Goal: Task Accomplishment & Management: Manage account settings

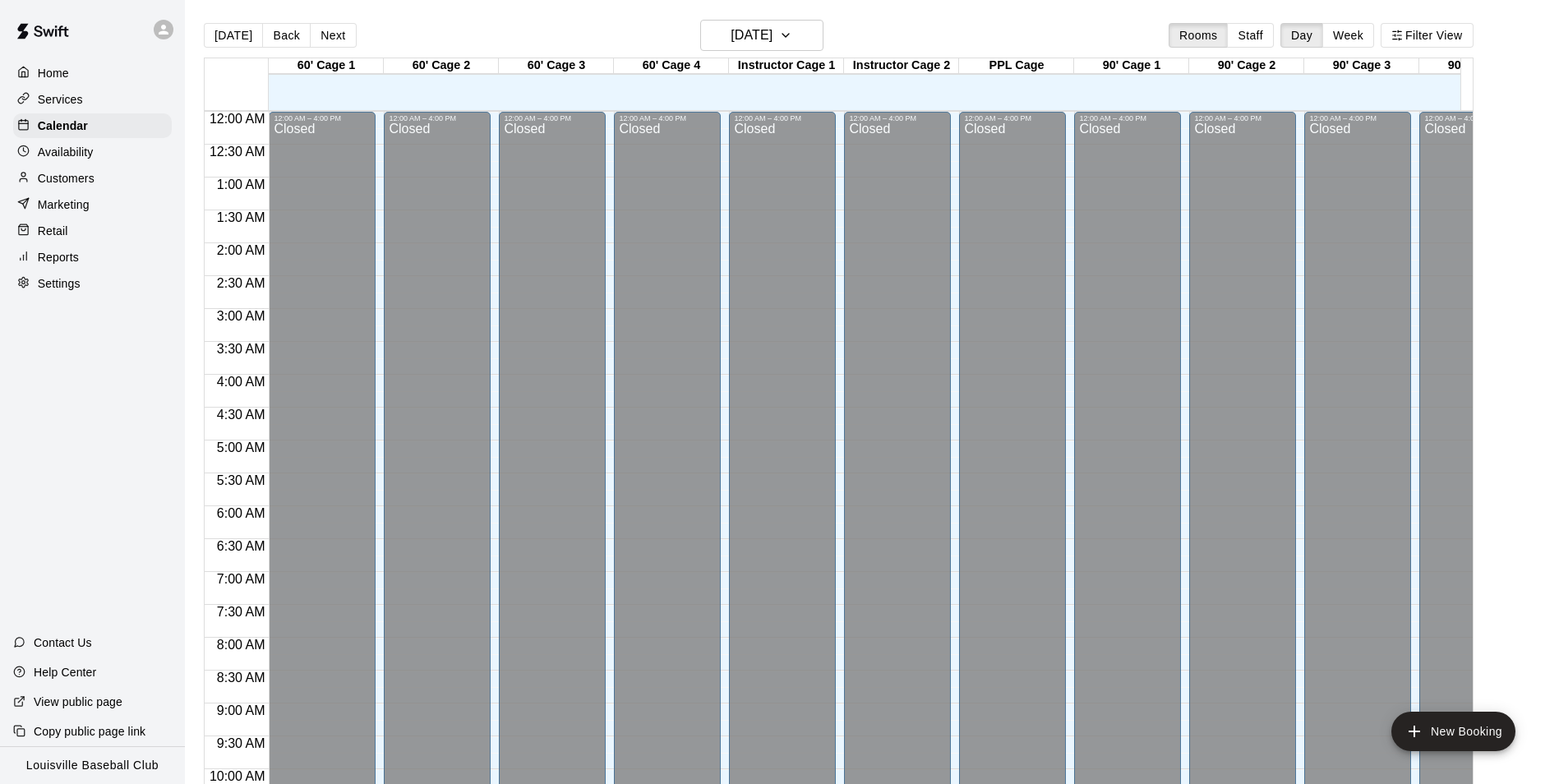
scroll to position [0, 1292]
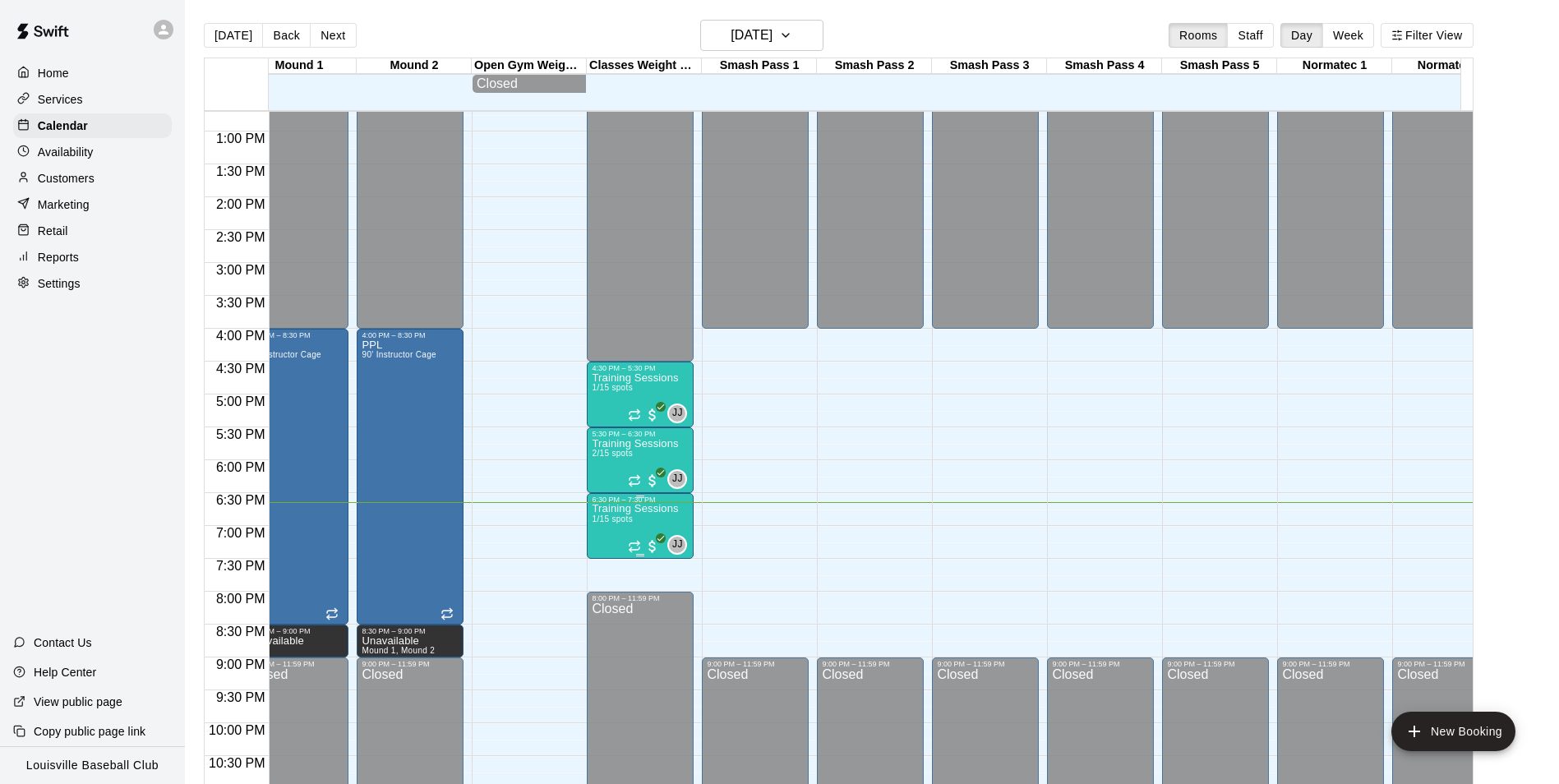
click at [623, 523] on span "1/15 spots" at bounding box center [612, 519] width 41 height 9
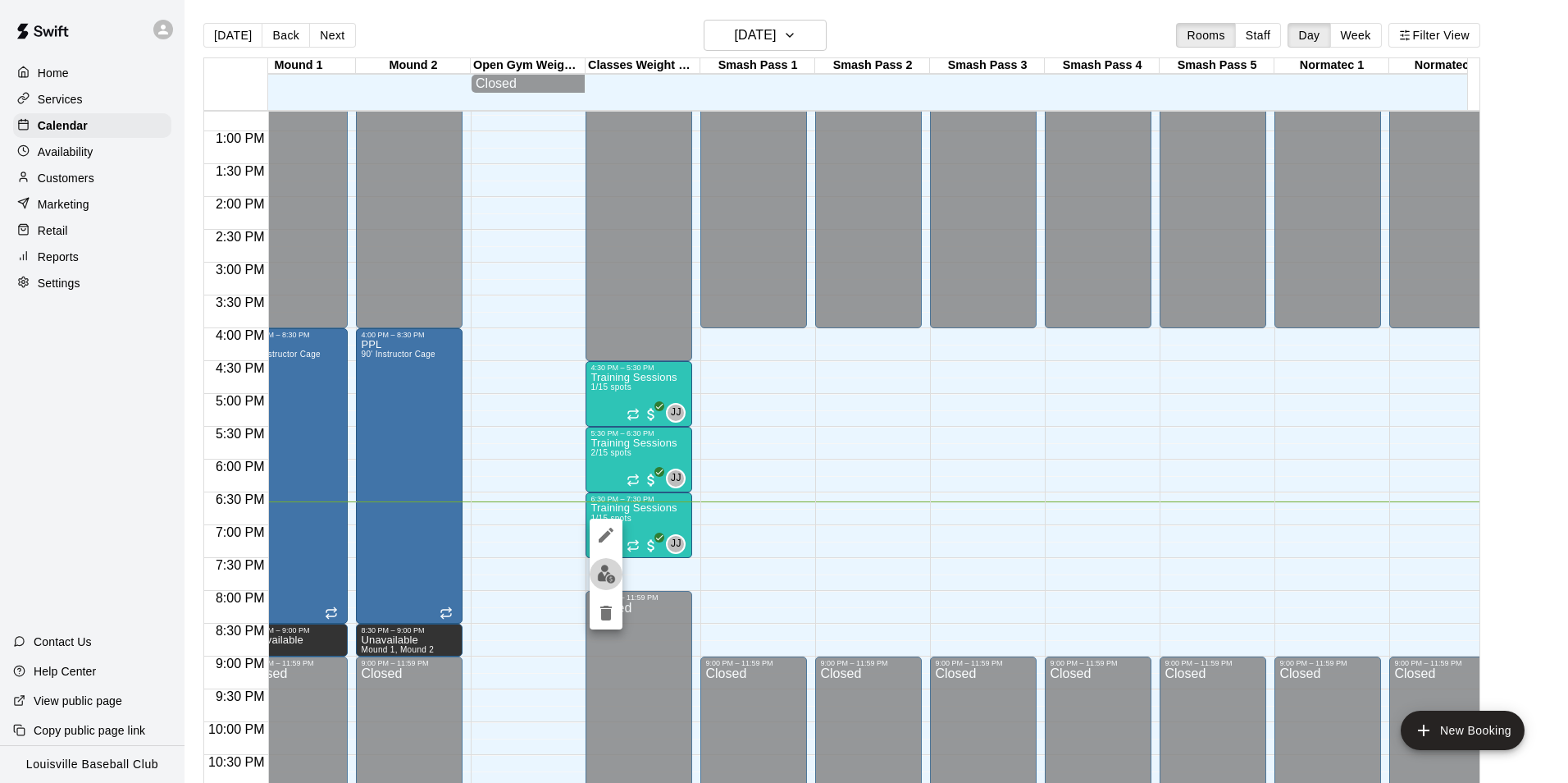
click at [606, 588] on button "edit" at bounding box center [606, 574] width 33 height 32
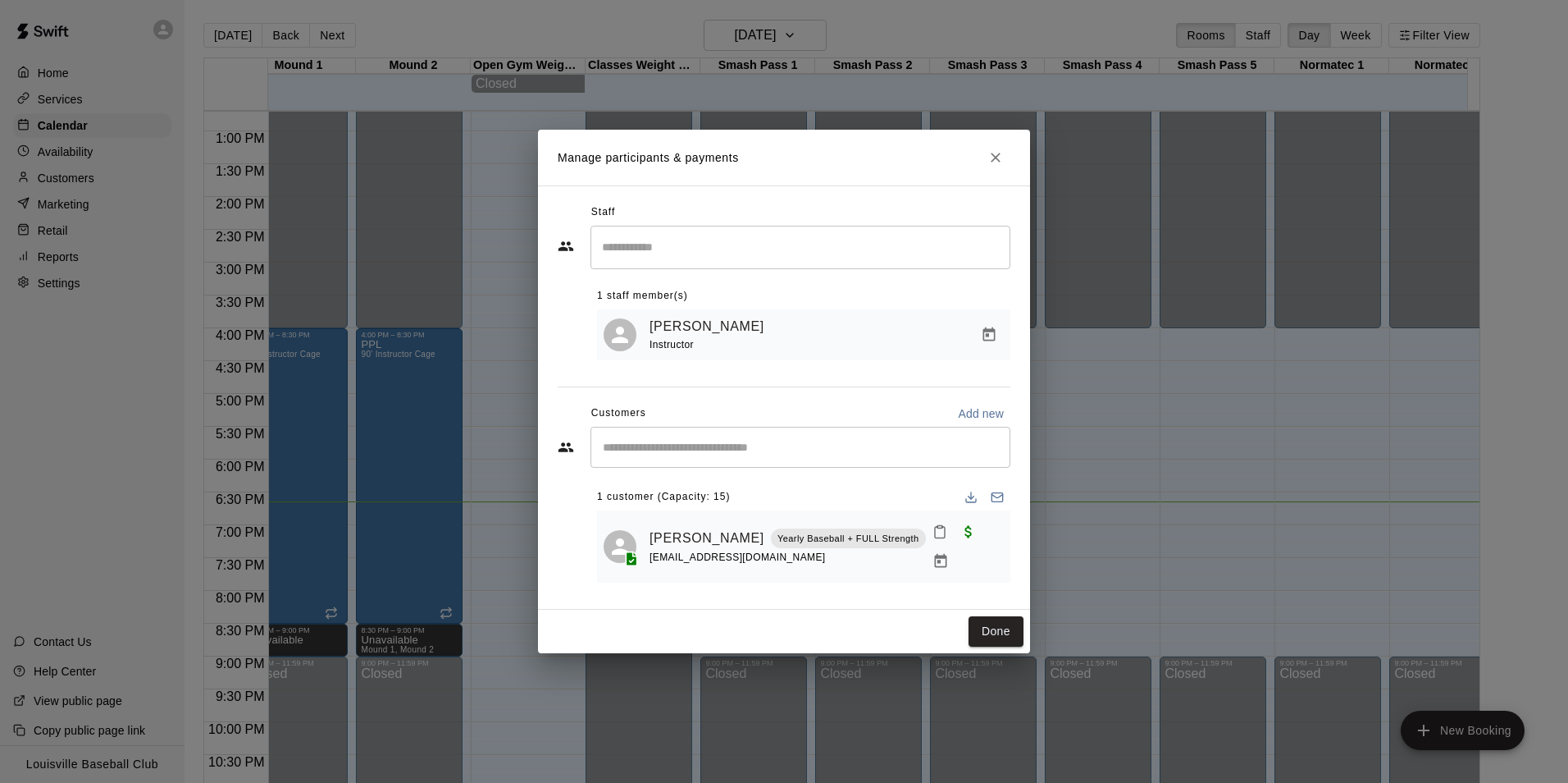
click at [814, 455] on input "Start typing to search customers..." at bounding box center [800, 448] width 405 height 17
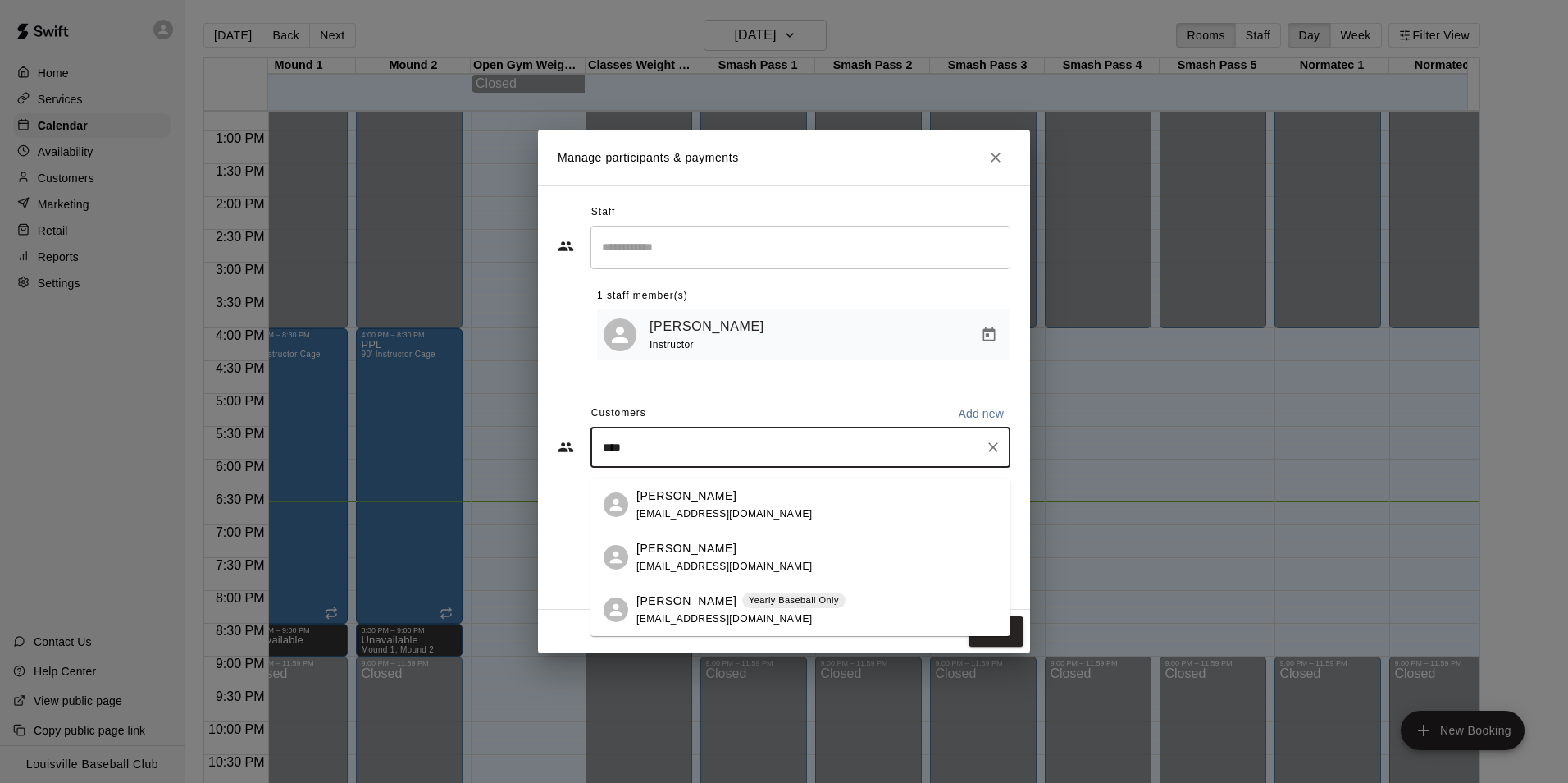
type input "*****"
click at [679, 615] on span "[EMAIL_ADDRESS][DOMAIN_NAME]" at bounding box center [725, 618] width 177 height 11
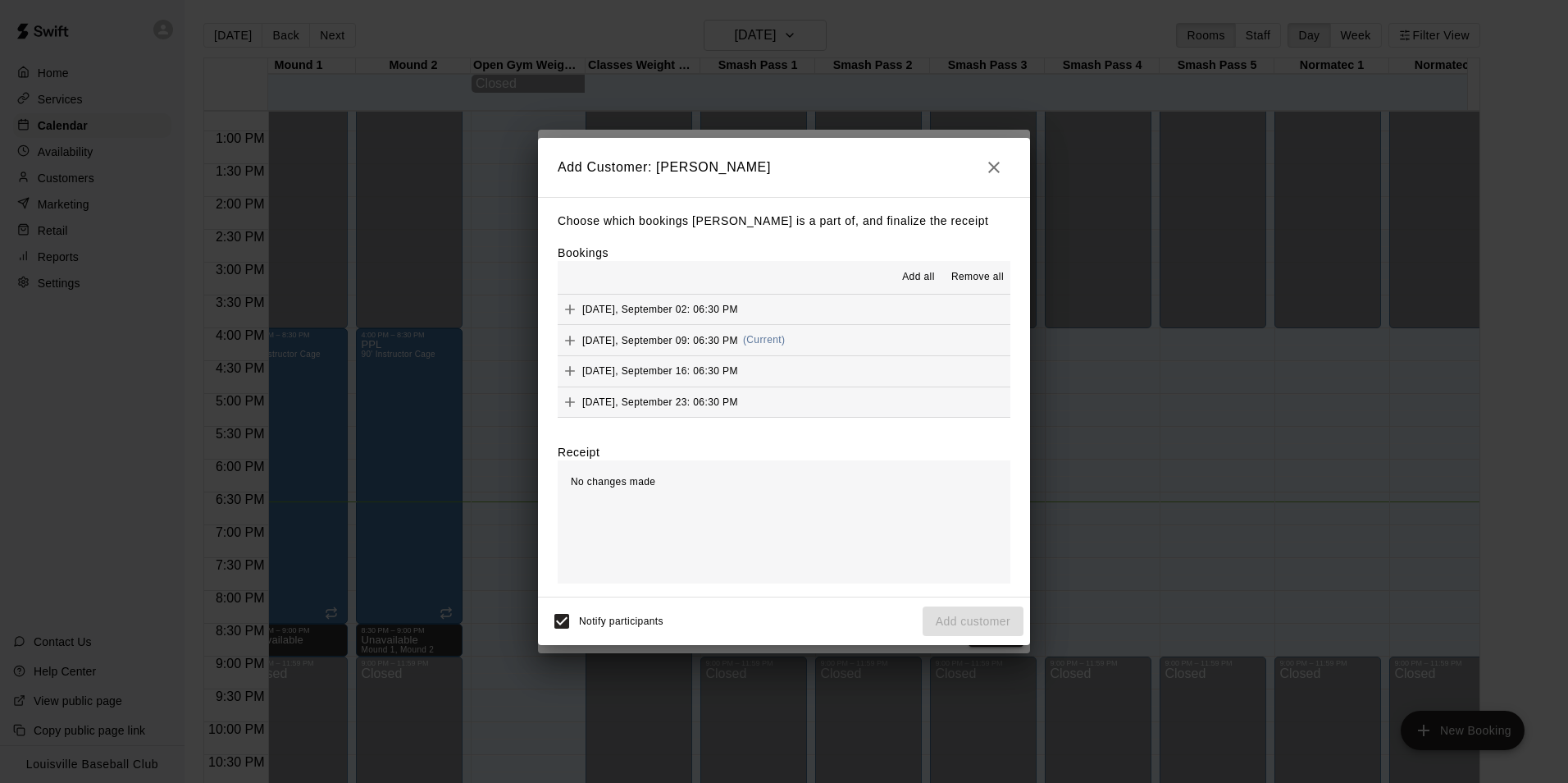
click at [568, 342] on icon "Add" at bounding box center [570, 340] width 10 height 10
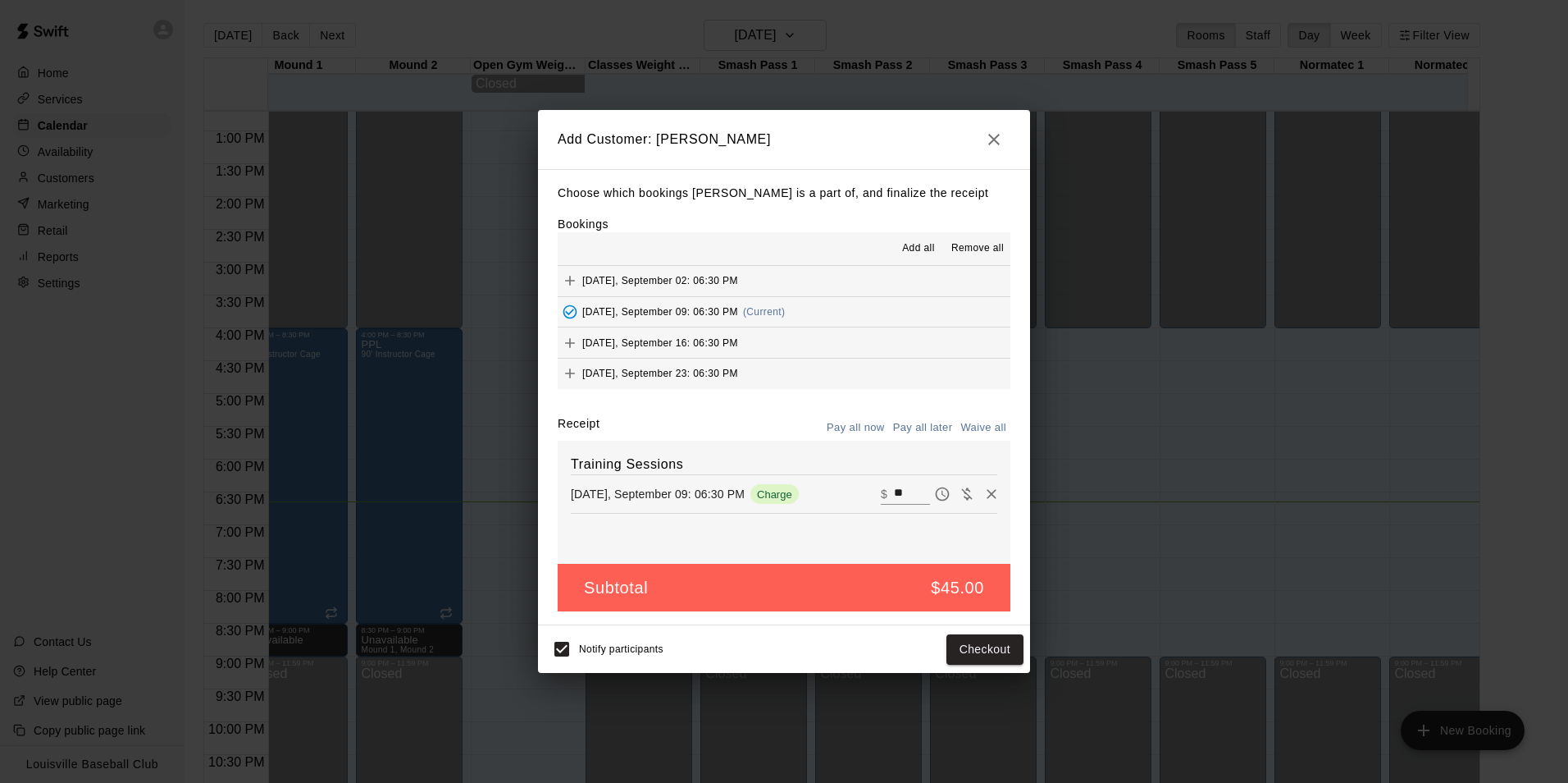
click at [961, 496] on icon "Waive payment" at bounding box center [967, 494] width 11 height 12
type input "*"
click at [987, 650] on button "Add customer" at bounding box center [973, 649] width 101 height 30
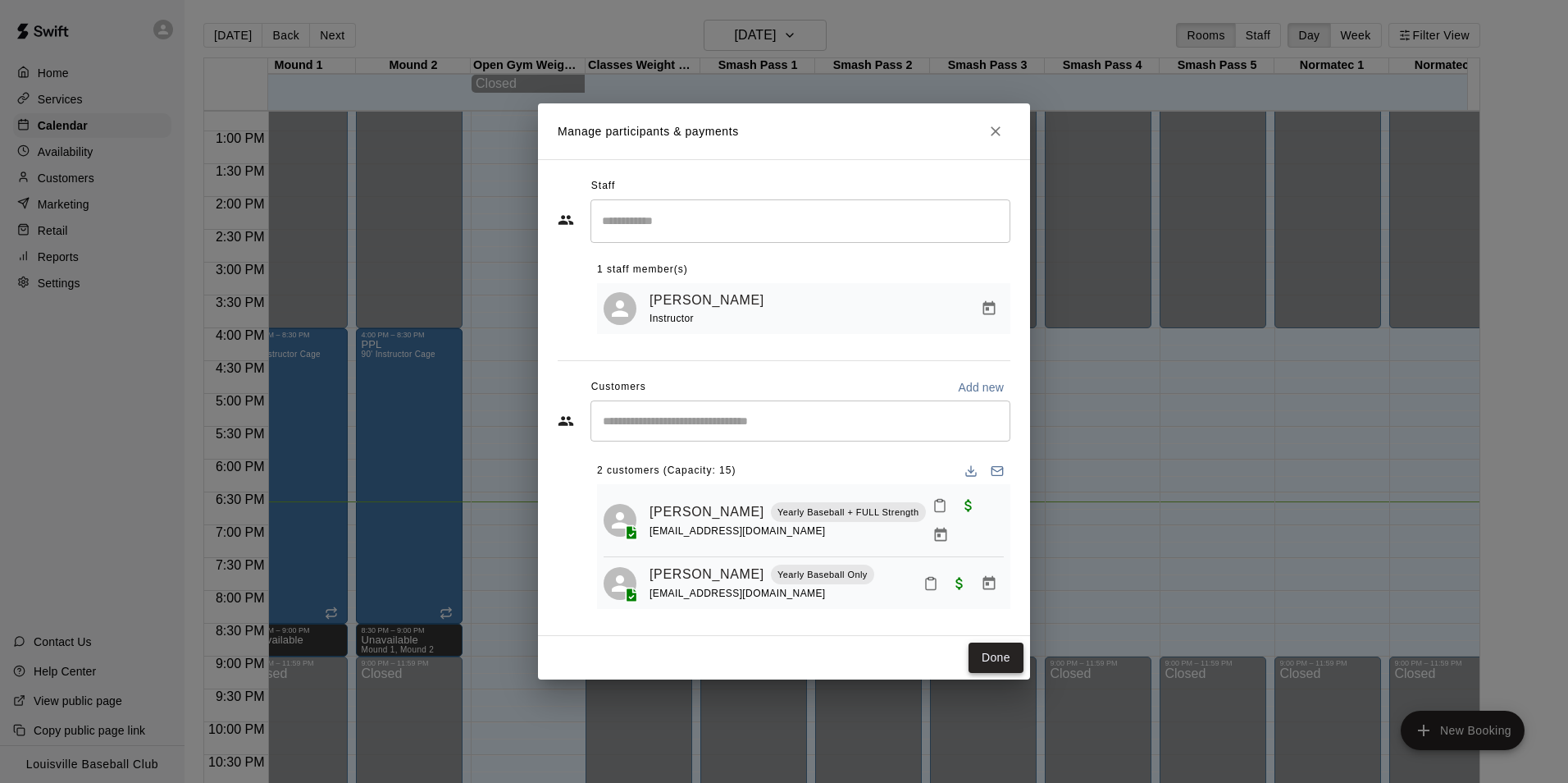
click at [992, 653] on button "Done" at bounding box center [996, 657] width 55 height 30
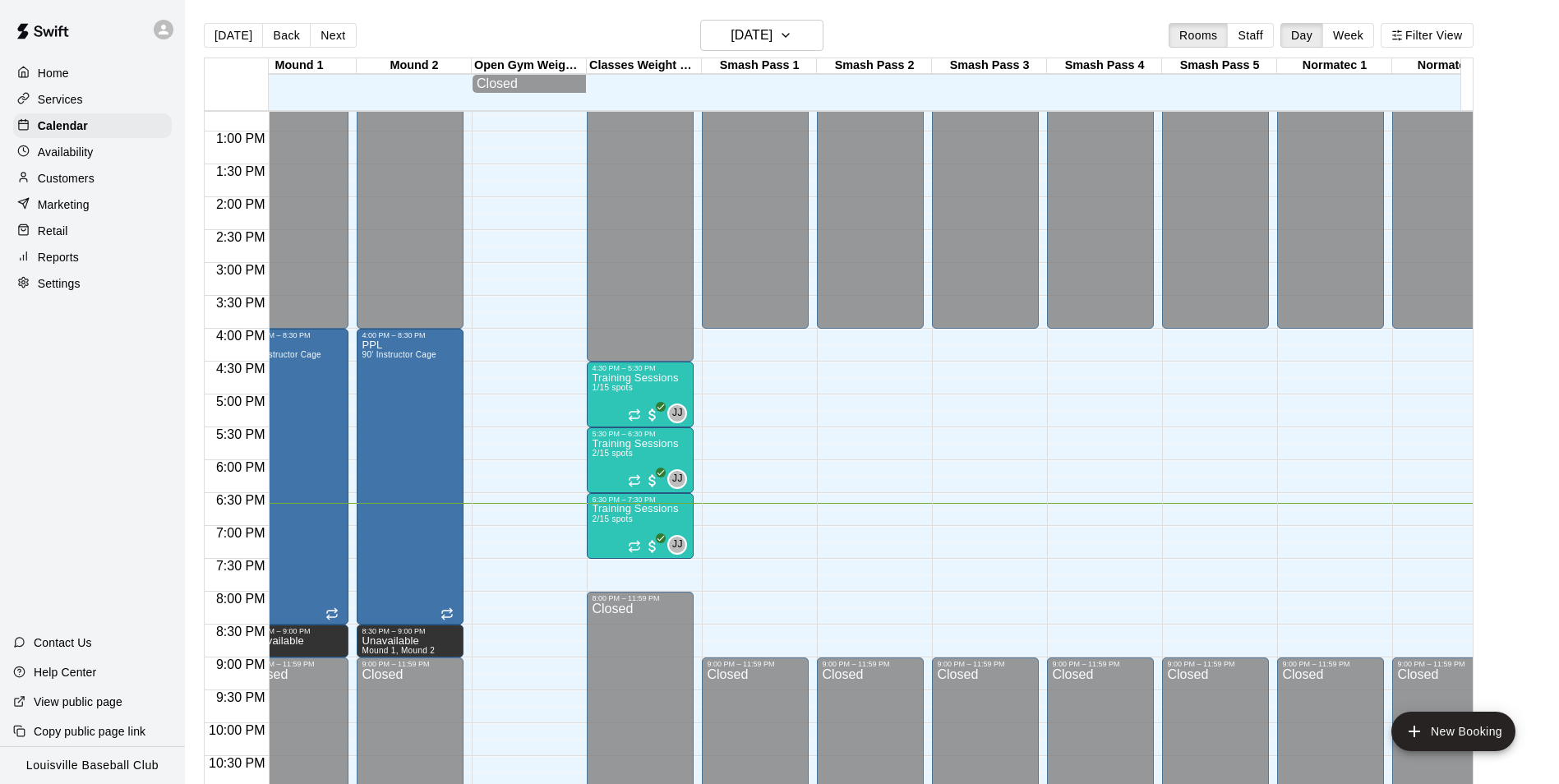
scroll to position [0, 714]
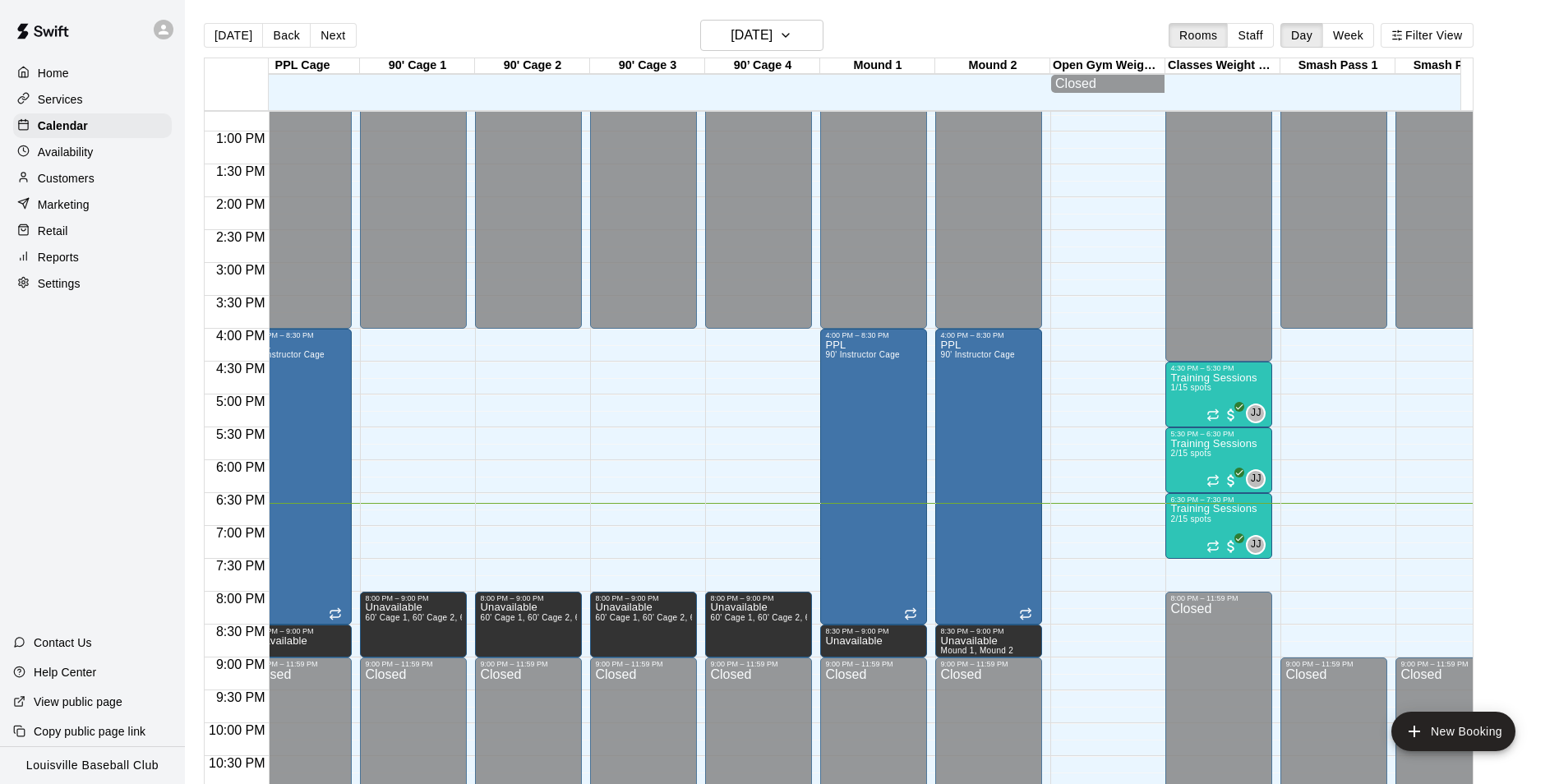
click at [92, 177] on p "Customers" at bounding box center [65, 178] width 56 height 17
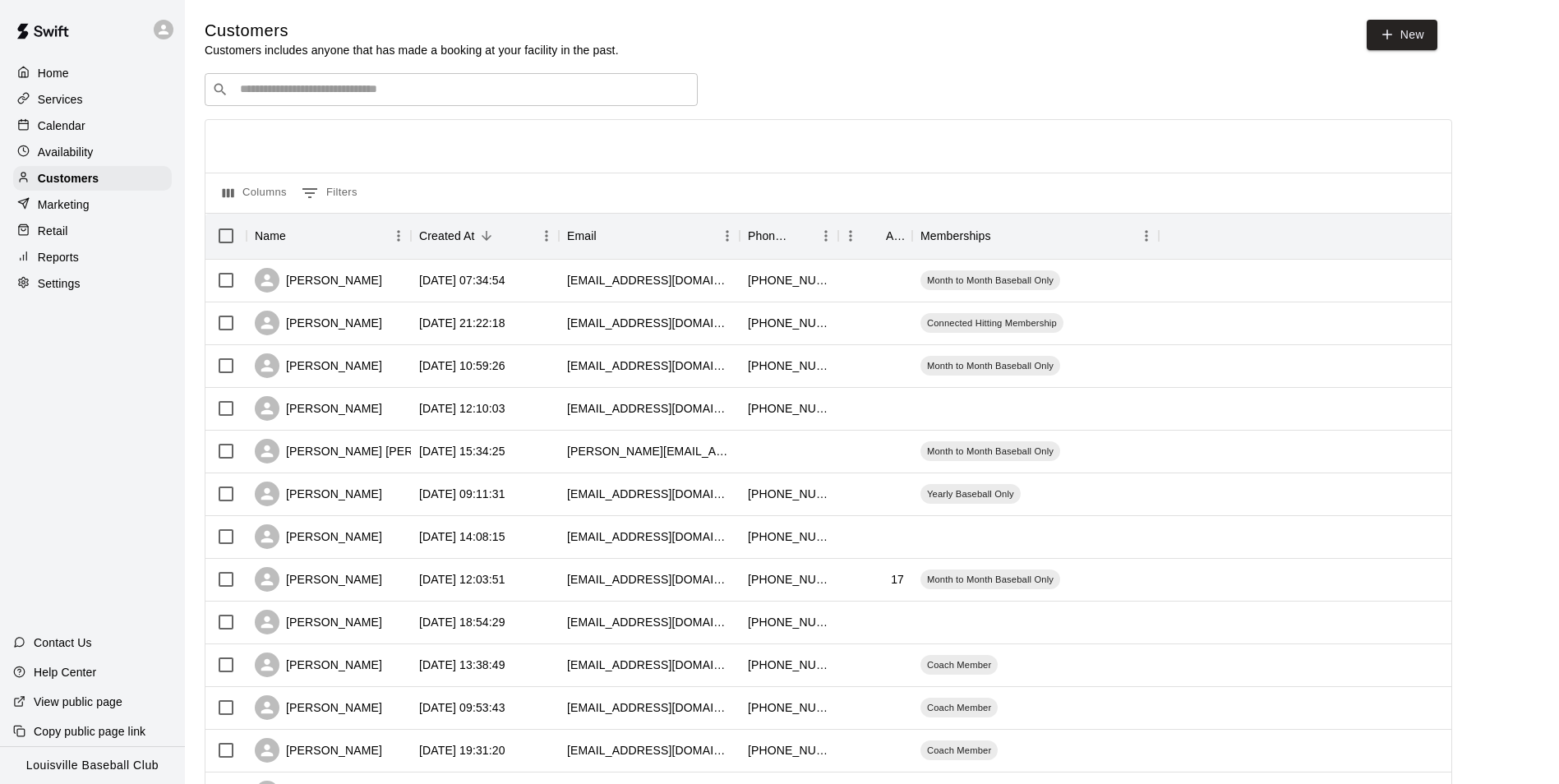
click at [371, 87] on input "Search customers by name or email" at bounding box center [463, 89] width 456 height 17
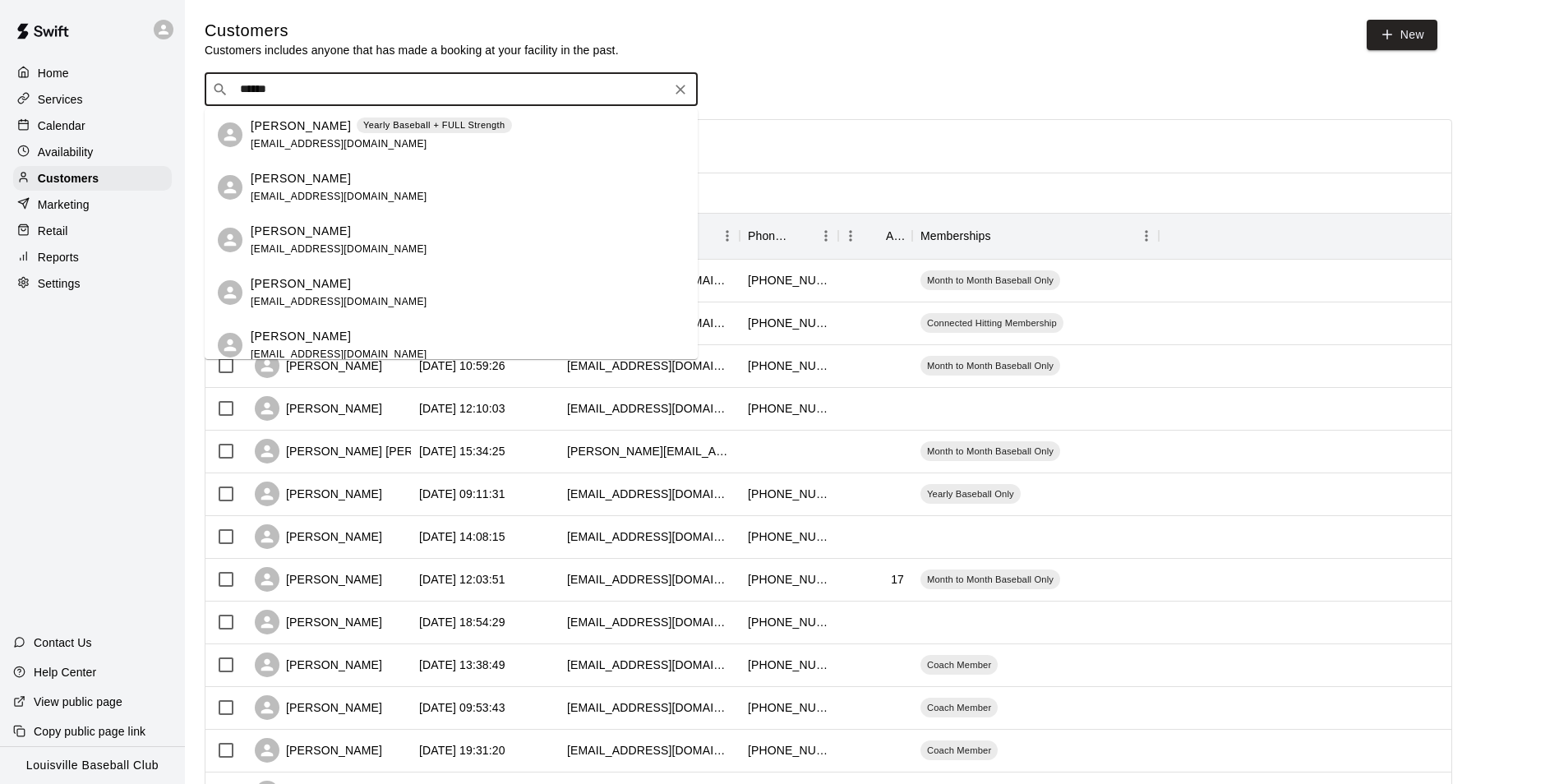
type input "******"
click at [91, 129] on div "Calendar" at bounding box center [92, 125] width 159 height 25
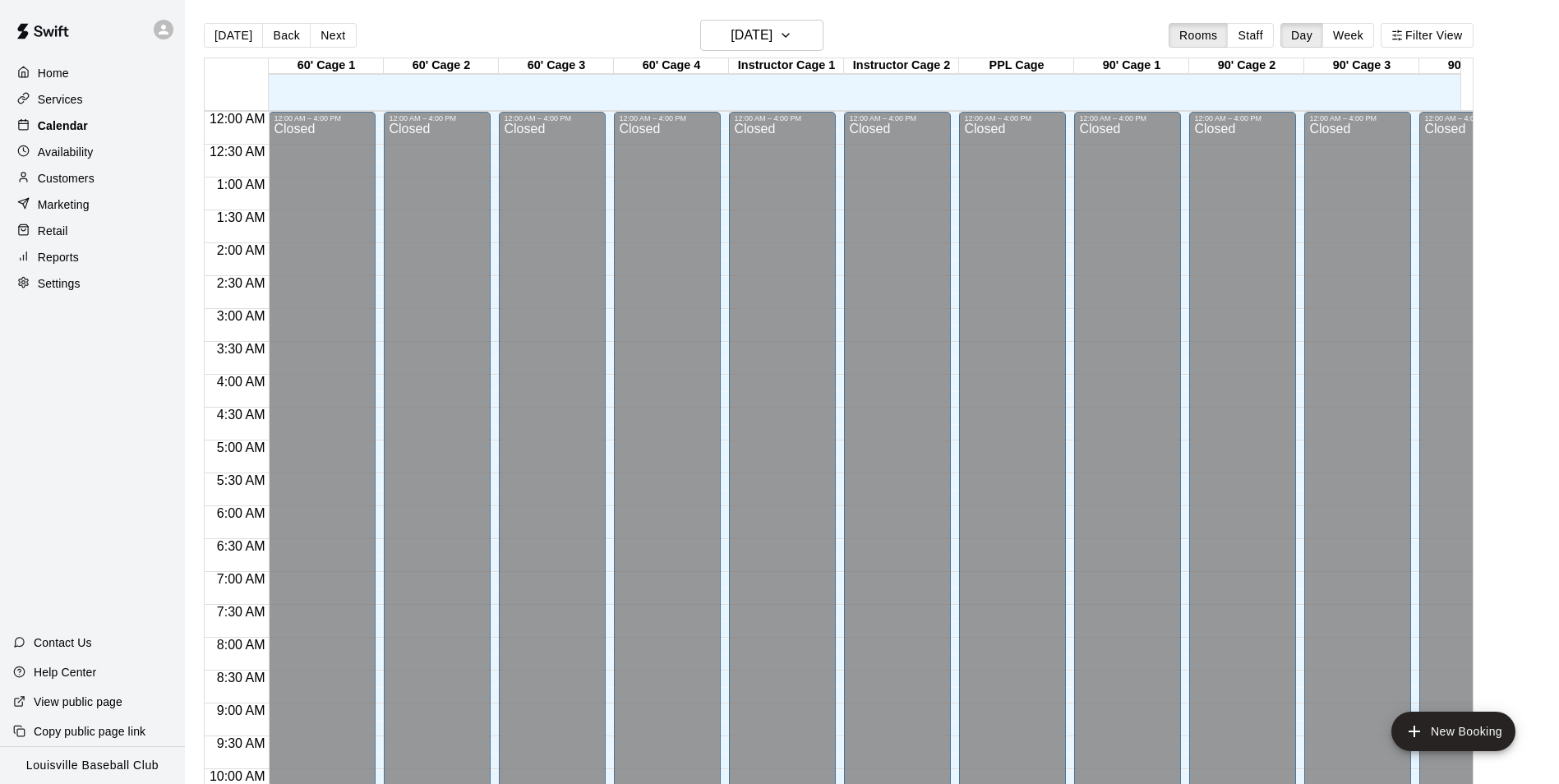
scroll to position [835, 0]
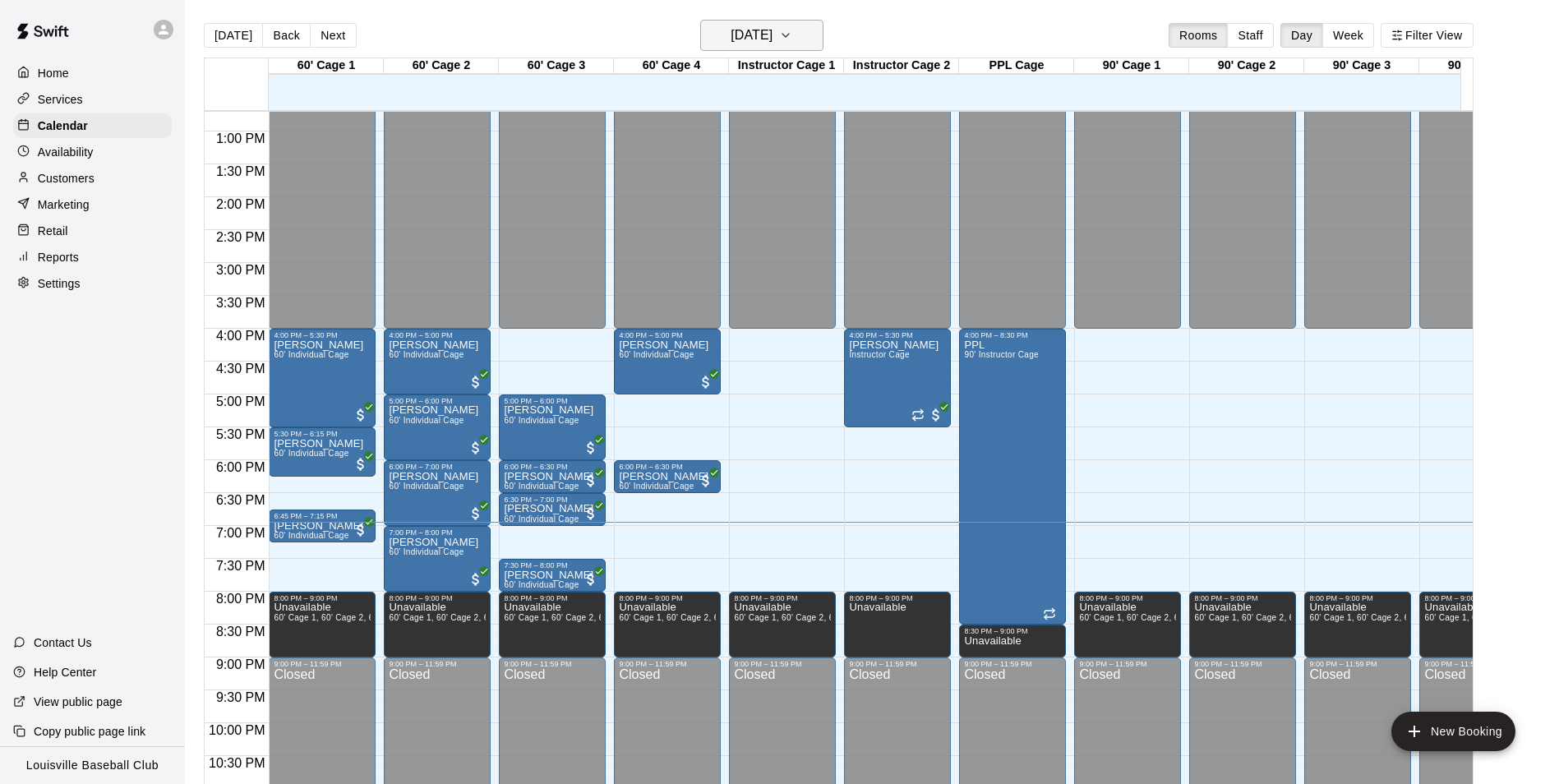
click at [791, 23] on button "[DATE]" at bounding box center [762, 35] width 124 height 31
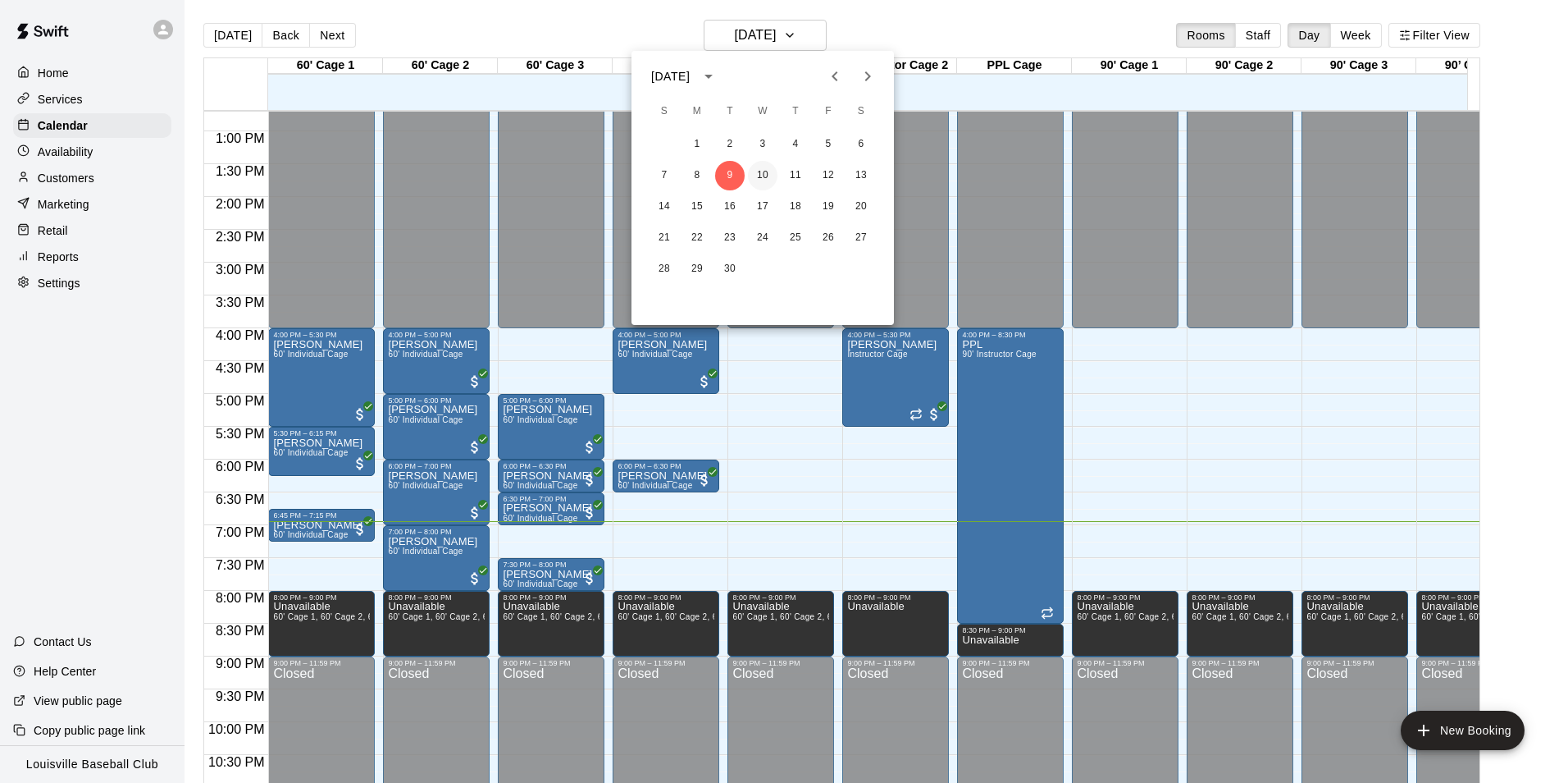
click at [777, 171] on button "10" at bounding box center [762, 176] width 29 height 29
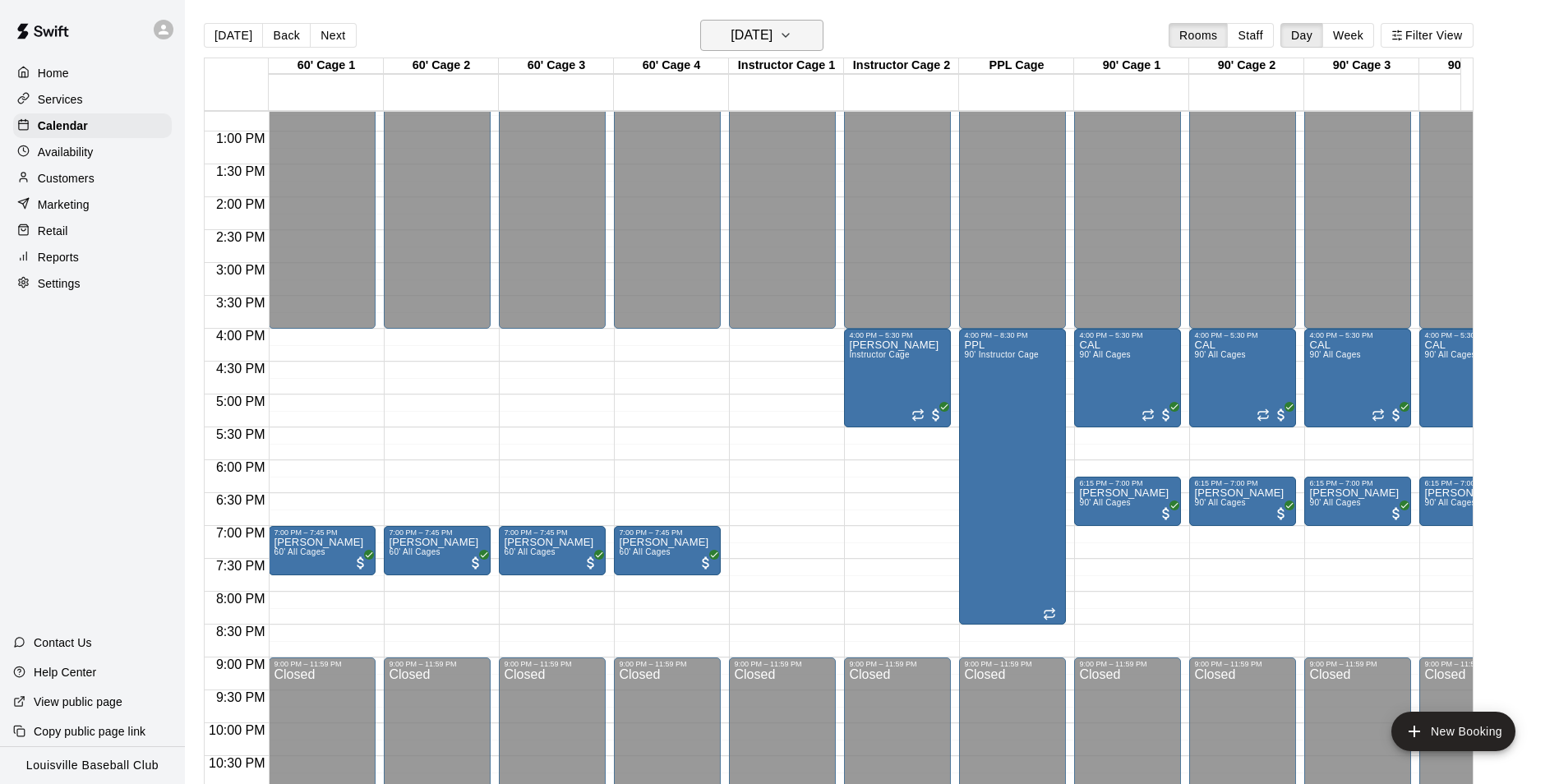
click at [815, 33] on button "[DATE]" at bounding box center [762, 35] width 124 height 31
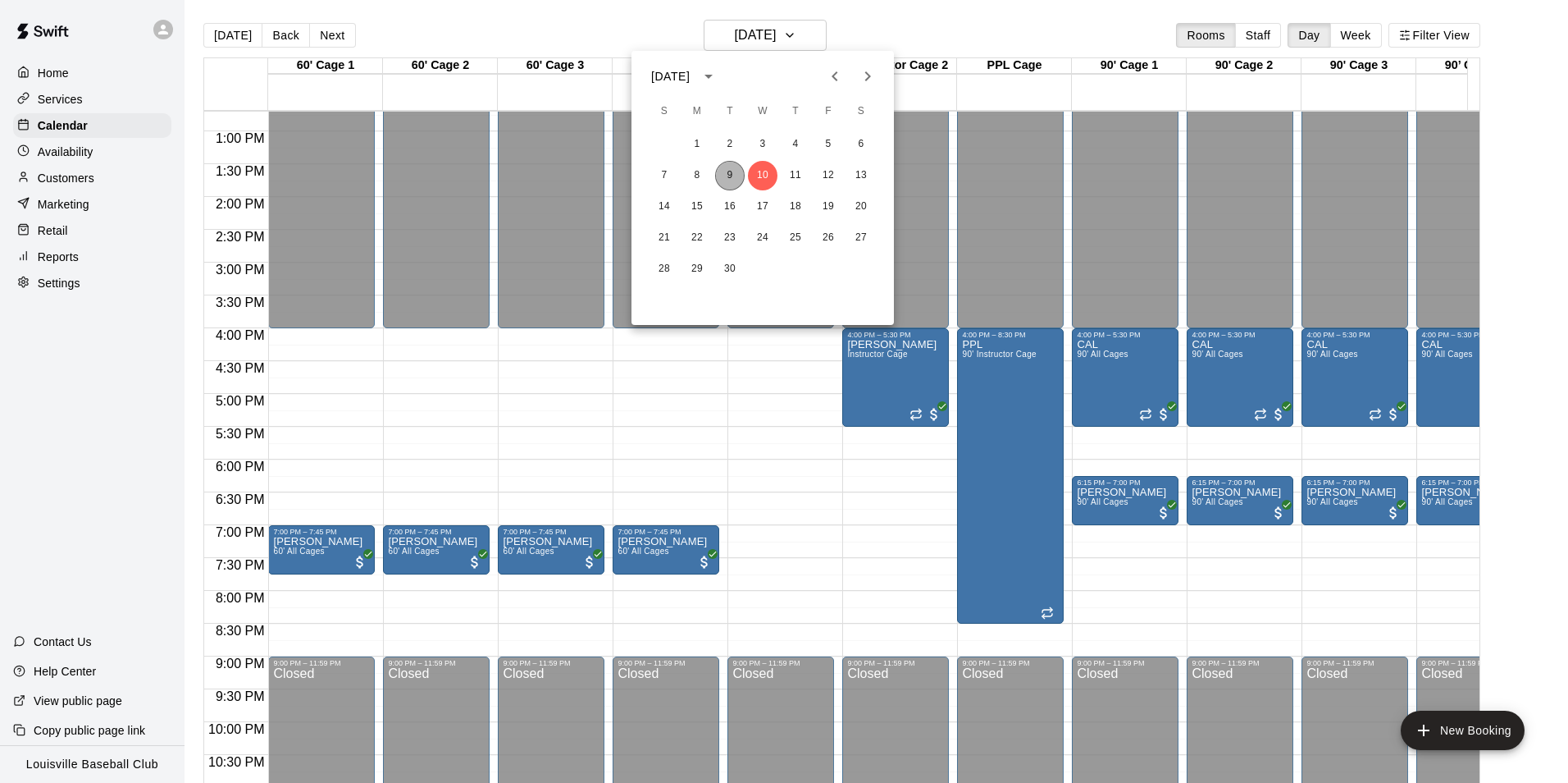
click at [732, 177] on button "9" at bounding box center [730, 176] width 29 height 29
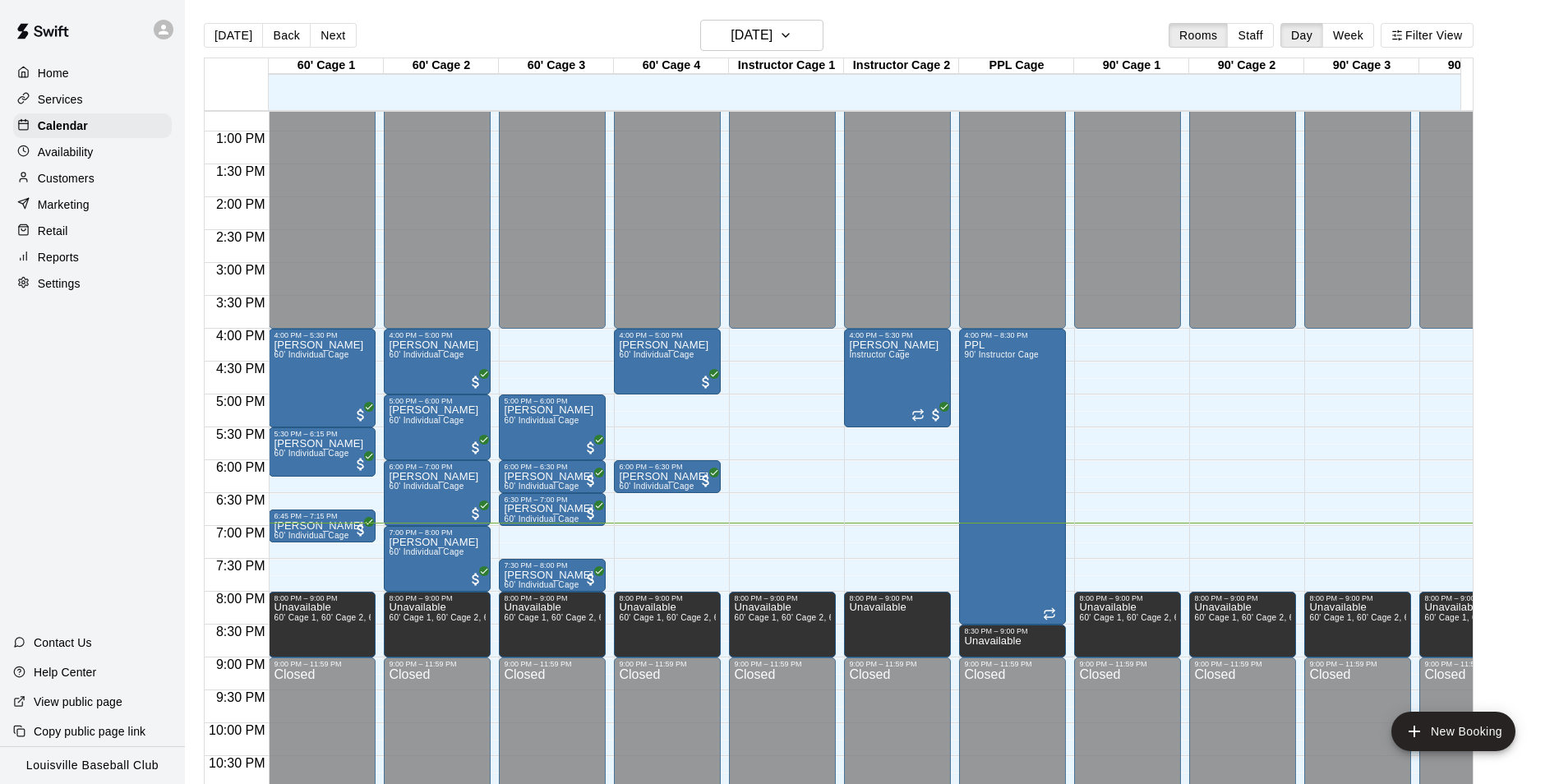
click at [100, 205] on div "Marketing" at bounding box center [92, 204] width 159 height 25
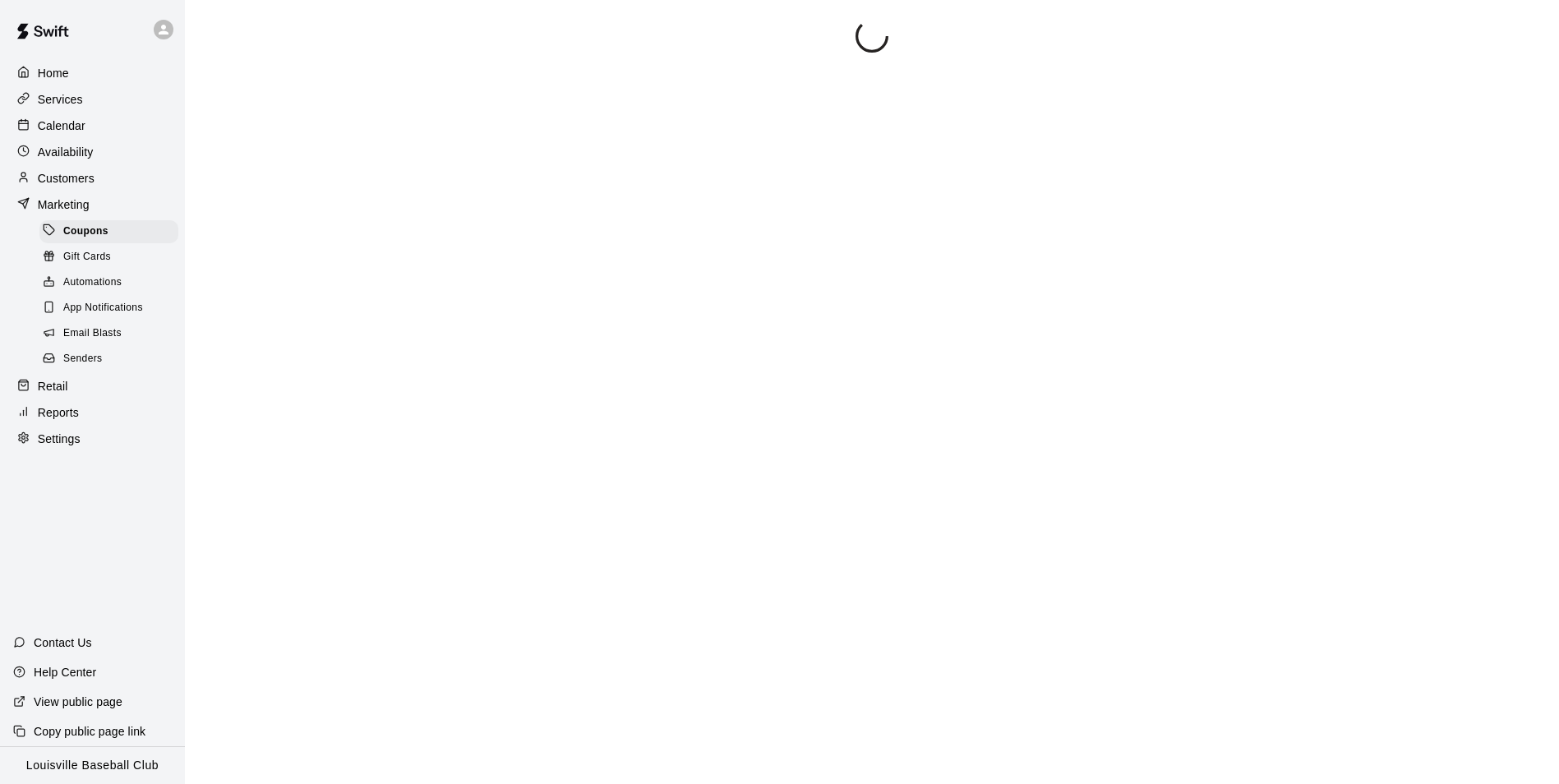
click at [118, 176] on div "Customers" at bounding box center [92, 178] width 159 height 25
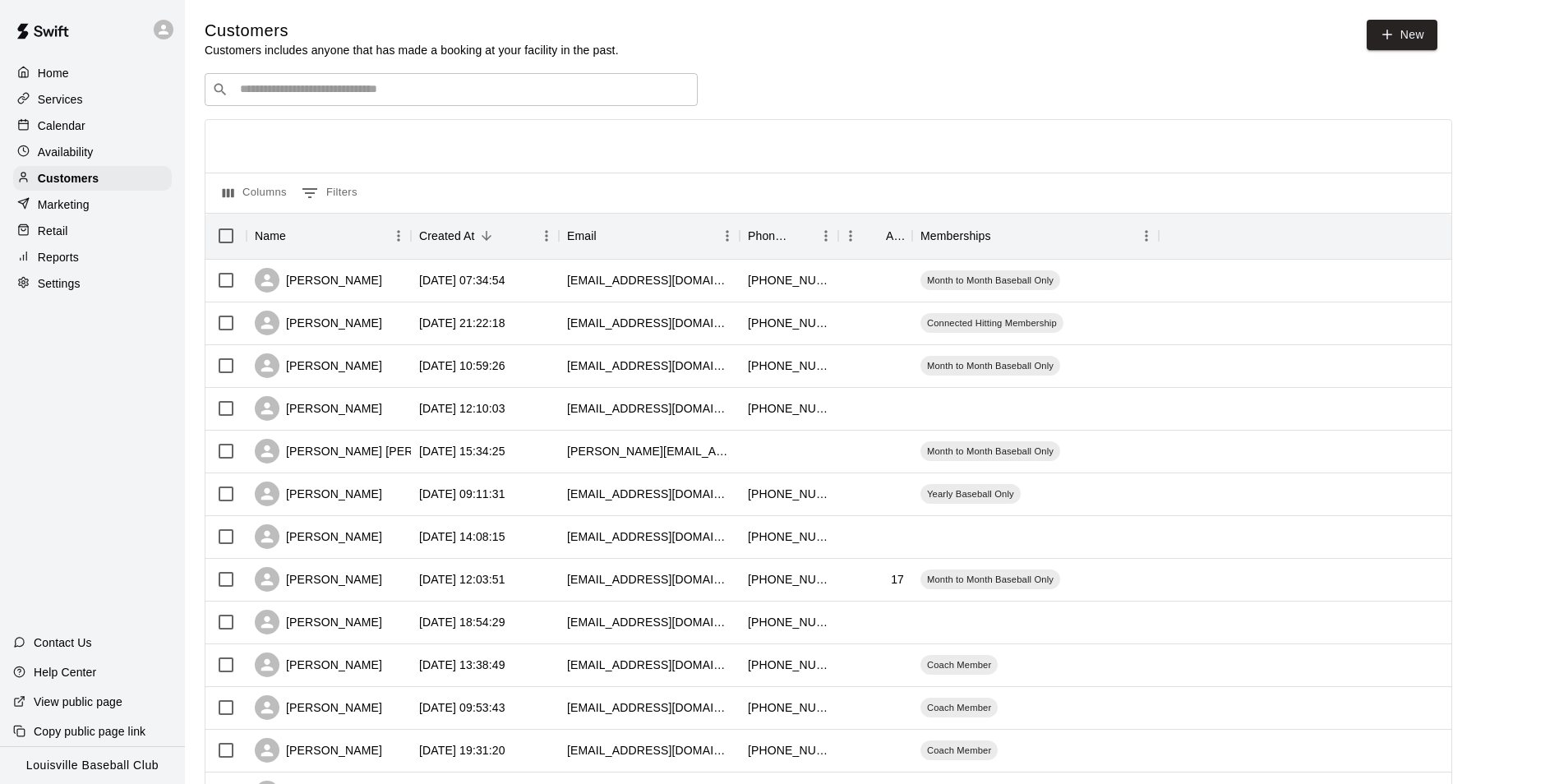
click at [406, 89] on input "Search customers by name or email" at bounding box center [463, 89] width 456 height 17
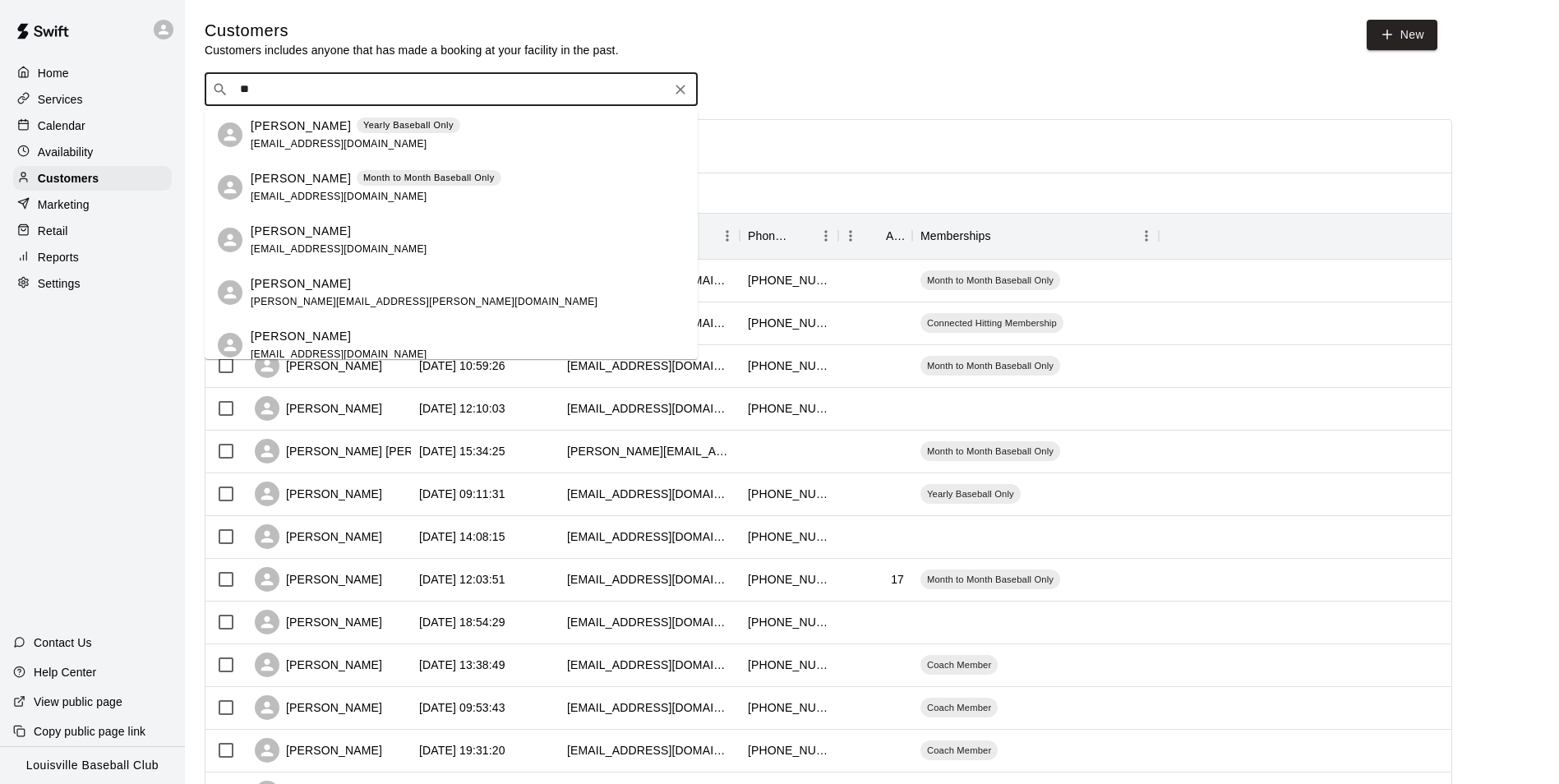
type input "*"
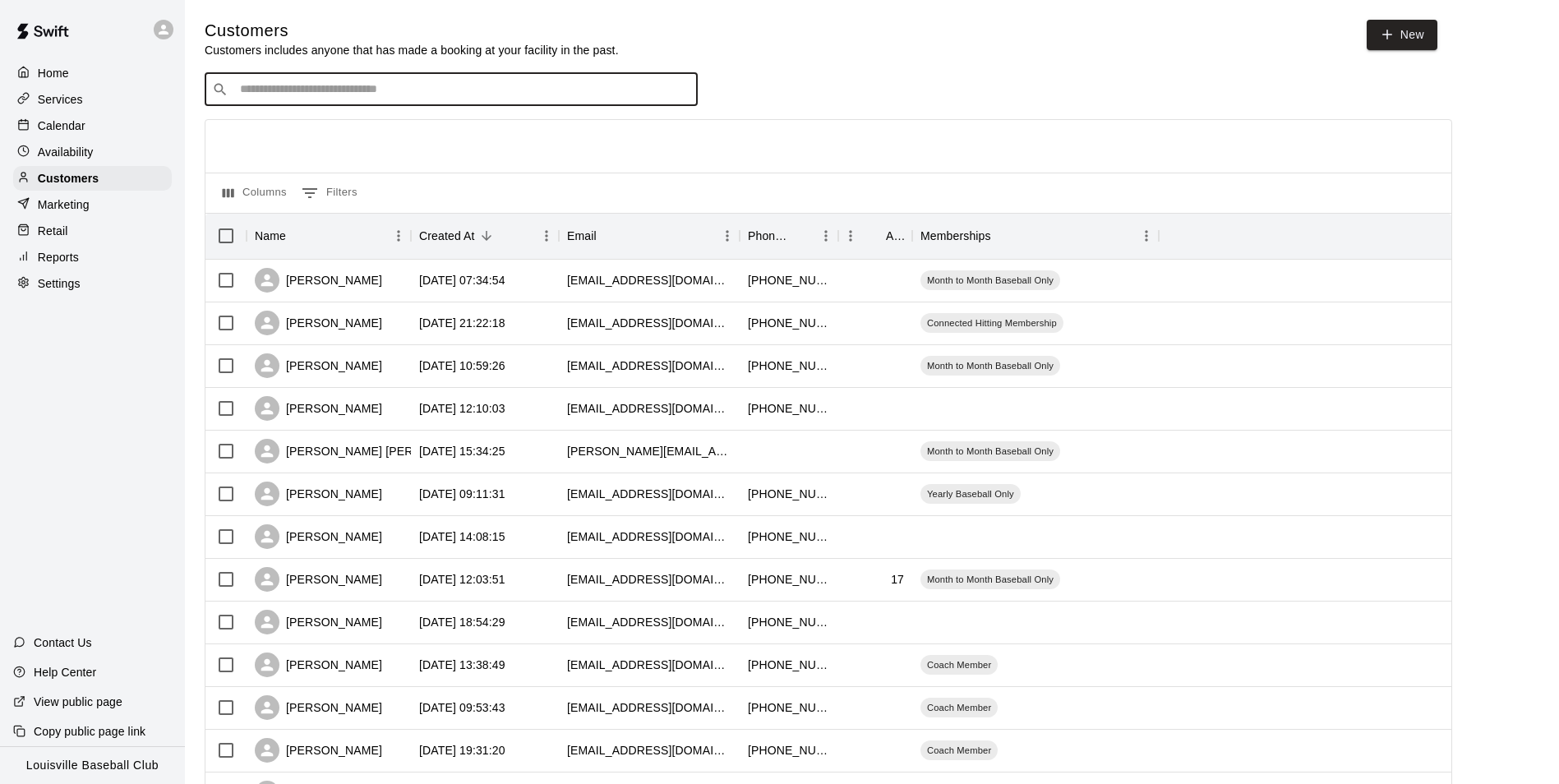
click at [94, 129] on div "Calendar" at bounding box center [92, 125] width 159 height 25
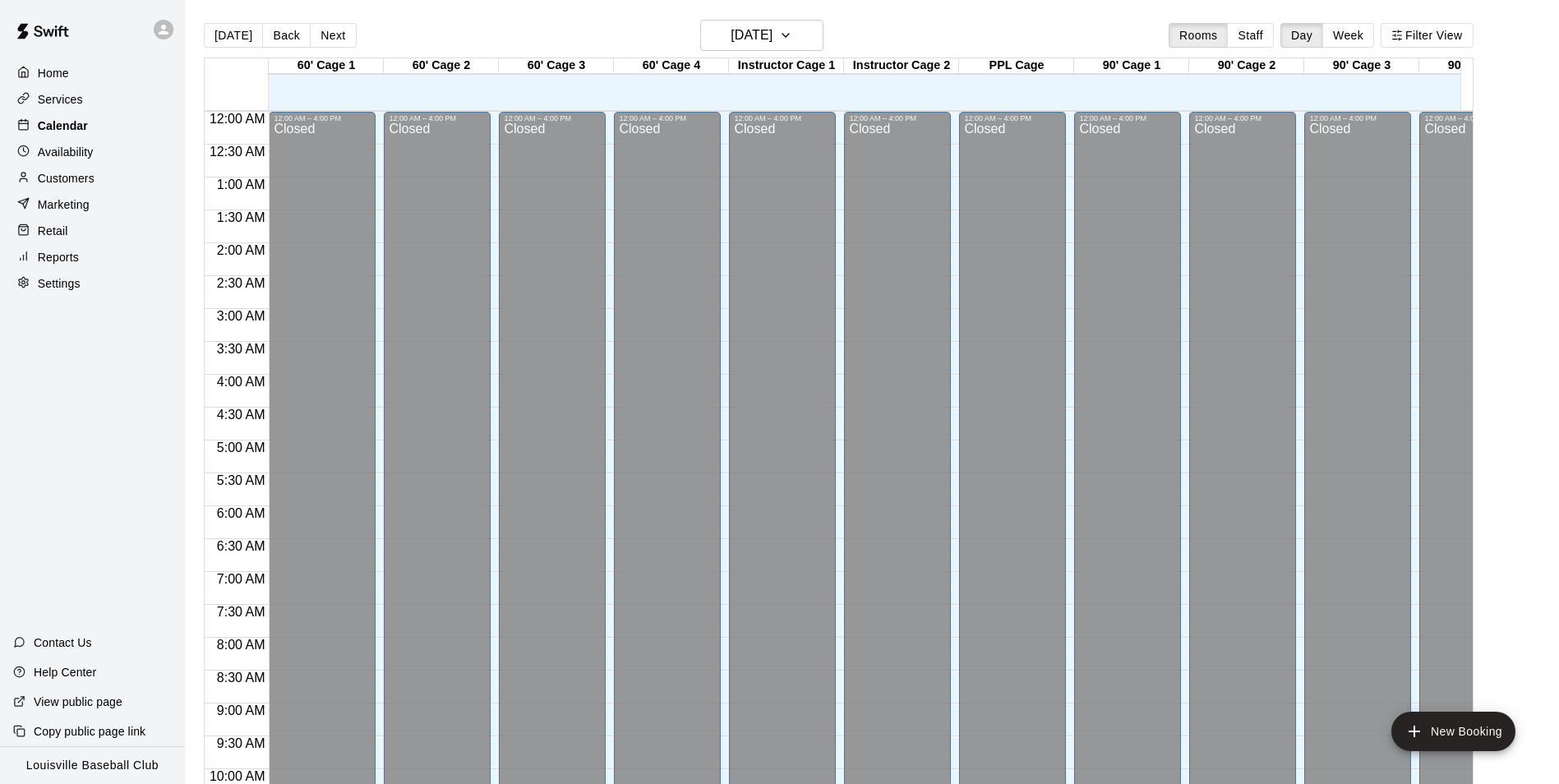
scroll to position [835, 0]
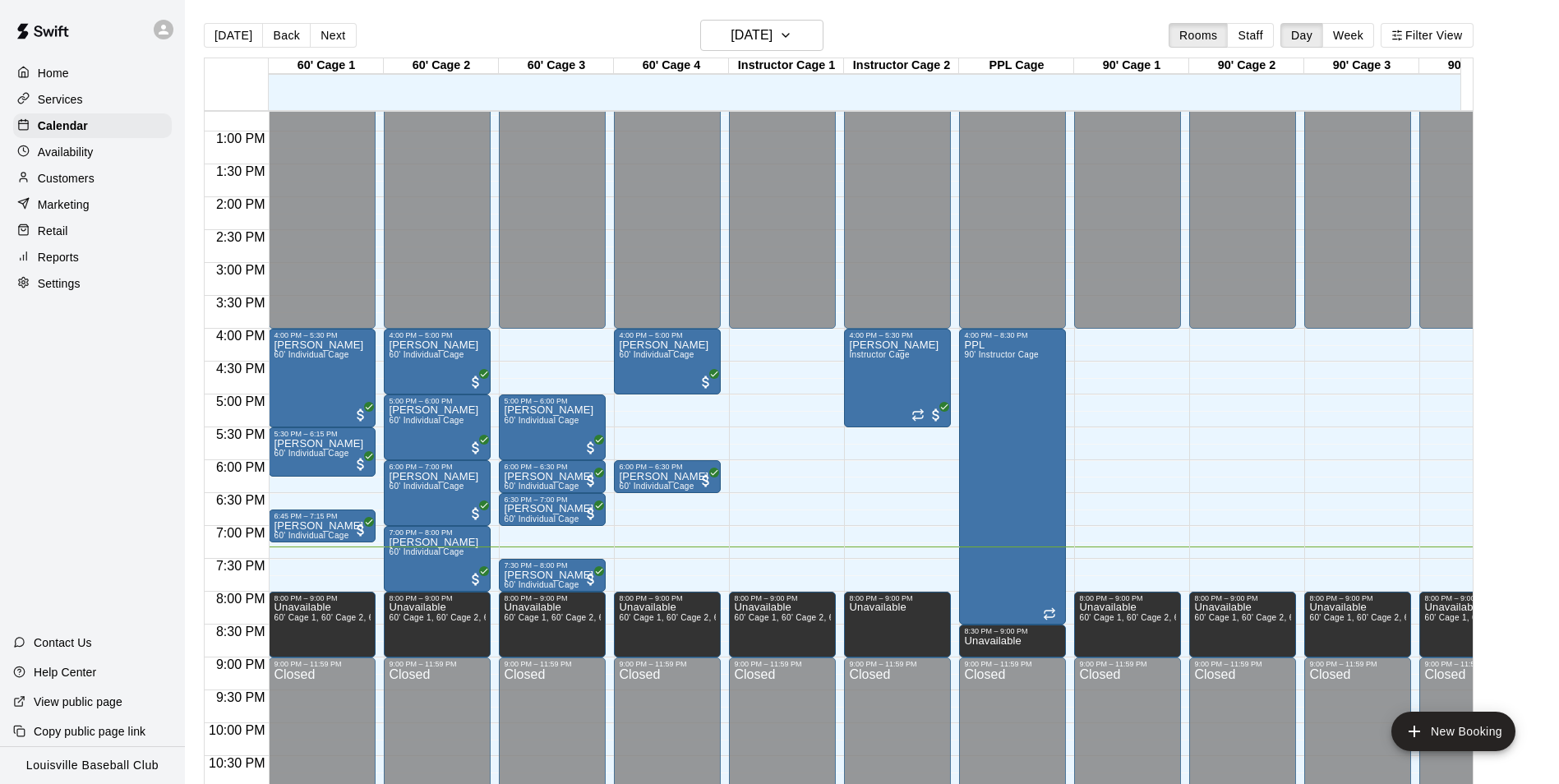
click at [95, 186] on div "Customers" at bounding box center [92, 178] width 159 height 25
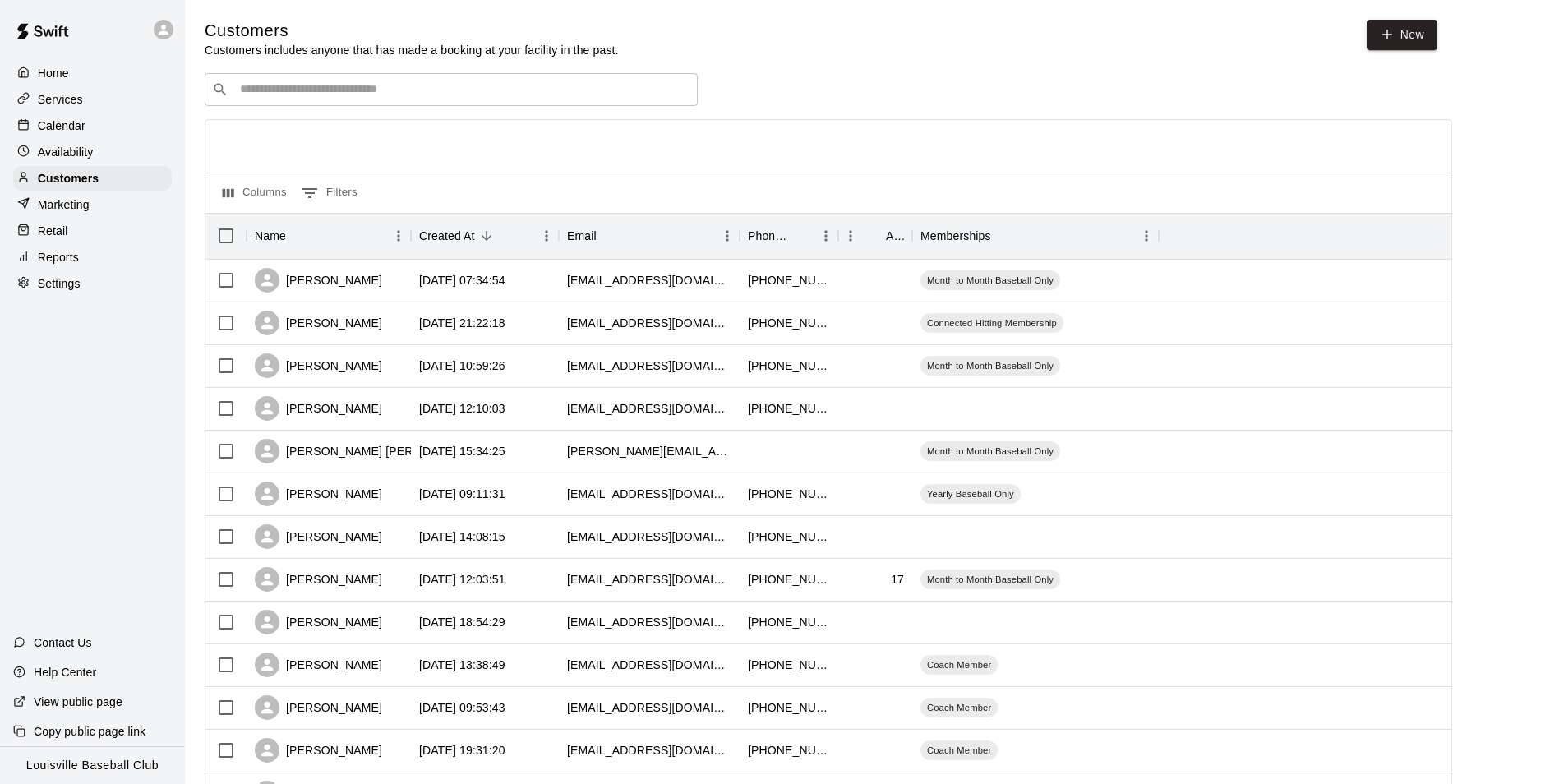
click at [385, 95] on input "Search customers by name or email" at bounding box center [463, 89] width 456 height 17
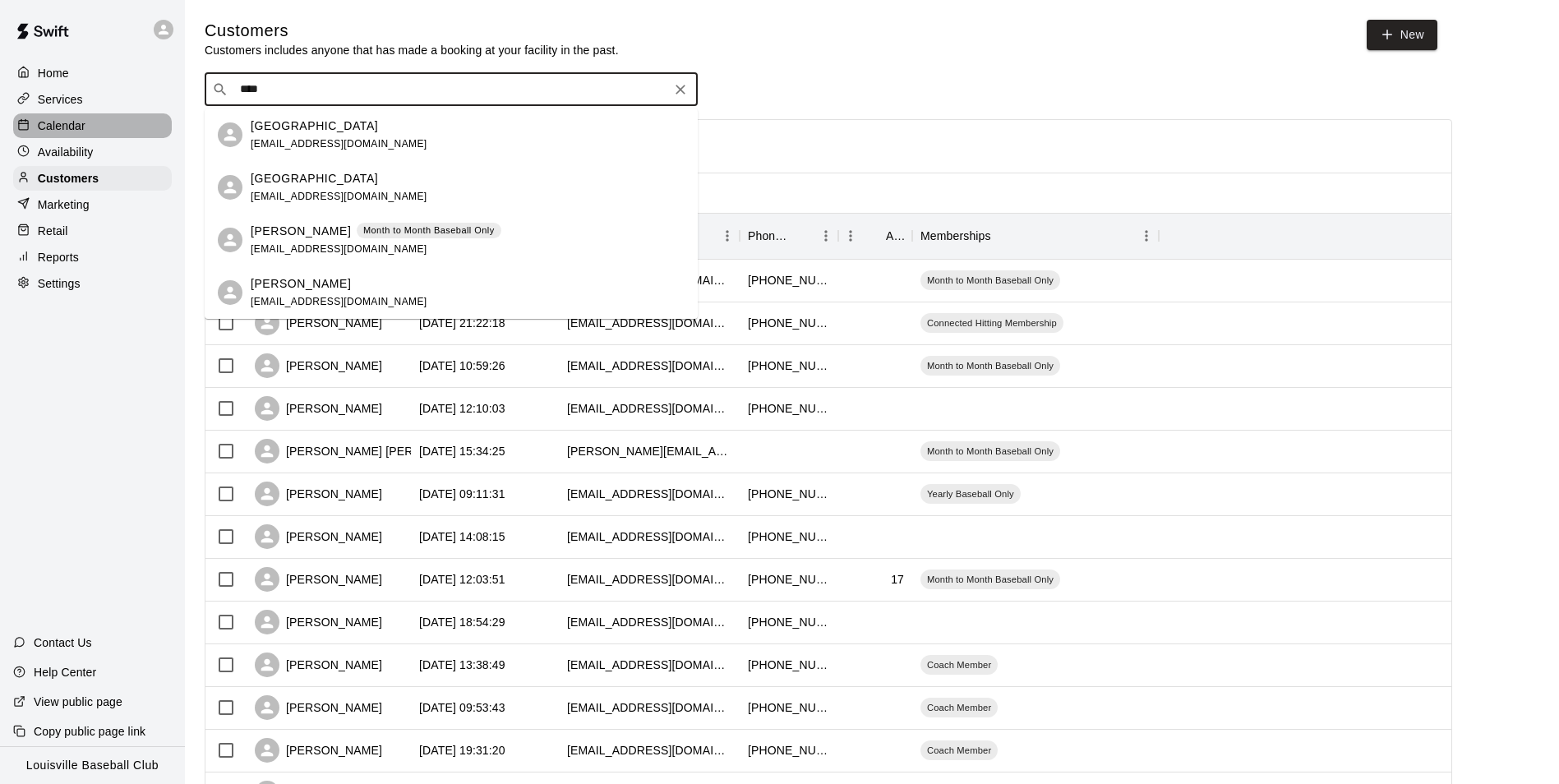
type input "****"
click at [115, 125] on div "Calendar" at bounding box center [92, 125] width 159 height 25
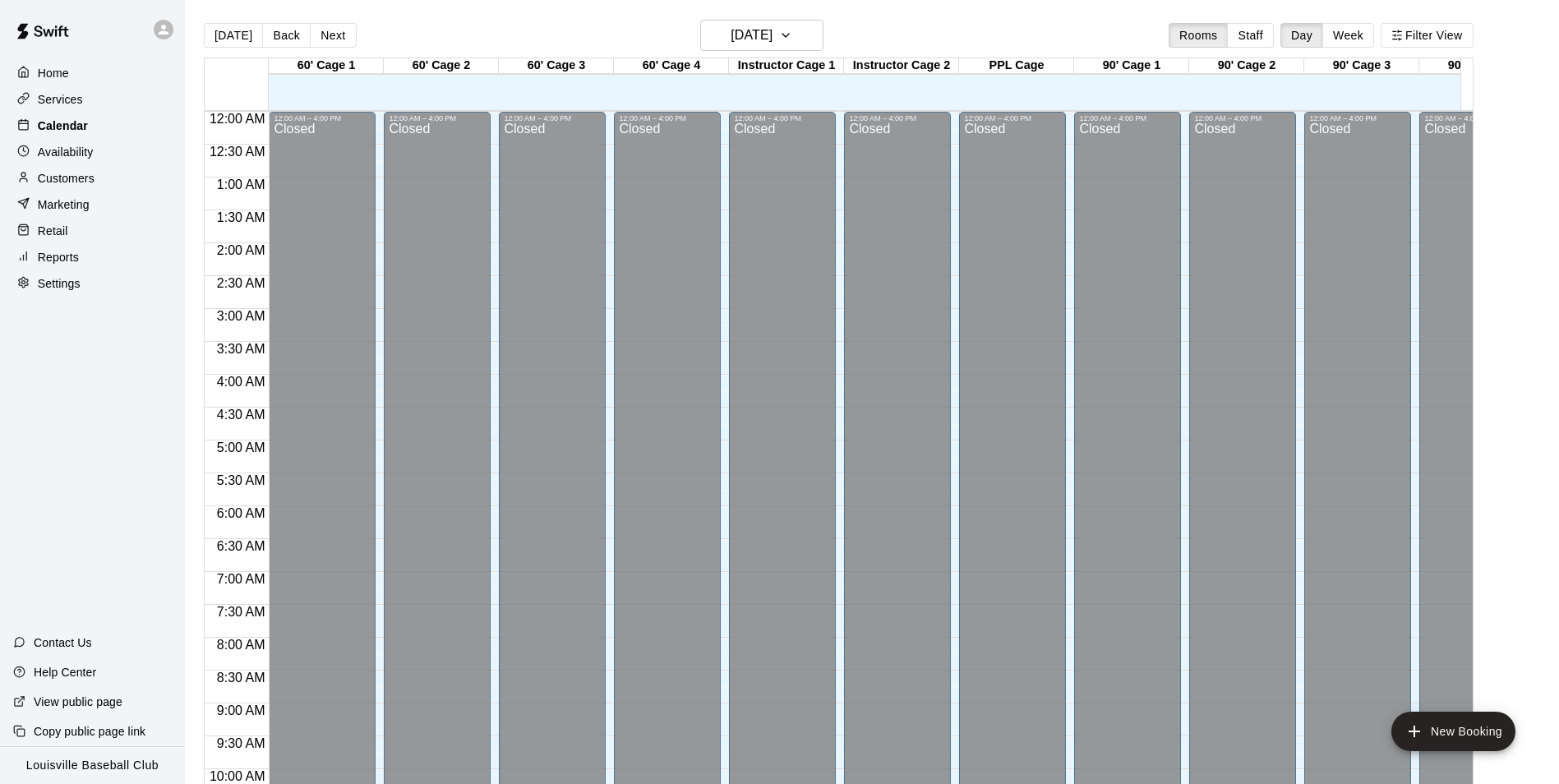
scroll to position [835, 0]
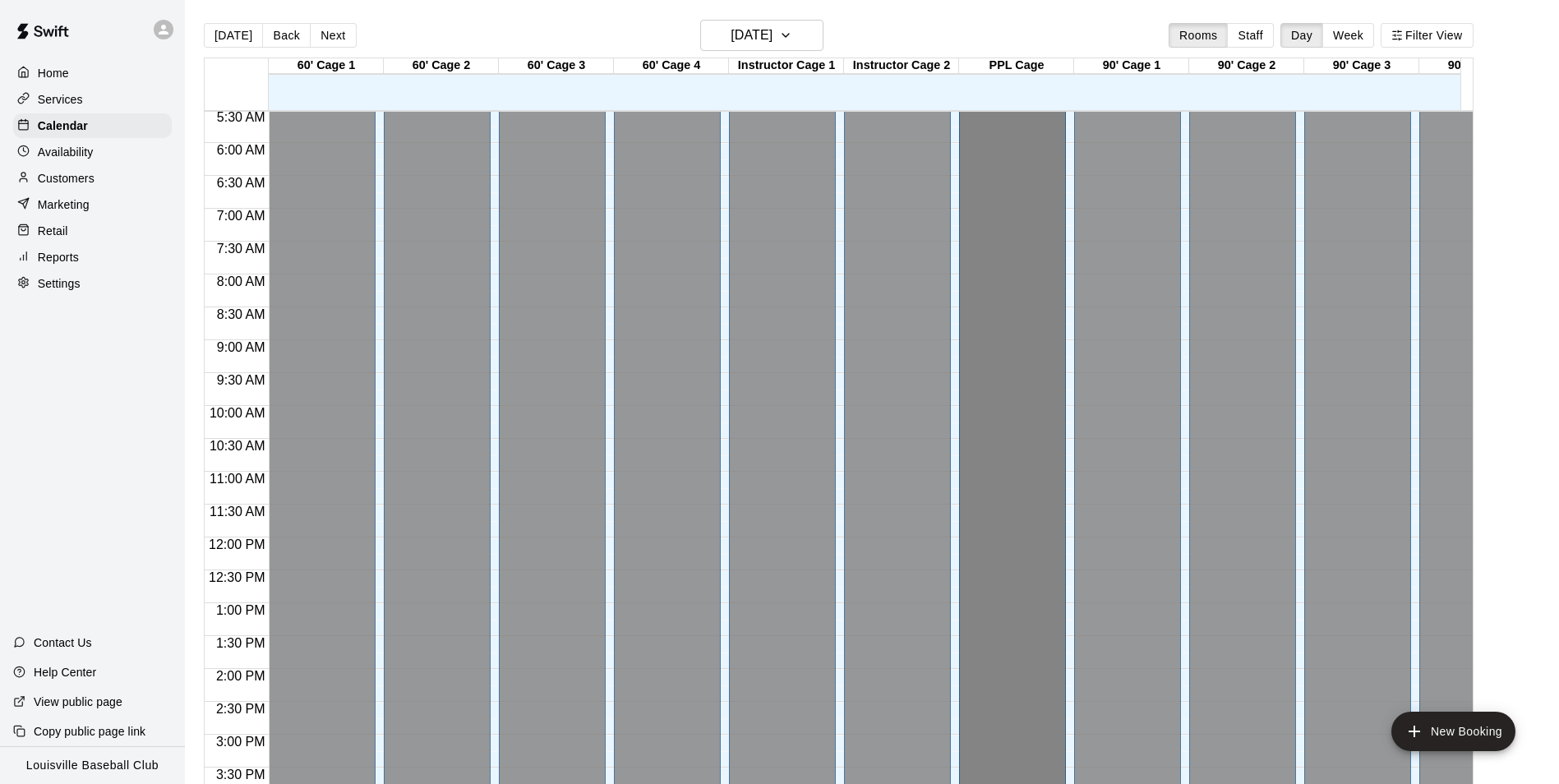
scroll to position [363, 0]
drag, startPoint x: 1037, startPoint y: 231, endPoint x: 1055, endPoint y: 256, distance: 30.8
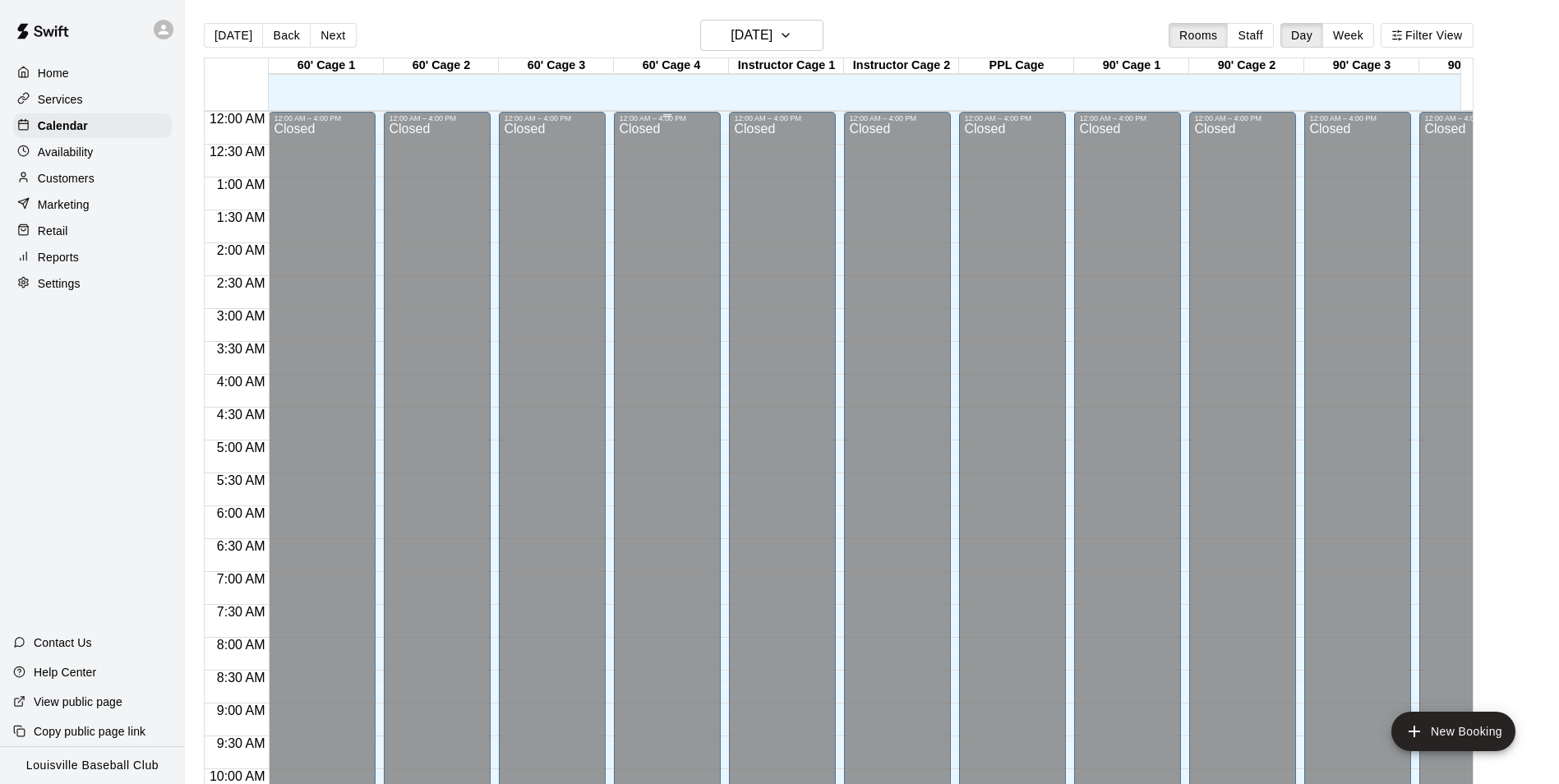
drag, startPoint x: 336, startPoint y: 320, endPoint x: 707, endPoint y: 600, distance: 464.8
click at [336, 320] on div "Closed" at bounding box center [322, 646] width 97 height 1047
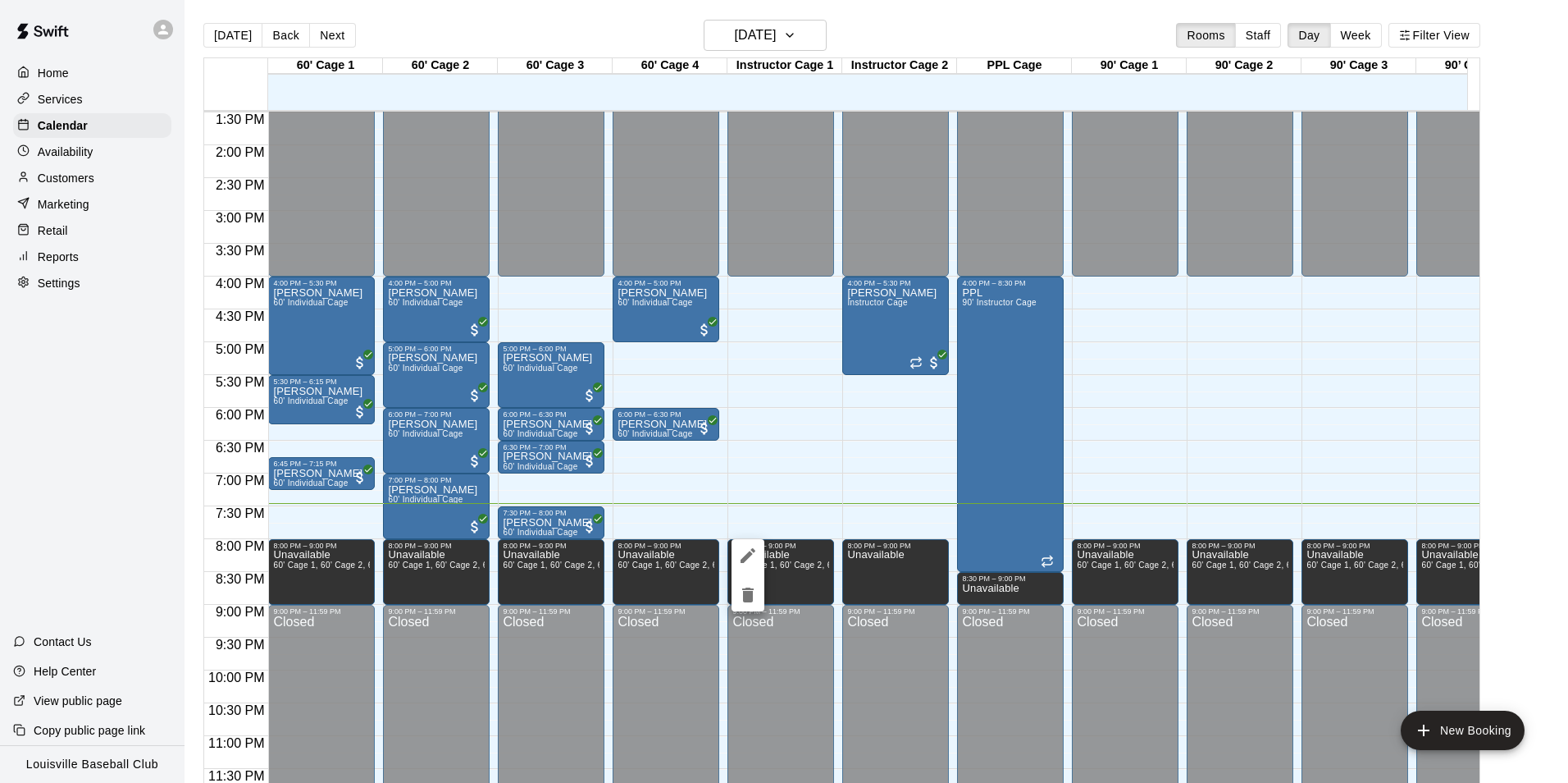
click at [0, 322] on html "Home Services Calendar Availability Customers Marketing Retail Reports Settings…" at bounding box center [784, 404] width 1568 height 809
click at [1157, 650] on div at bounding box center [784, 392] width 1568 height 783
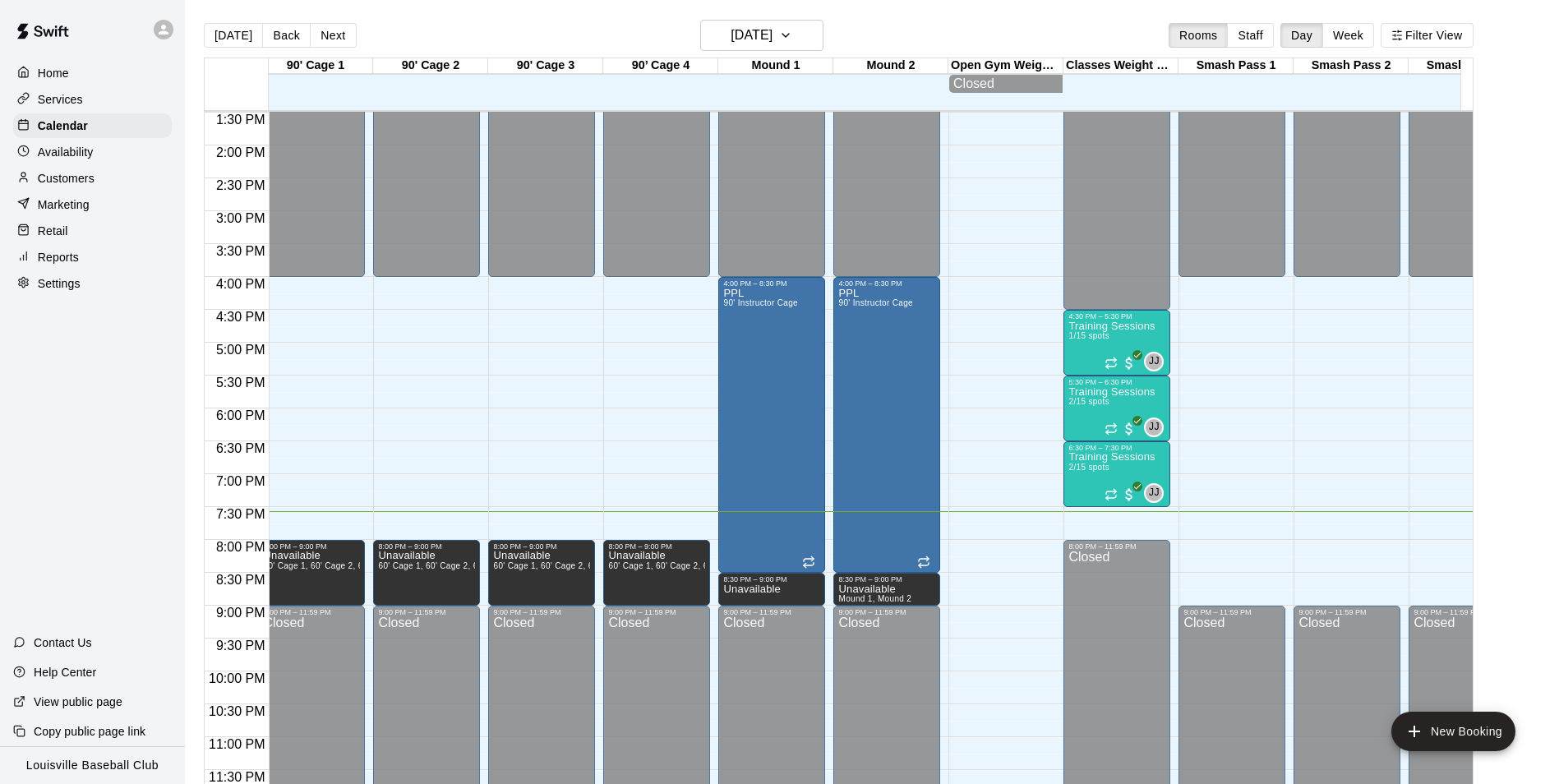
scroll to position [0, 819]
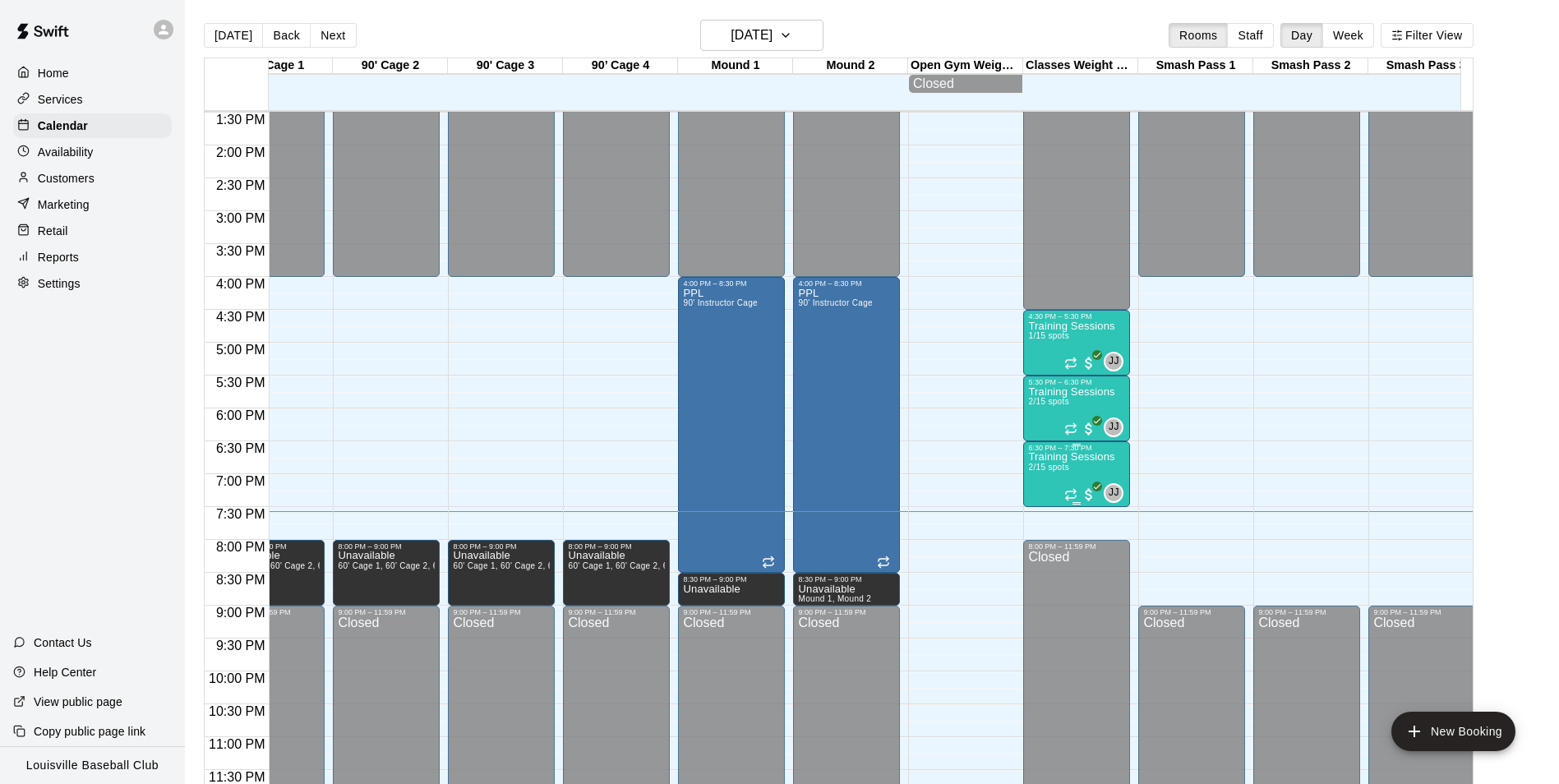
click at [1043, 463] on span "2/15 spots" at bounding box center [1048, 468] width 41 height 9
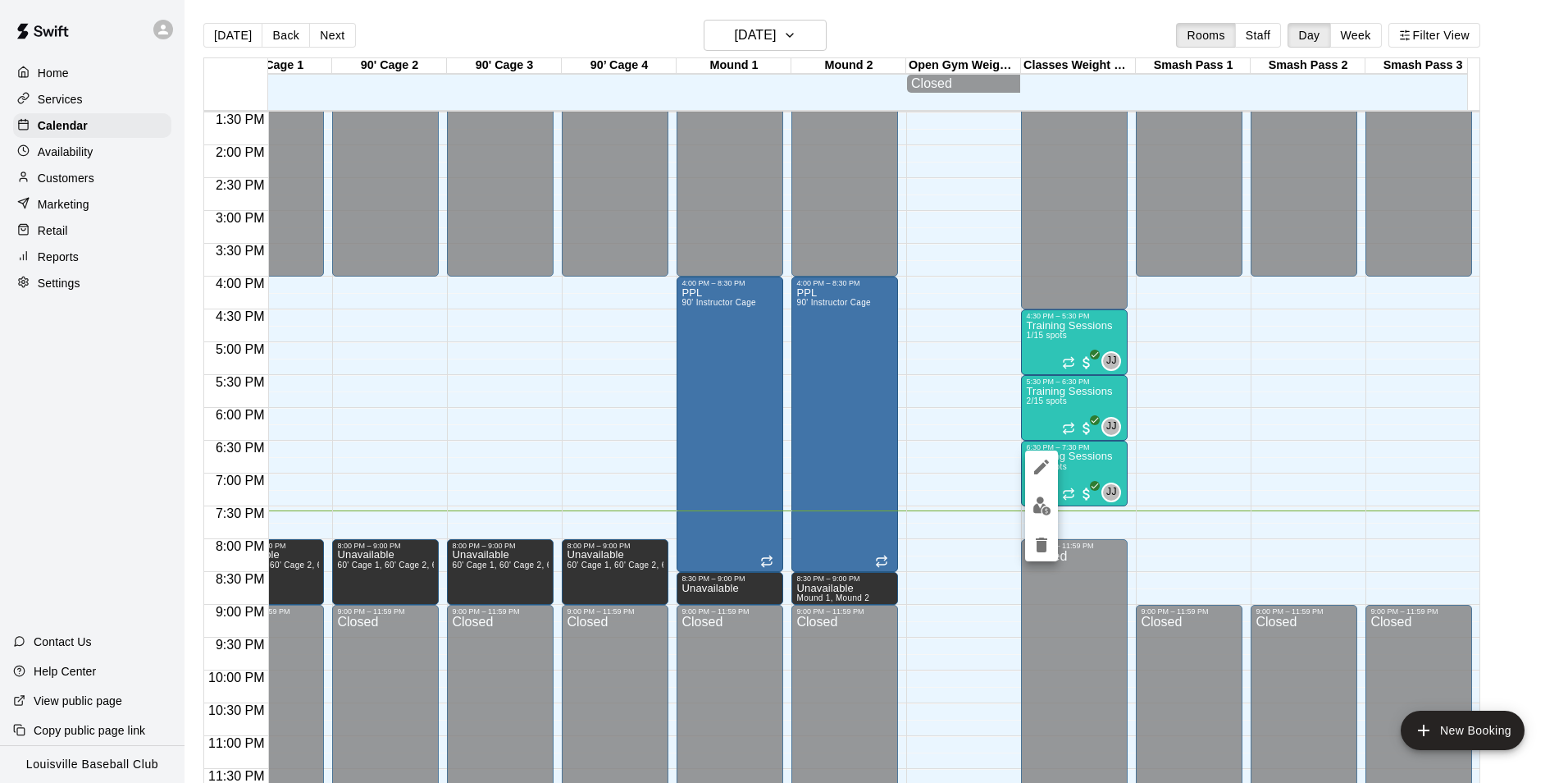
click at [99, 175] on div at bounding box center [784, 392] width 1568 height 783
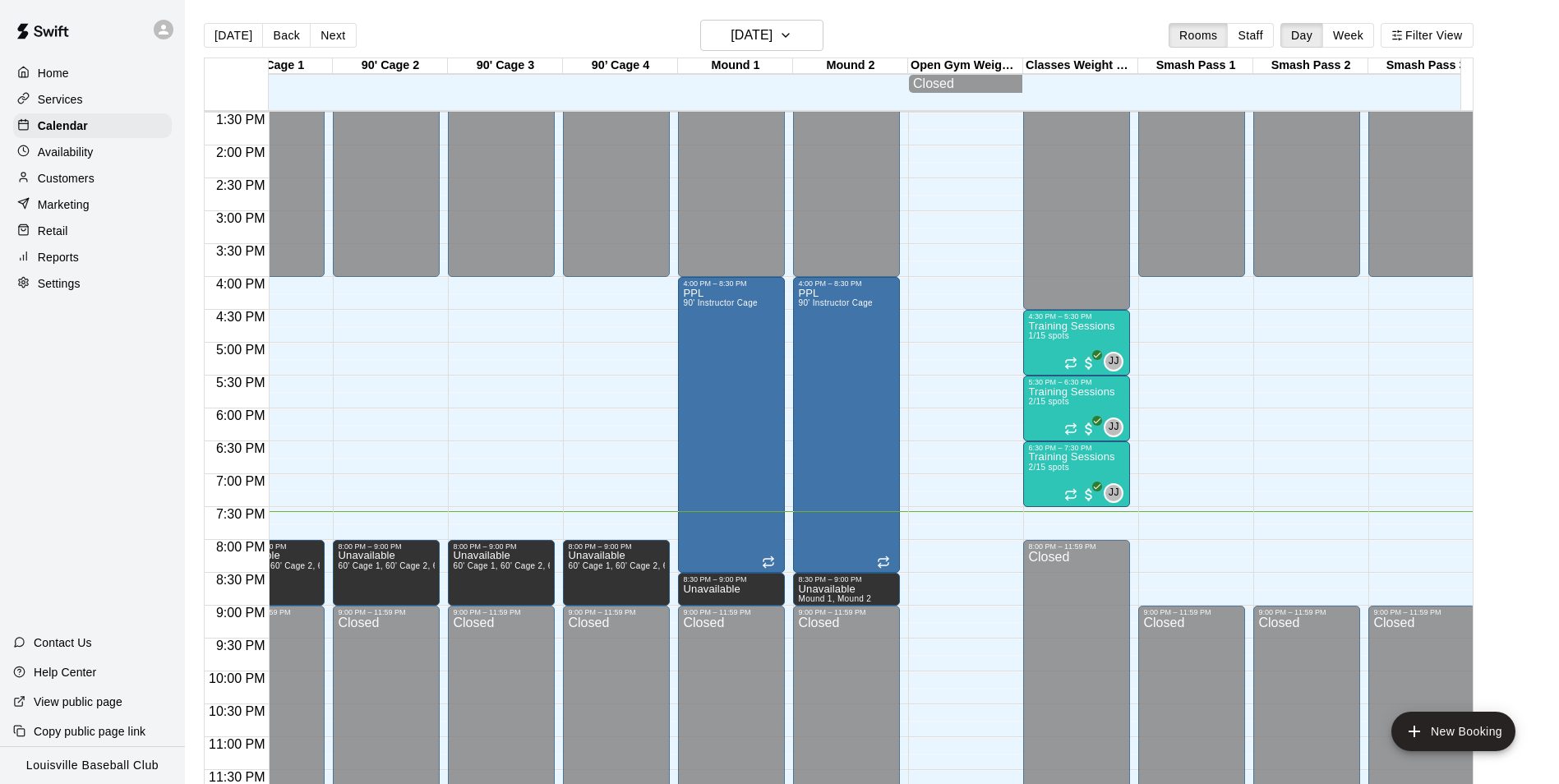
click at [118, 179] on div "Customers" at bounding box center [92, 178] width 159 height 25
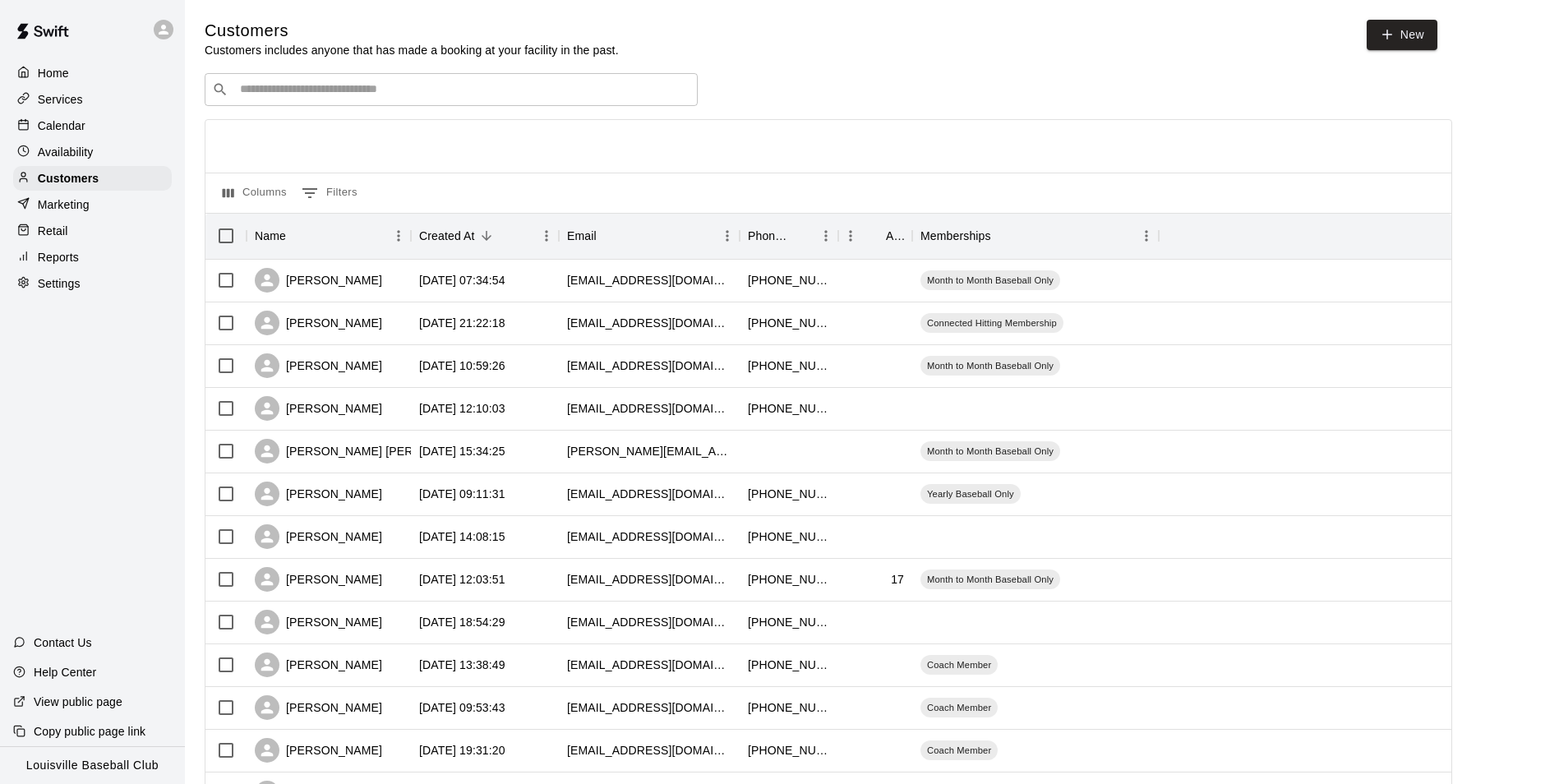
click at [503, 93] on input "Search customers by name or email" at bounding box center [463, 89] width 456 height 17
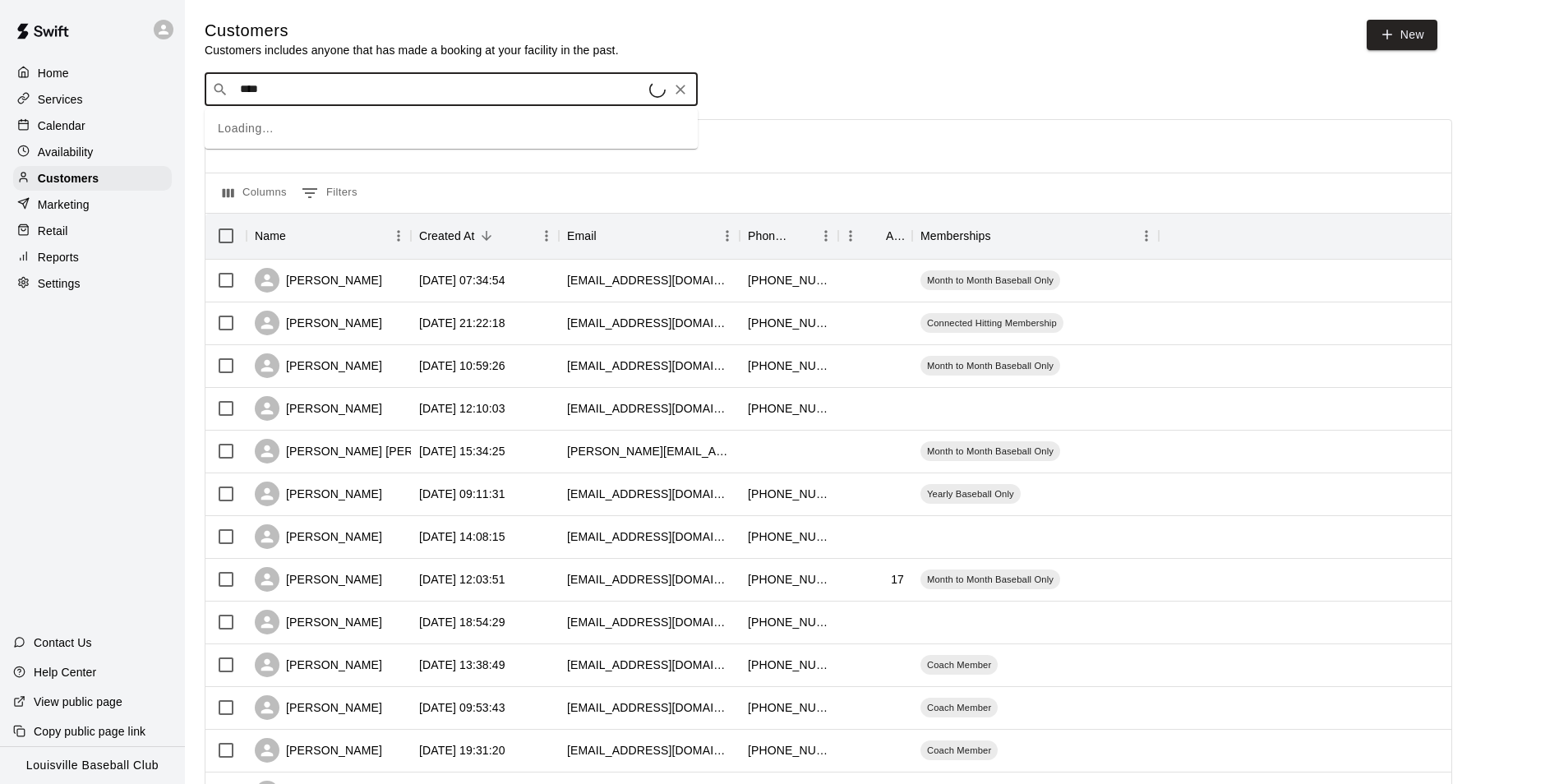
type input "*****"
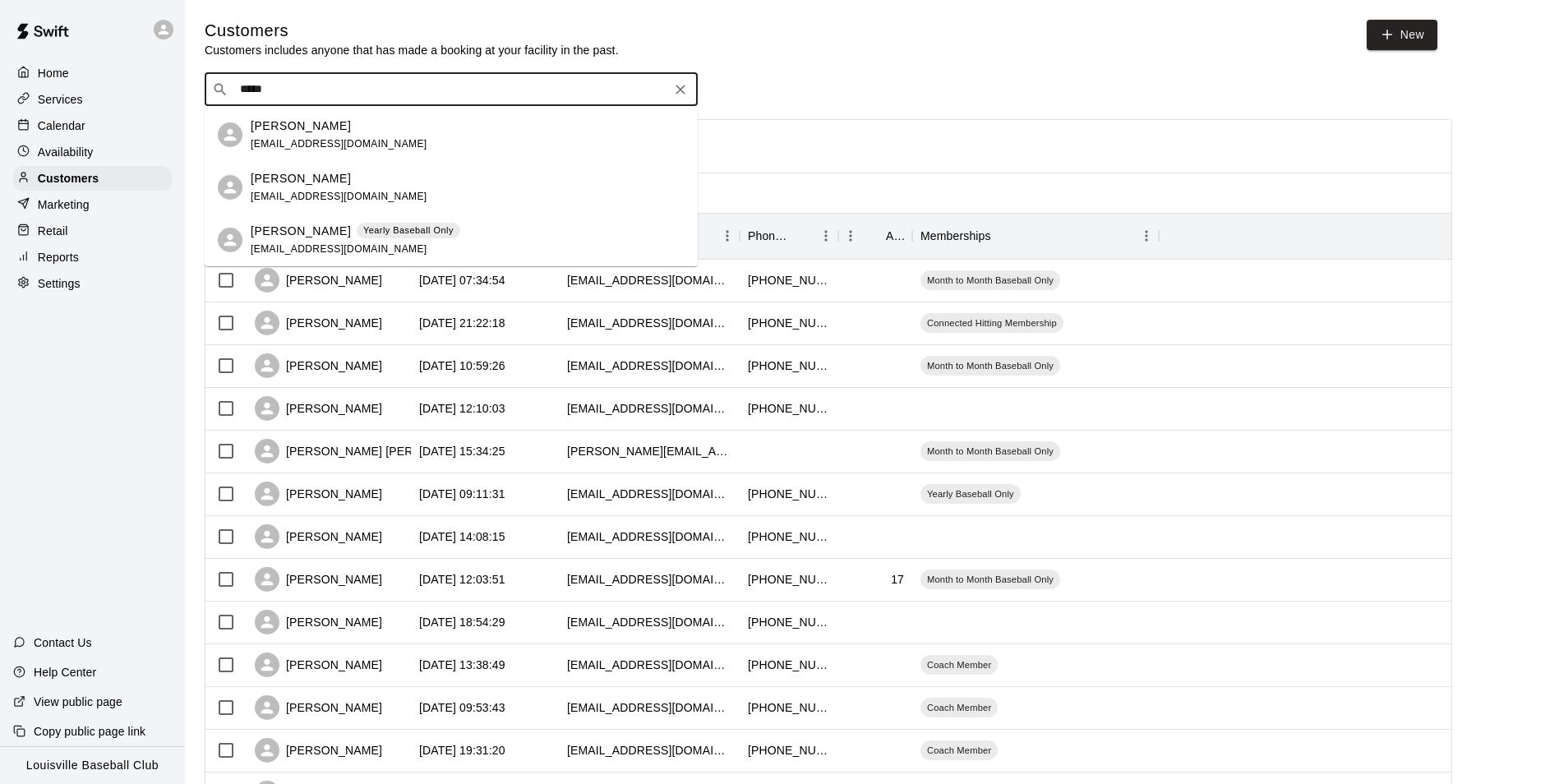
click at [437, 237] on div "[PERSON_NAME] Yearly Baseball Only [EMAIL_ADDRESS][DOMAIN_NAME]" at bounding box center [468, 240] width 434 height 35
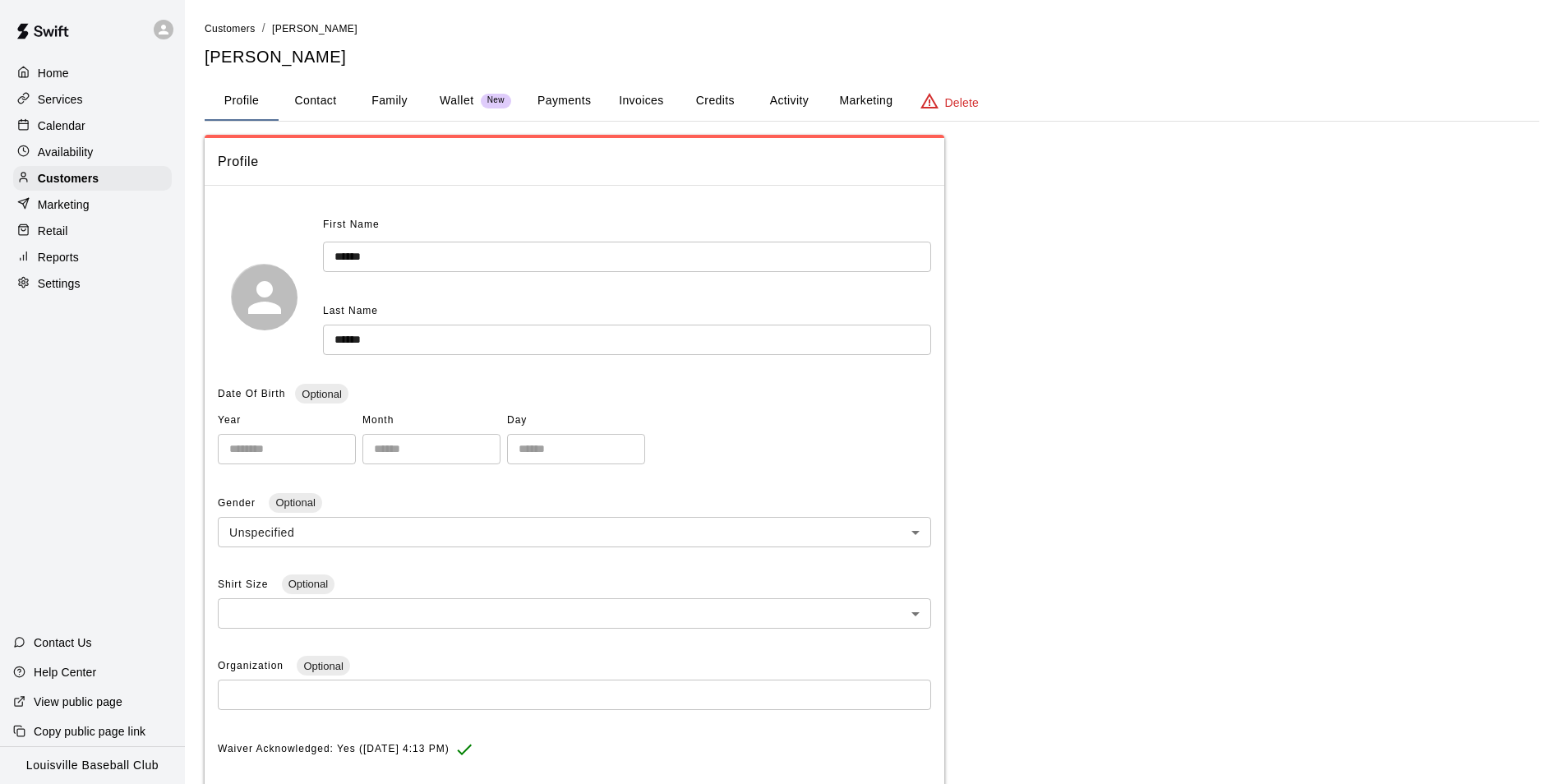
click at [769, 108] on button "Activity" at bounding box center [789, 101] width 74 height 40
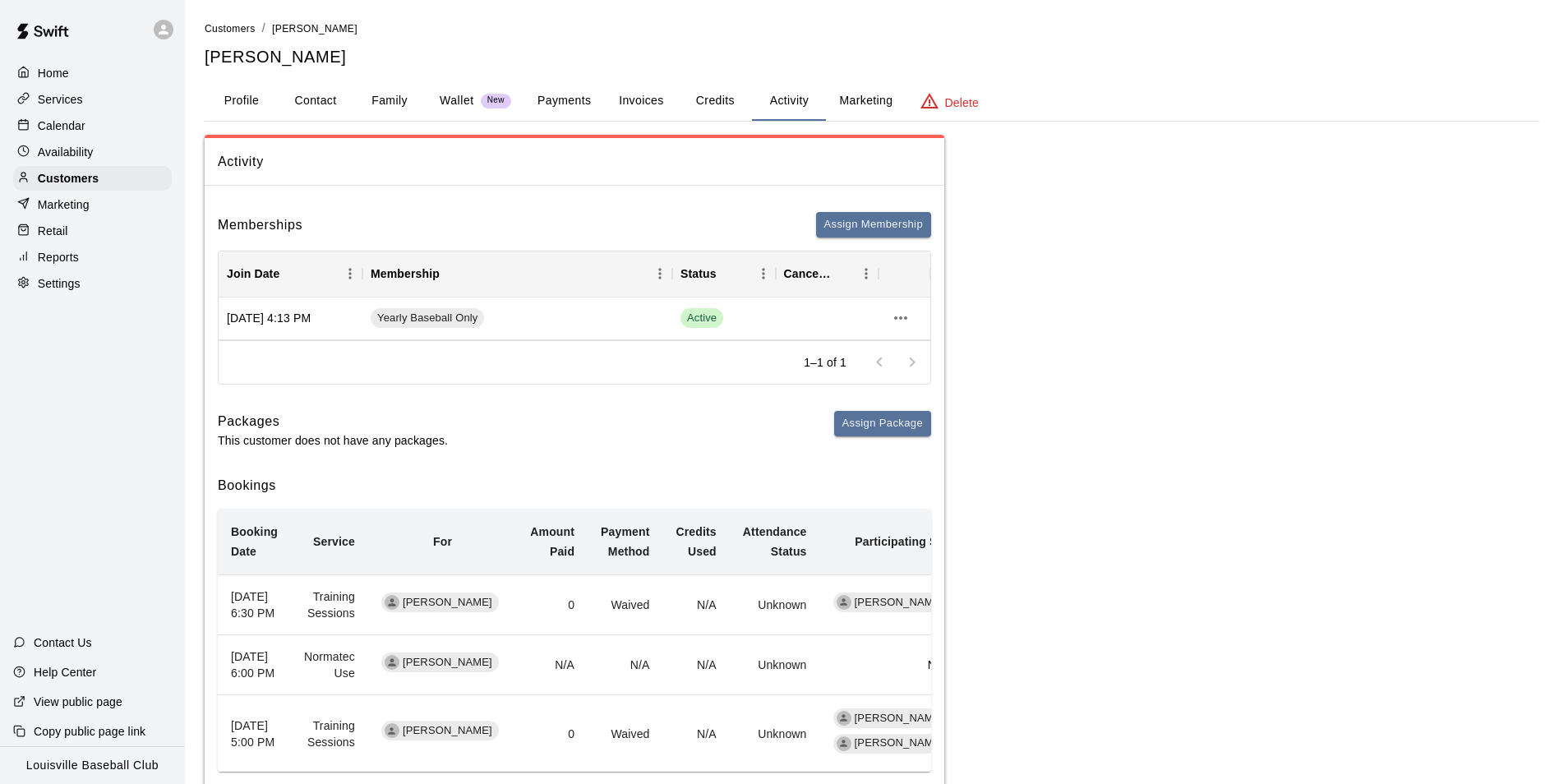
click at [125, 124] on div "Calendar" at bounding box center [92, 125] width 159 height 25
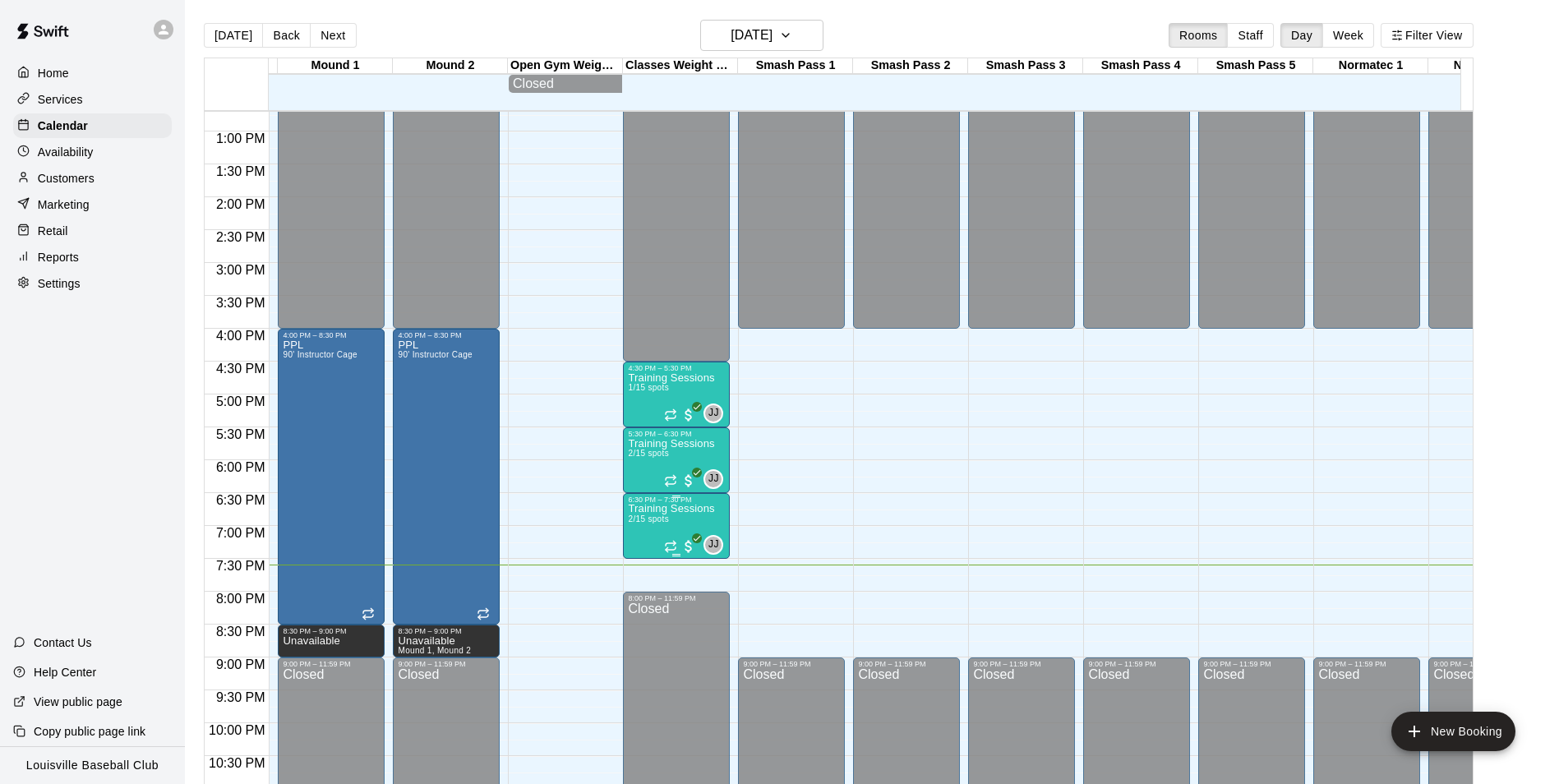
click at [676, 508] on p "Training Sessions" at bounding box center [672, 508] width 87 height 0
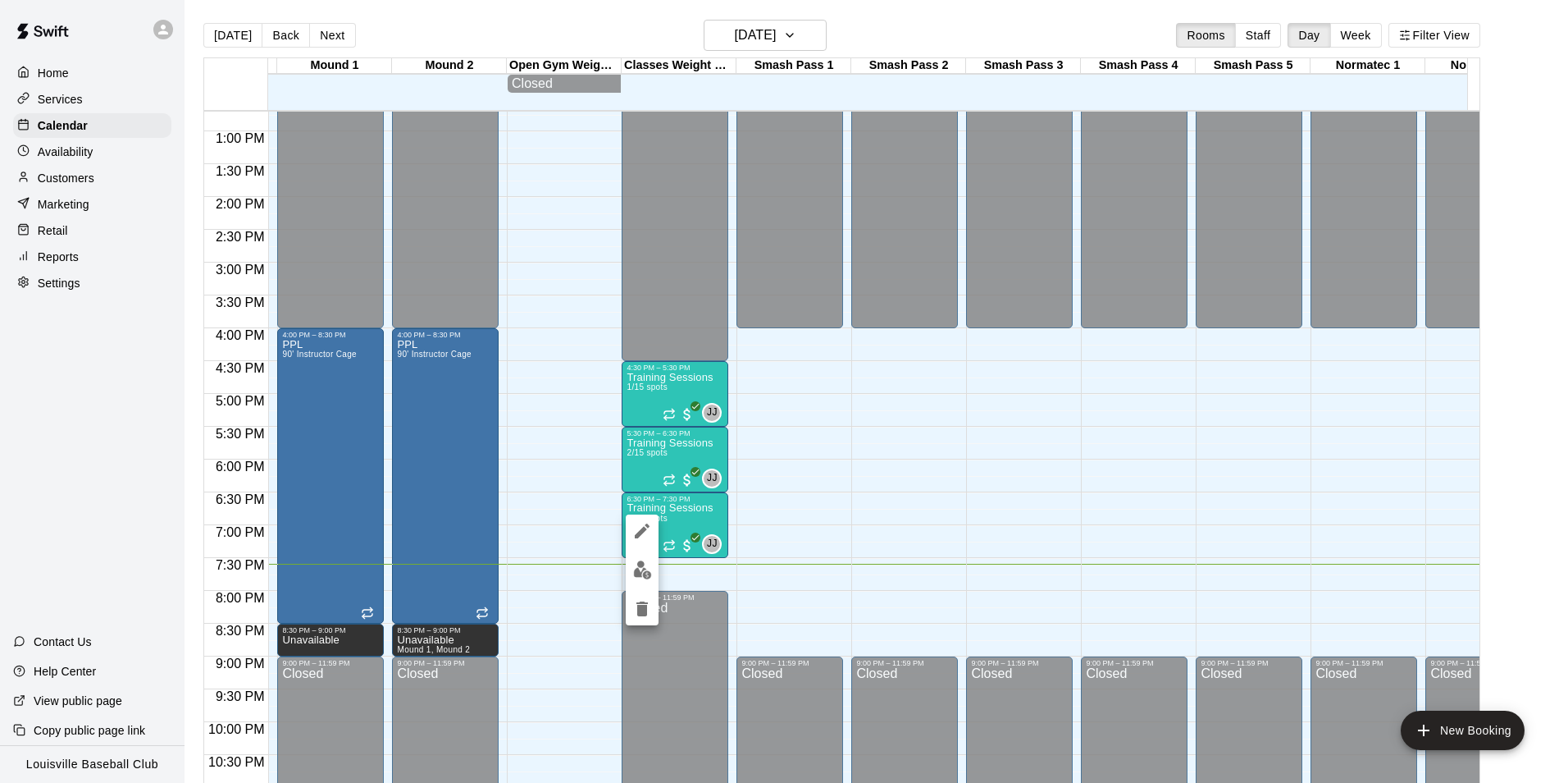
click at [638, 567] on img "edit" at bounding box center [643, 569] width 18 height 18
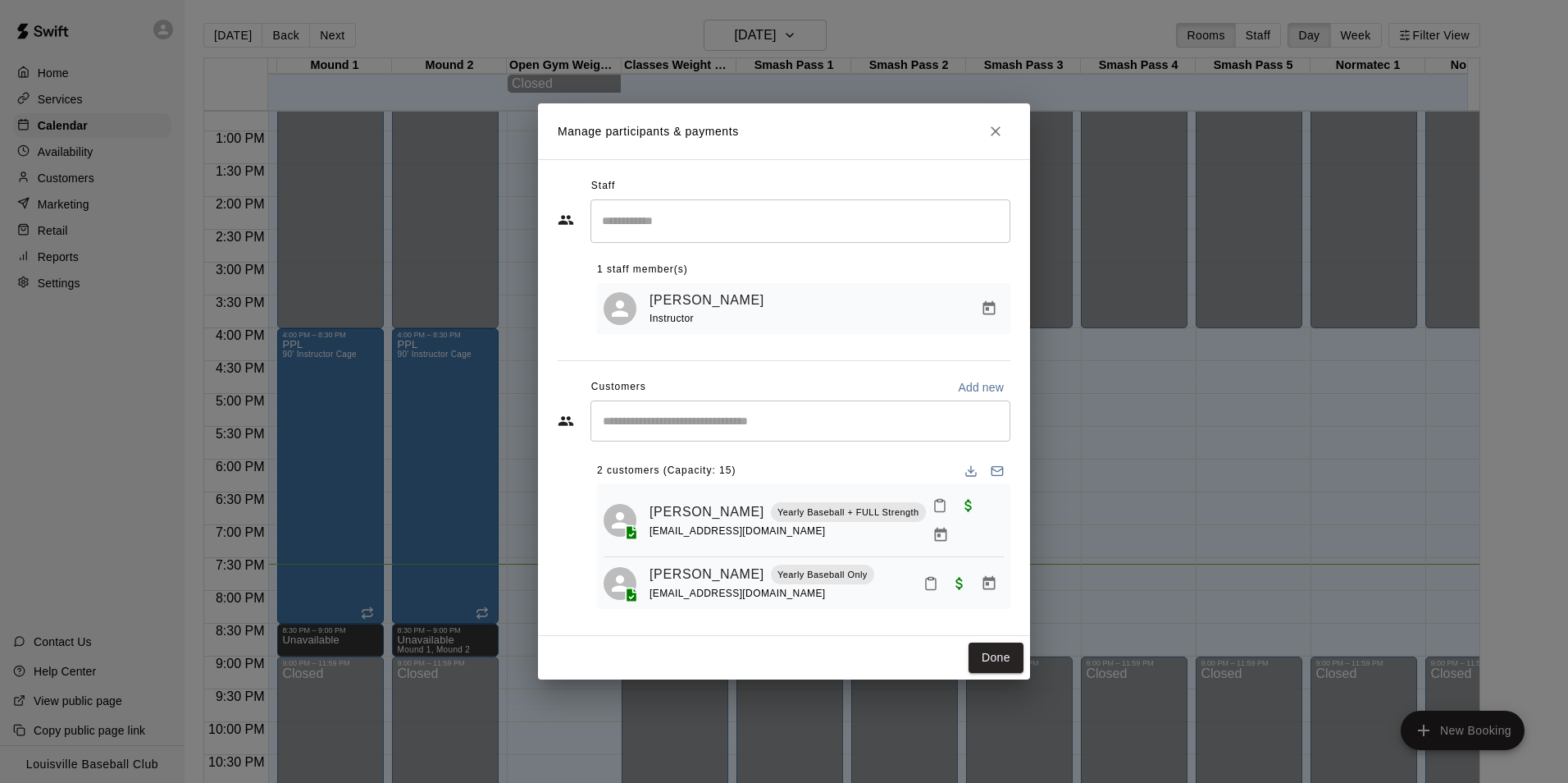
click at [857, 588] on div "[PERSON_NAME] Yearly Baseball Only [EMAIL_ADDRESS][DOMAIN_NAME]" at bounding box center [827, 583] width 354 height 39
click at [944, 577] on div at bounding box center [960, 583] width 87 height 29
click at [943, 570] on button "Mark attendance" at bounding box center [931, 583] width 28 height 28
click at [796, 613] on div at bounding box center [784, 392] width 1568 height 783
click at [989, 575] on icon "Manage bookings & payment" at bounding box center [989, 581] width 12 height 14
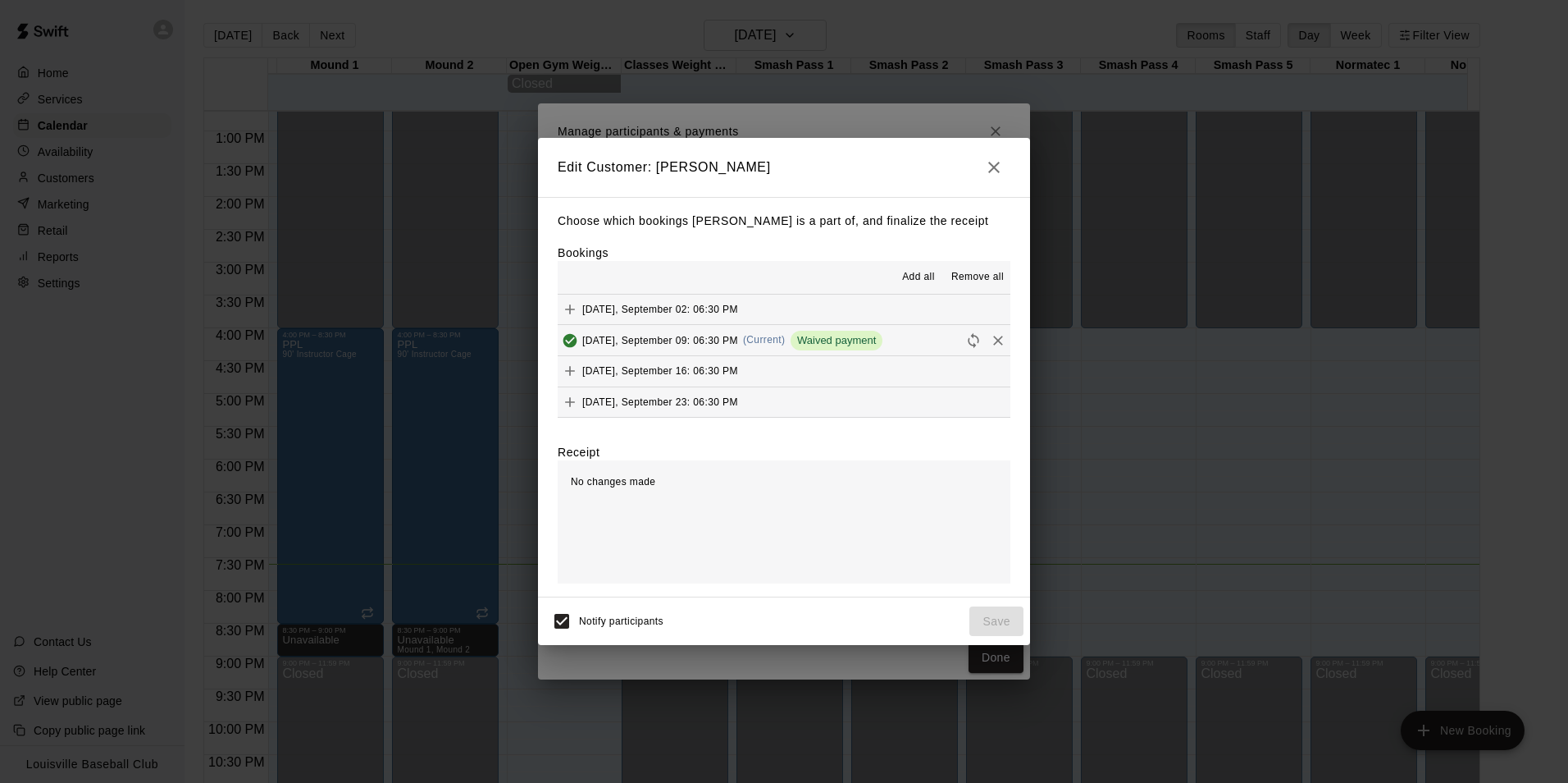
click at [832, 346] on span "Waived payment" at bounding box center [837, 340] width 92 height 12
click at [968, 342] on icon "Reschedule" at bounding box center [973, 341] width 11 height 15
click at [965, 343] on icon "Reschedule" at bounding box center [973, 341] width 17 height 17
click at [568, 337] on icon "Added & Paid" at bounding box center [570, 340] width 14 height 14
click at [990, 341] on icon "Remove" at bounding box center [998, 341] width 17 height 17
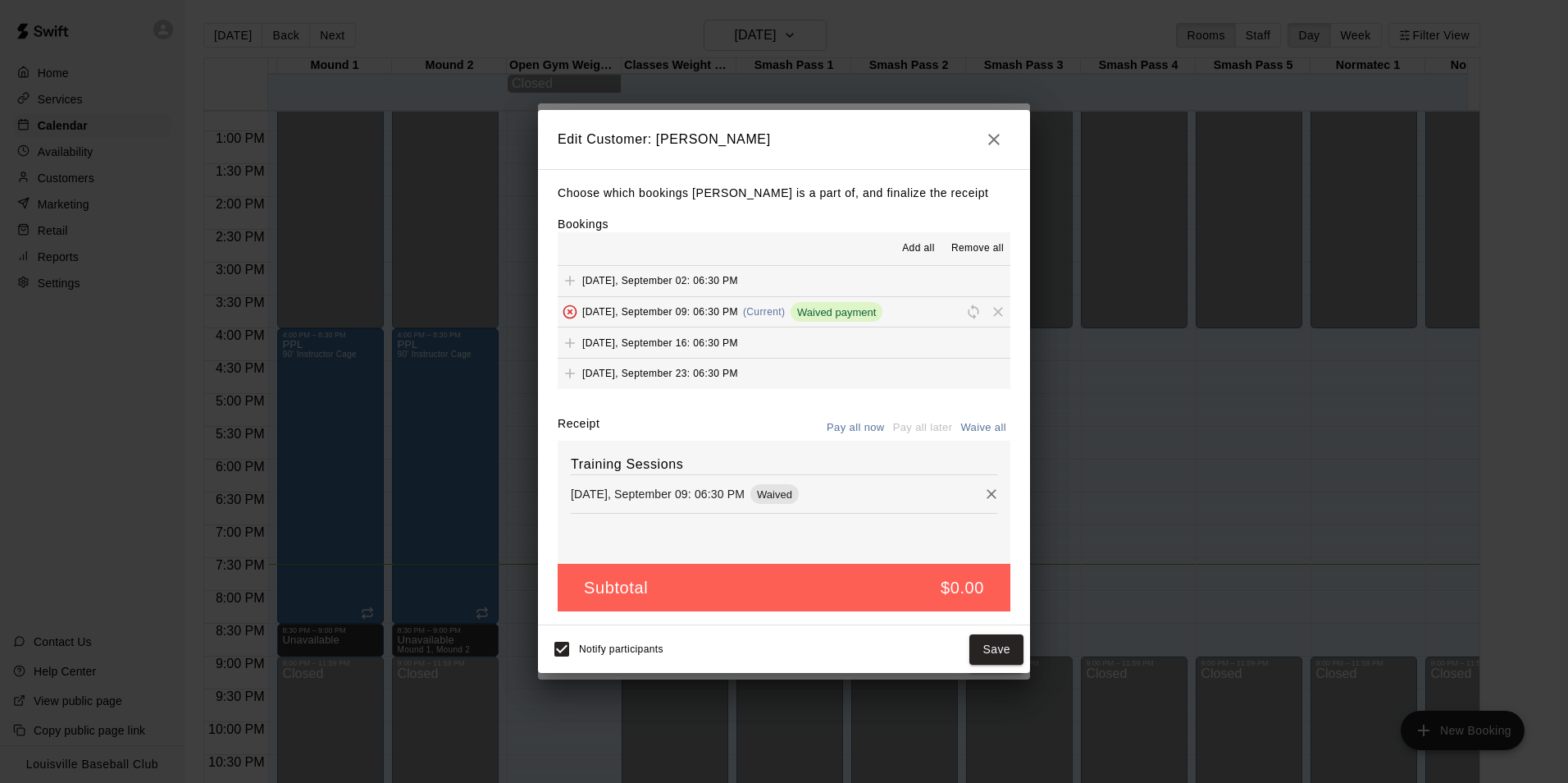
click at [991, 310] on span "Remove" at bounding box center [998, 310] width 25 height 12
click at [923, 499] on div "[DATE], September 09: 06:30 PM Waived" at bounding box center [784, 494] width 426 height 25
click at [987, 496] on icon "Remove" at bounding box center [992, 495] width 10 height 10
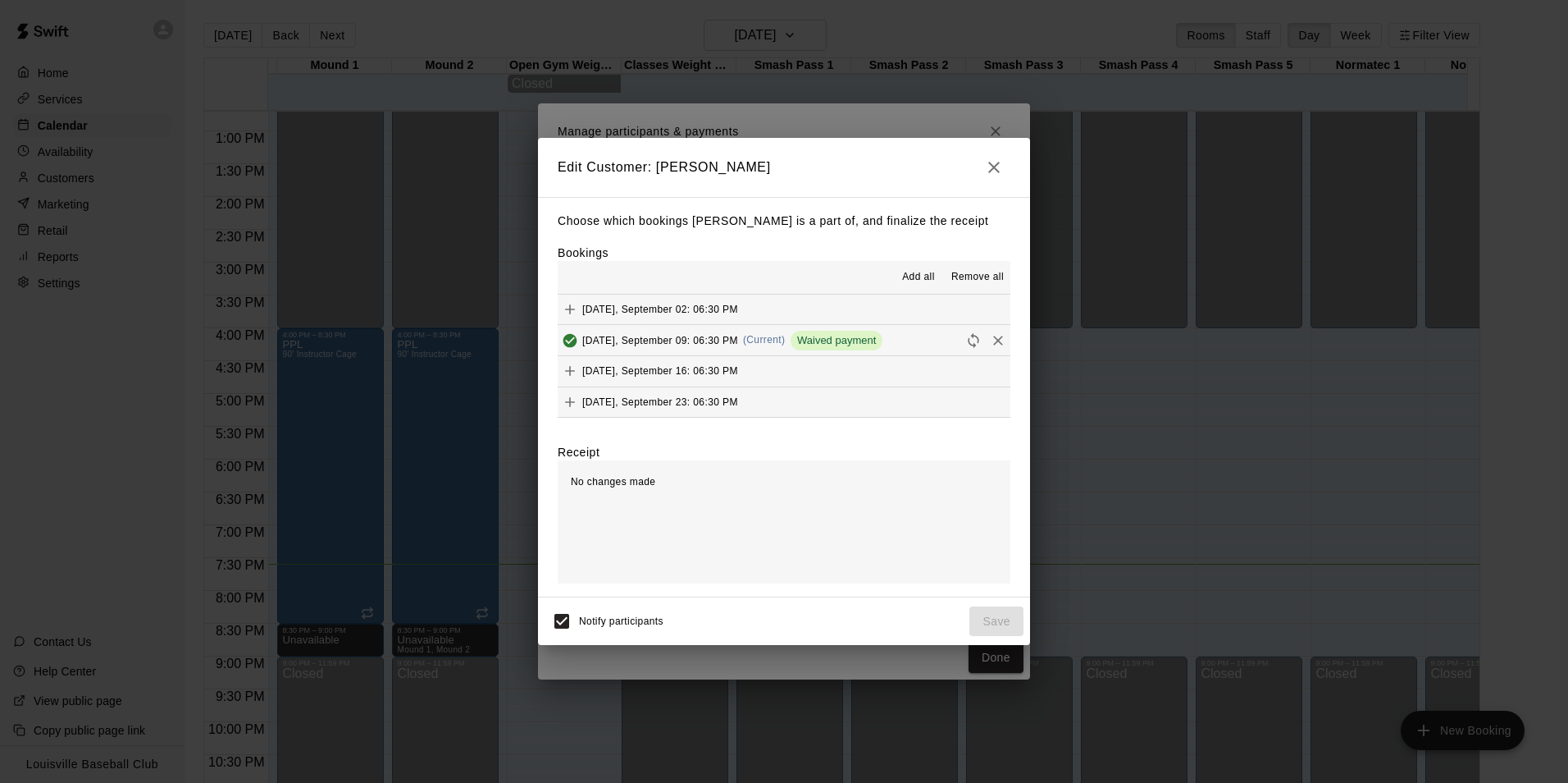
click at [993, 345] on icon "Remove" at bounding box center [998, 340] width 10 height 10
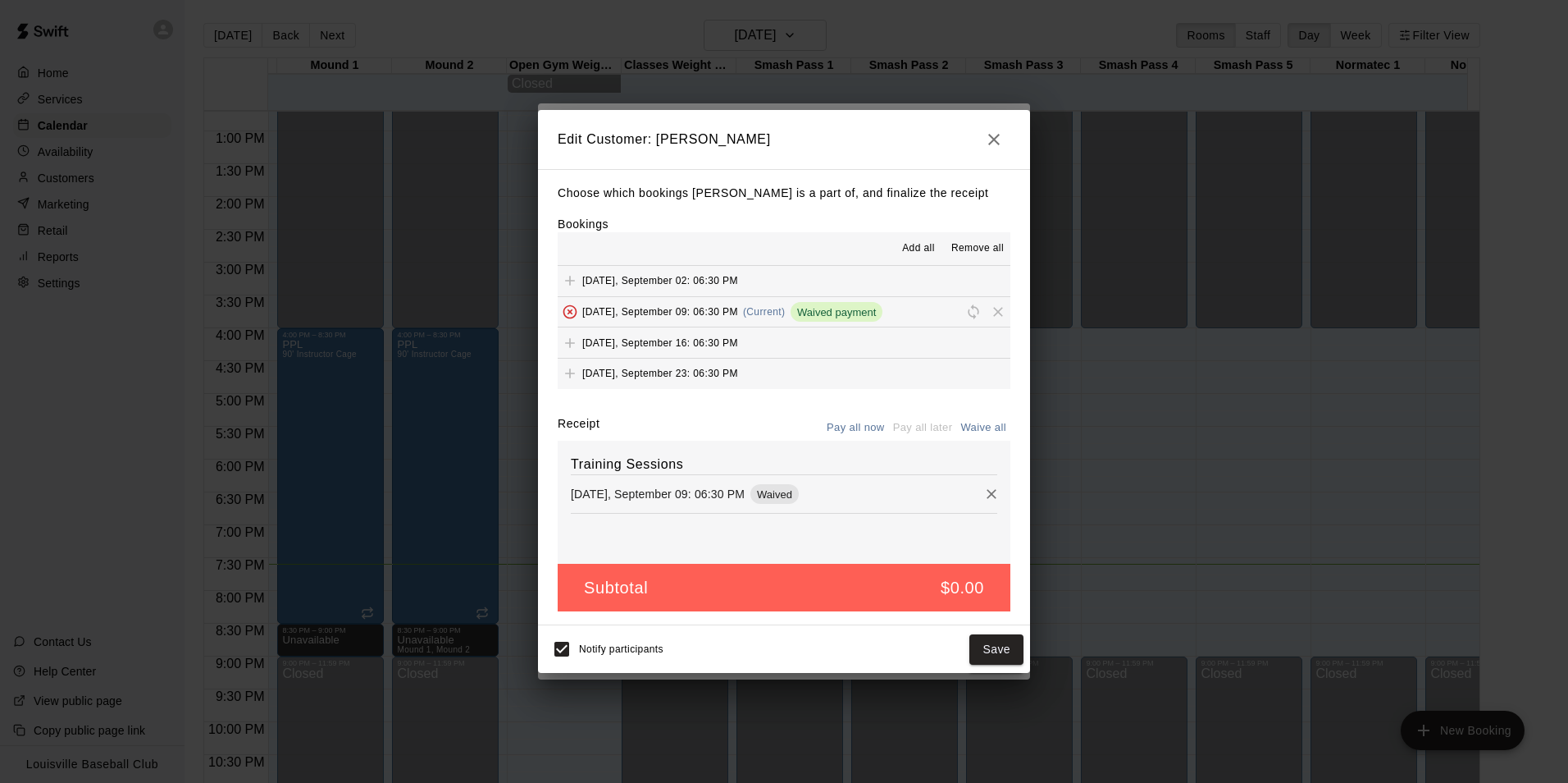
click at [981, 248] on span "Remove all" at bounding box center [977, 249] width 52 height 17
click at [985, 273] on button "[DATE], September 02: 06:30 PM" at bounding box center [784, 281] width 453 height 30
click at [984, 244] on span "Remove all" at bounding box center [977, 249] width 52 height 17
click at [991, 248] on span "Remove all" at bounding box center [977, 249] width 52 height 17
click at [989, 431] on button "Waive all" at bounding box center [983, 428] width 54 height 26
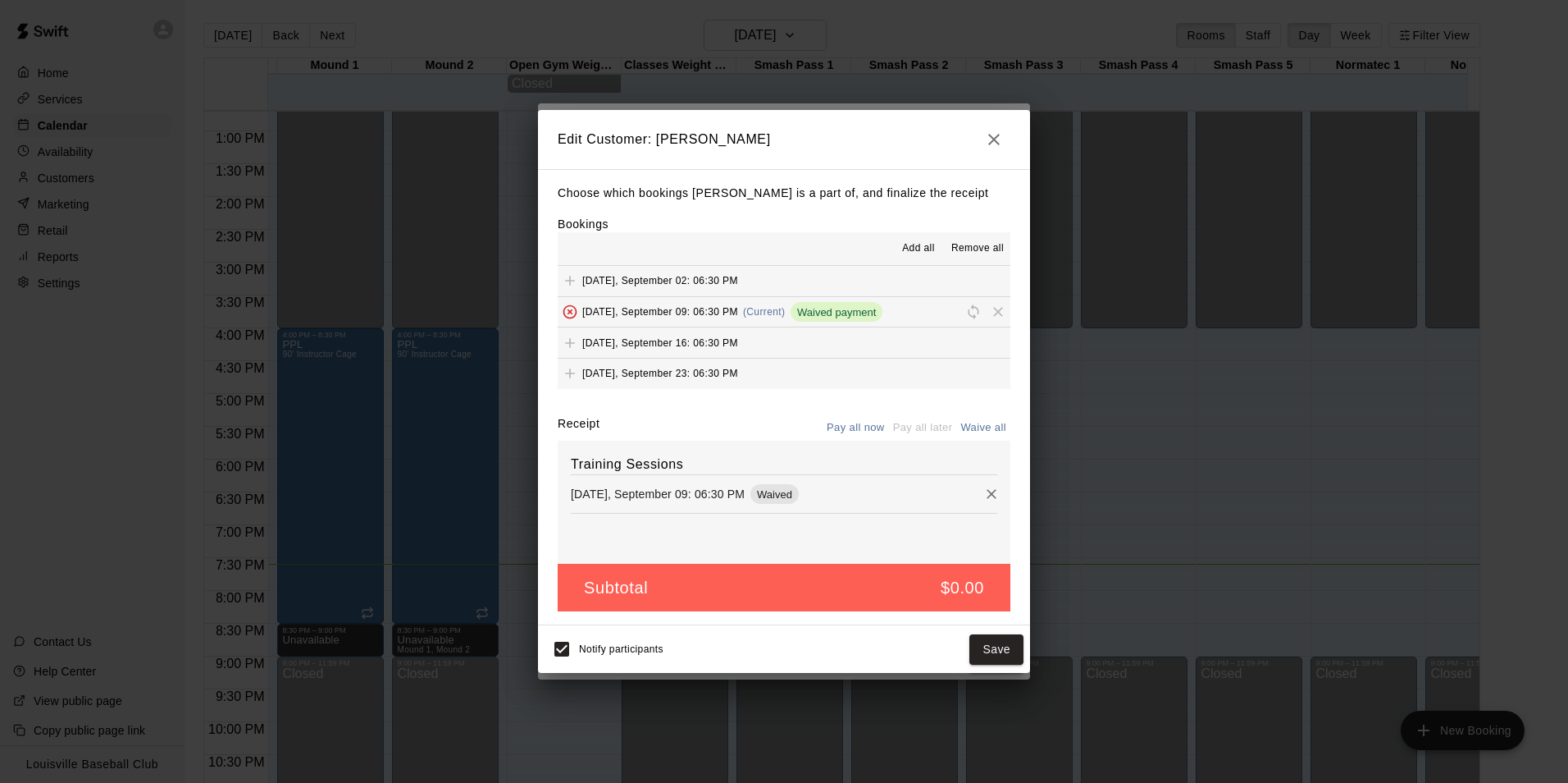
click at [988, 432] on button "Waive all" at bounding box center [983, 428] width 54 height 26
click at [994, 427] on button "Waive all" at bounding box center [983, 428] width 54 height 26
click at [987, 495] on icon "Remove" at bounding box center [992, 495] width 10 height 10
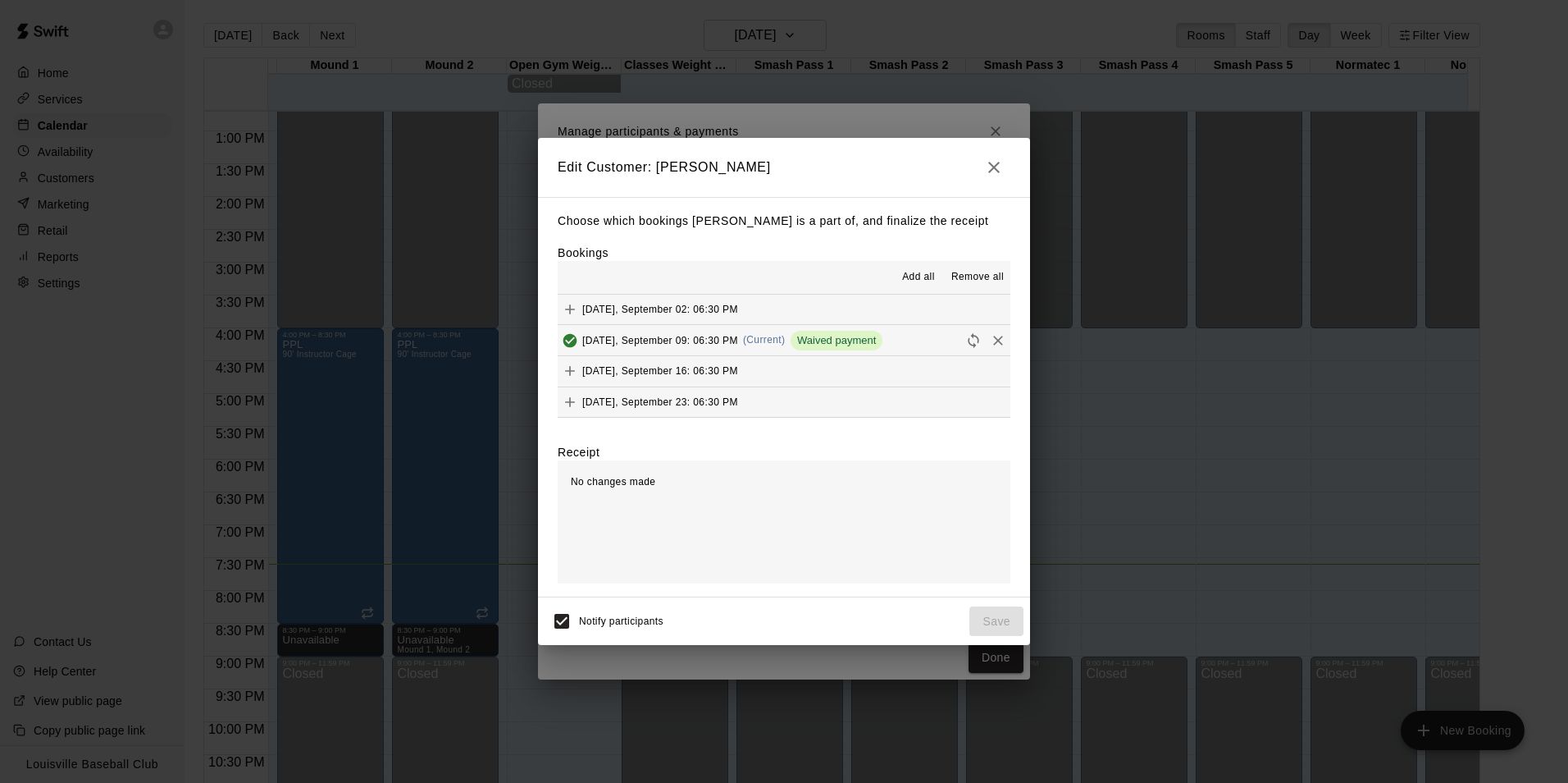
click at [994, 167] on icon "button" at bounding box center [993, 167] width 11 height 11
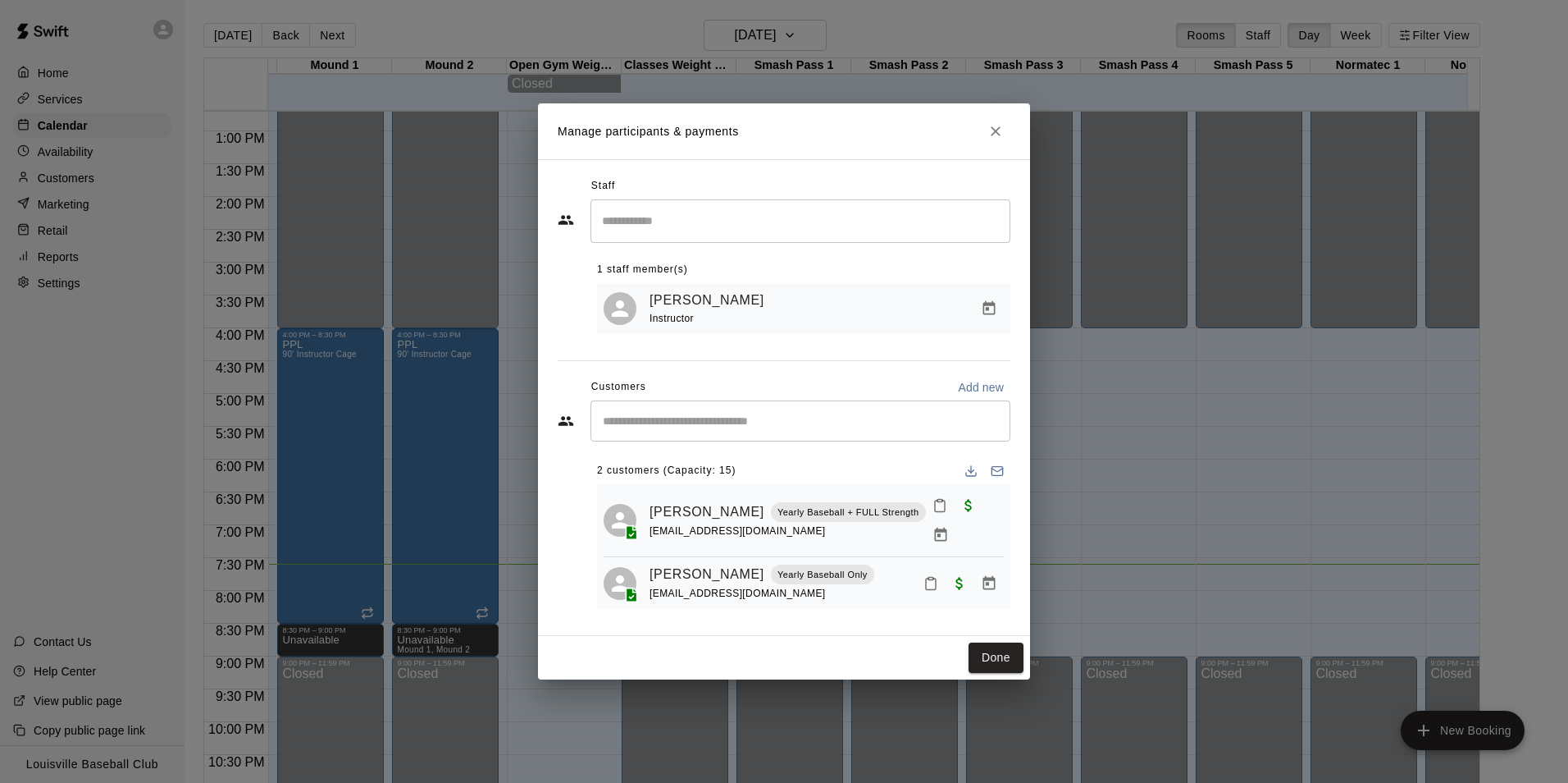
click at [830, 429] on input "Start typing to search customers..." at bounding box center [800, 421] width 405 height 17
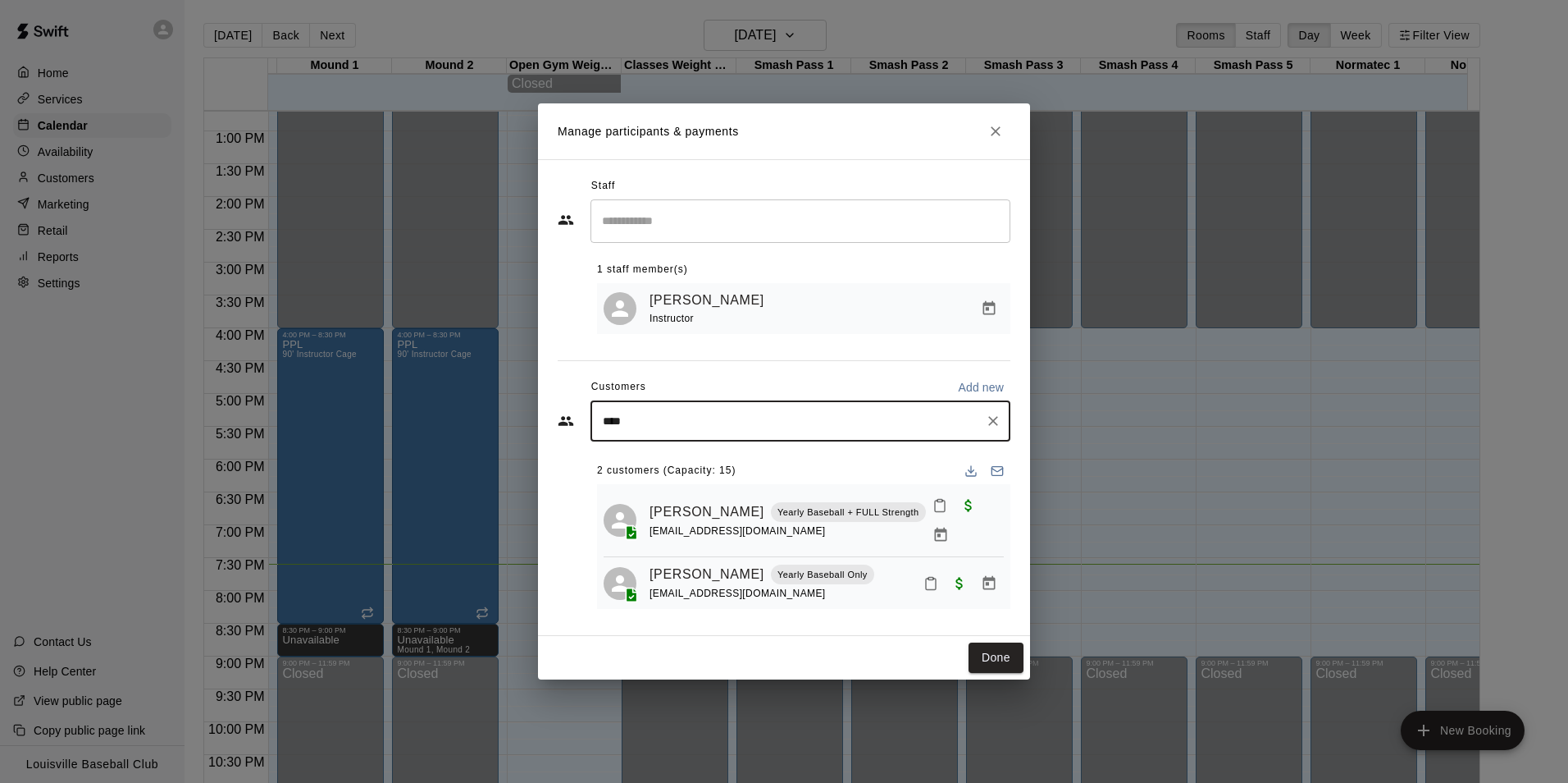
type input "*****"
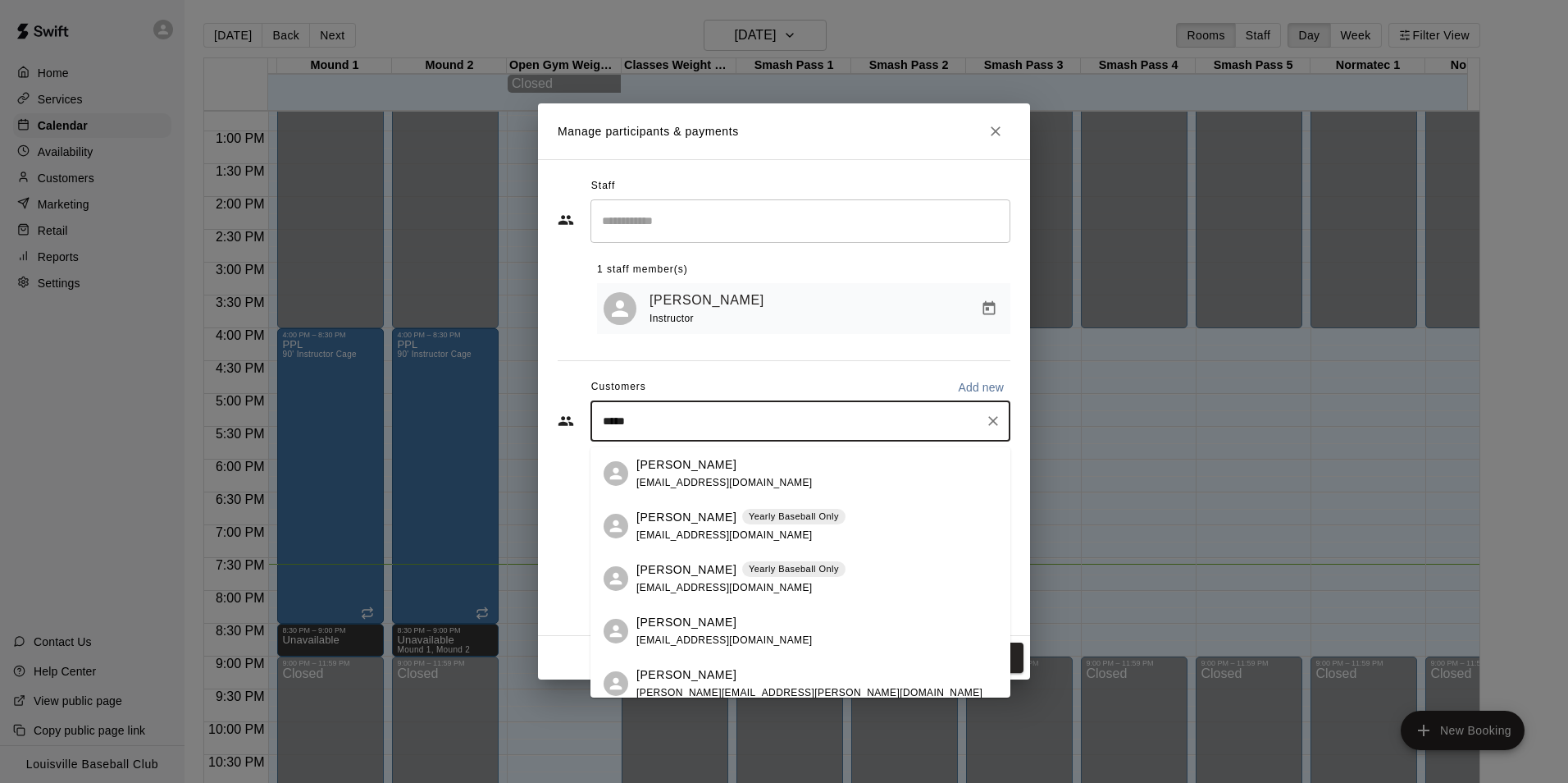
click at [861, 480] on div "[PERSON_NAME] [EMAIL_ADDRESS][DOMAIN_NAME]" at bounding box center [817, 473] width 361 height 35
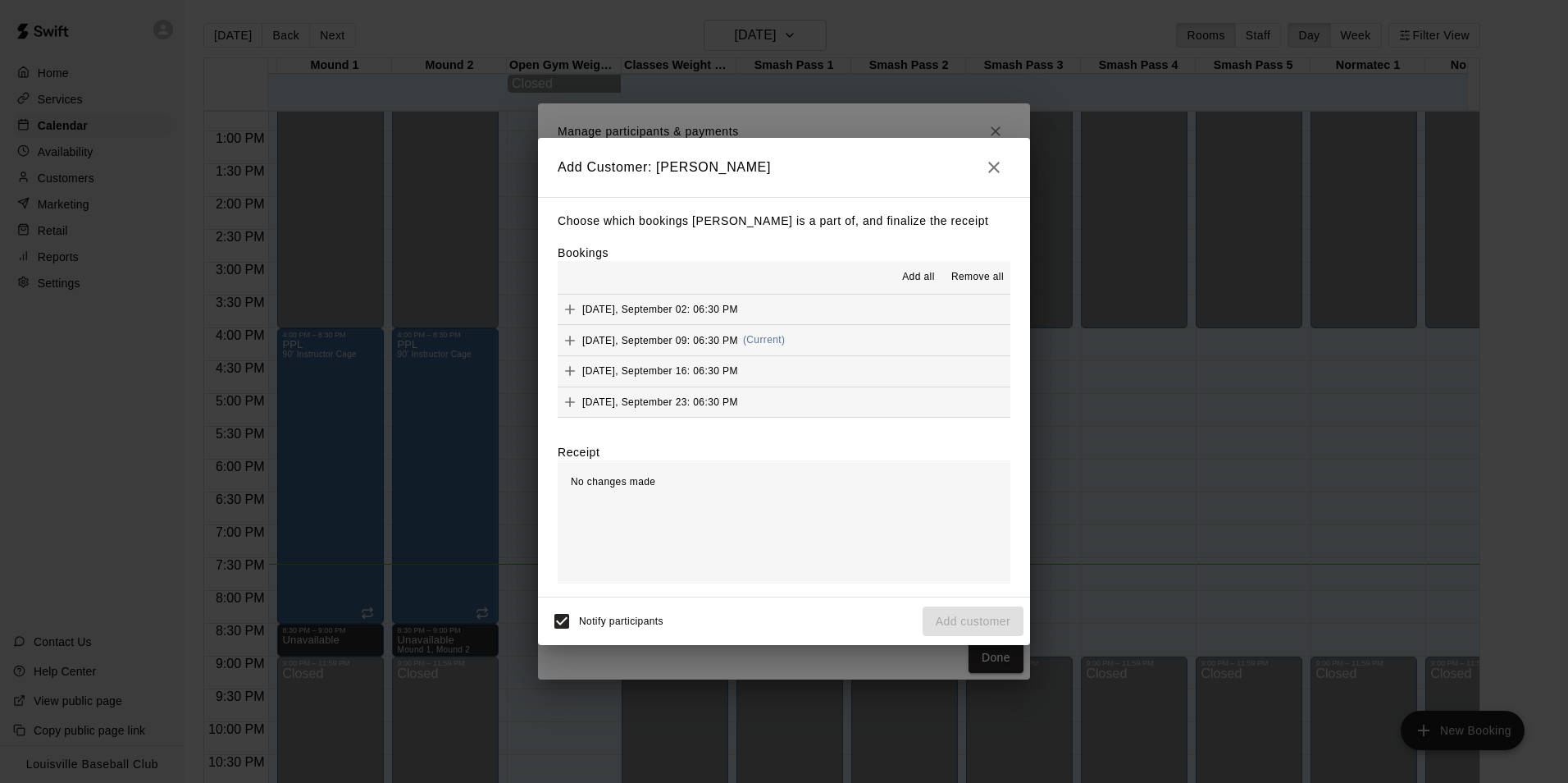
click at [569, 342] on icon "Add" at bounding box center [570, 340] width 10 height 10
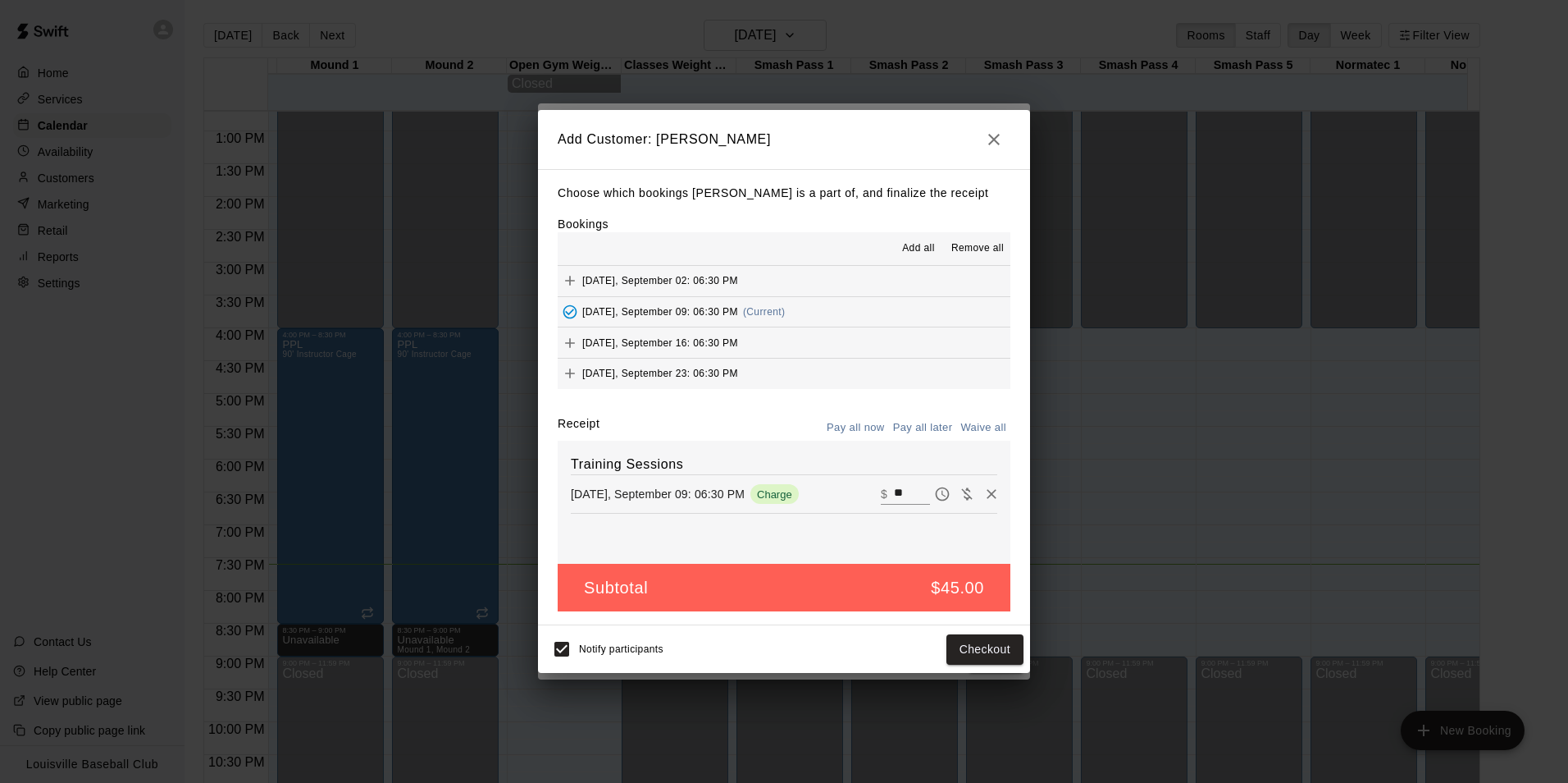
click at [994, 123] on button "button" at bounding box center [994, 140] width 33 height 33
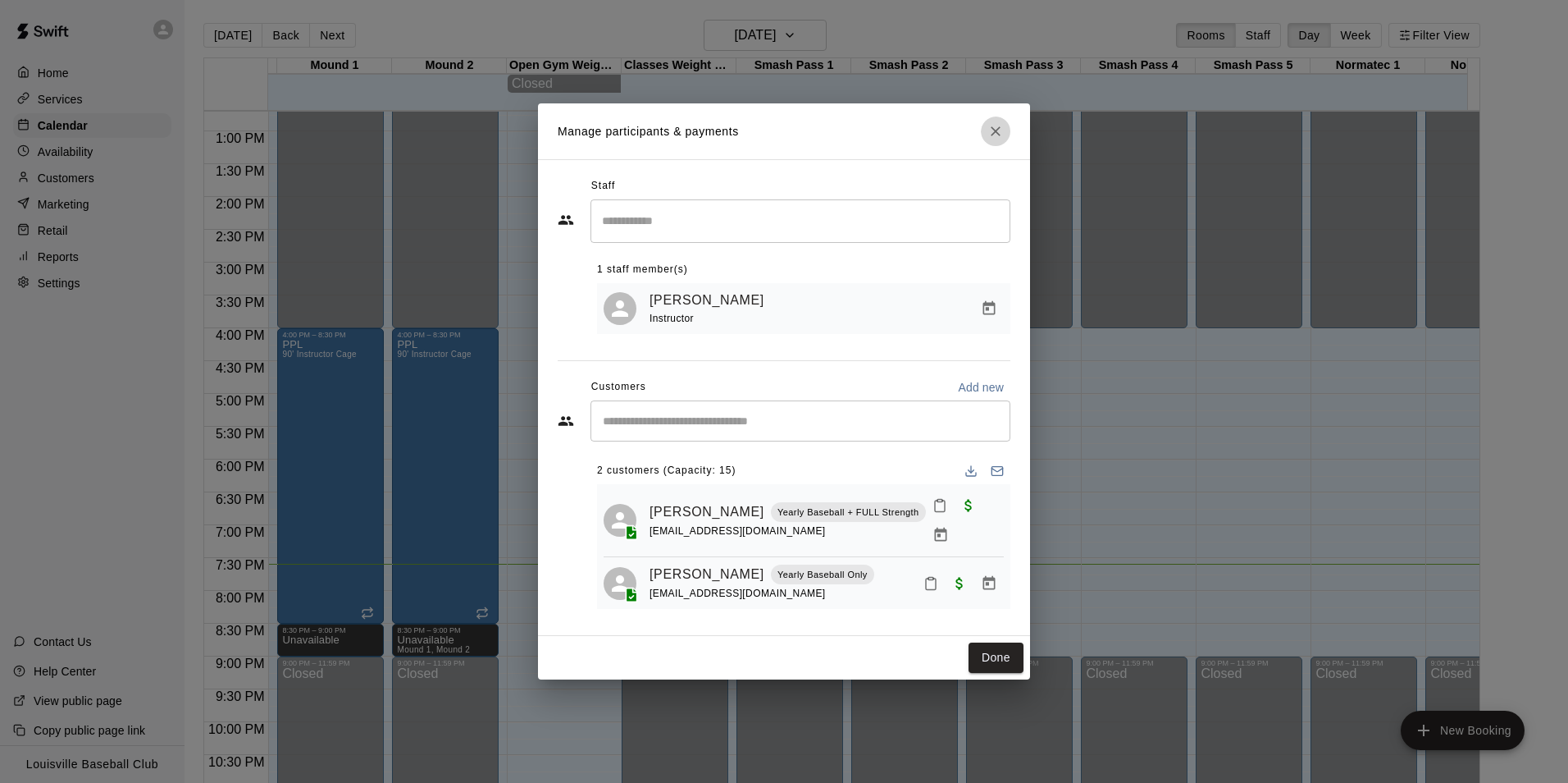
click at [995, 134] on icon "Close" at bounding box center [995, 131] width 10 height 10
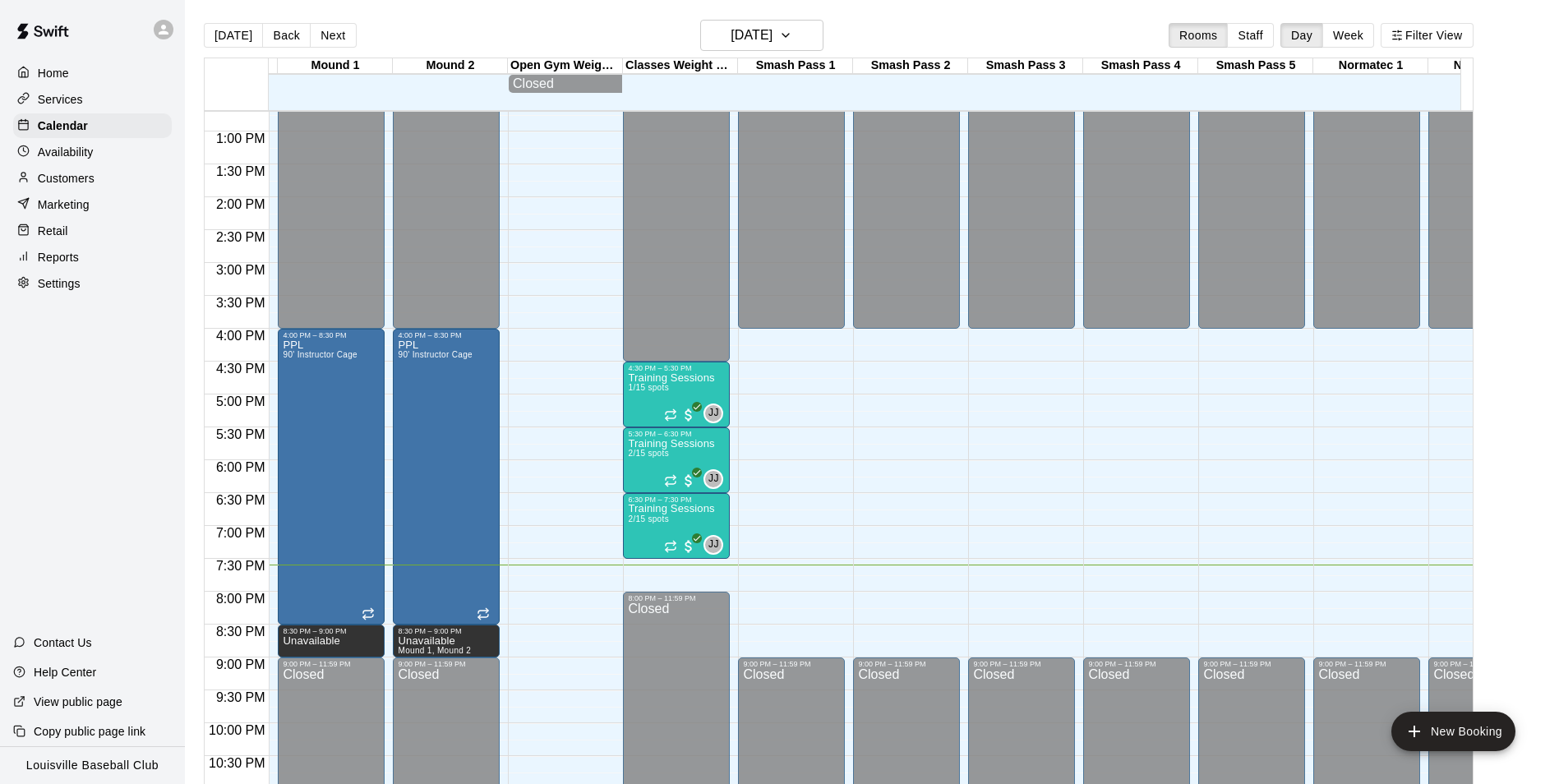
click at [98, 202] on div "Marketing" at bounding box center [92, 204] width 159 height 25
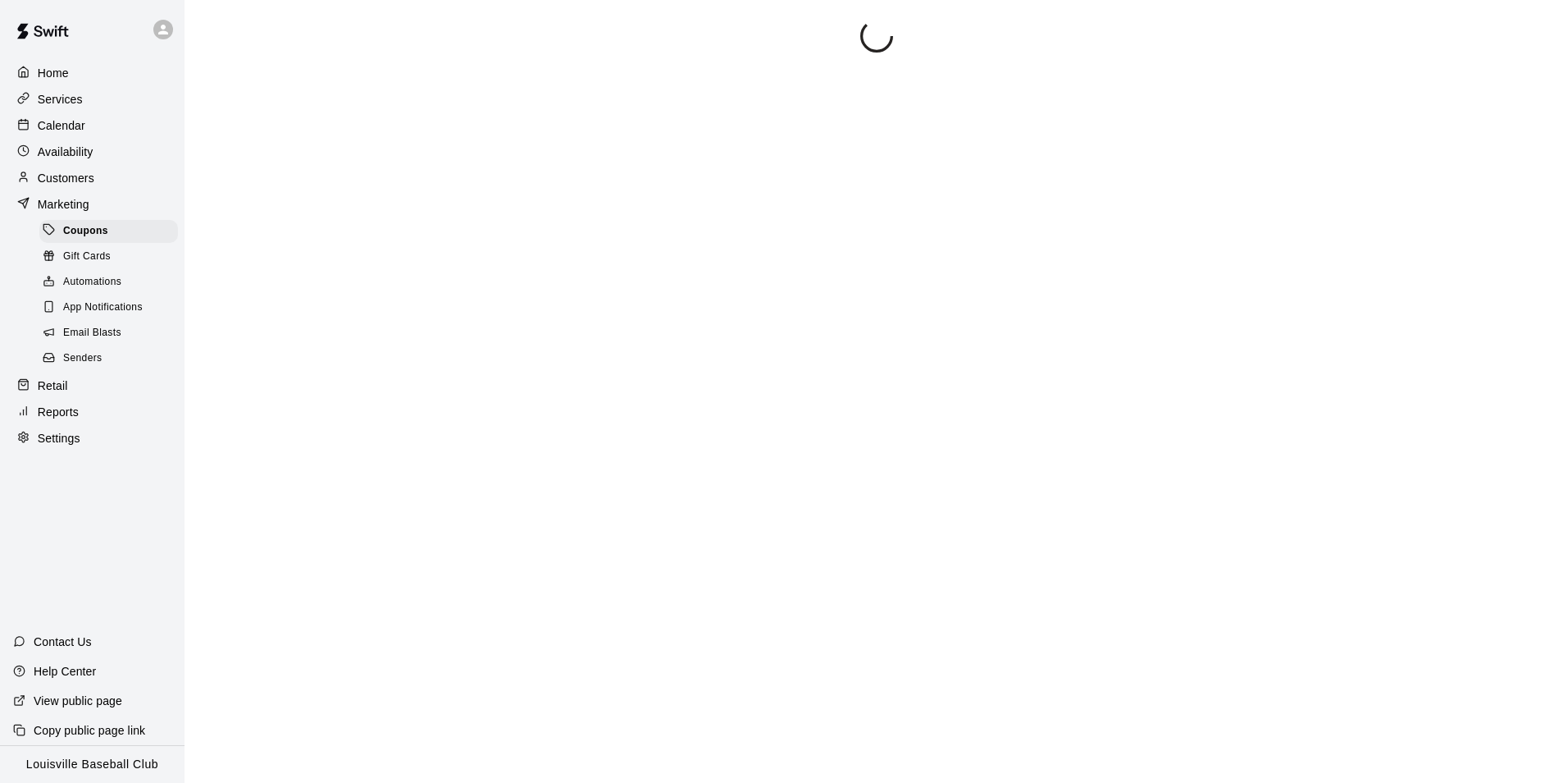
click at [145, 185] on div "Customers" at bounding box center [92, 178] width 158 height 25
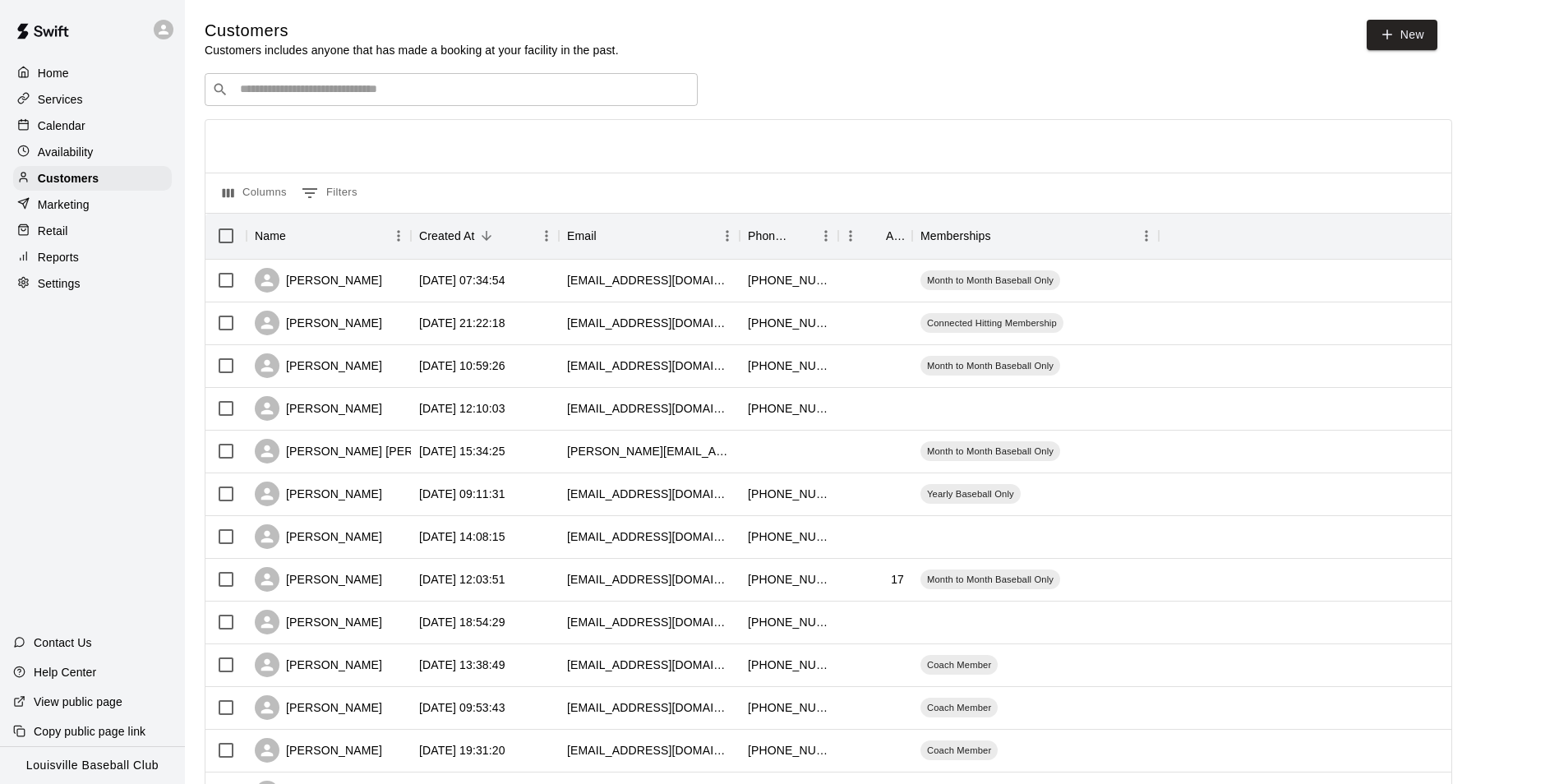
click at [101, 116] on div "Calendar" at bounding box center [92, 125] width 159 height 25
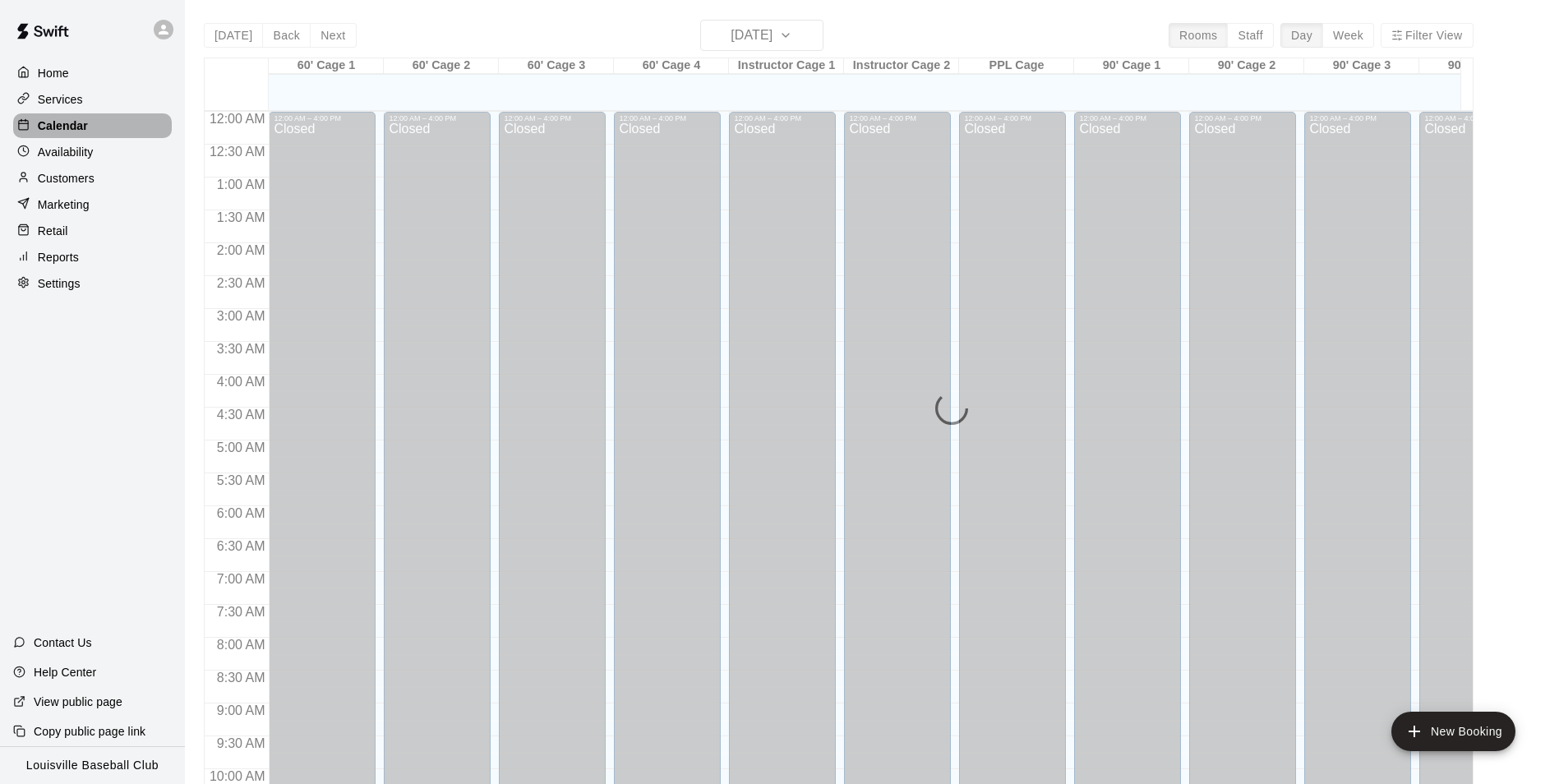
click at [96, 132] on div "Calendar" at bounding box center [92, 125] width 159 height 25
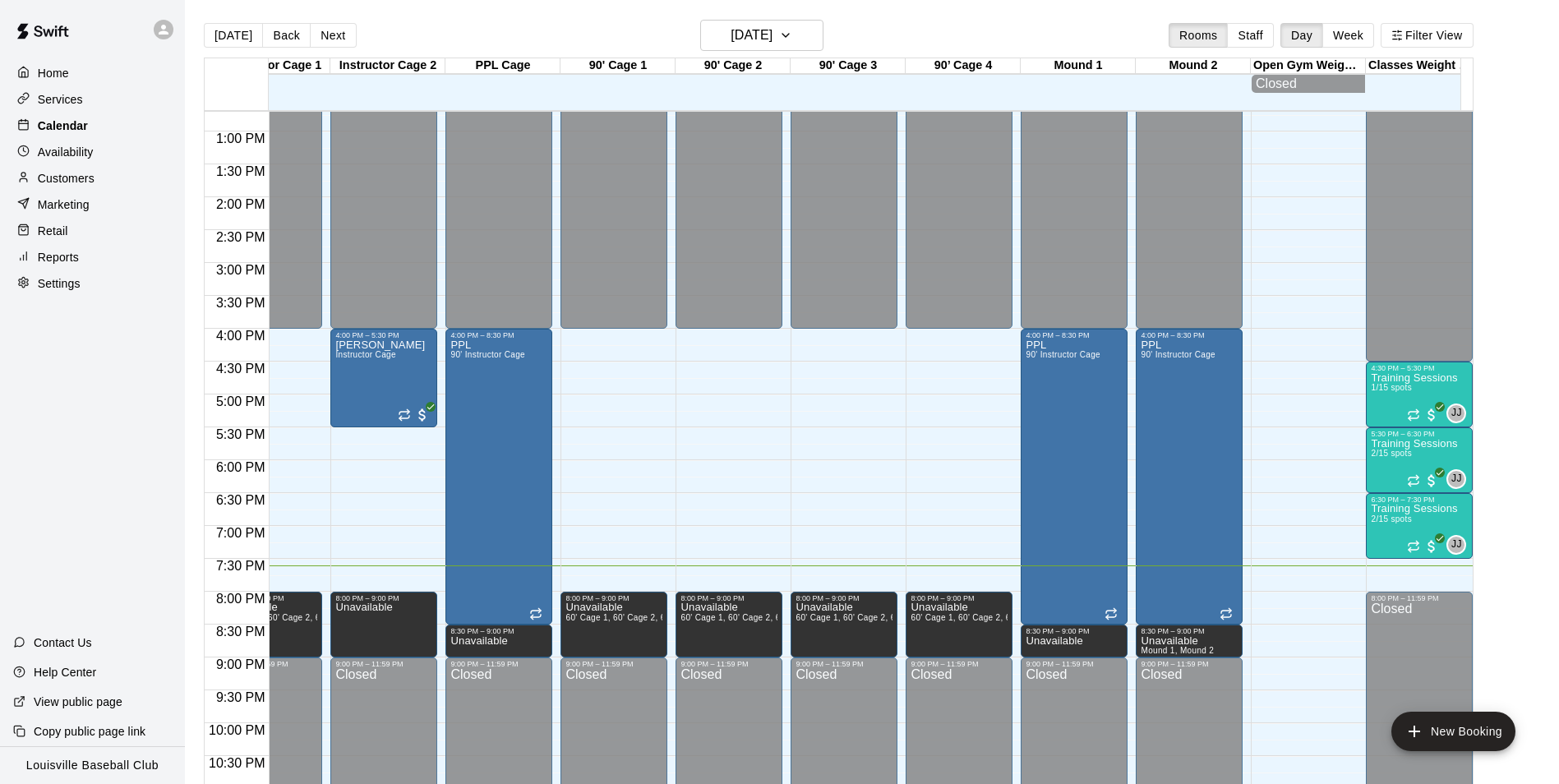
scroll to position [0, 639]
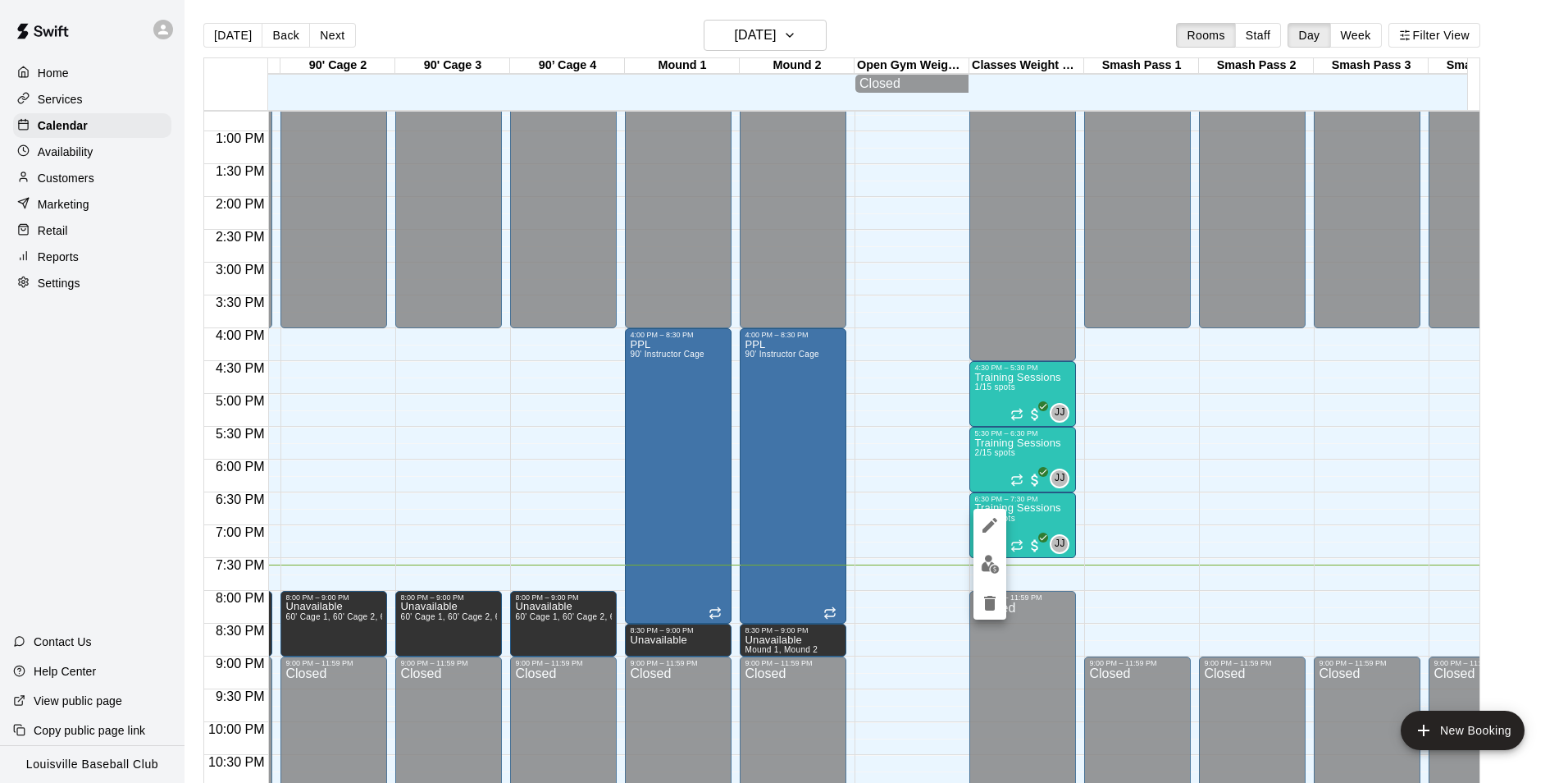
click at [988, 556] on img "edit" at bounding box center [990, 564] width 18 height 18
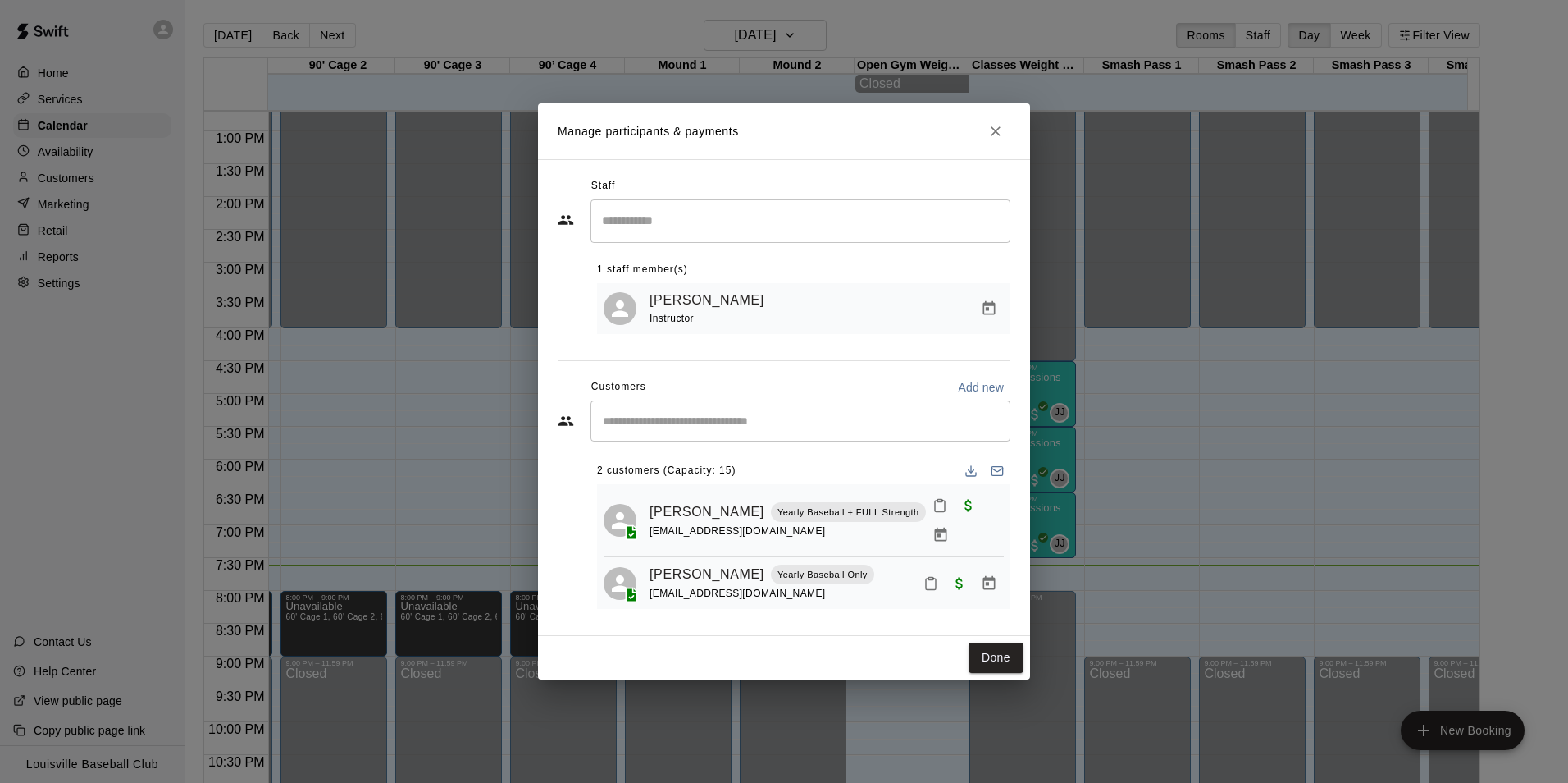
click at [822, 620] on div "Staff ​ 1 staff member(s) [PERSON_NAME] Instructor Customers Add new ​ 2 custom…" at bounding box center [784, 398] width 492 height 477
click at [697, 570] on link "[PERSON_NAME]" at bounding box center [707, 574] width 115 height 21
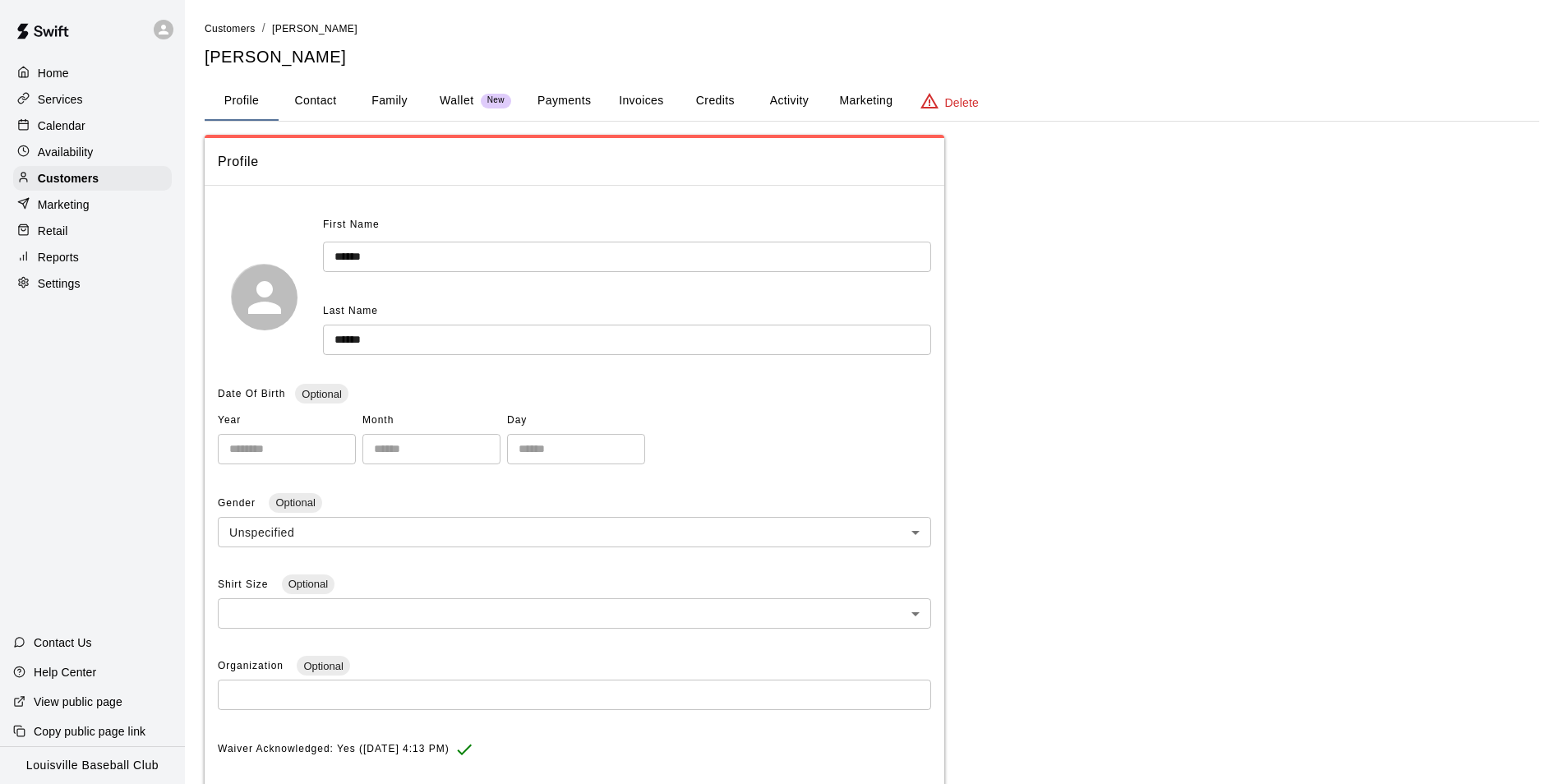
click at [121, 126] on div "Calendar" at bounding box center [92, 125] width 159 height 25
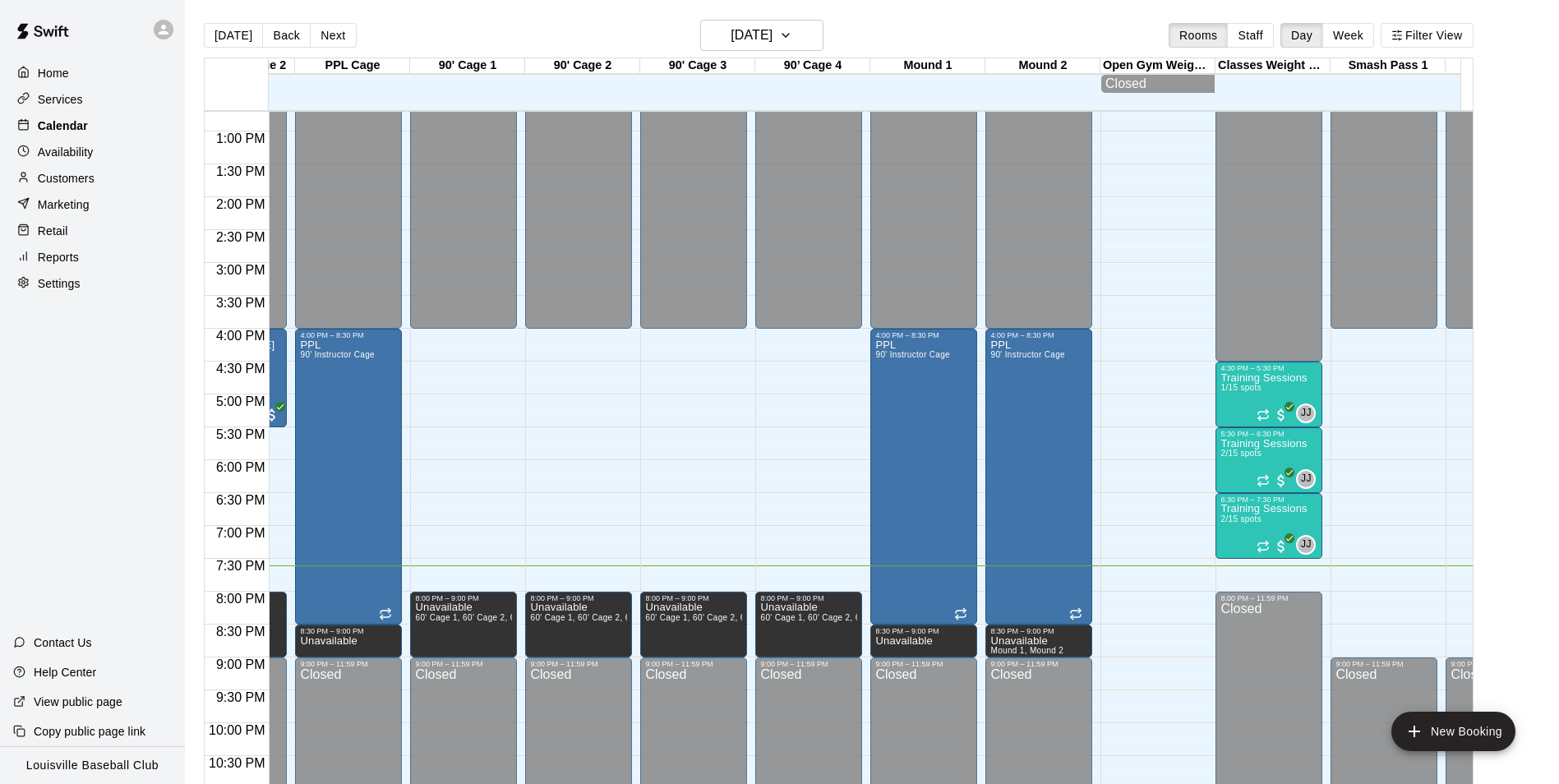
scroll to position [835, 1219]
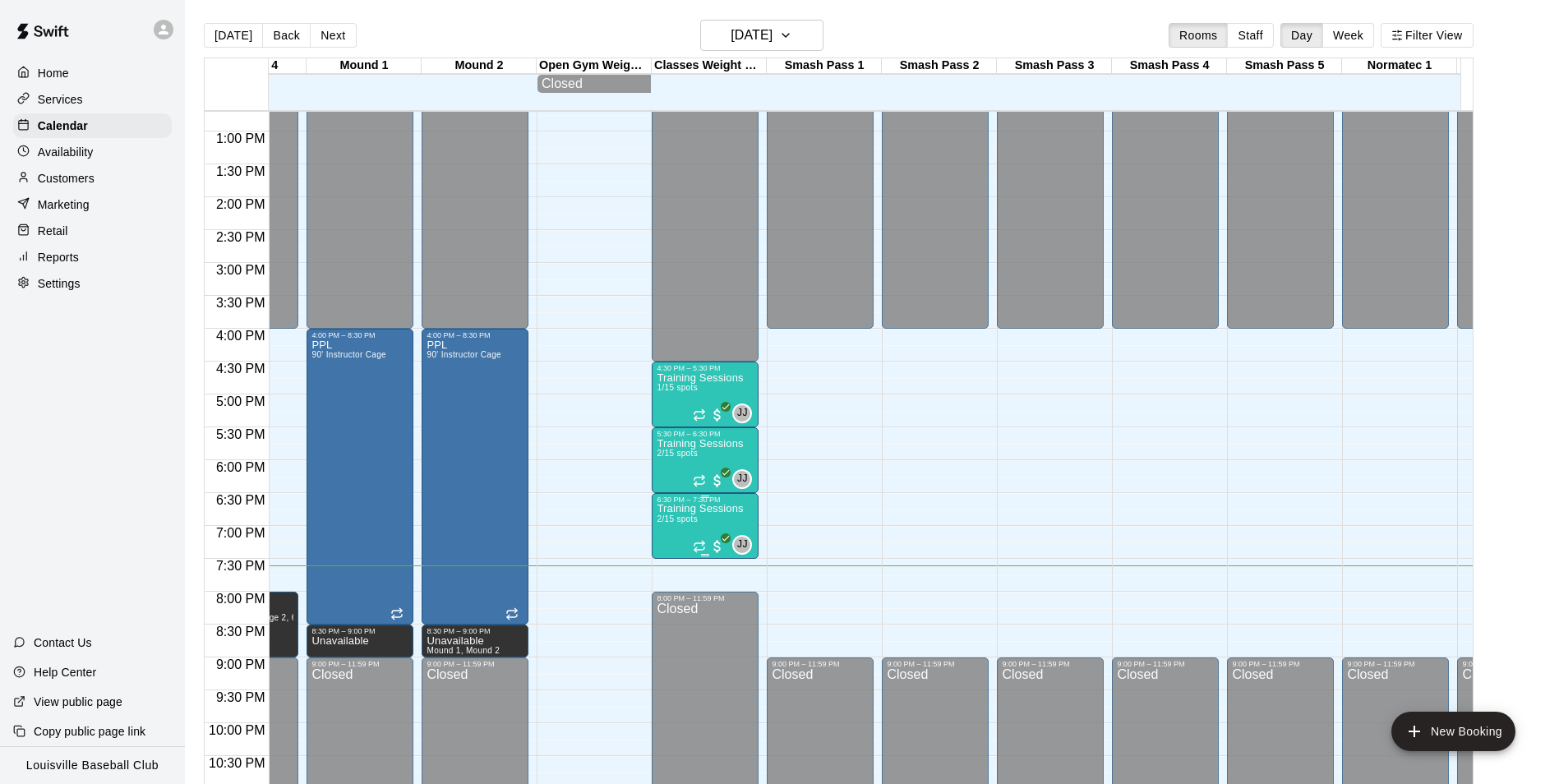
click at [685, 508] on p "Training Sessions" at bounding box center [700, 508] width 87 height 0
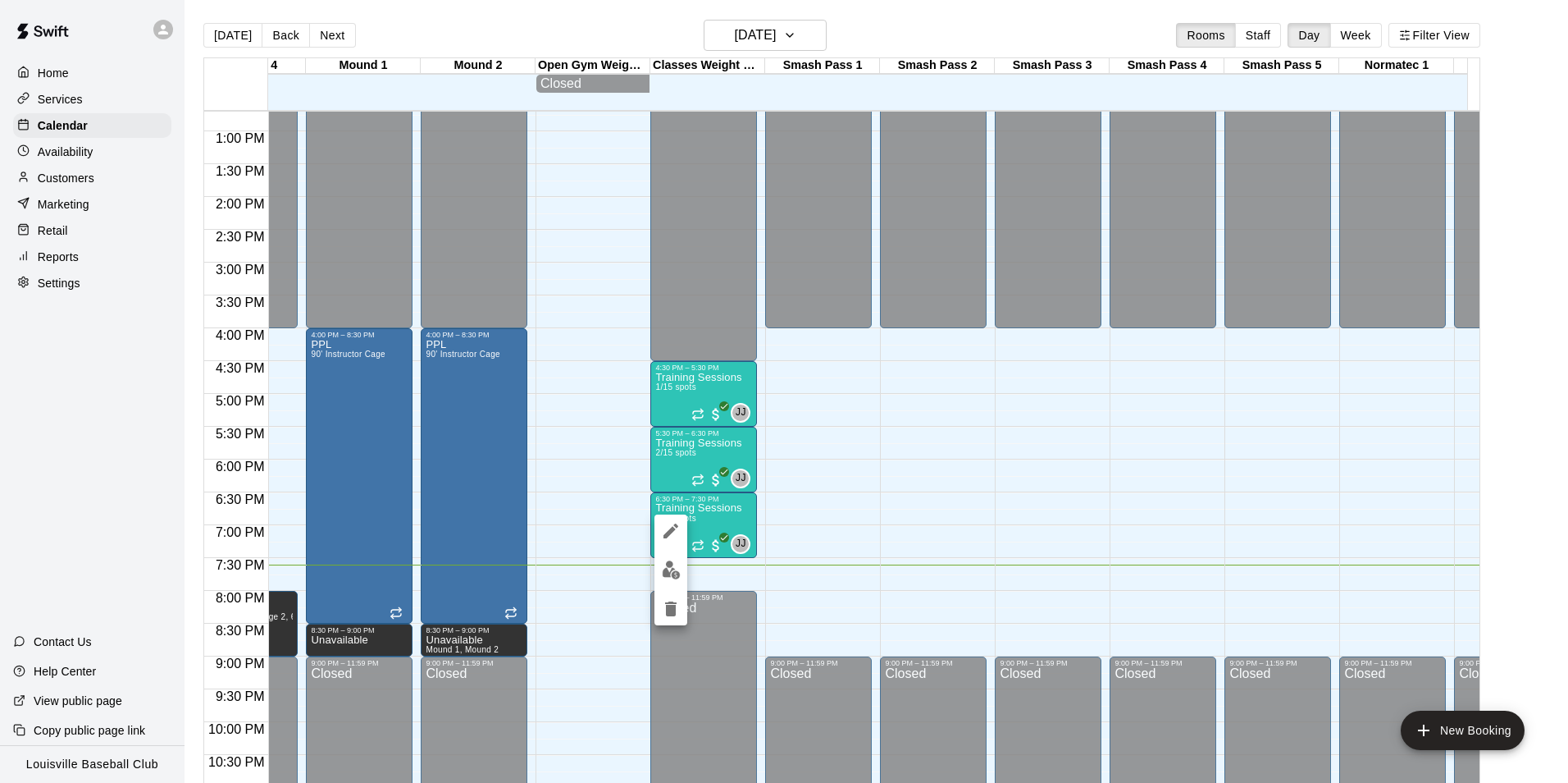
click at [672, 536] on icon "edit" at bounding box center [670, 531] width 19 height 19
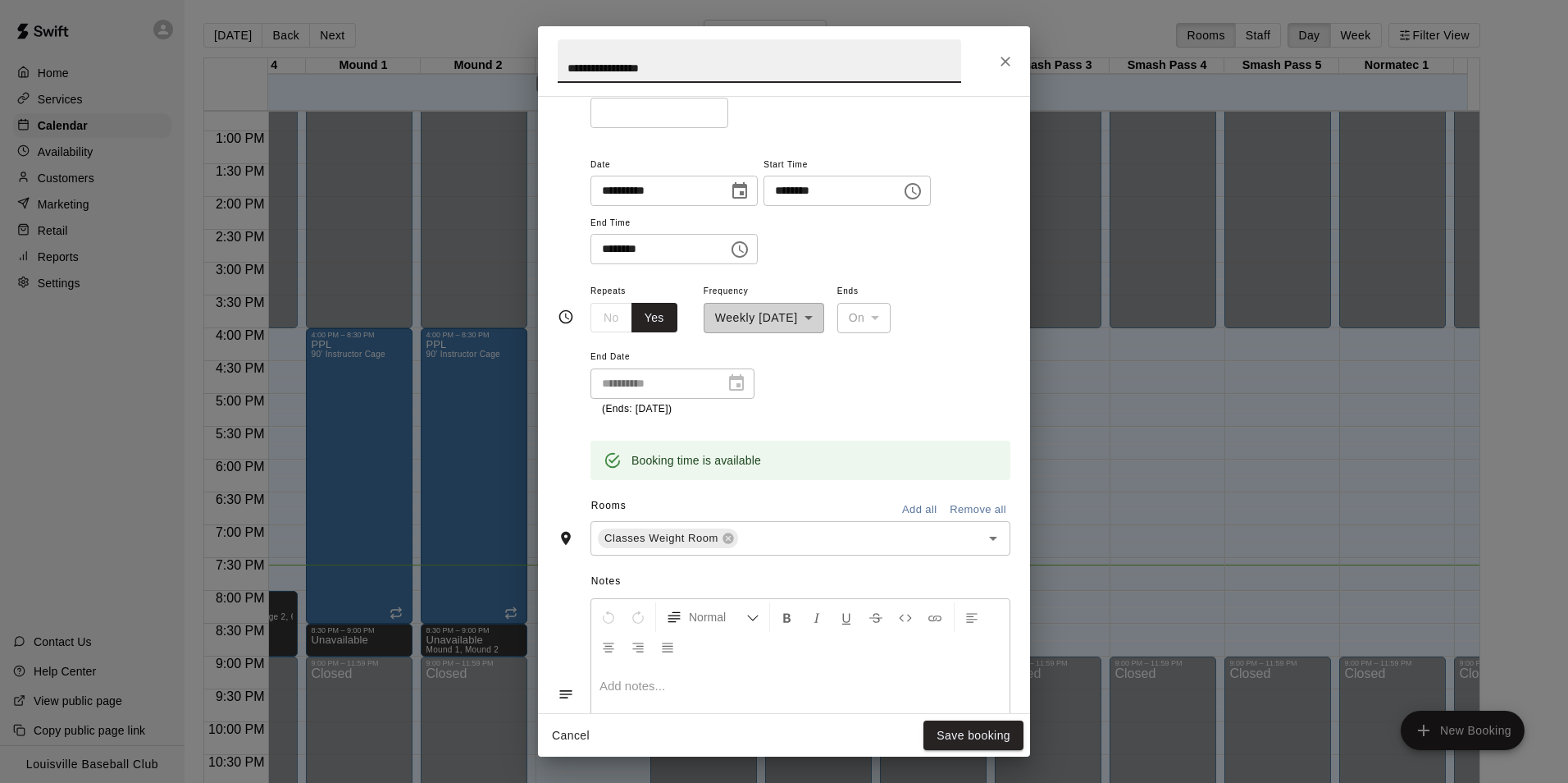
click at [1143, 497] on div "**********" at bounding box center [784, 392] width 1568 height 783
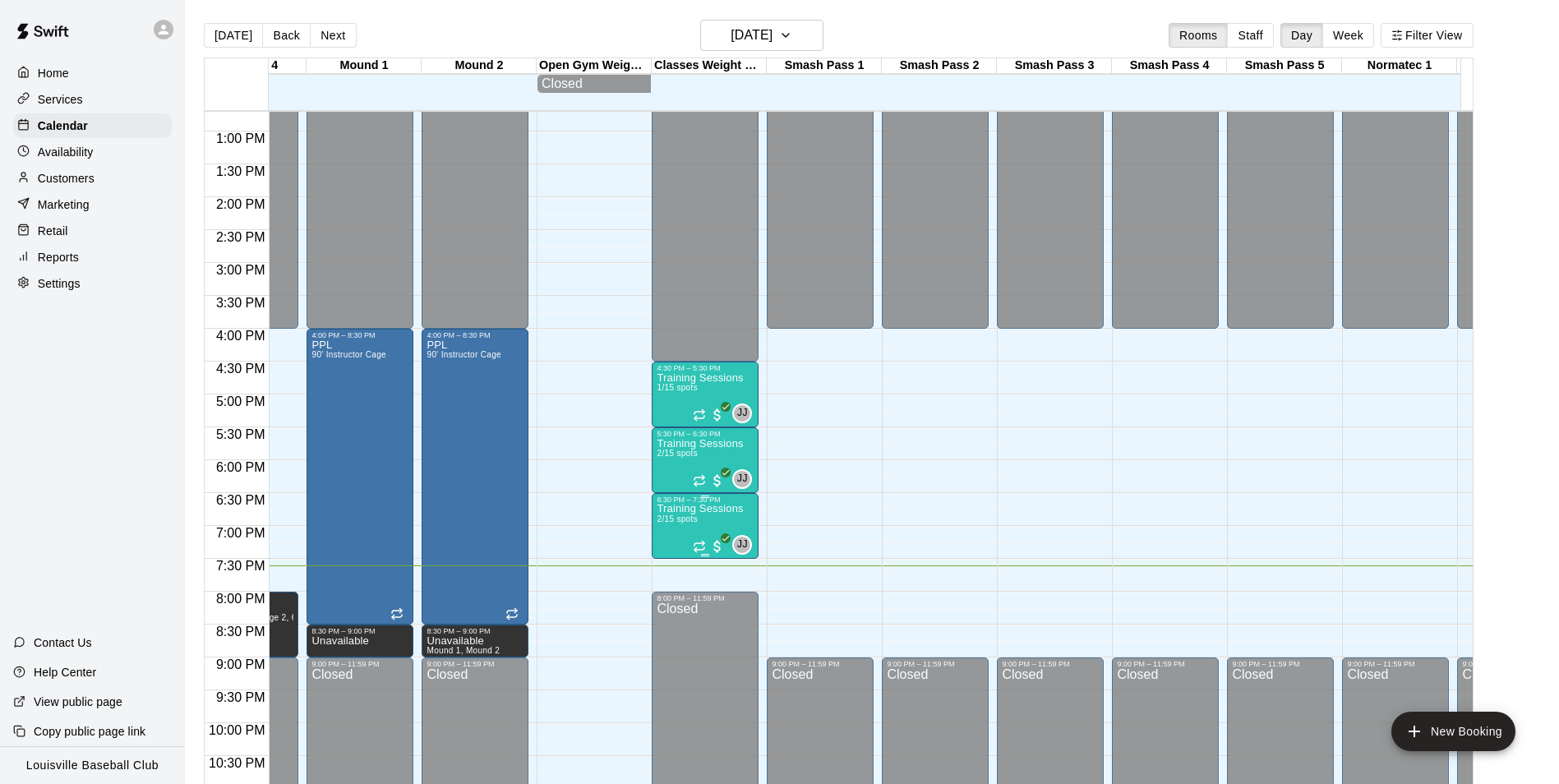
click at [710, 508] on p "Training Sessions" at bounding box center [700, 508] width 87 height 0
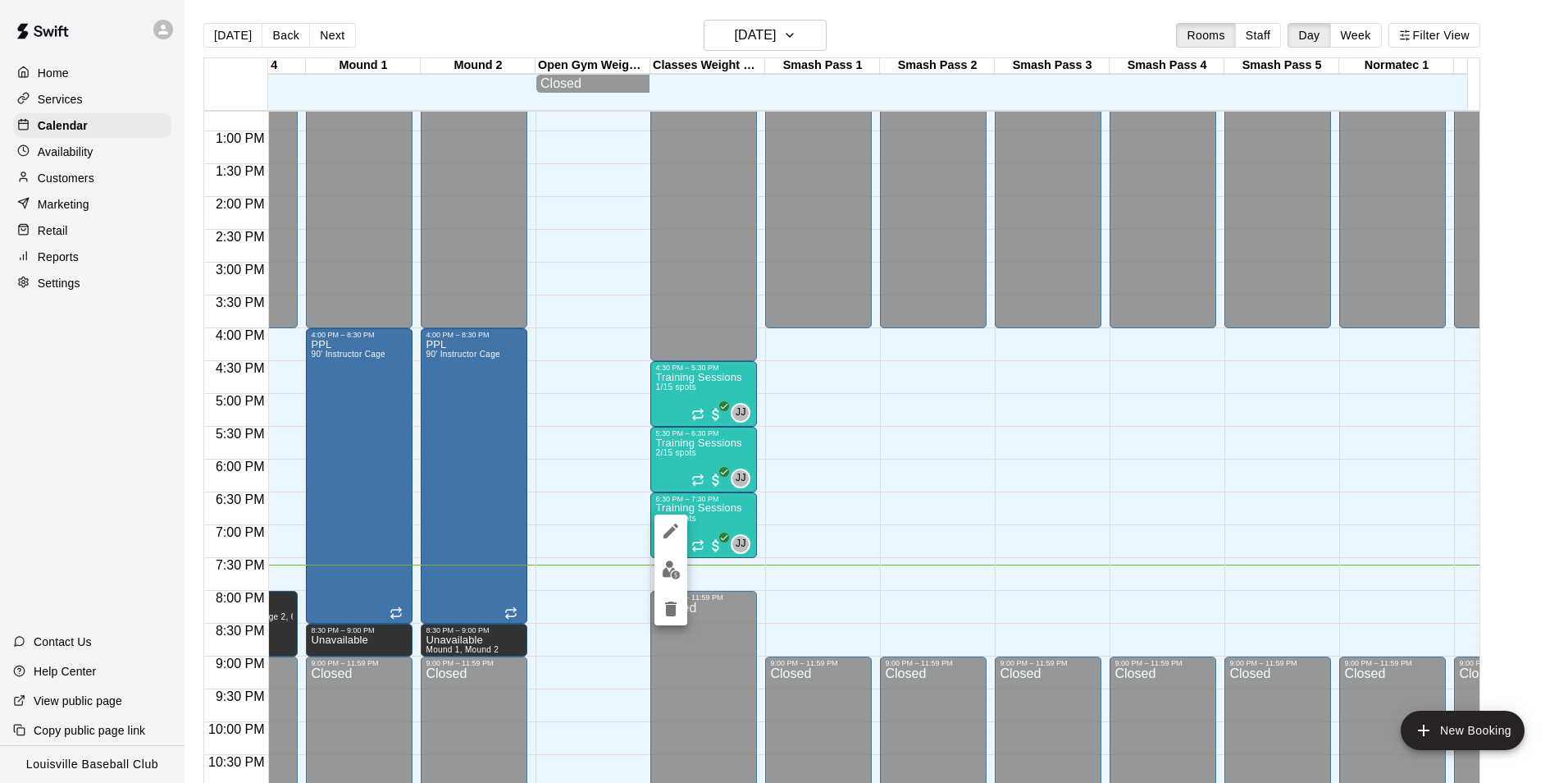
click at [667, 570] on img "edit" at bounding box center [671, 569] width 18 height 18
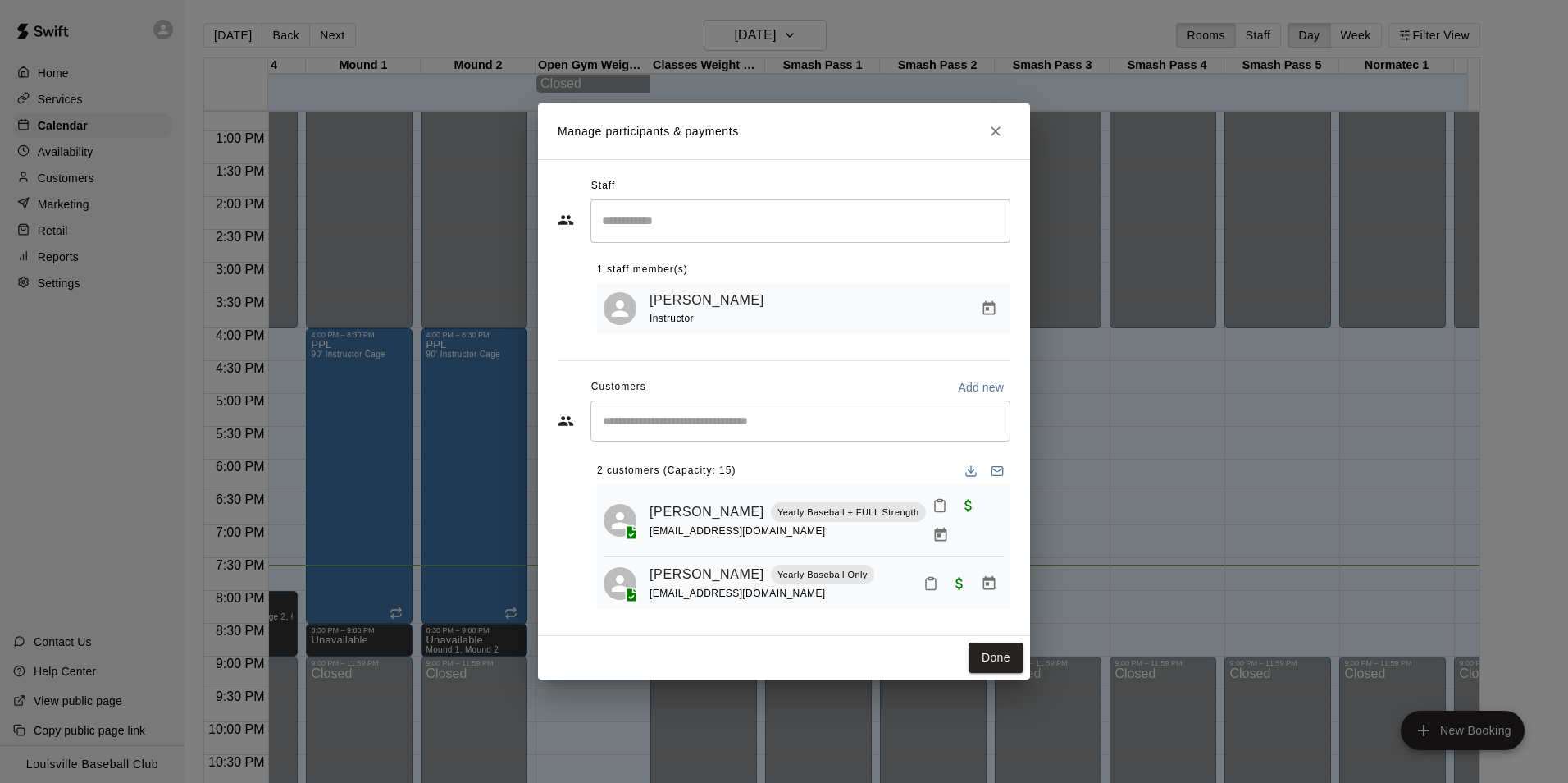
click at [869, 582] on div "[PERSON_NAME] Yearly Baseball Only [EMAIL_ADDRESS][DOMAIN_NAME]" at bounding box center [827, 583] width 354 height 39
click at [995, 576] on icon "Manage bookings & payment" at bounding box center [989, 581] width 12 height 14
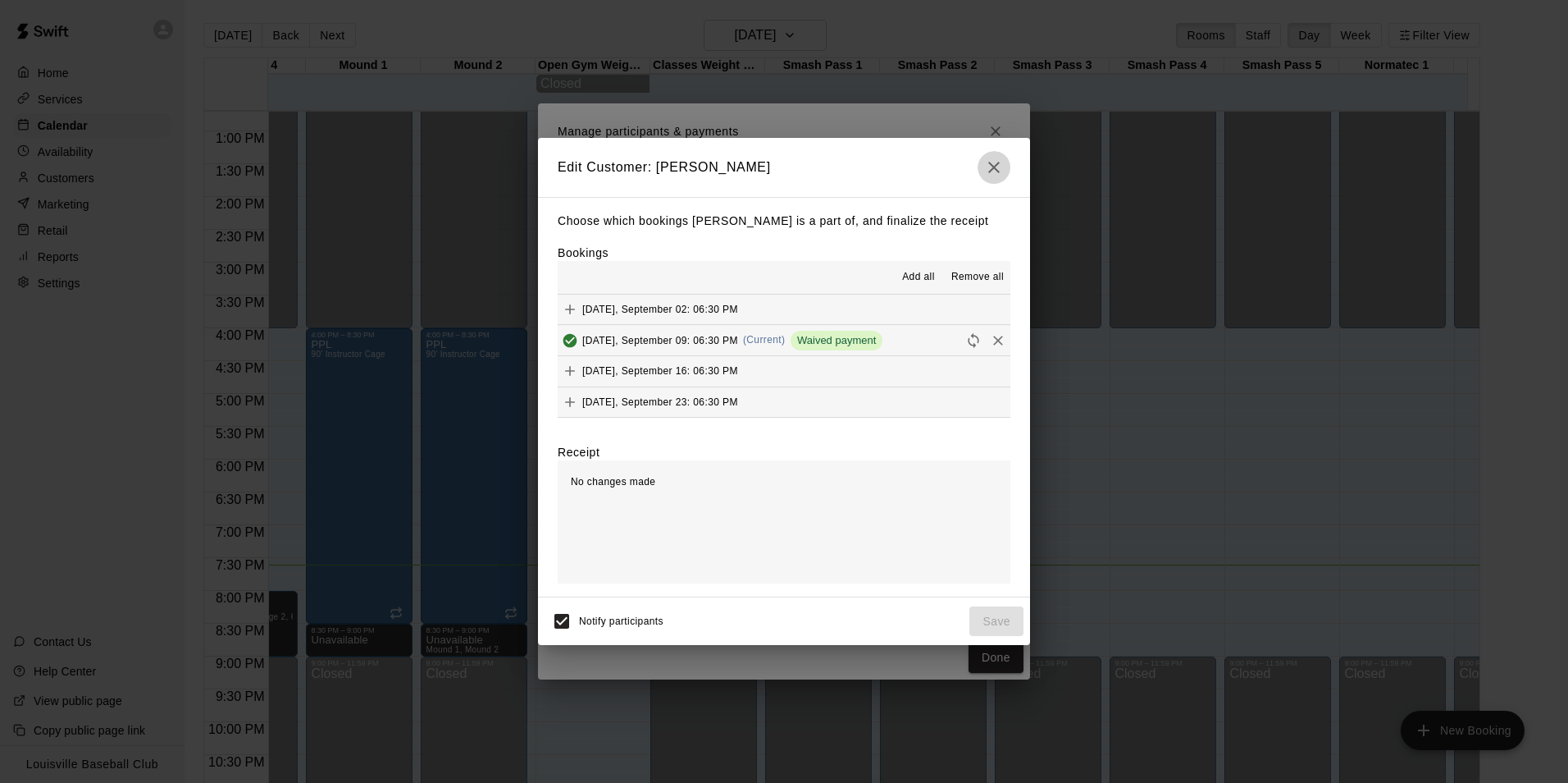
click at [997, 118] on div "Edit Customer: [PERSON_NAME] Choose which bookings [PERSON_NAME] is a part of, …" at bounding box center [784, 392] width 1568 height 783
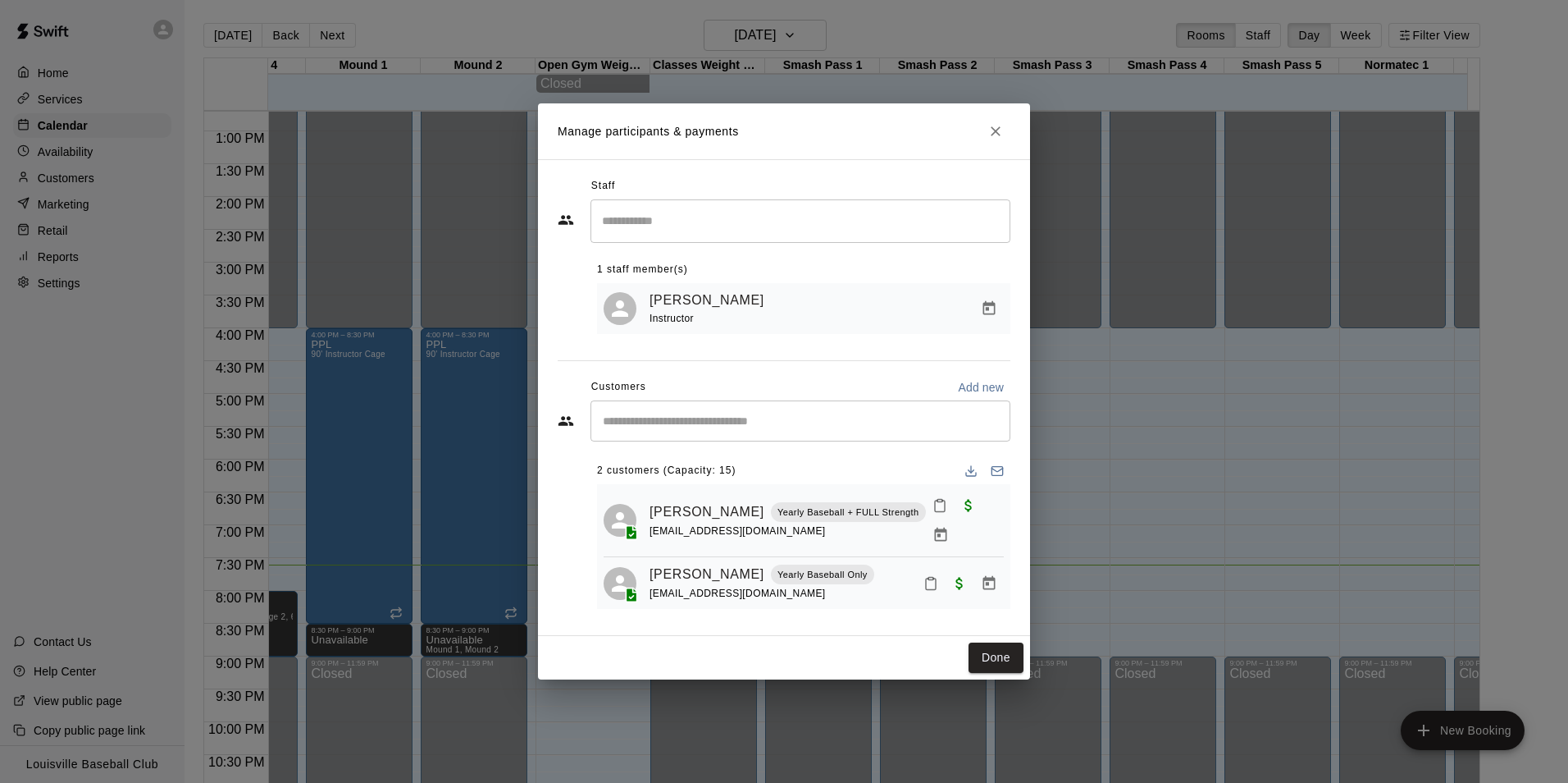
click at [923, 582] on button "Mark attendance" at bounding box center [931, 583] width 28 height 28
click at [929, 585] on div at bounding box center [784, 392] width 1568 height 783
click at [931, 576] on icon "Mark attendance" at bounding box center [931, 583] width 15 height 15
click at [855, 628] on div at bounding box center [784, 392] width 1568 height 783
click at [631, 592] on div "[PERSON_NAME] Yearly Baseball + FULL Strength [EMAIL_ADDRESS][DOMAIN_NAME] [PER…" at bounding box center [804, 550] width 413 height 132
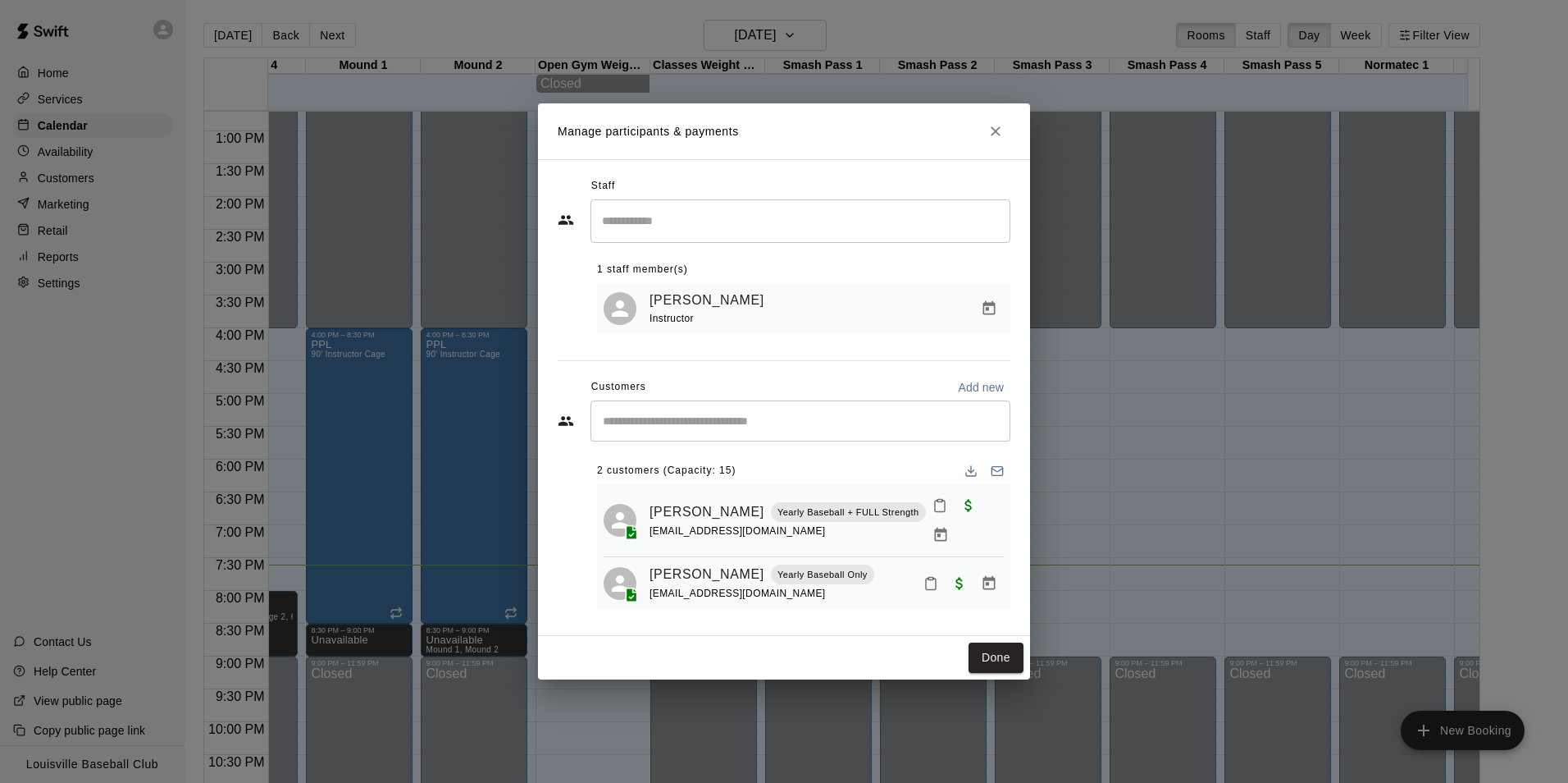
click at [617, 572] on icon at bounding box center [620, 583] width 25 height 25
click at [645, 590] on div "[PERSON_NAME] Yearly Baseball Only [EMAIL_ADDRESS][DOMAIN_NAME]" at bounding box center [804, 583] width 401 height 39
click at [691, 564] on link "[PERSON_NAME]" at bounding box center [707, 574] width 115 height 21
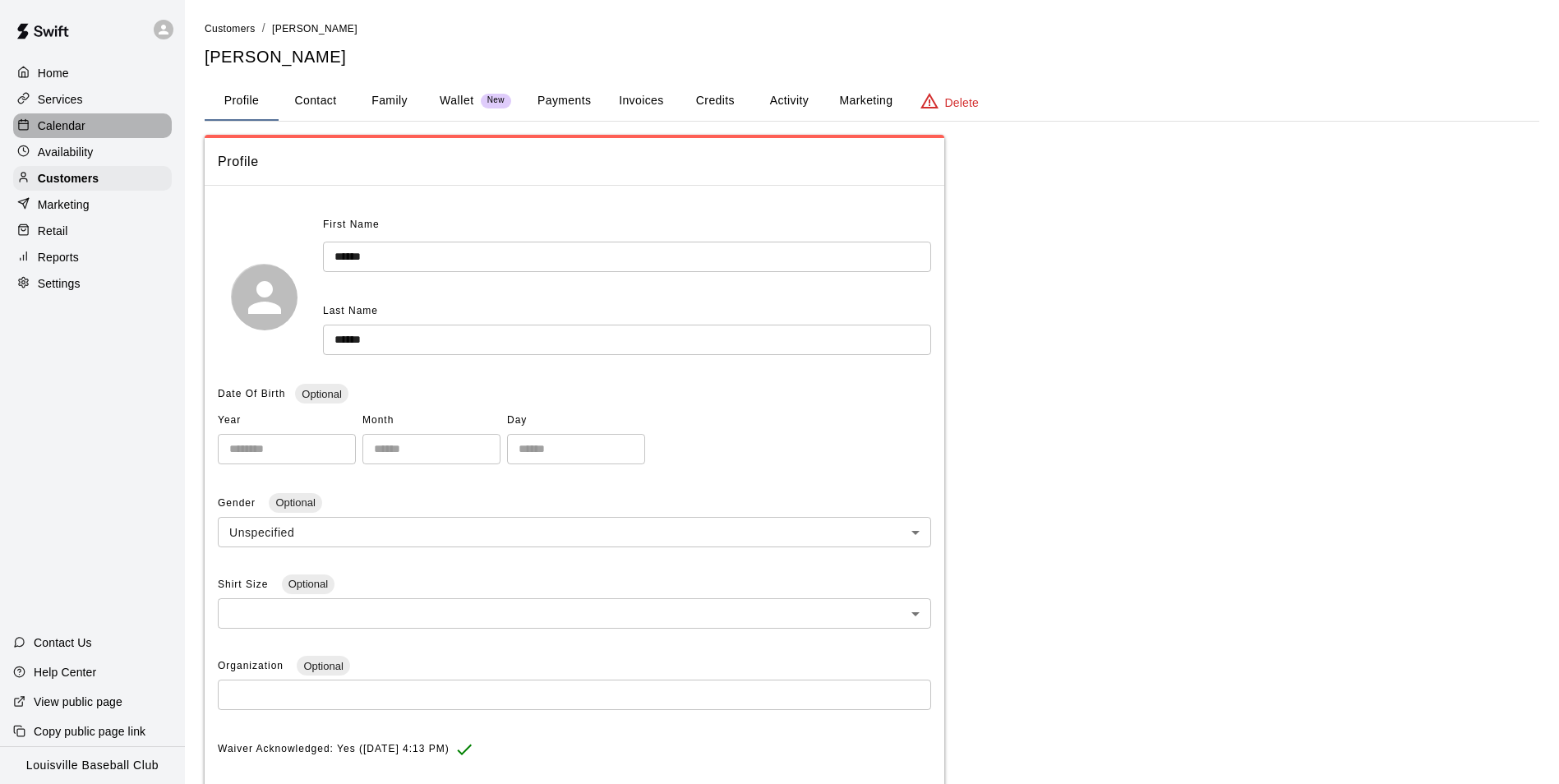
click at [96, 130] on div "Calendar" at bounding box center [92, 125] width 159 height 25
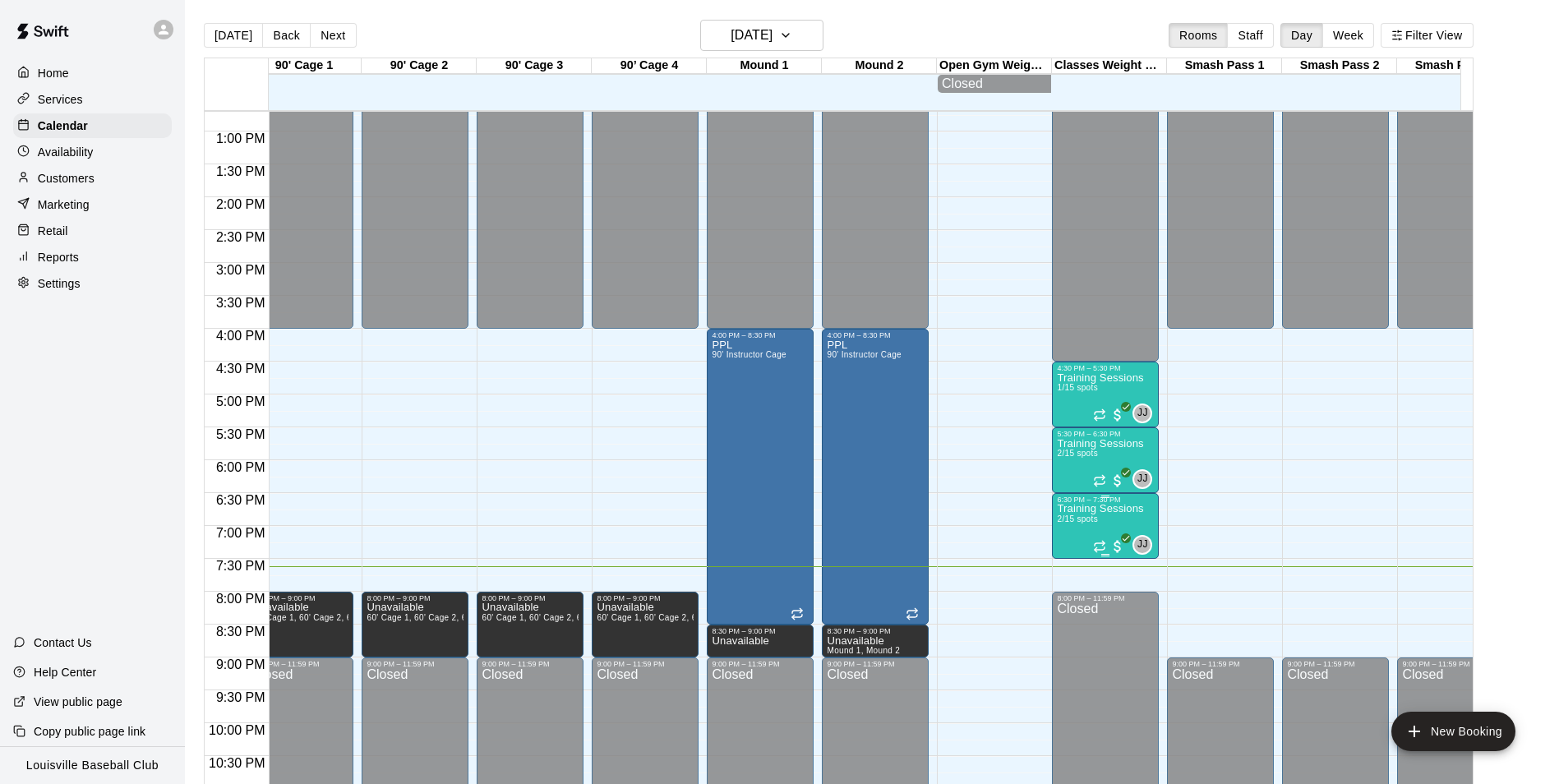
click at [1079, 508] on p "Training Sessions" at bounding box center [1101, 508] width 87 height 0
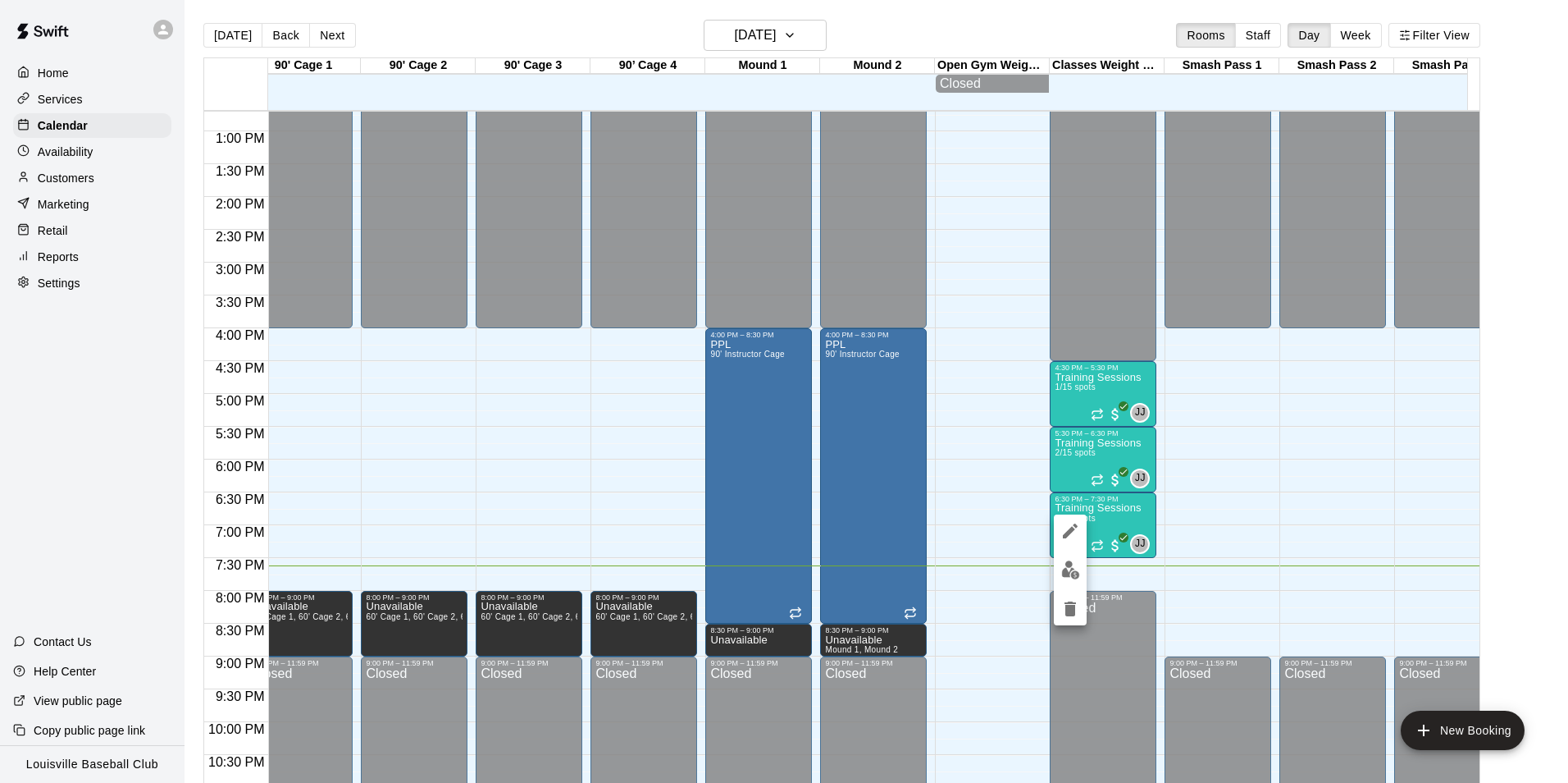
click at [1065, 578] on img "edit" at bounding box center [1071, 569] width 18 height 18
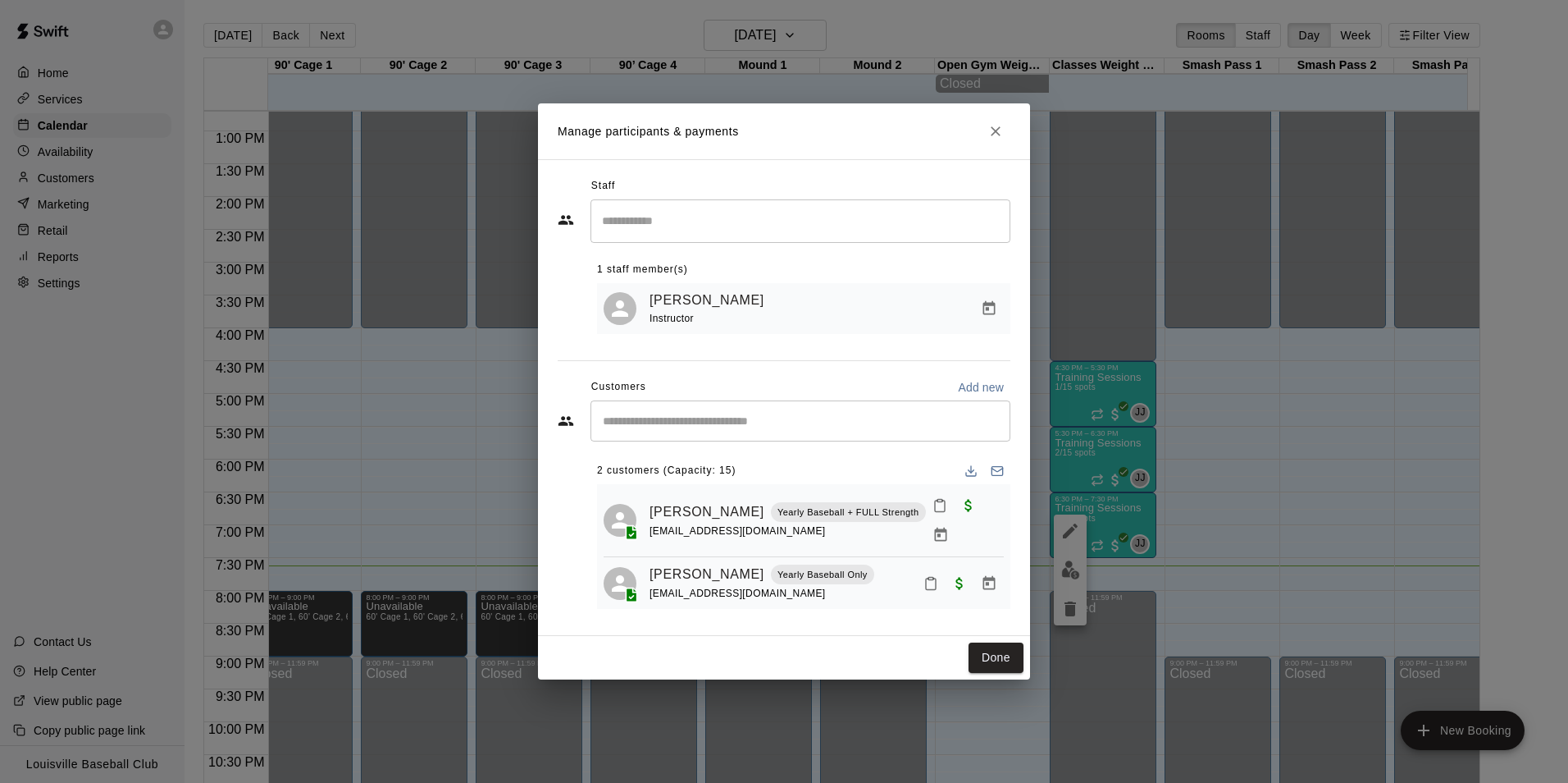
click at [978, 569] on button "Manage bookings & payment" at bounding box center [989, 583] width 29 height 29
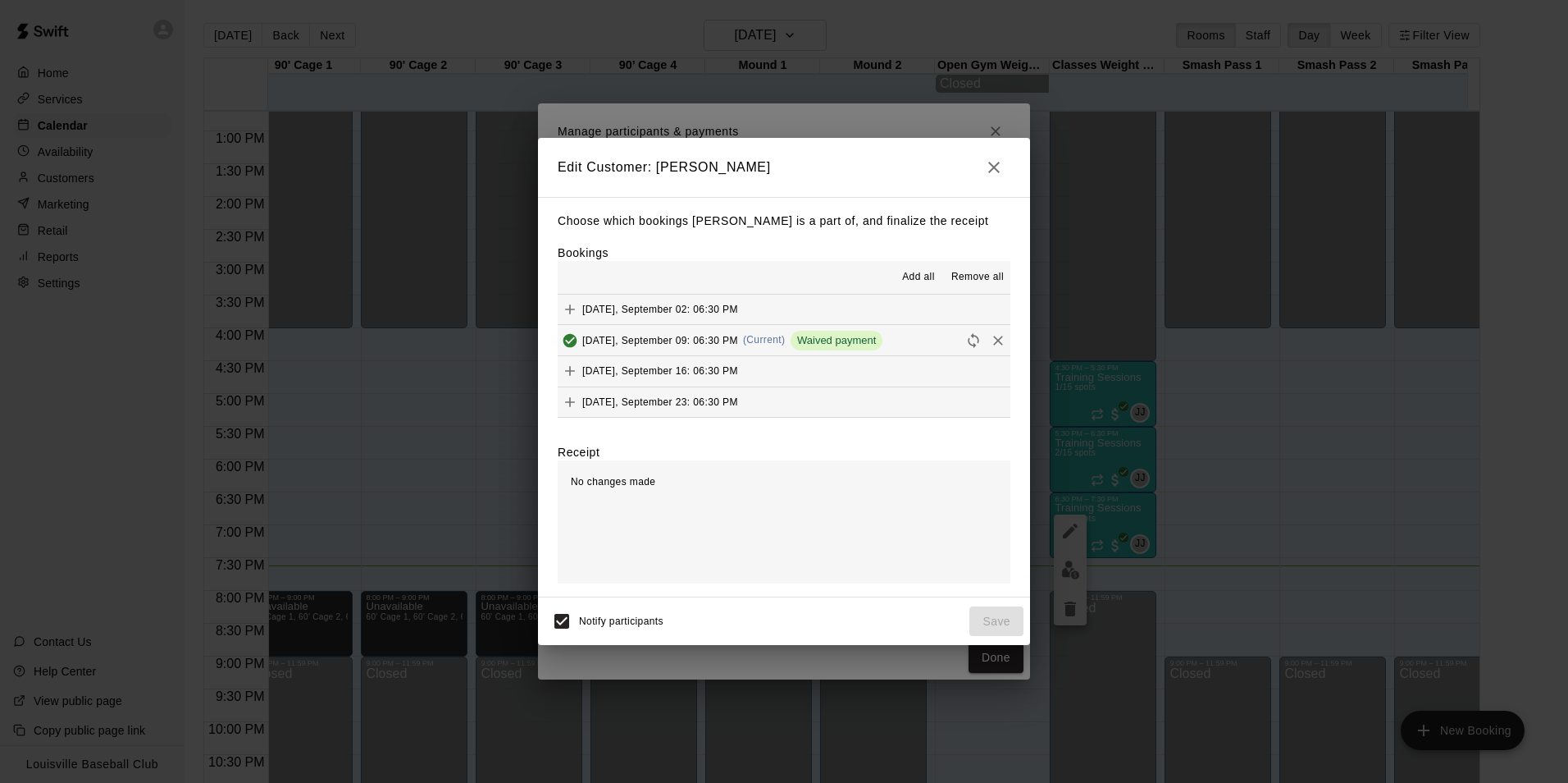
click at [827, 346] on span "Waived payment" at bounding box center [837, 340] width 92 height 12
click at [974, 272] on span "Remove all" at bounding box center [977, 277] width 52 height 17
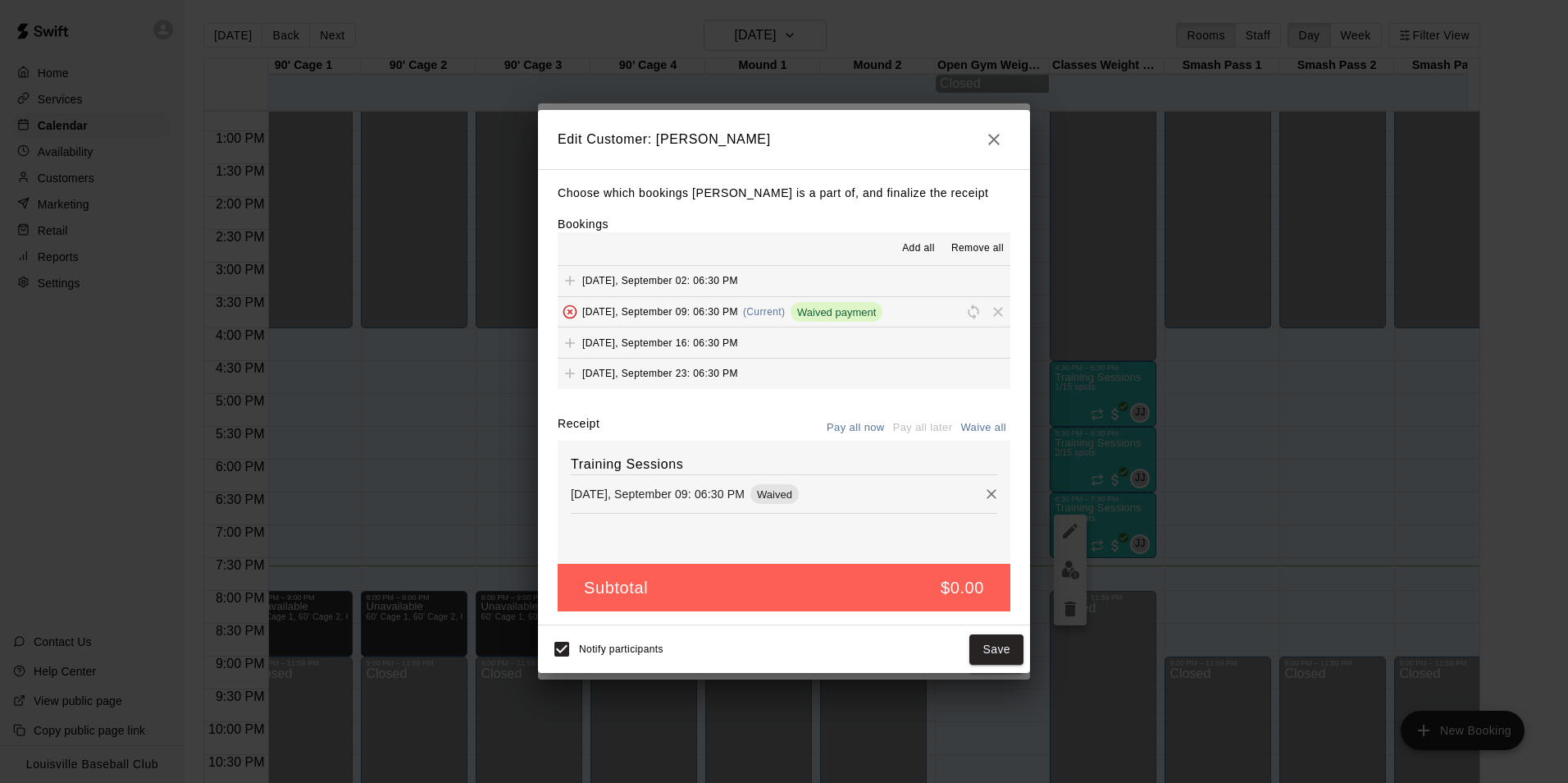
click at [983, 585] on h5 "$0.00" at bounding box center [962, 588] width 43 height 22
click at [956, 338] on button "[DATE], September 16: 06:30 PM" at bounding box center [784, 342] width 453 height 30
click at [921, 310] on button "[DATE], September 09: 06:30 PM (Current) Waived payment" at bounding box center [784, 311] width 453 height 30
click at [855, 314] on span "Waived payment" at bounding box center [837, 311] width 92 height 12
click at [970, 585] on h5 "$0.00" at bounding box center [962, 588] width 43 height 22
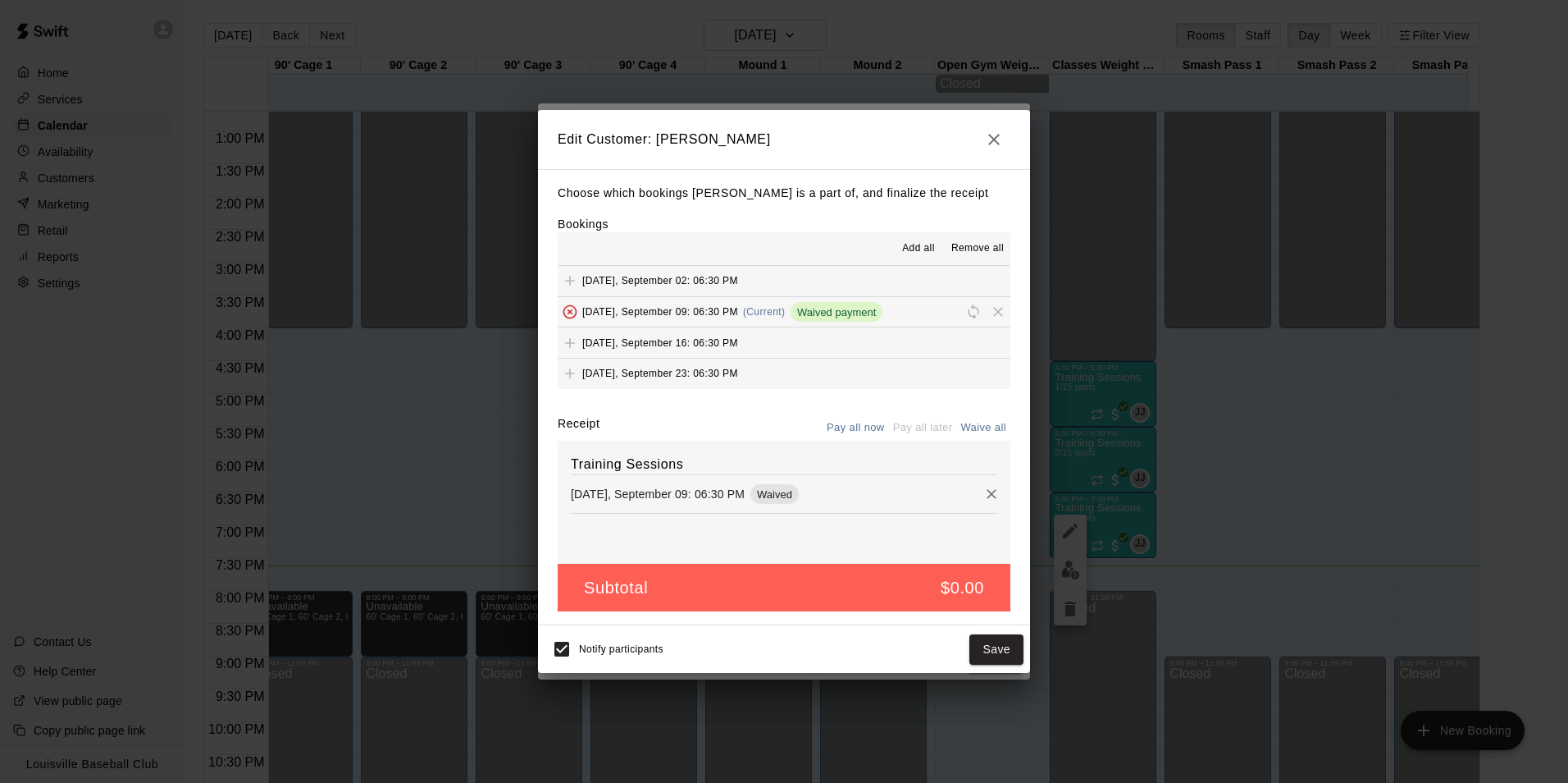
click at [867, 430] on button "Pay all now" at bounding box center [855, 428] width 66 height 26
click at [860, 432] on button "Pay all now" at bounding box center [855, 428] width 66 height 26
click at [854, 423] on button "Pay all now" at bounding box center [855, 428] width 66 height 26
click at [856, 431] on button "Pay all now" at bounding box center [855, 428] width 66 height 26
click at [987, 496] on icon "Remove" at bounding box center [992, 495] width 10 height 10
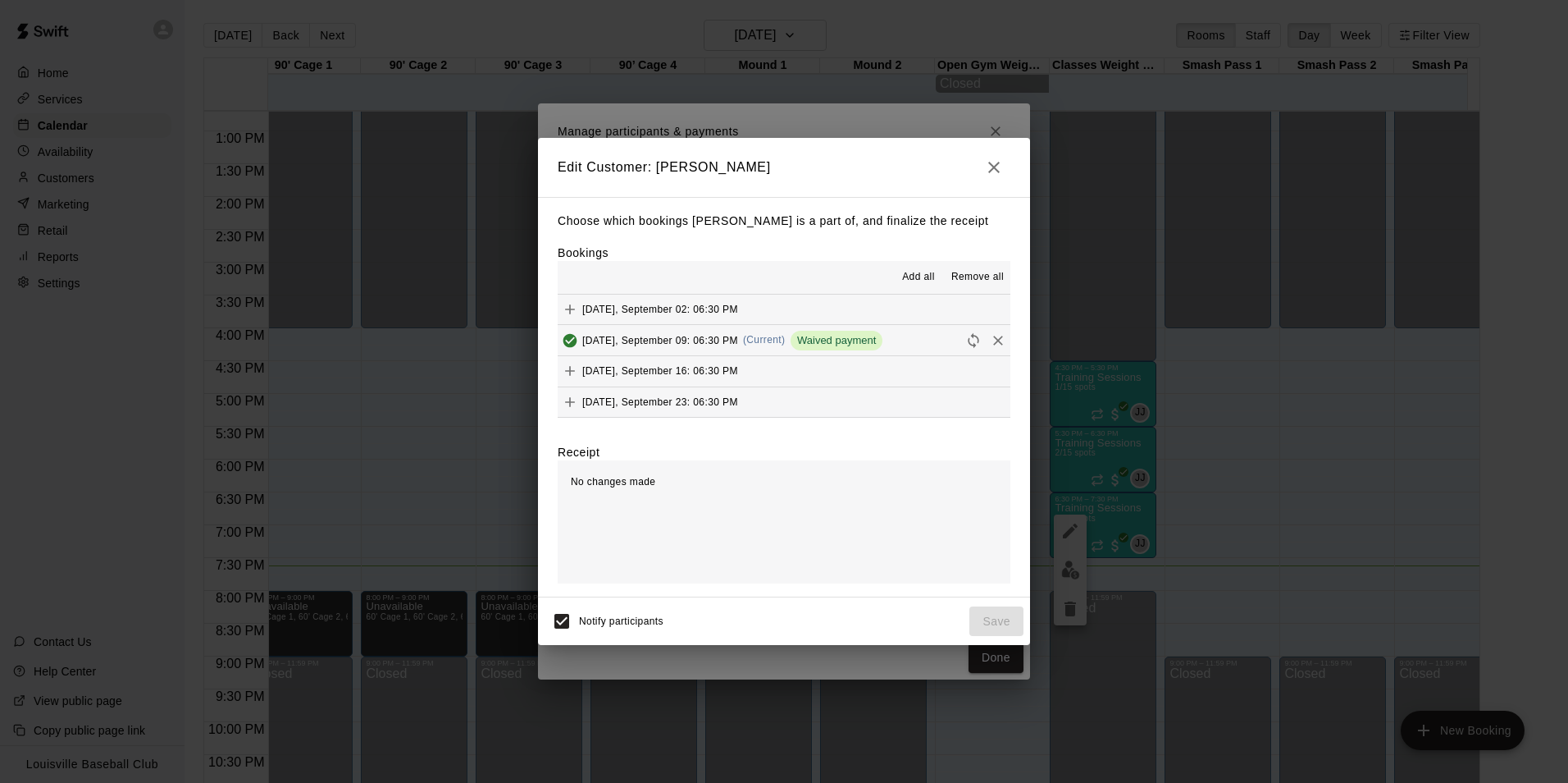
click at [1226, 380] on div "Edit Customer: [PERSON_NAME] Choose which bookings [PERSON_NAME] is a part of, …" at bounding box center [784, 392] width 1568 height 783
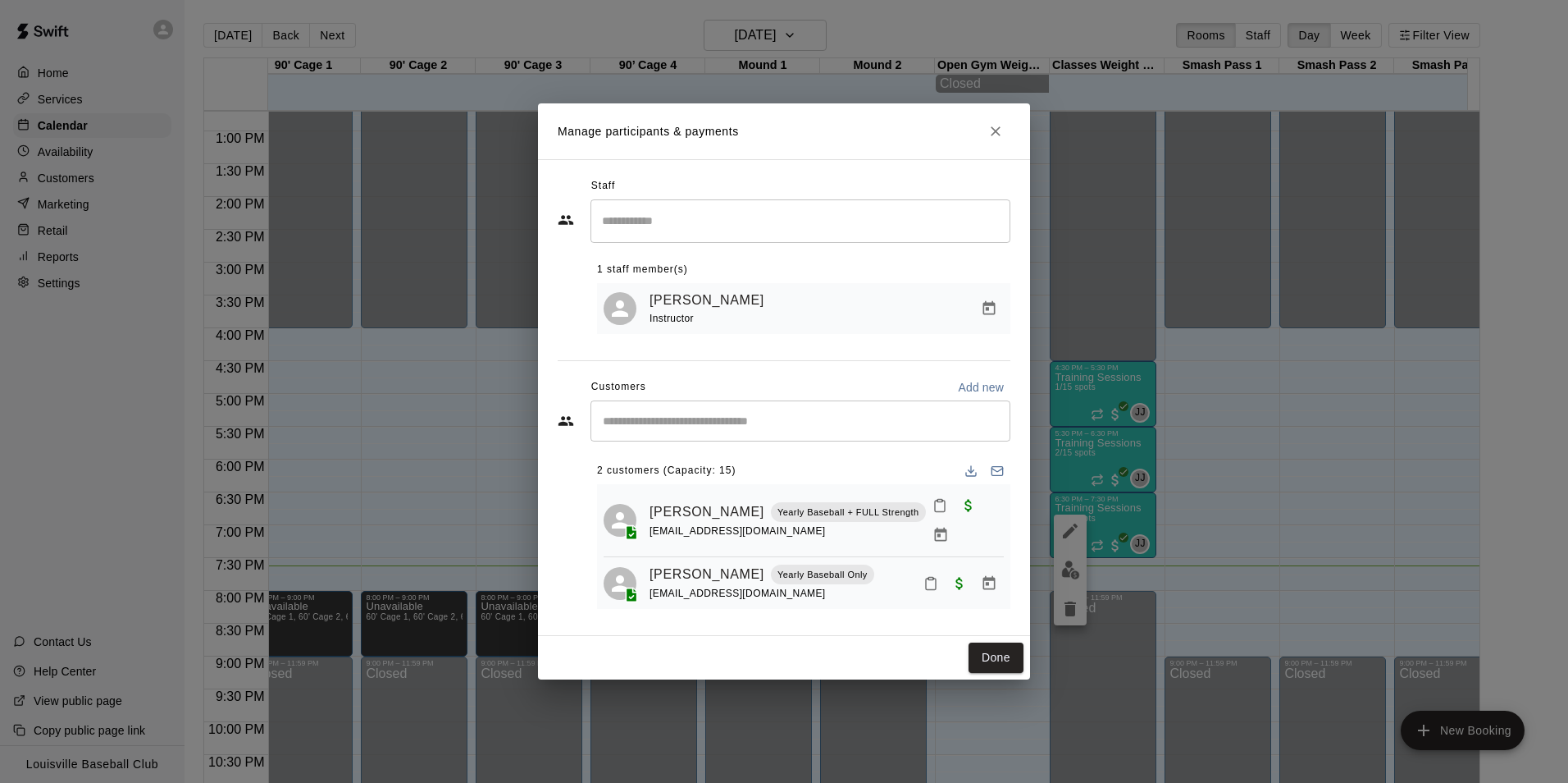
click at [219, 269] on div "Manage participants & payments Staff ​ 1 staff member(s) [PERSON_NAME] Instruct…" at bounding box center [784, 392] width 1568 height 783
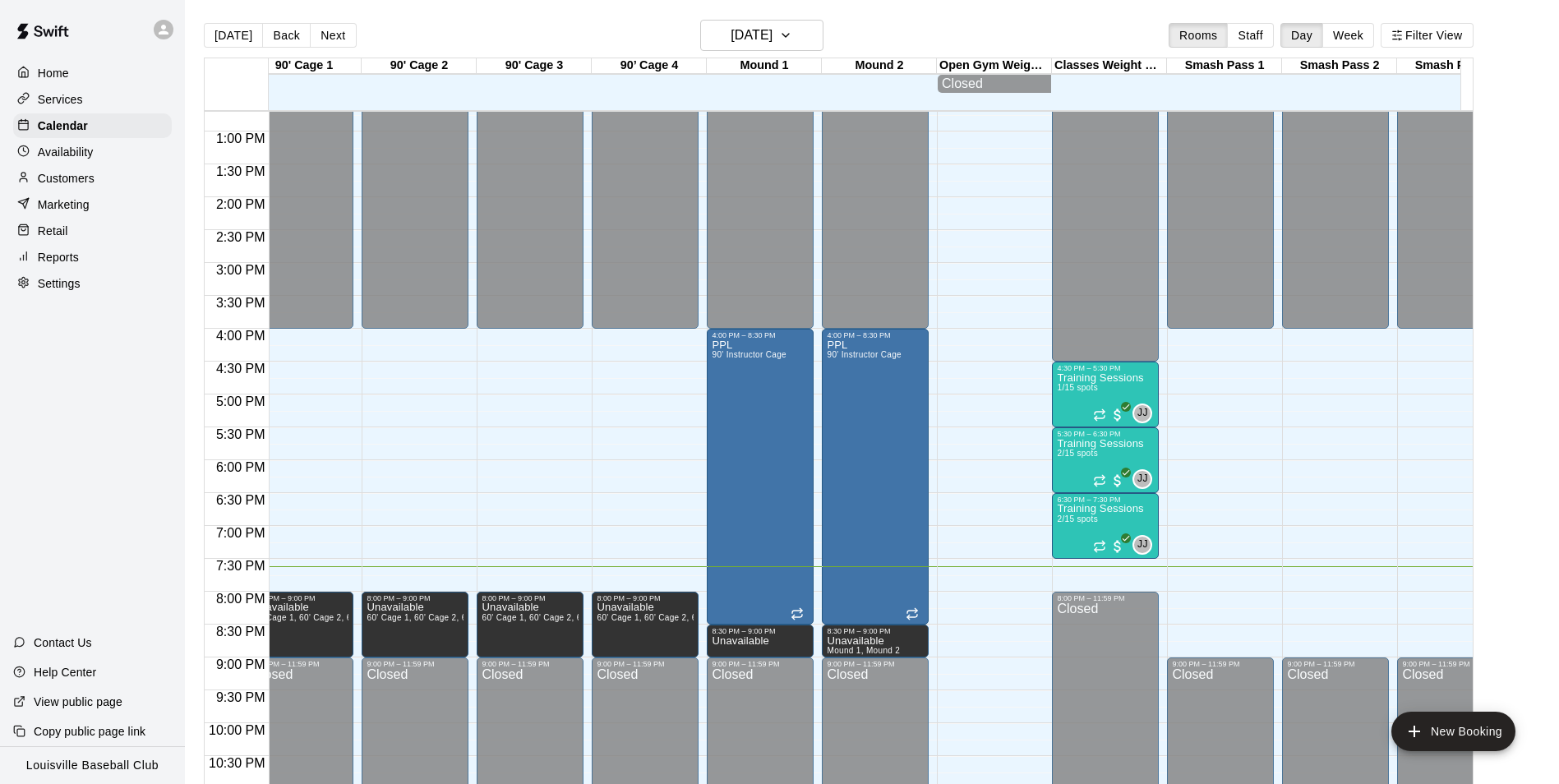
click at [97, 188] on div "Customers" at bounding box center [92, 178] width 159 height 25
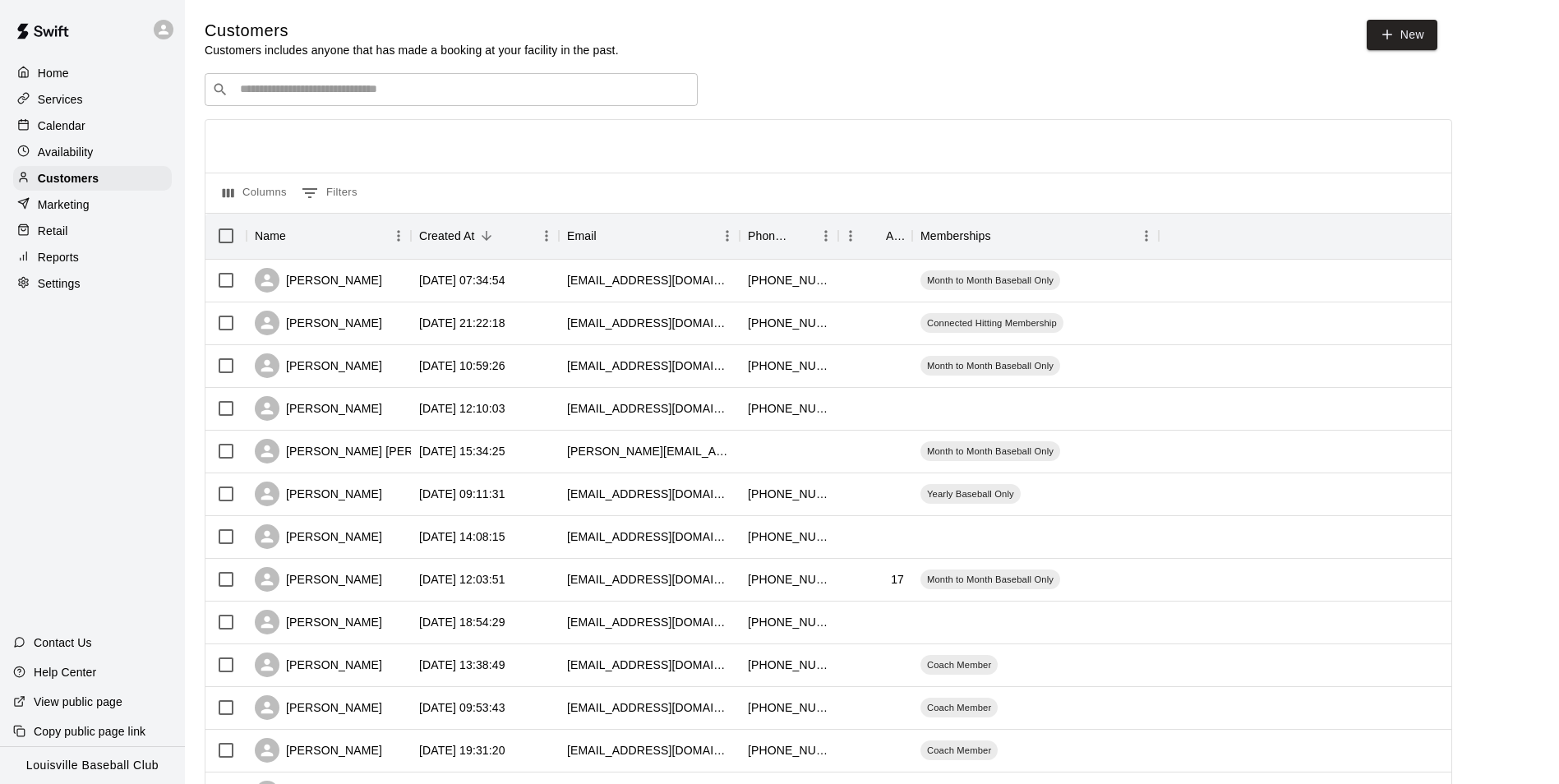
click at [516, 89] on input "Search customers by name or email" at bounding box center [463, 89] width 456 height 17
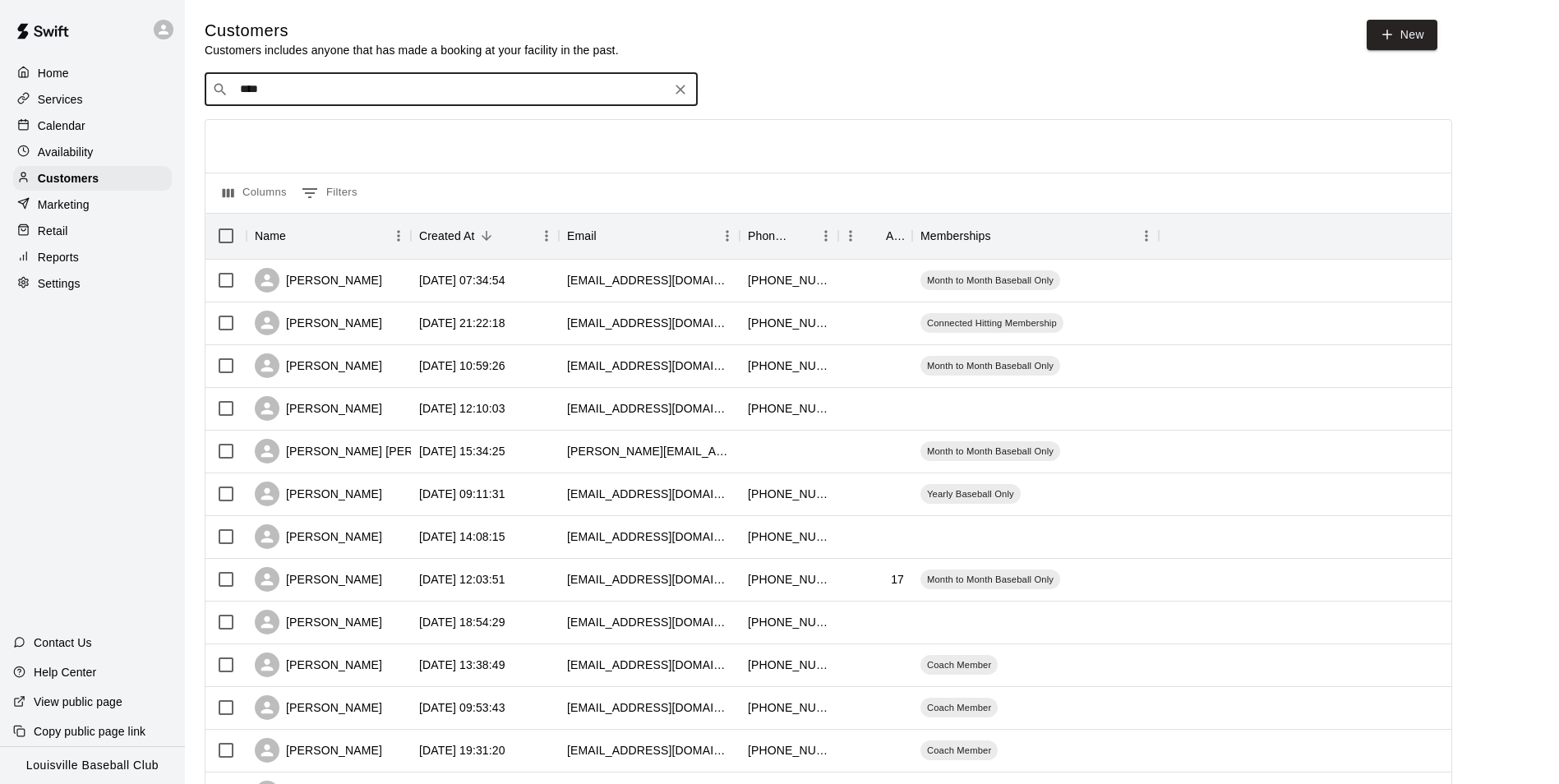
type input "*****"
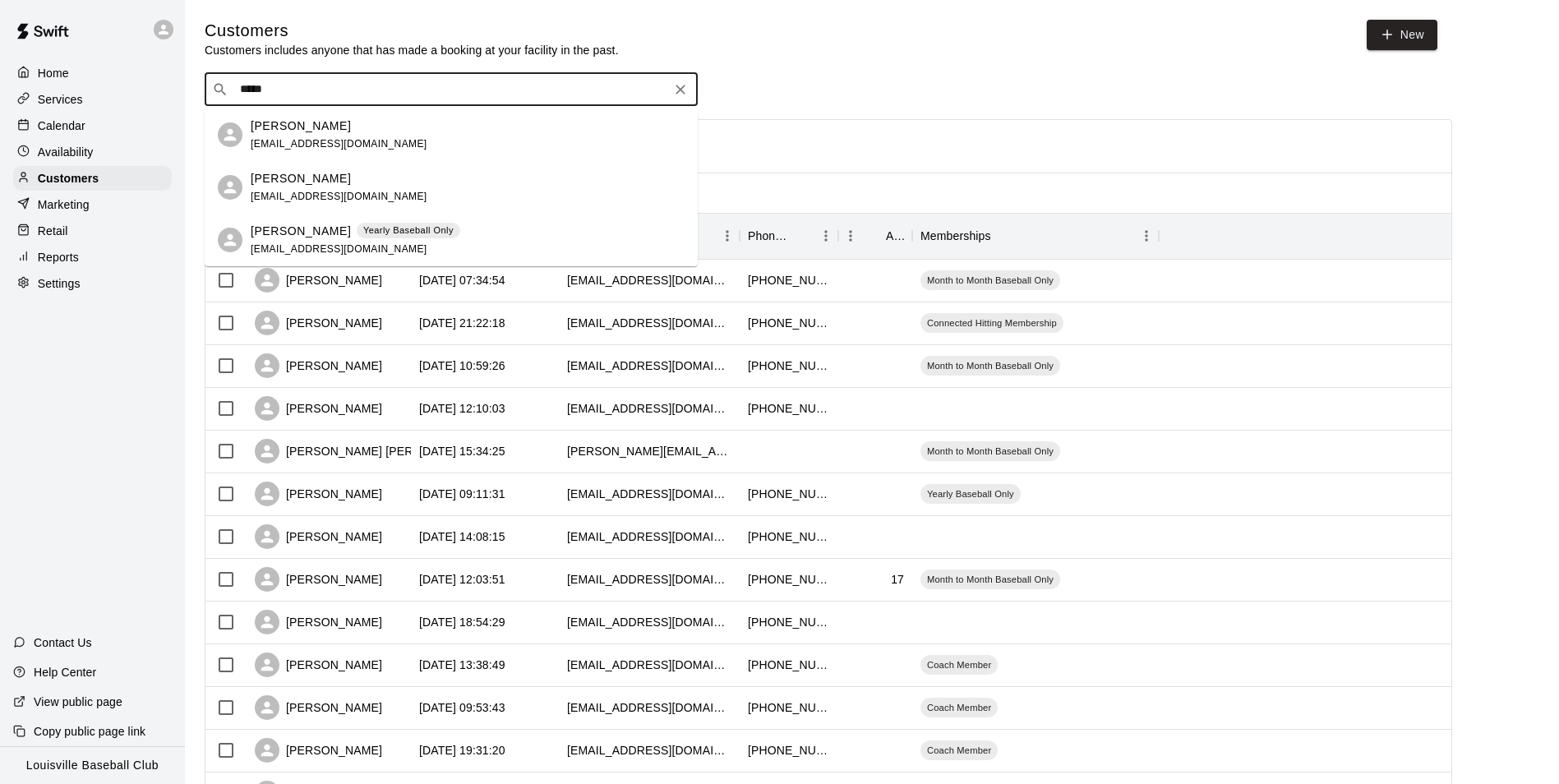
click at [478, 235] on div "[PERSON_NAME] Yearly Baseball Only [EMAIL_ADDRESS][DOMAIN_NAME]" at bounding box center [468, 240] width 434 height 35
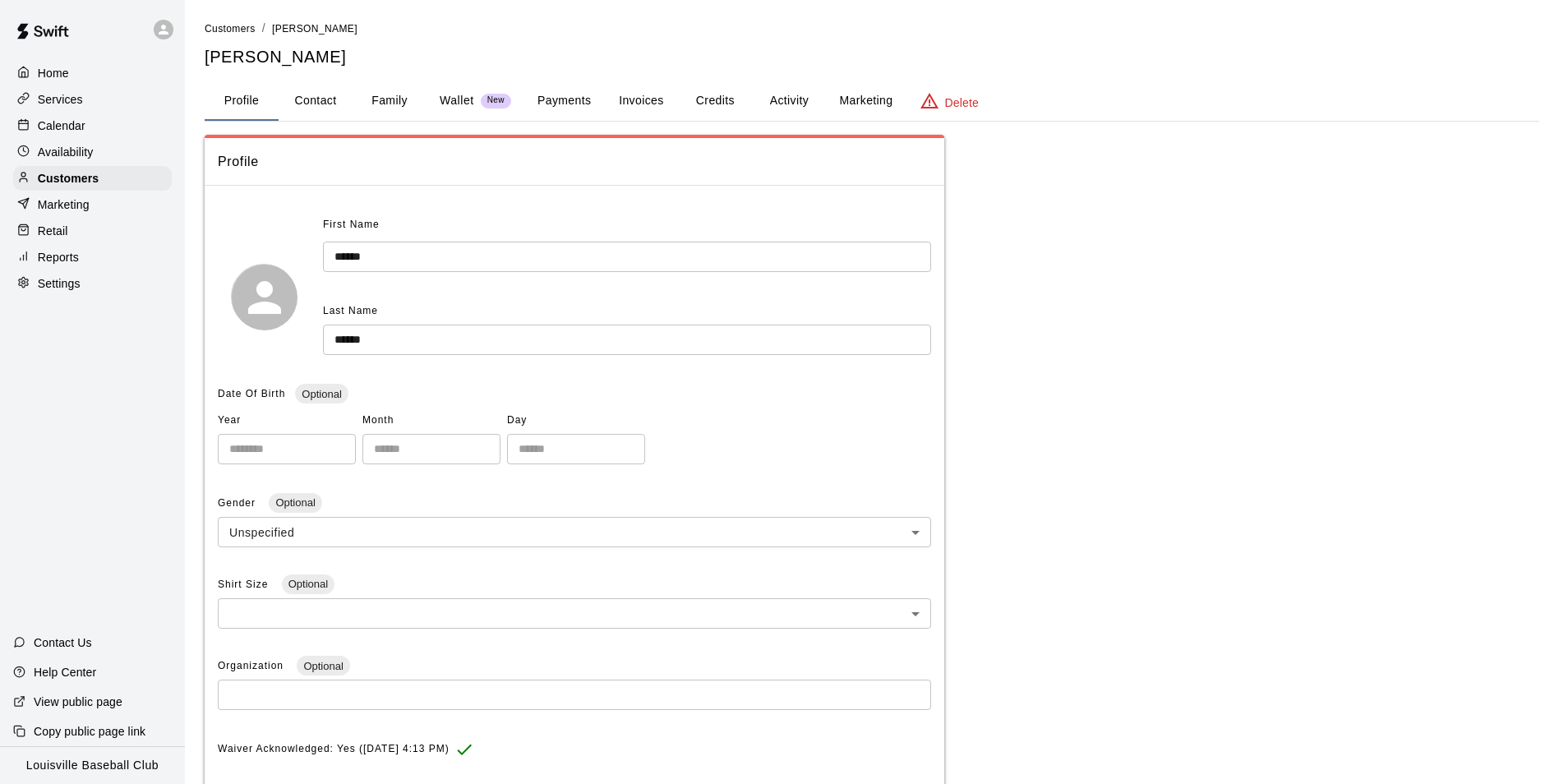
click at [466, 103] on p "Wallet" at bounding box center [457, 101] width 34 height 18
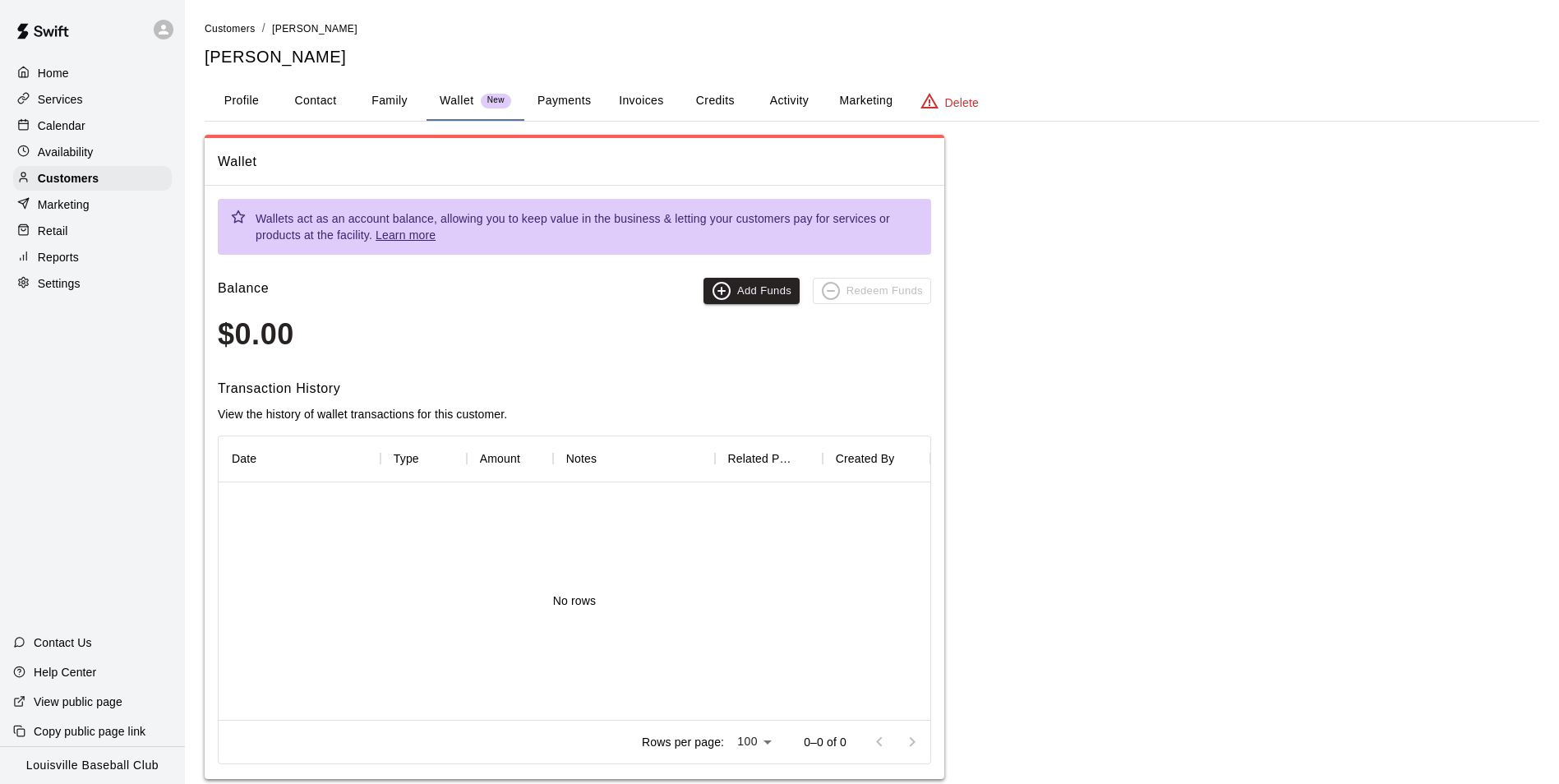
click at [327, 111] on button "Contact" at bounding box center [315, 101] width 74 height 40
select select "**"
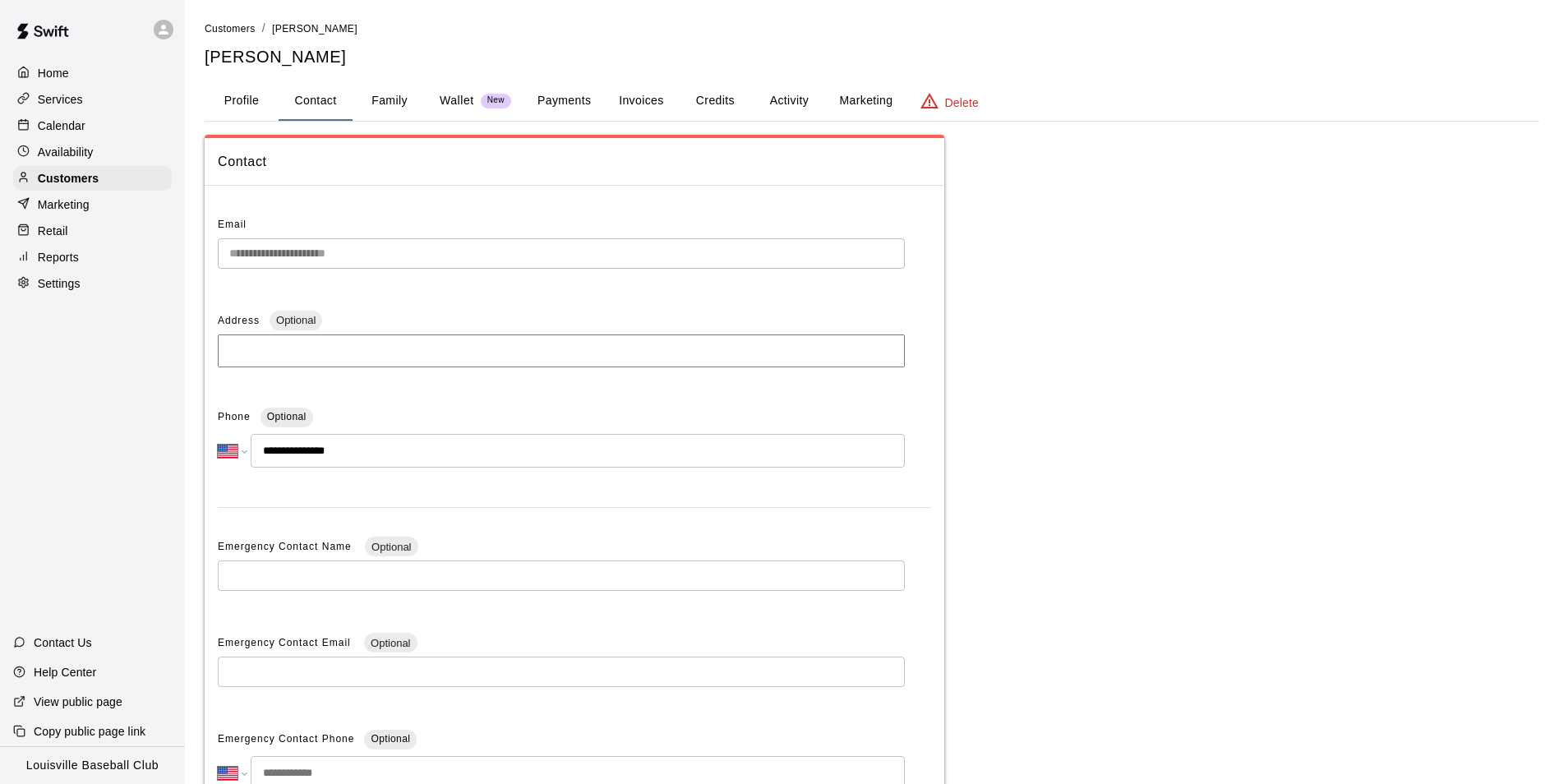
click at [567, 103] on button "Payments" at bounding box center [564, 101] width 79 height 40
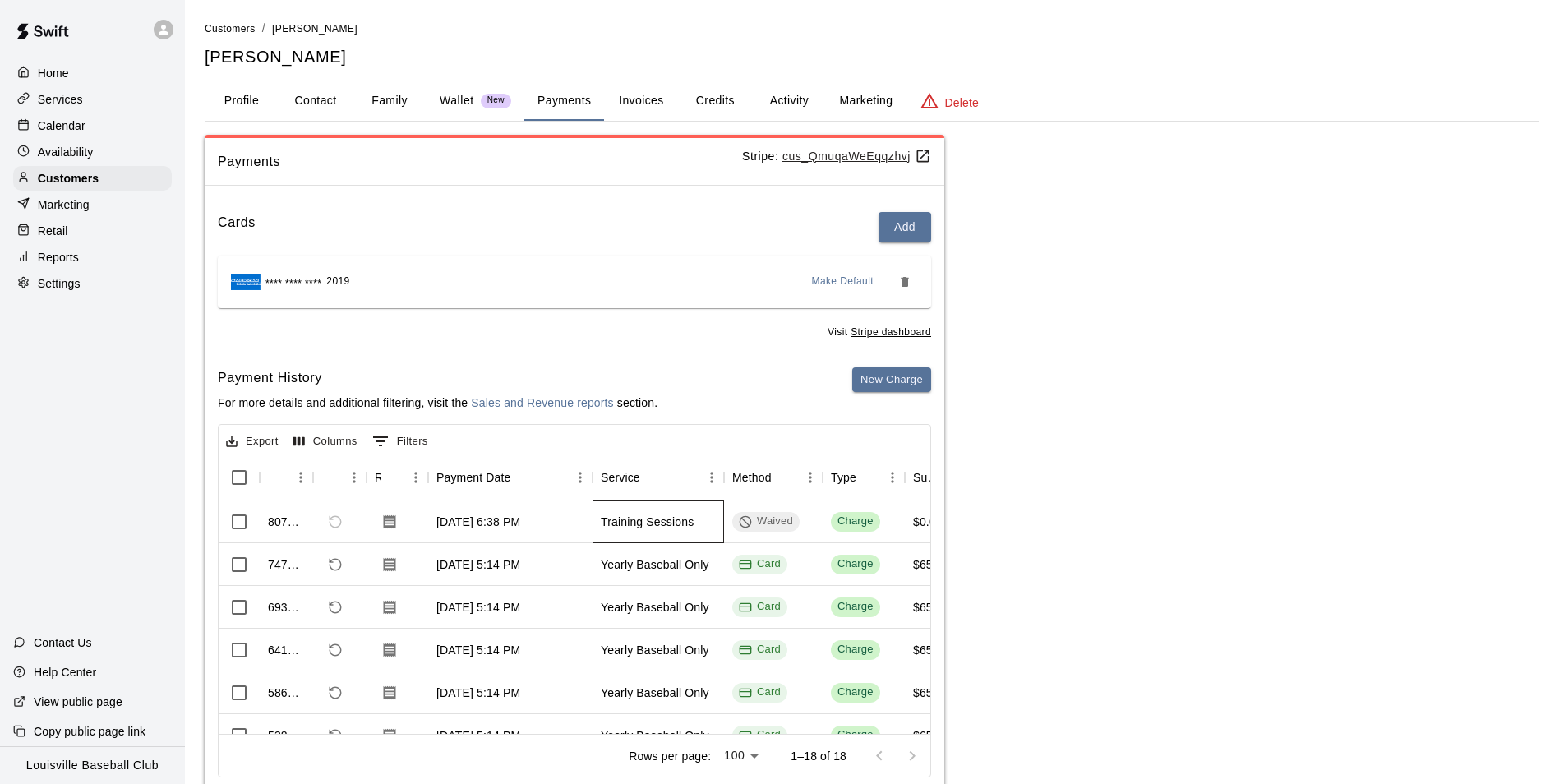
click at [693, 523] on div "Training Sessions" at bounding box center [647, 522] width 93 height 17
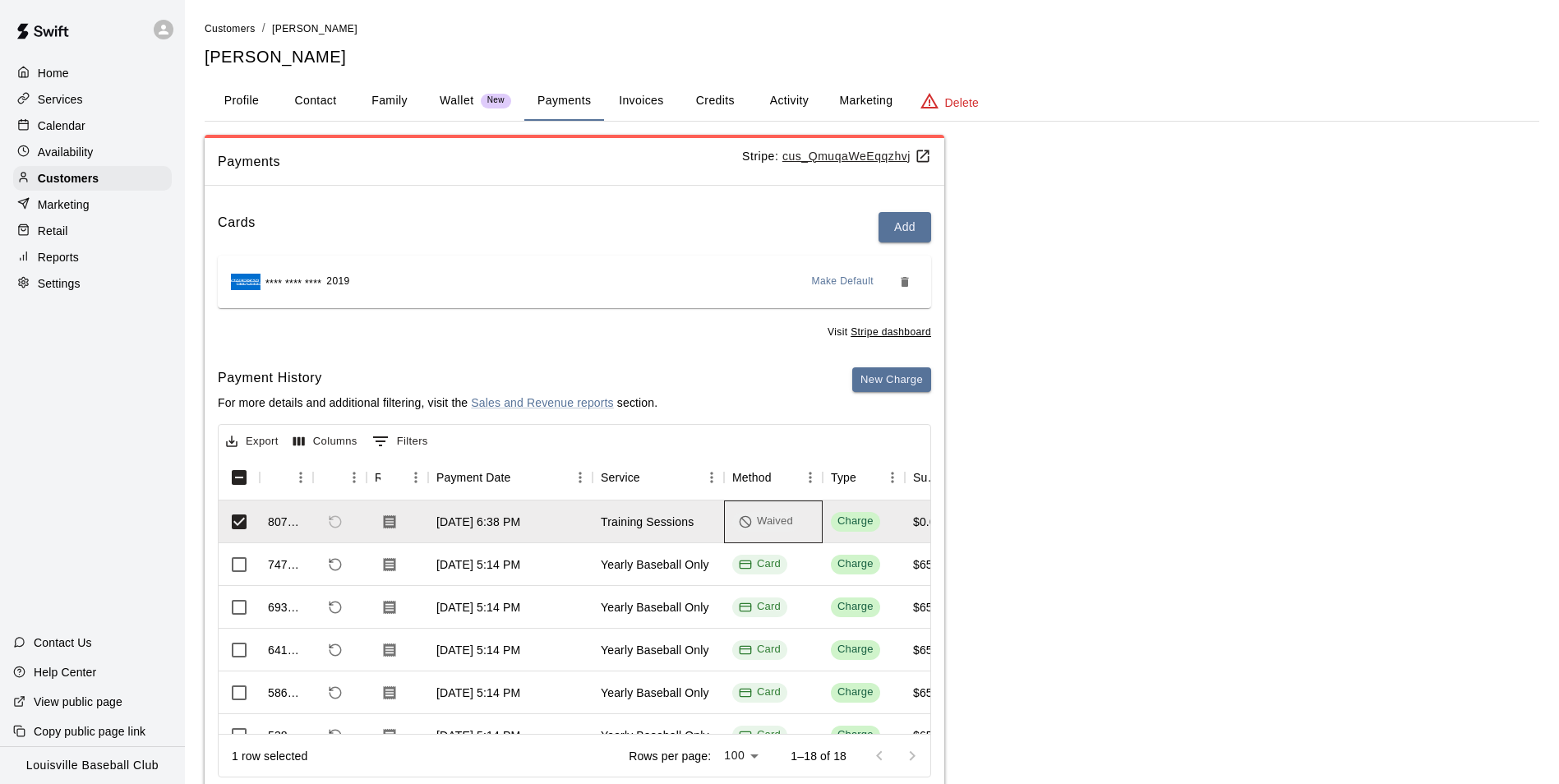
click at [780, 519] on div "Waived" at bounding box center [766, 521] width 54 height 16
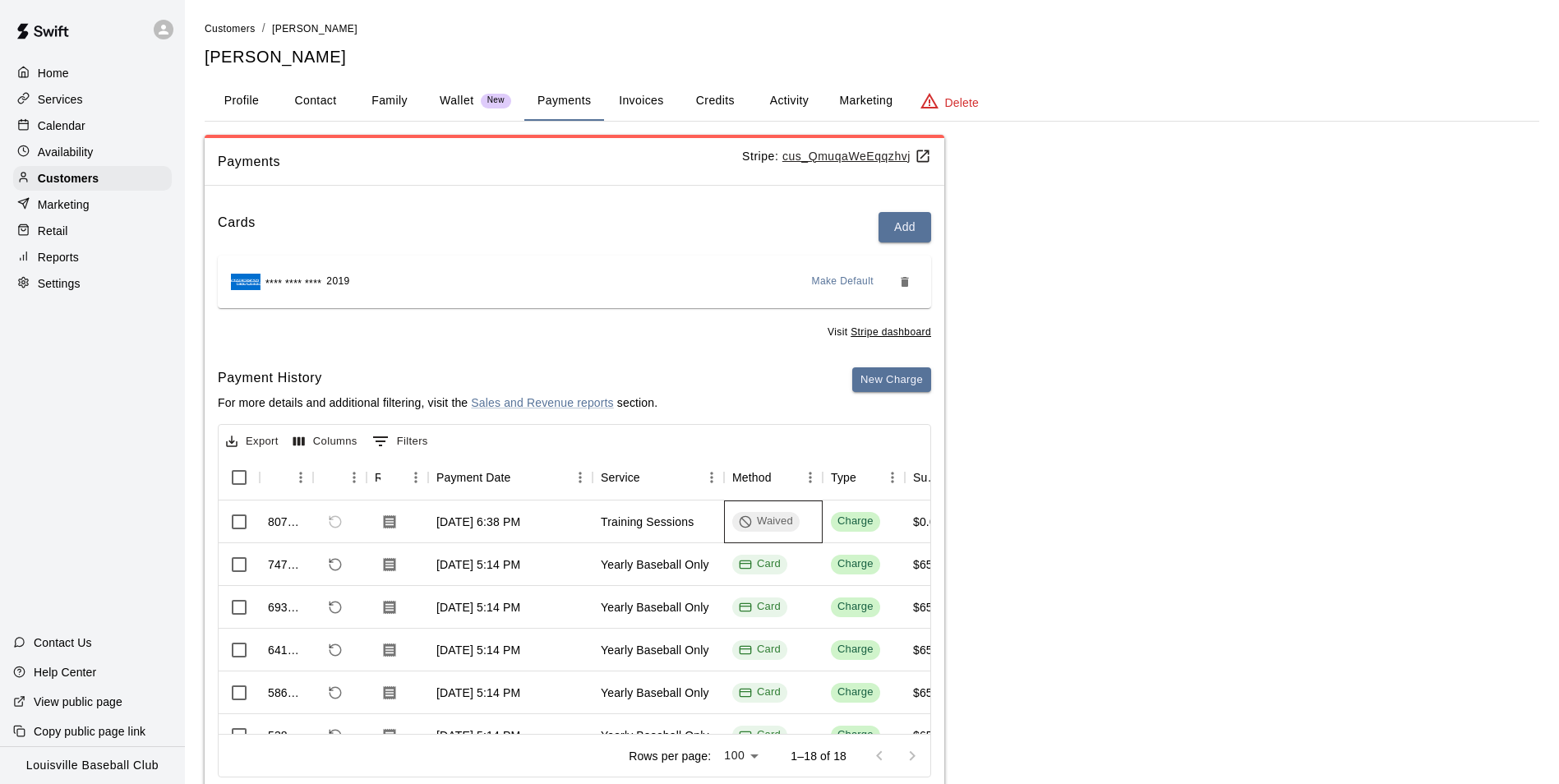
click at [787, 530] on div "Waived" at bounding box center [766, 521] width 67 height 19
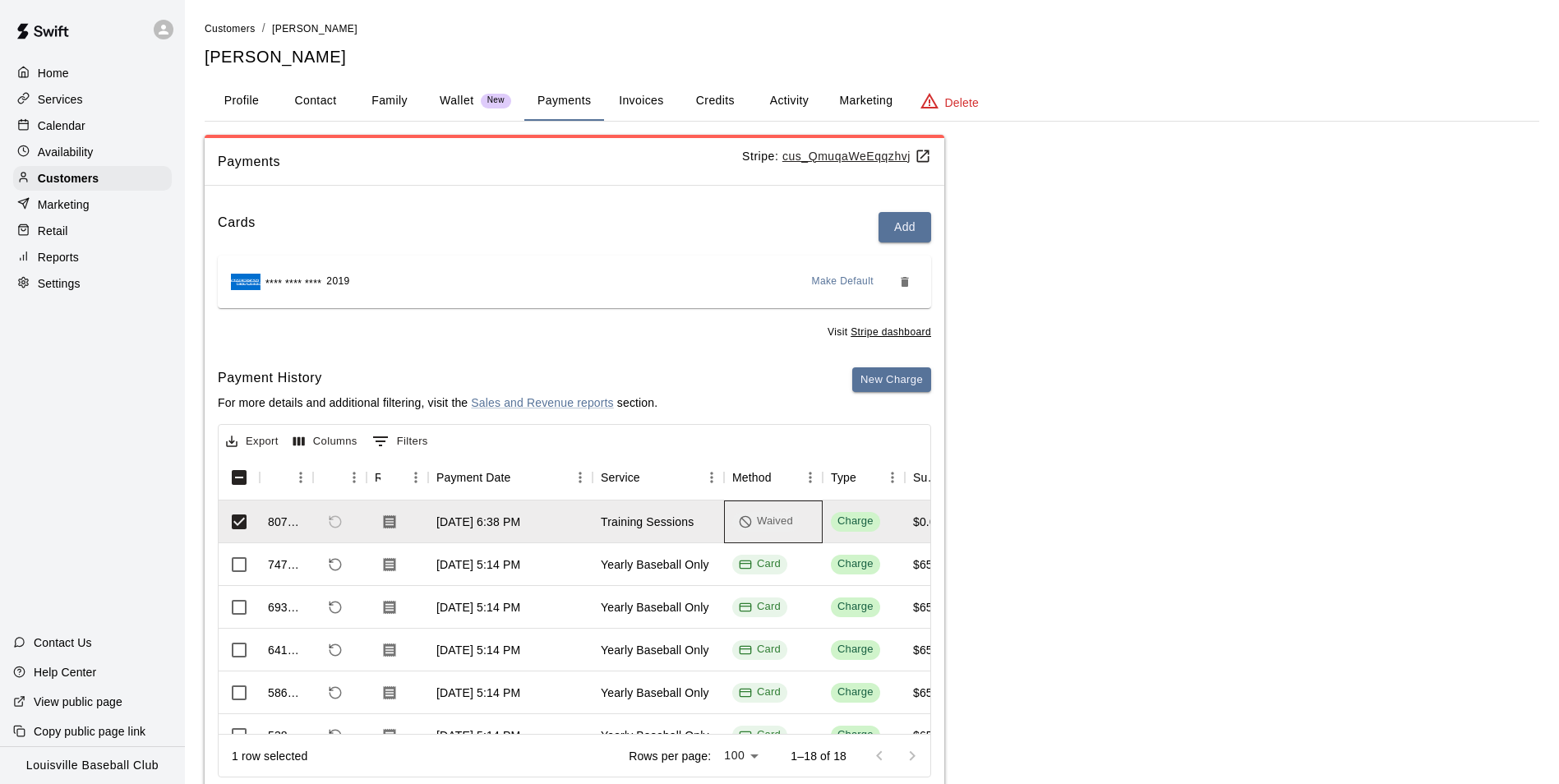
click at [805, 519] on div "Waived" at bounding box center [773, 521] width 99 height 42
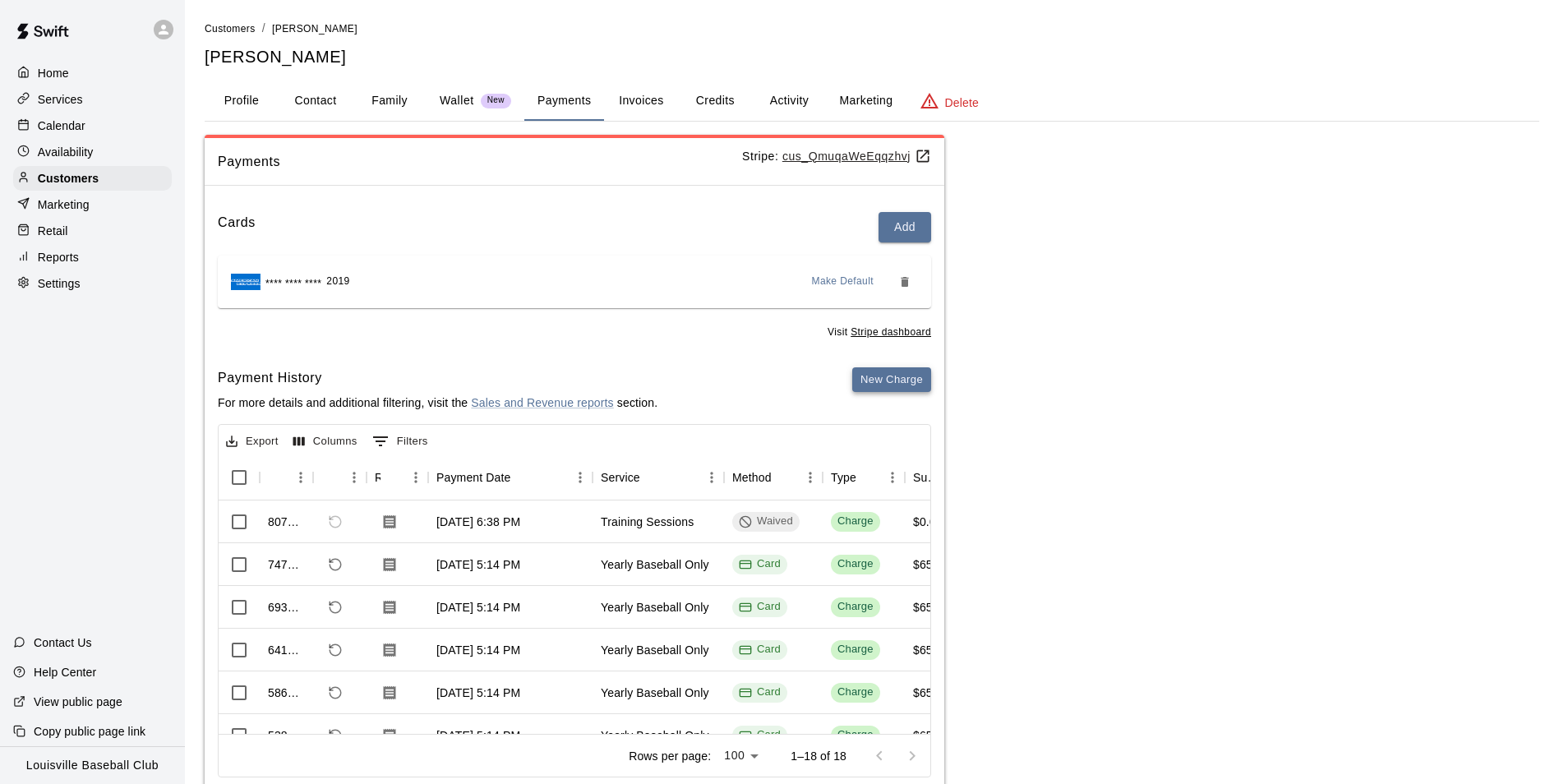
click at [884, 385] on button "New Charge" at bounding box center [892, 380] width 79 height 26
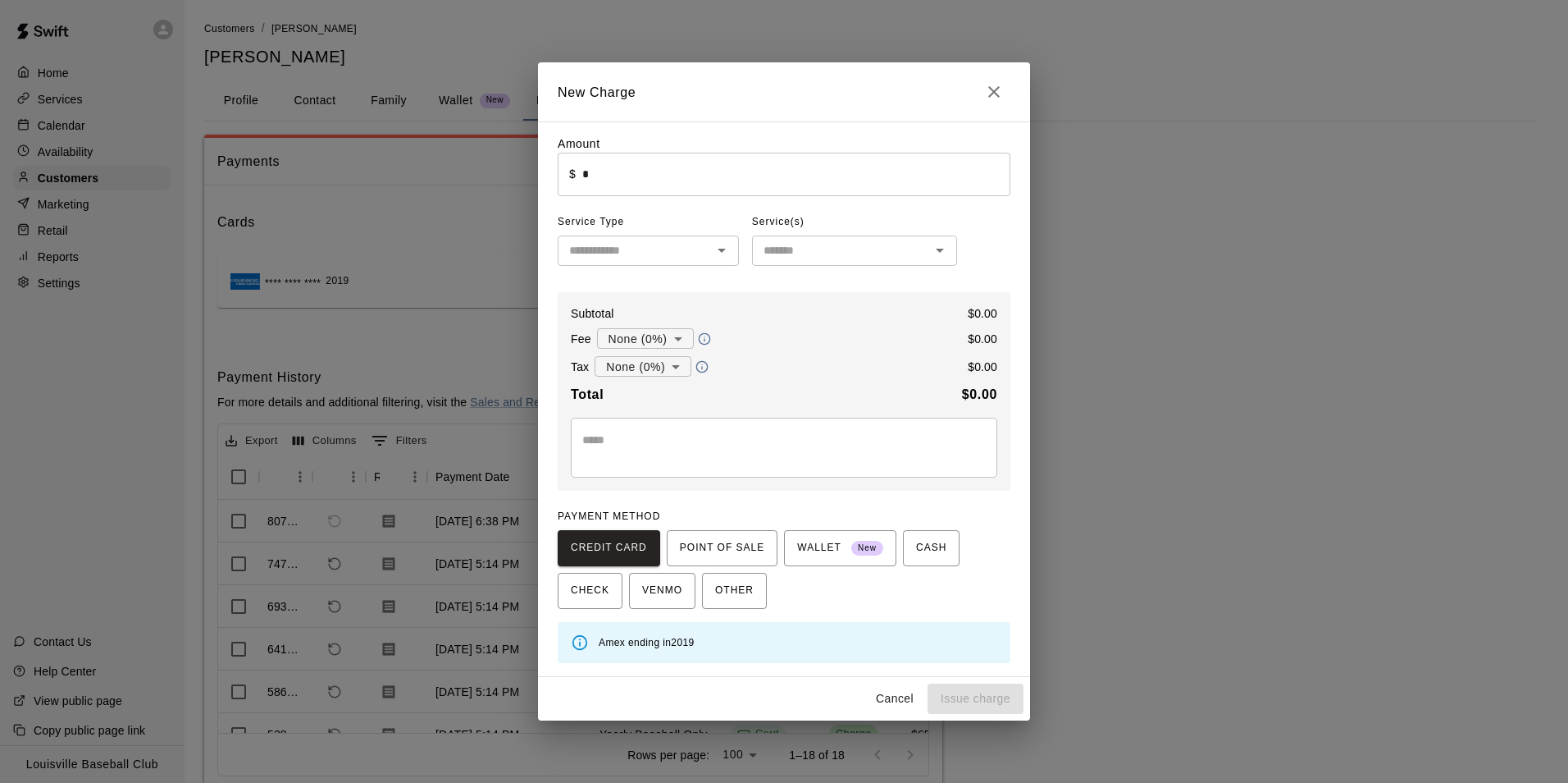
click at [1139, 444] on div "New Charge Amount ​ $ * ​ Service Type ​ Service(s) ​ Subtotal $ 0.00 Fee None …" at bounding box center [784, 392] width 1568 height 783
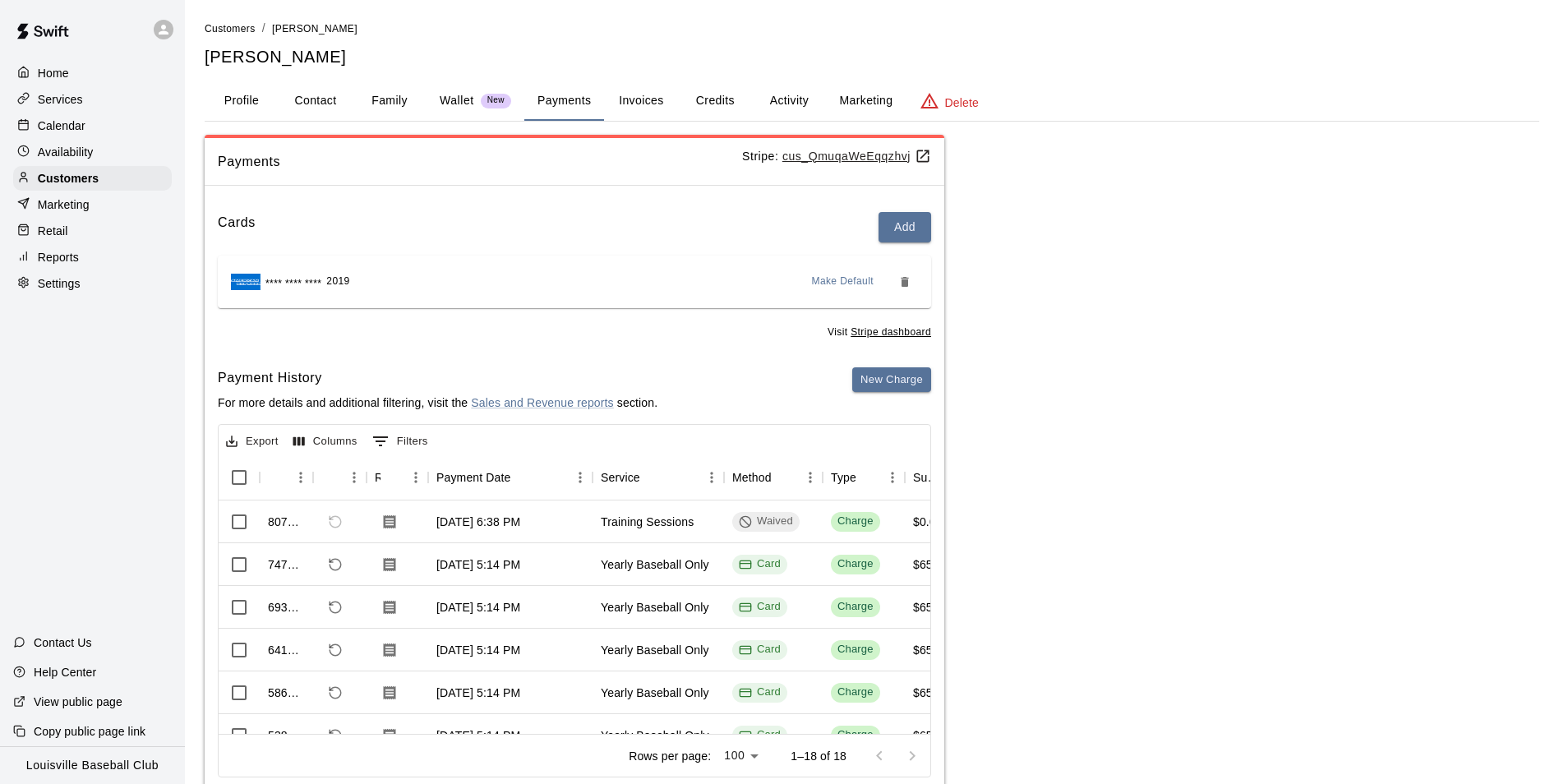
click at [87, 125] on div "Calendar" at bounding box center [92, 125] width 159 height 25
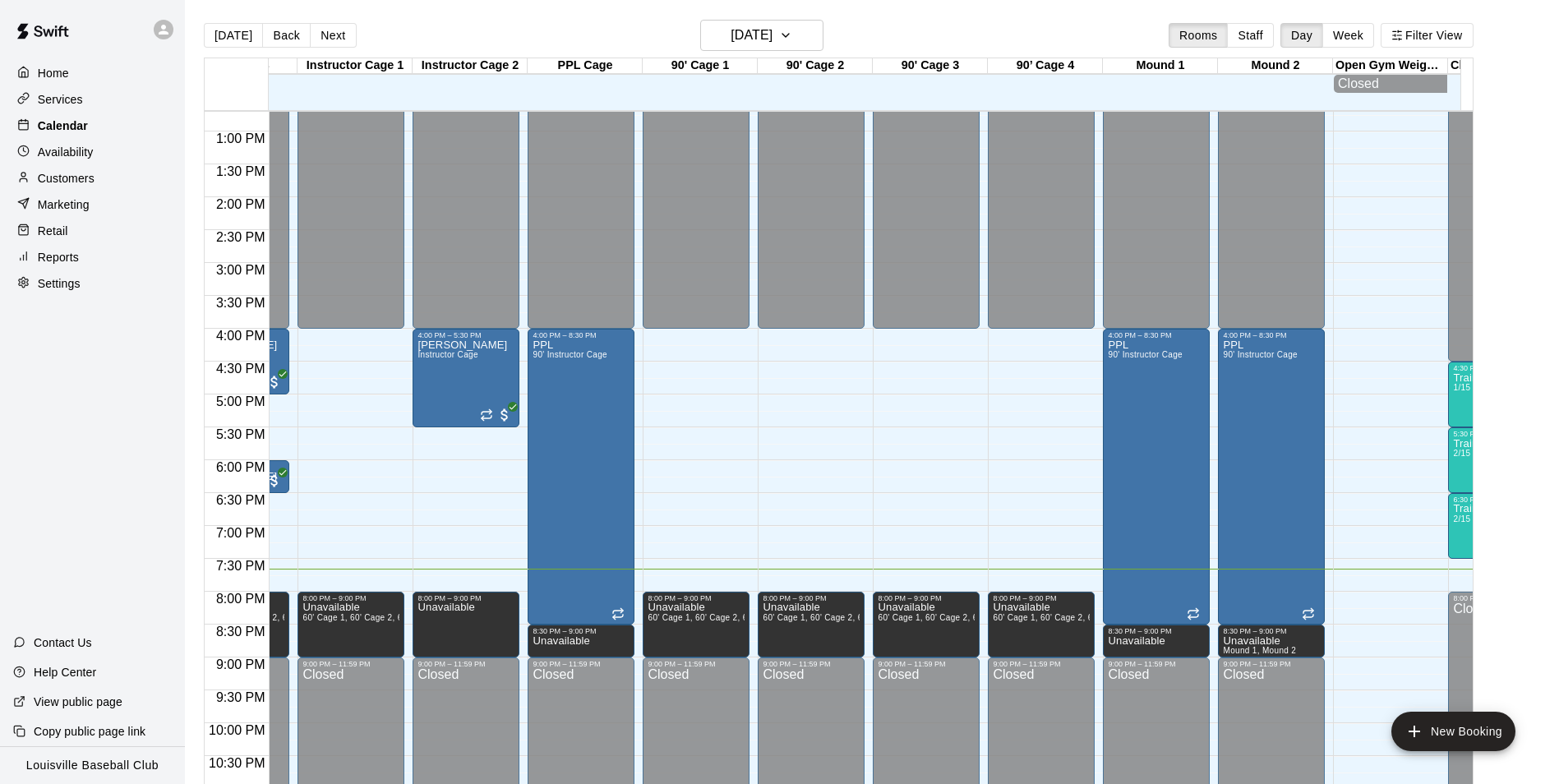
scroll to position [0, 482]
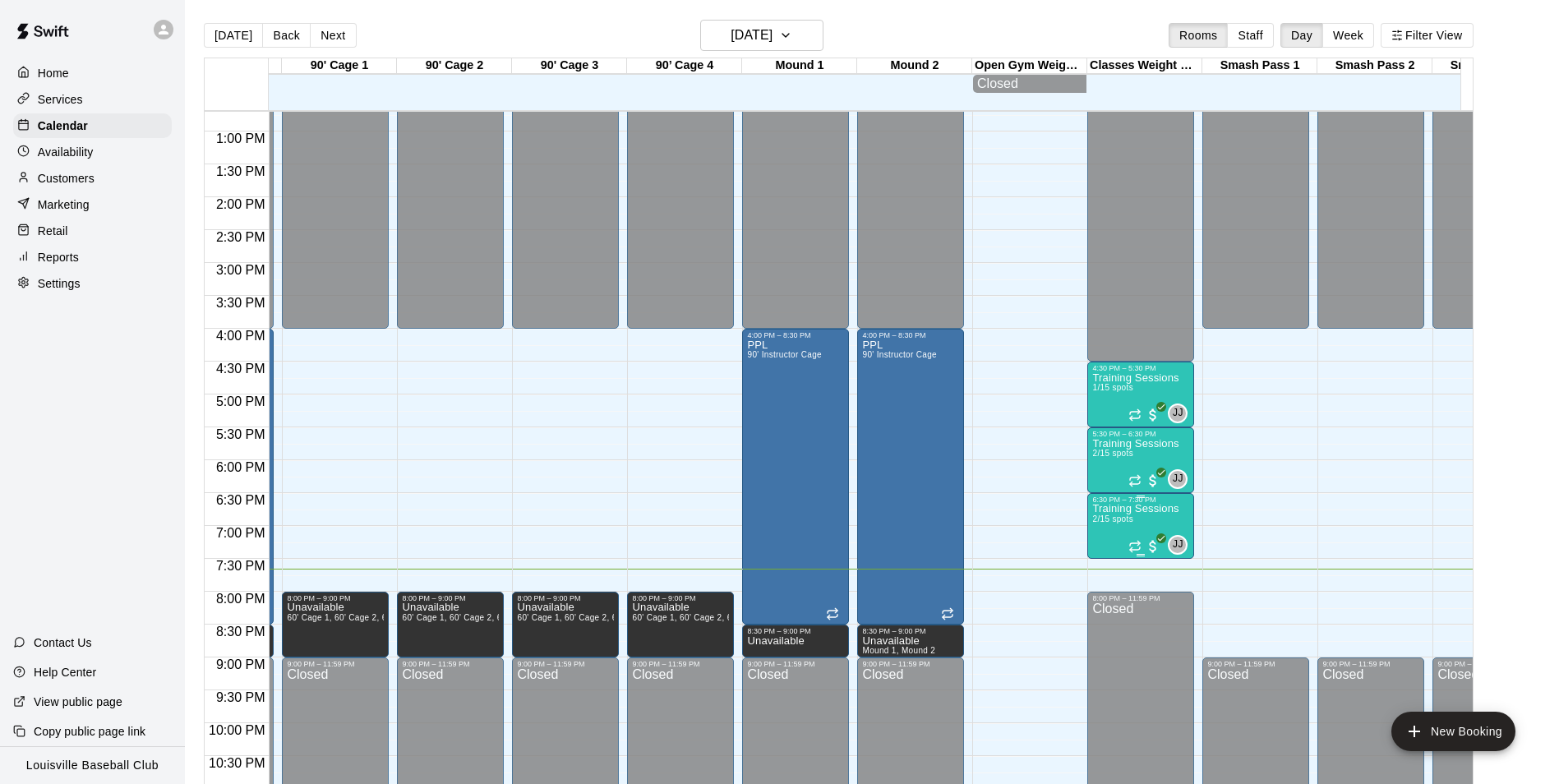
click at [1155, 508] on p "Training Sessions" at bounding box center [1136, 508] width 87 height 0
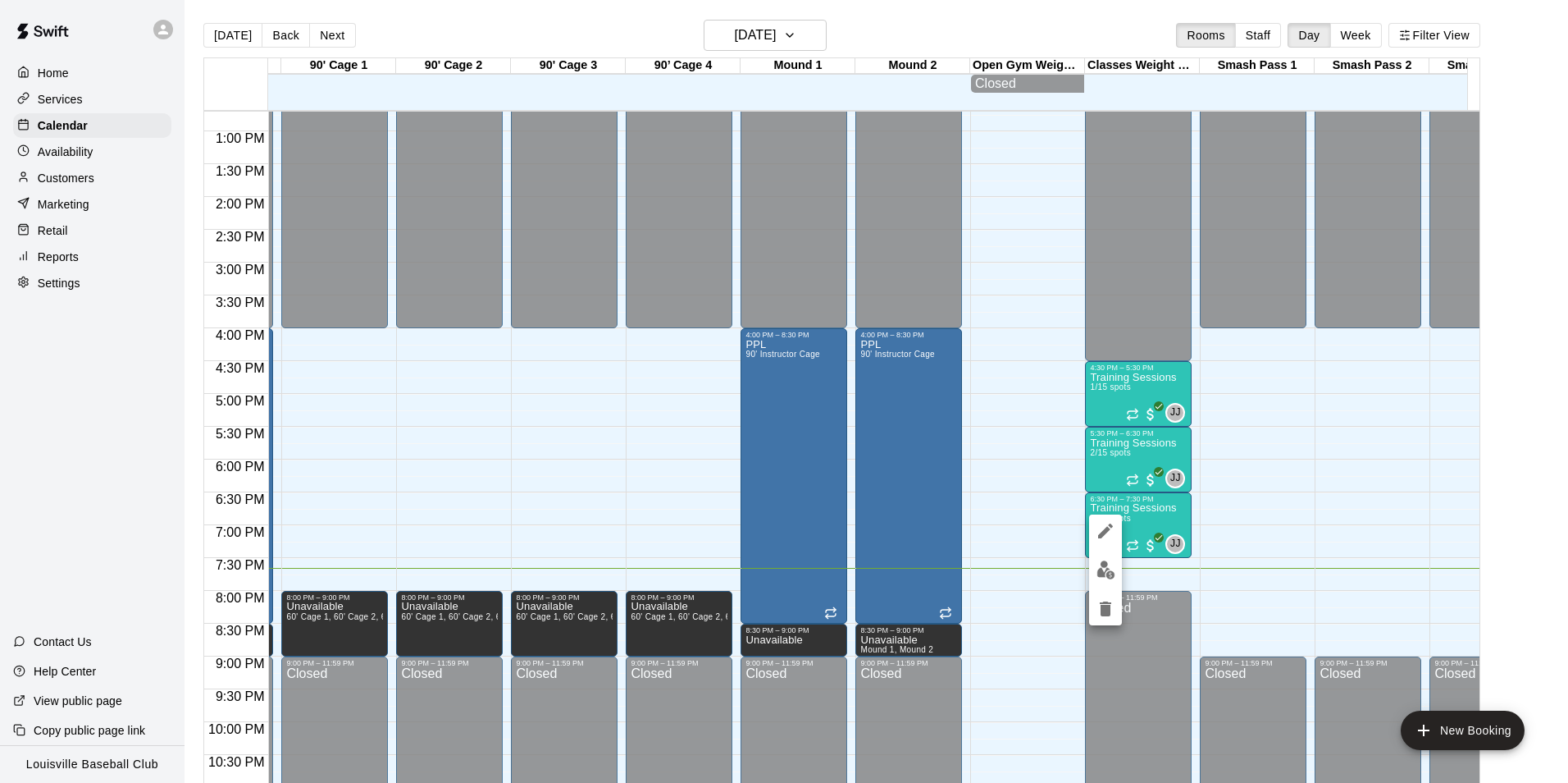
click at [1105, 575] on img "edit" at bounding box center [1106, 569] width 18 height 18
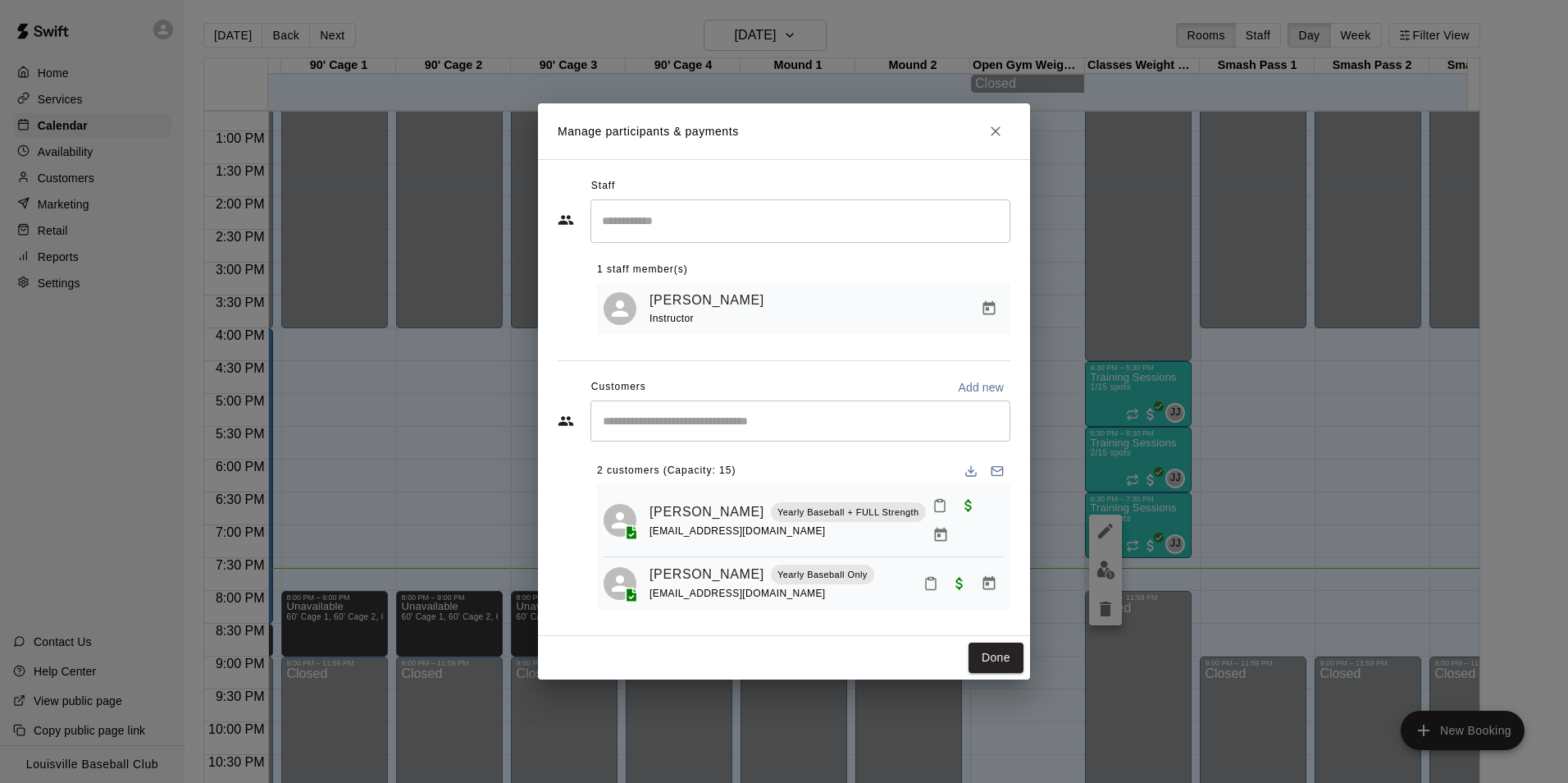
click at [860, 267] on div "1 staff member(s)" at bounding box center [804, 270] width 413 height 27
click at [902, 229] on input "Search staff" at bounding box center [800, 220] width 405 height 29
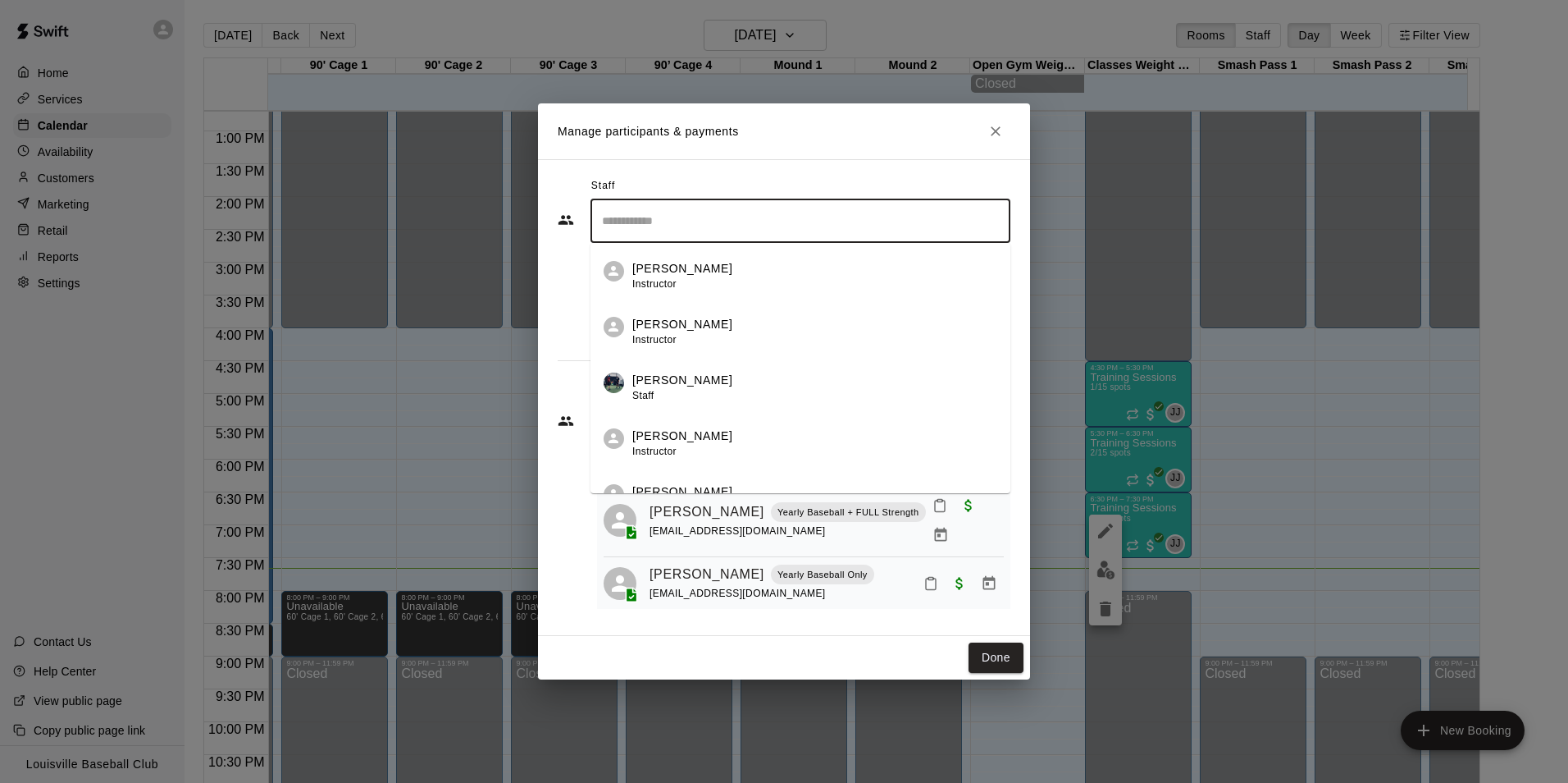
click at [939, 169] on div "Staff ​ [PERSON_NAME] Instructor [PERSON_NAME] Instructor [PERSON_NAME] Staff […" at bounding box center [784, 398] width 492 height 477
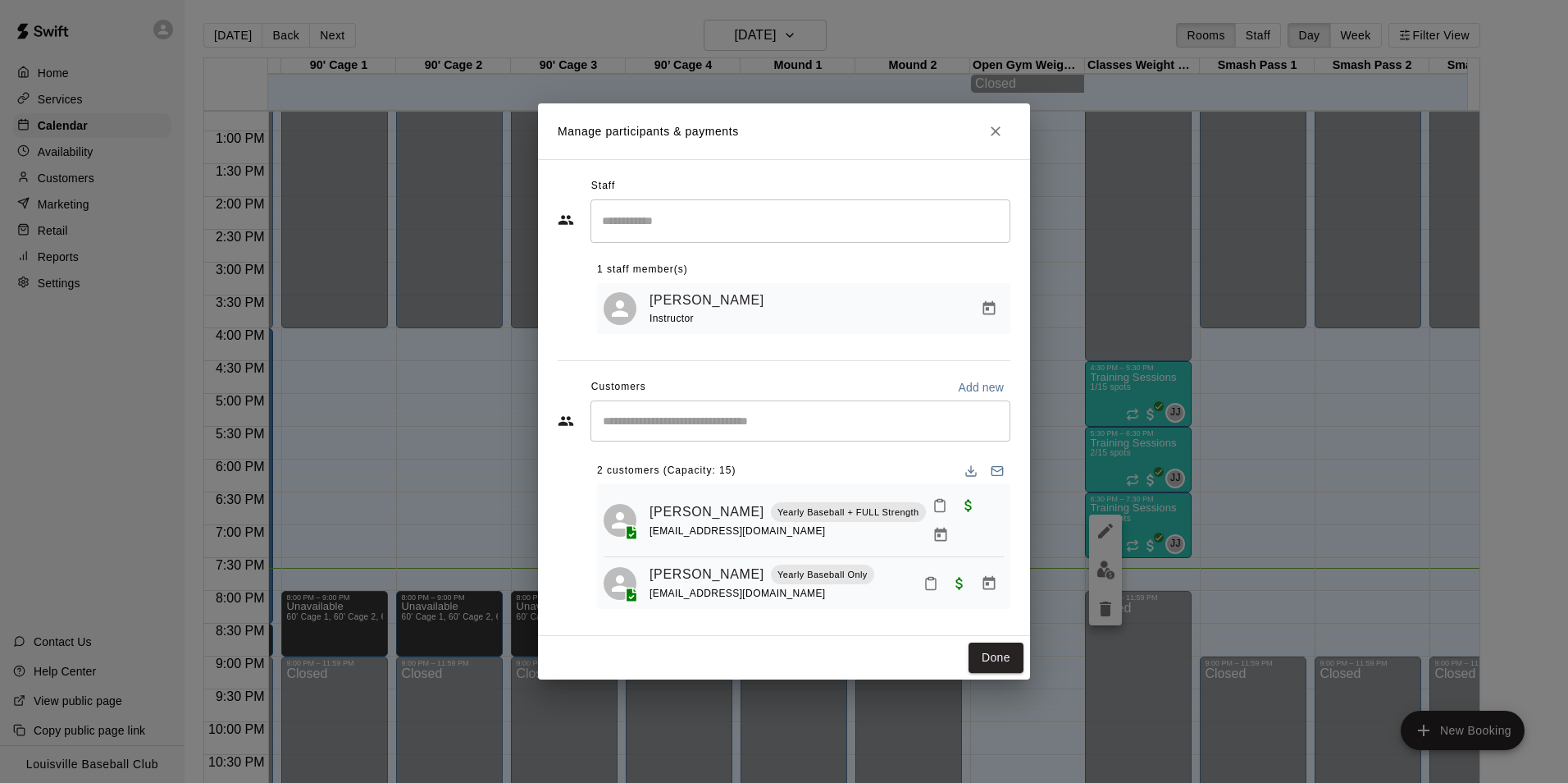
click at [744, 425] on input "Start typing to search customers..." at bounding box center [800, 421] width 405 height 17
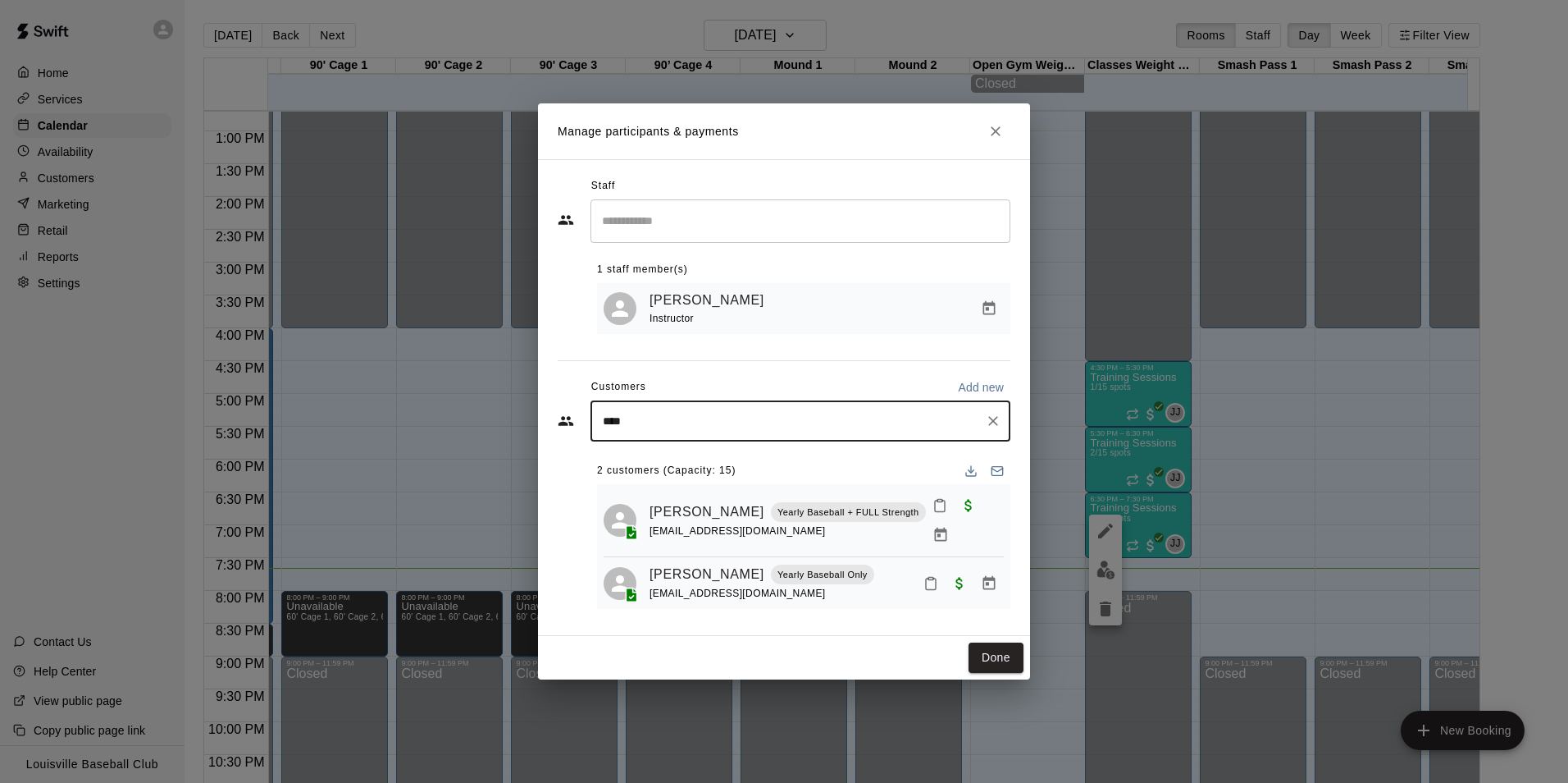
type input "*****"
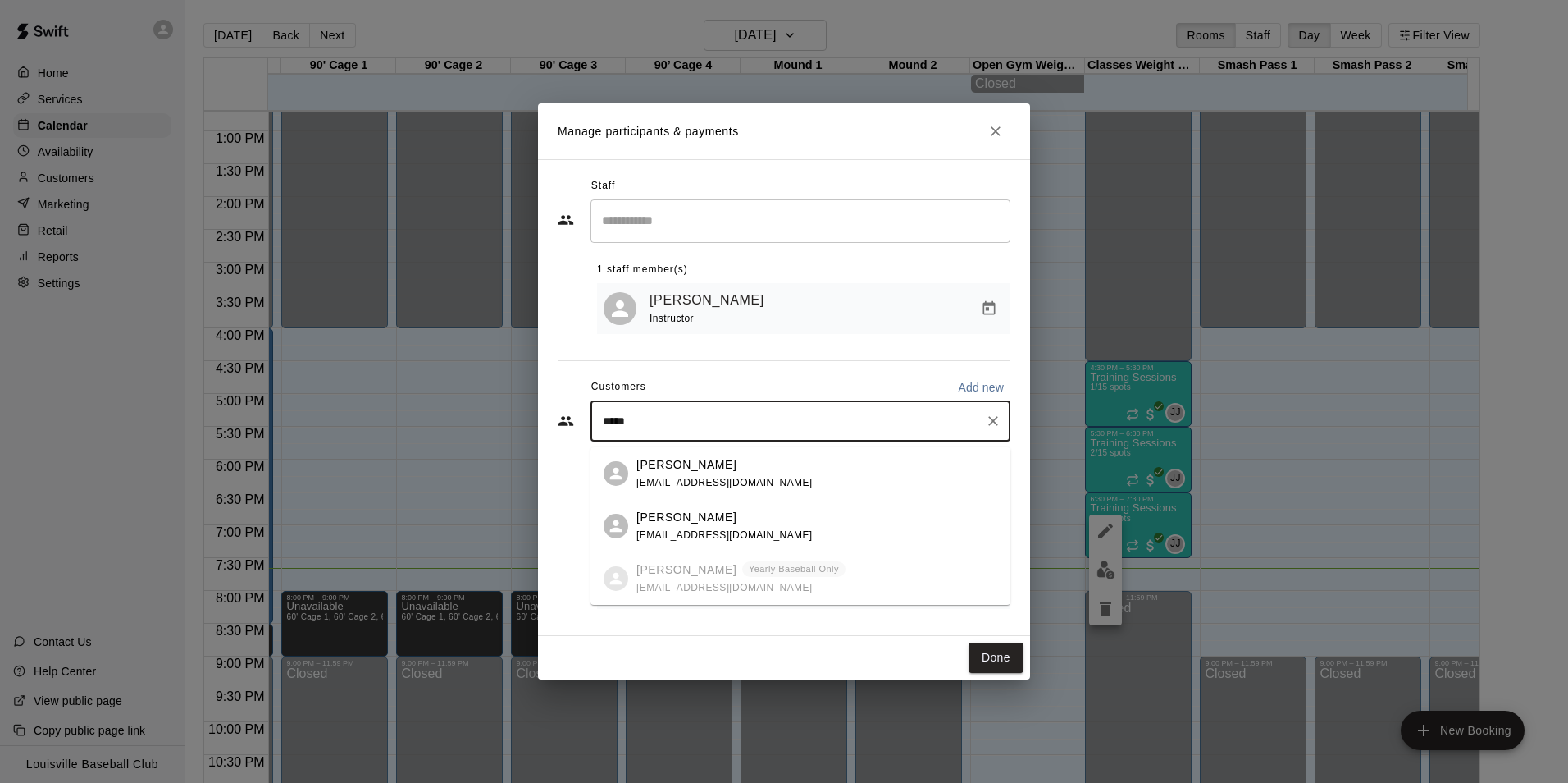
click at [802, 582] on ul "[PERSON_NAME] [EMAIL_ADDRESS][DOMAIN_NAME] [PERSON_NAME] [EMAIL_ADDRESS][DOMAIN…" at bounding box center [800, 525] width 420 height 158
click at [977, 452] on div "[PERSON_NAME] [EMAIL_ADDRESS][DOMAIN_NAME]" at bounding box center [800, 473] width 420 height 53
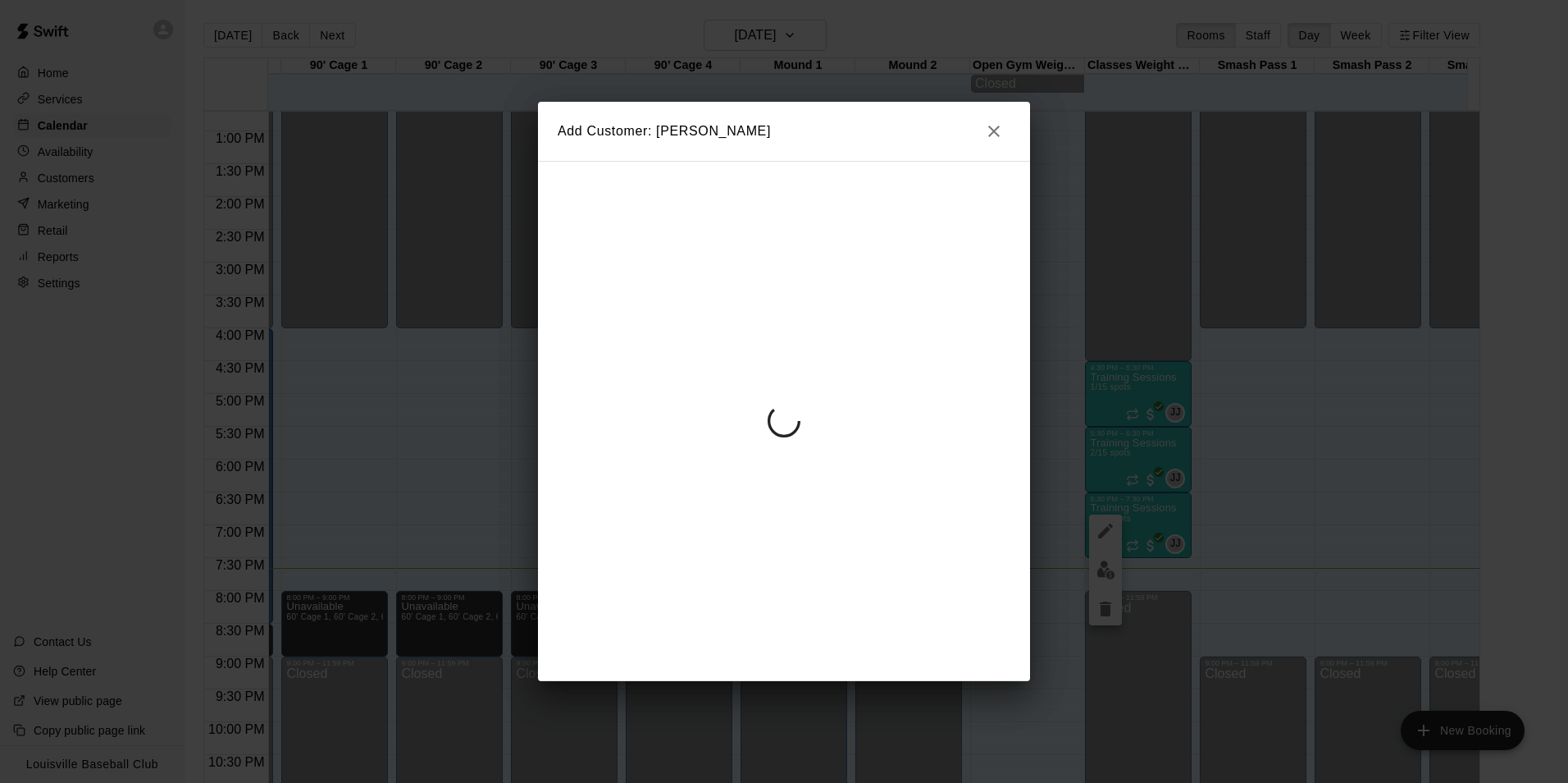
click at [1184, 427] on div "Add Customer: [PERSON_NAME]" at bounding box center [784, 392] width 1568 height 783
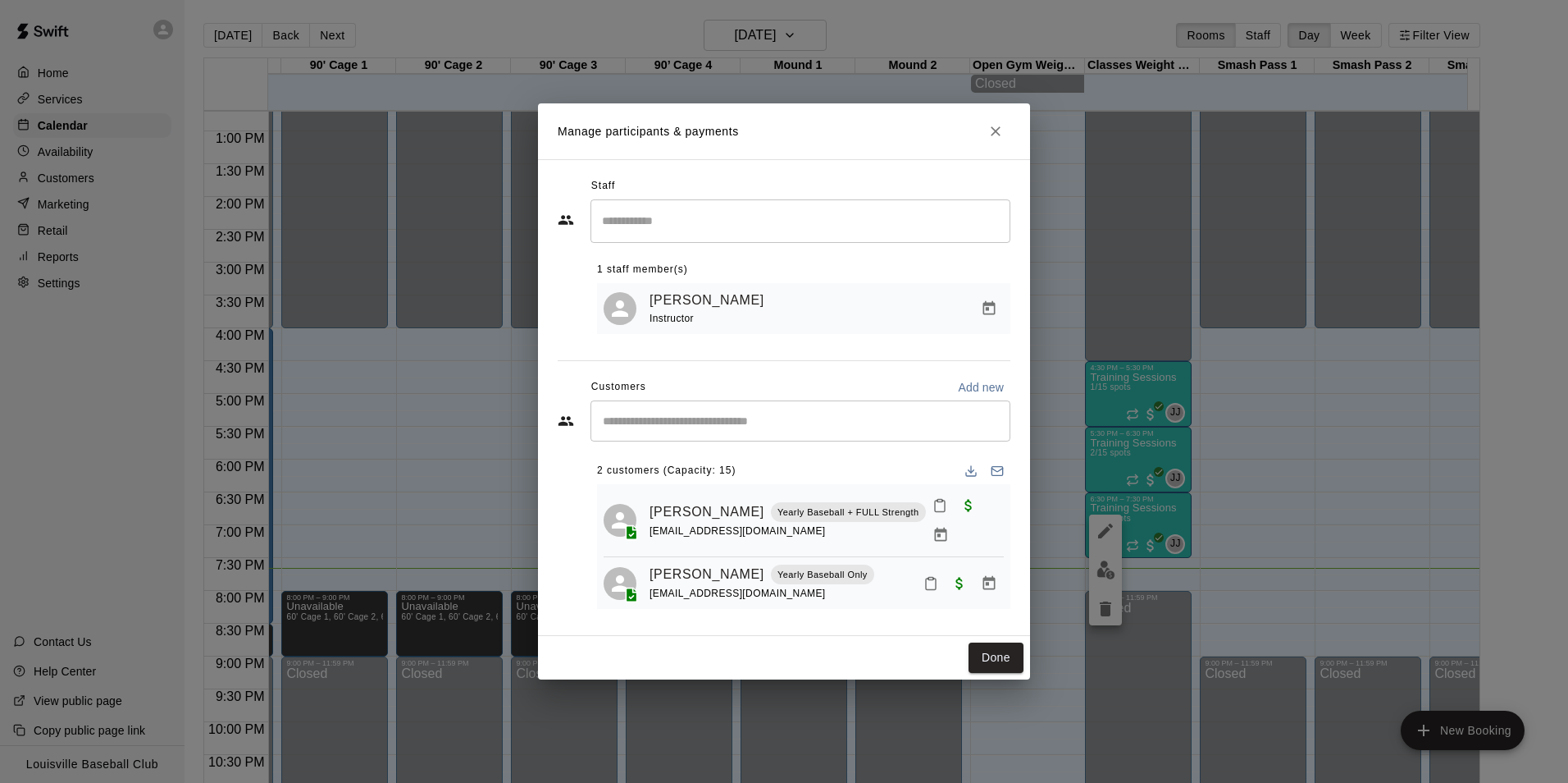
click at [1176, 436] on div "Manage participants & payments Staff ​ 1 staff member(s) [PERSON_NAME] Instruct…" at bounding box center [784, 392] width 1568 height 783
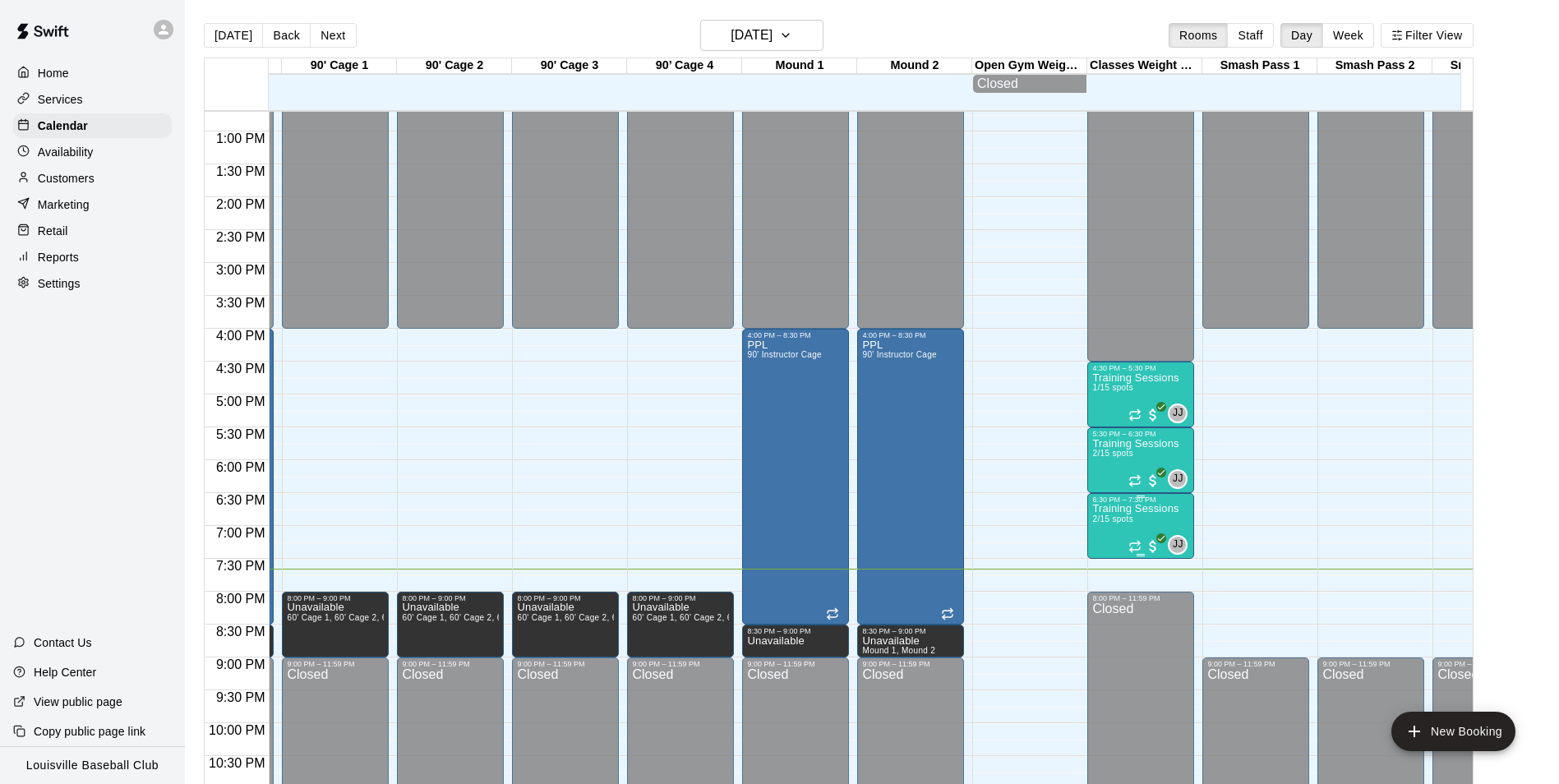
click at [1127, 508] on p "Training Sessions" at bounding box center [1136, 508] width 87 height 0
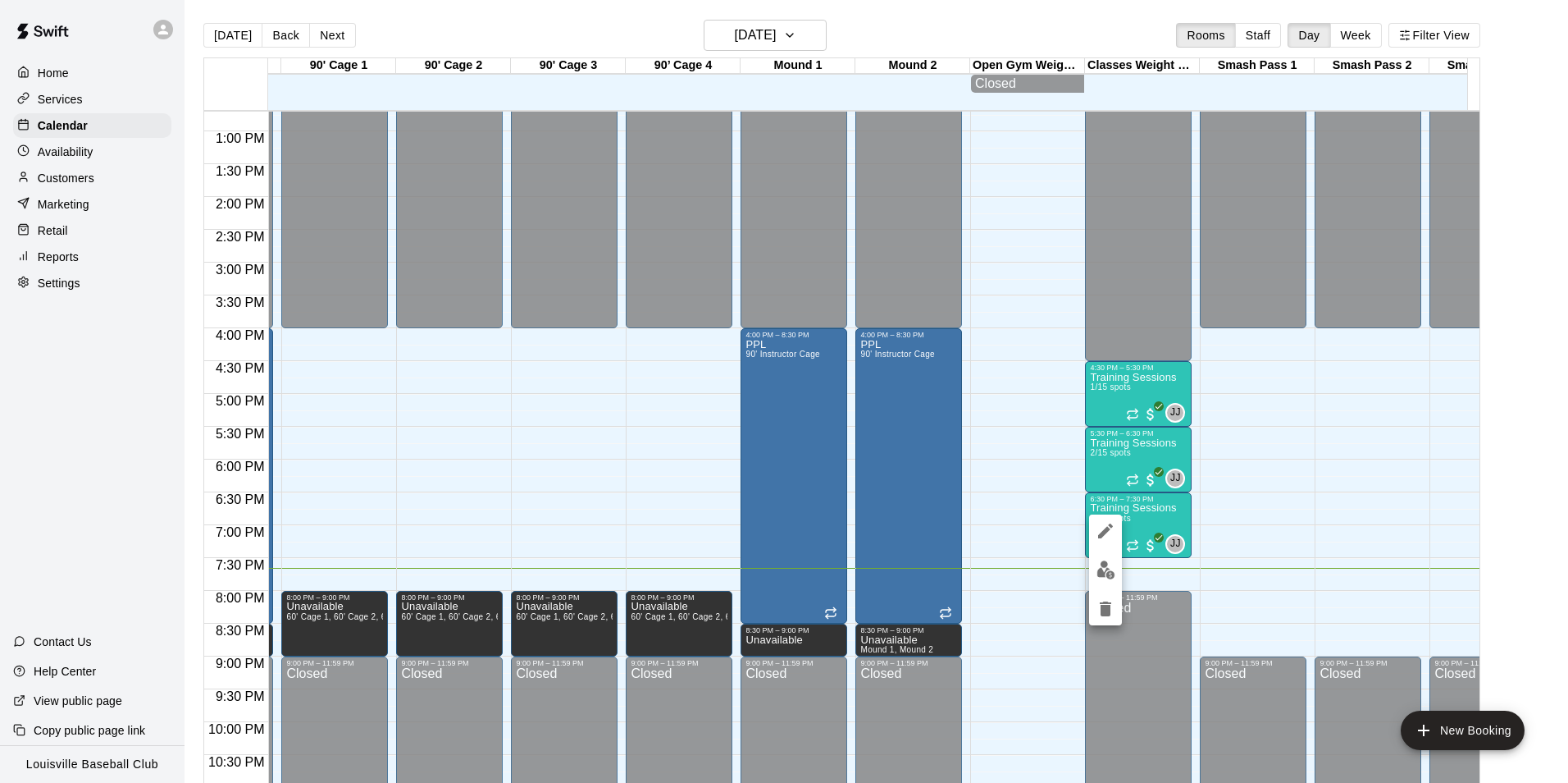
click at [1104, 567] on img "edit" at bounding box center [1106, 569] width 18 height 18
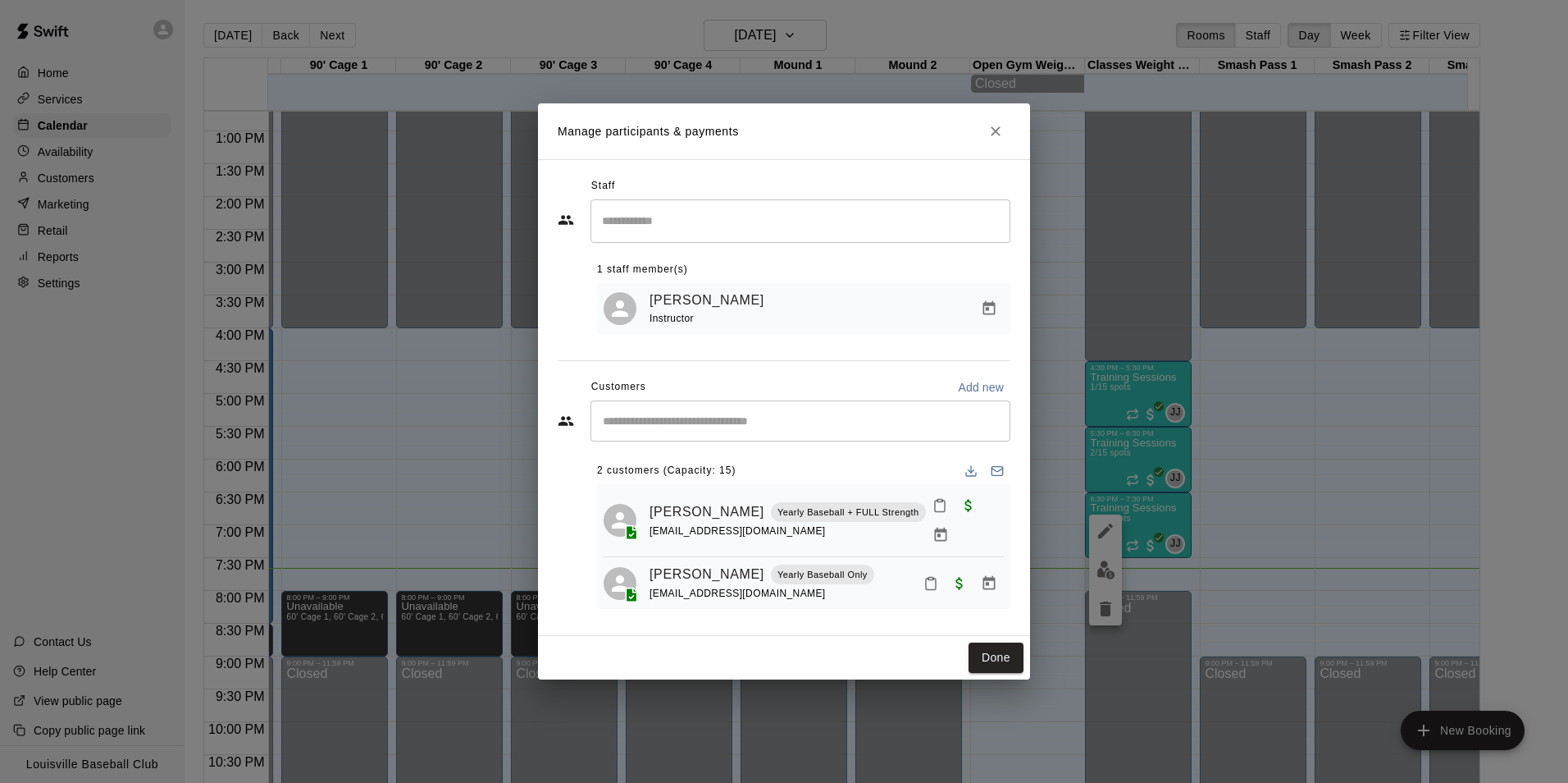
click at [1233, 525] on div "Manage participants & payments Staff ​ 1 staff member(s) [PERSON_NAME] Instruct…" at bounding box center [784, 392] width 1568 height 783
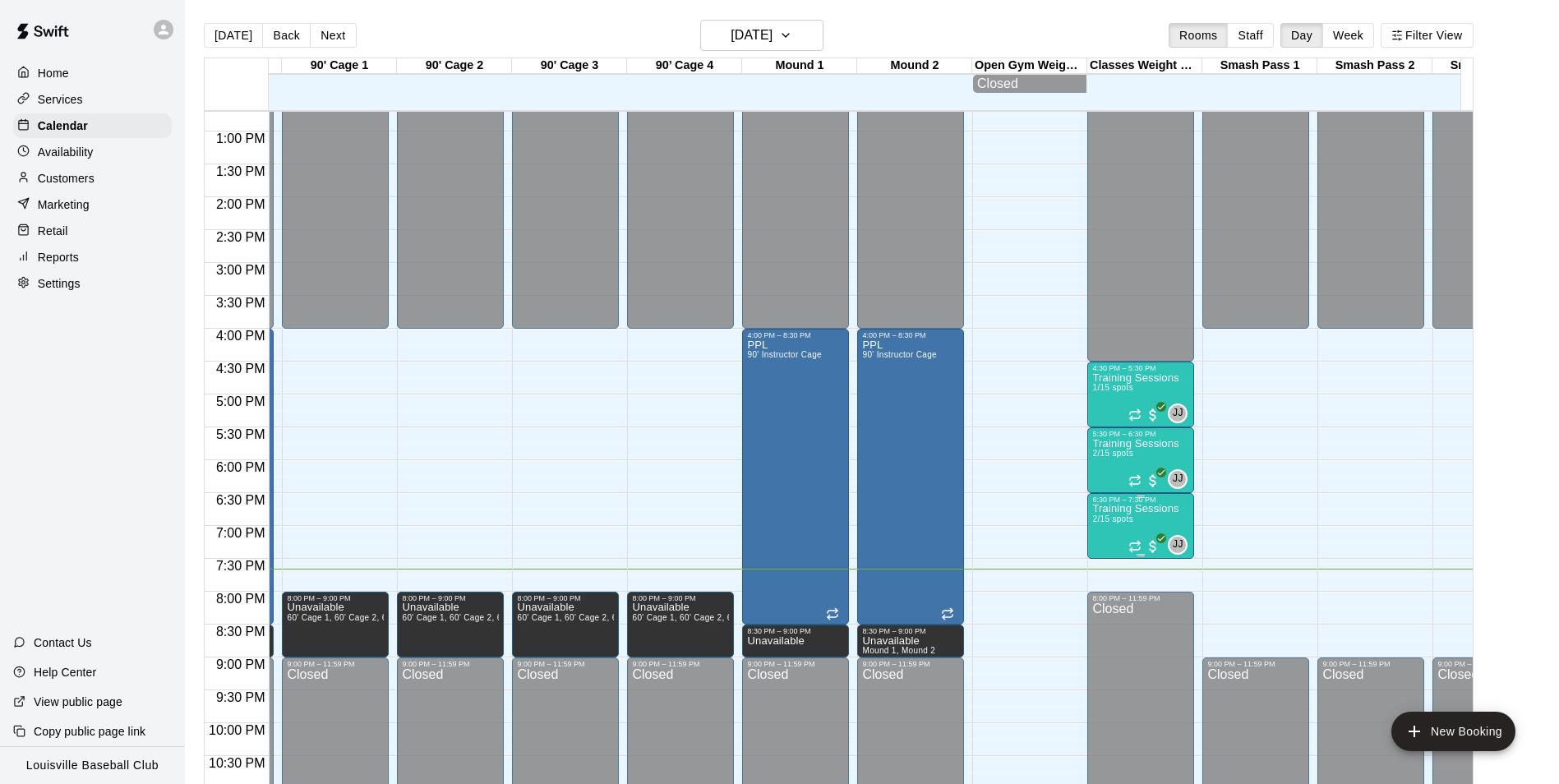
click at [1137, 508] on p "Training Sessions" at bounding box center [1136, 508] width 87 height 0
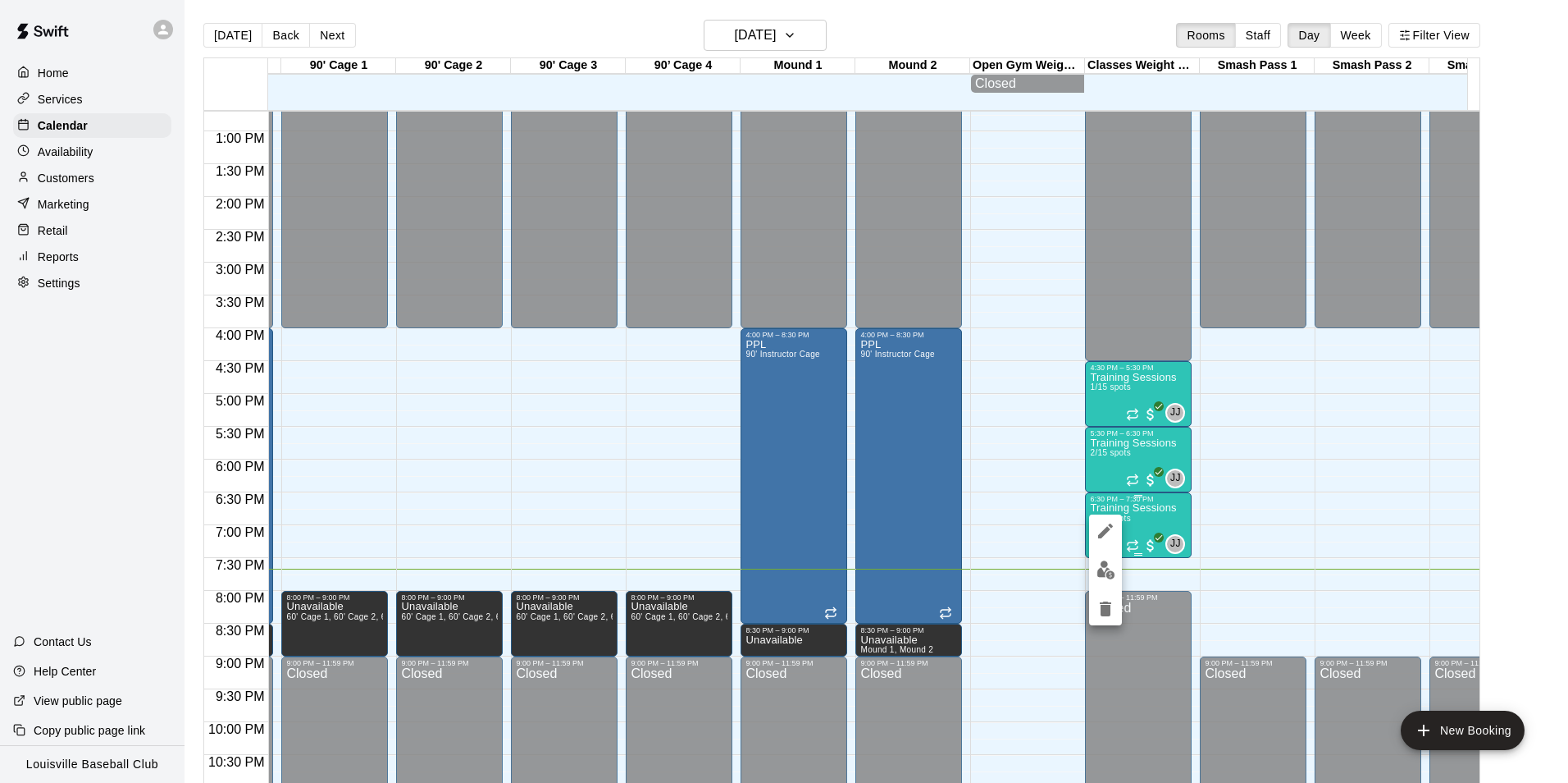
click at [1022, 535] on div at bounding box center [784, 392] width 1568 height 783
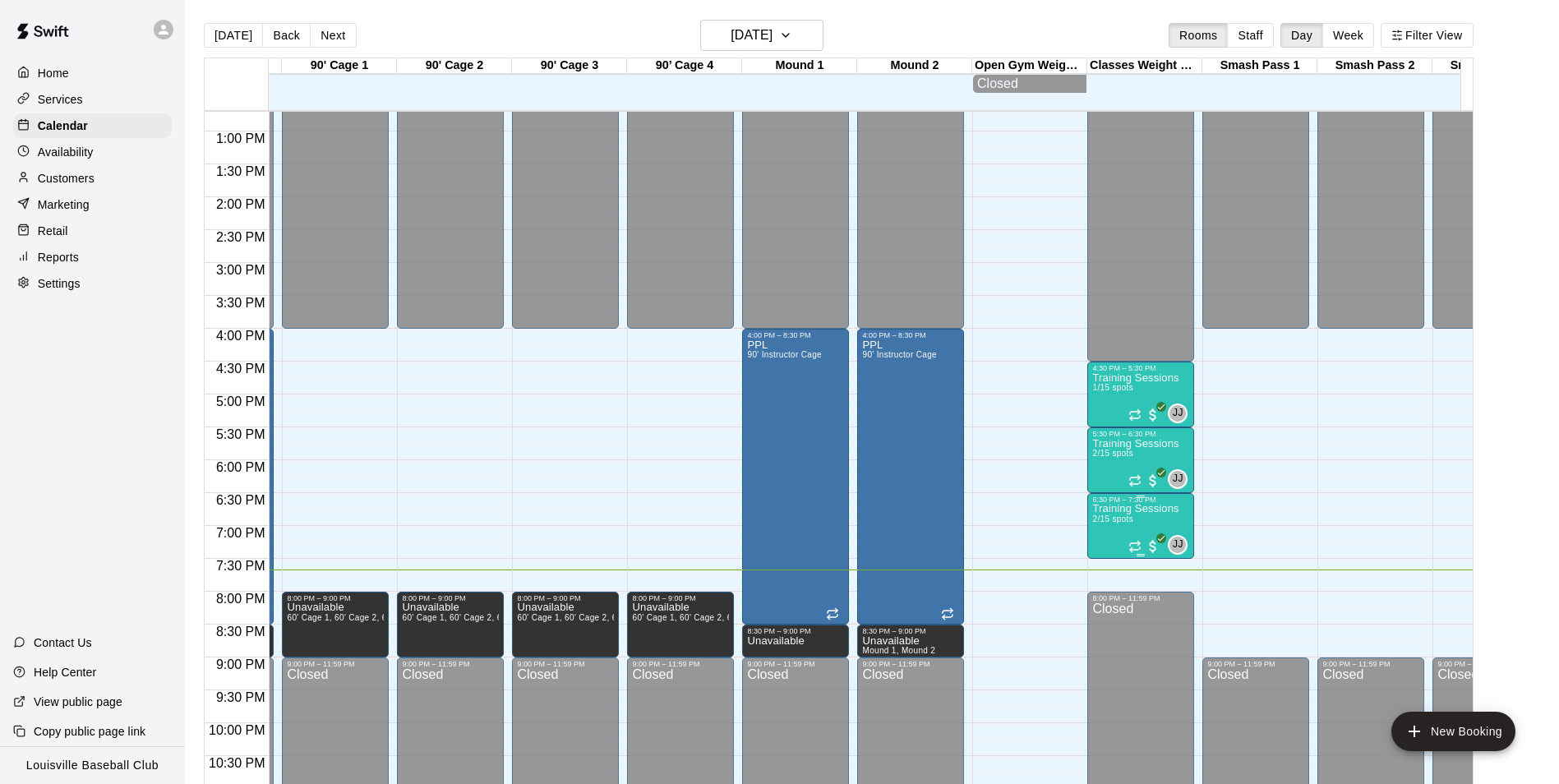
click at [1118, 508] on p "Training Sessions" at bounding box center [1136, 508] width 87 height 0
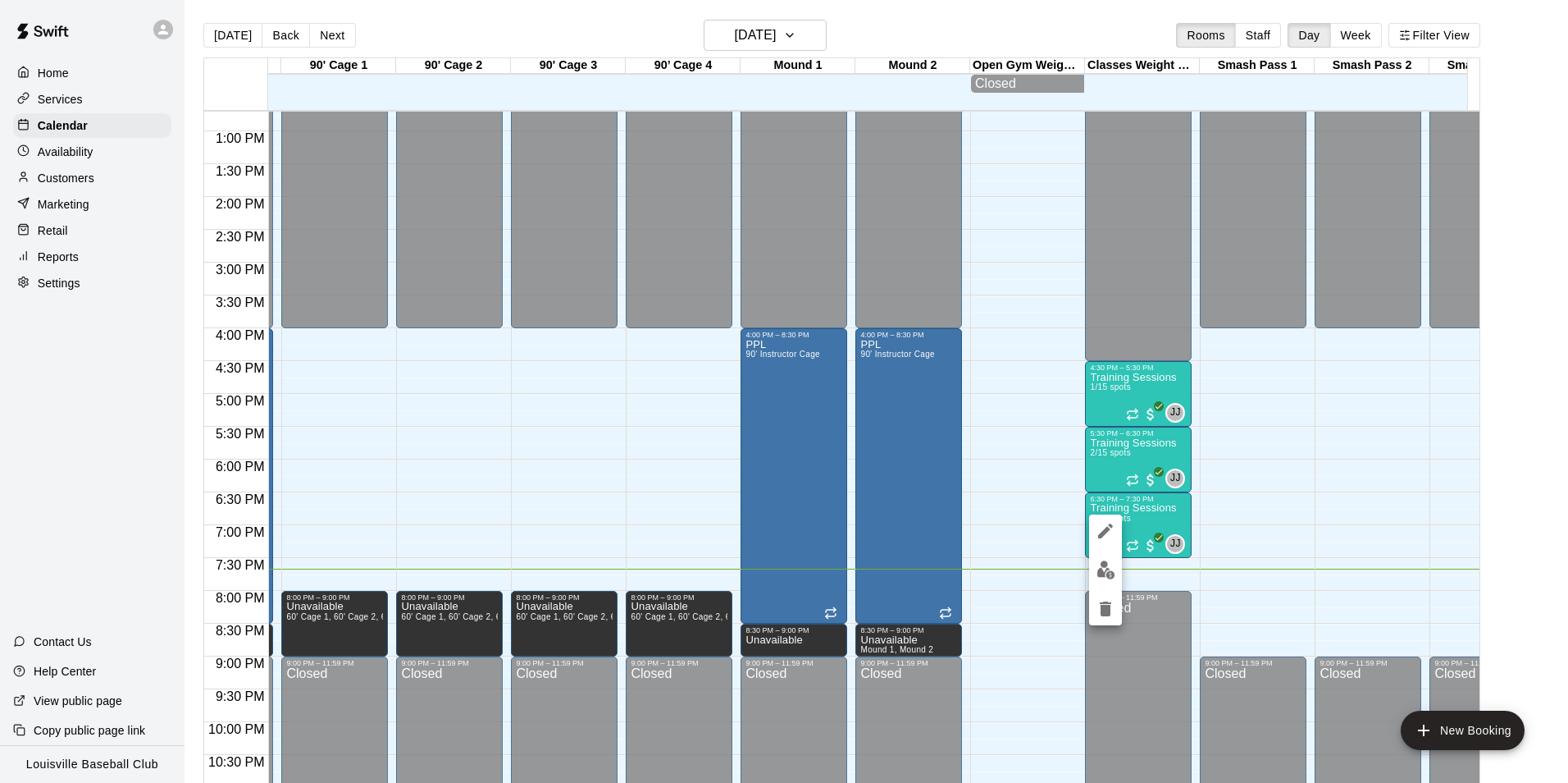
click at [1105, 614] on icon "delete" at bounding box center [1106, 609] width 11 height 15
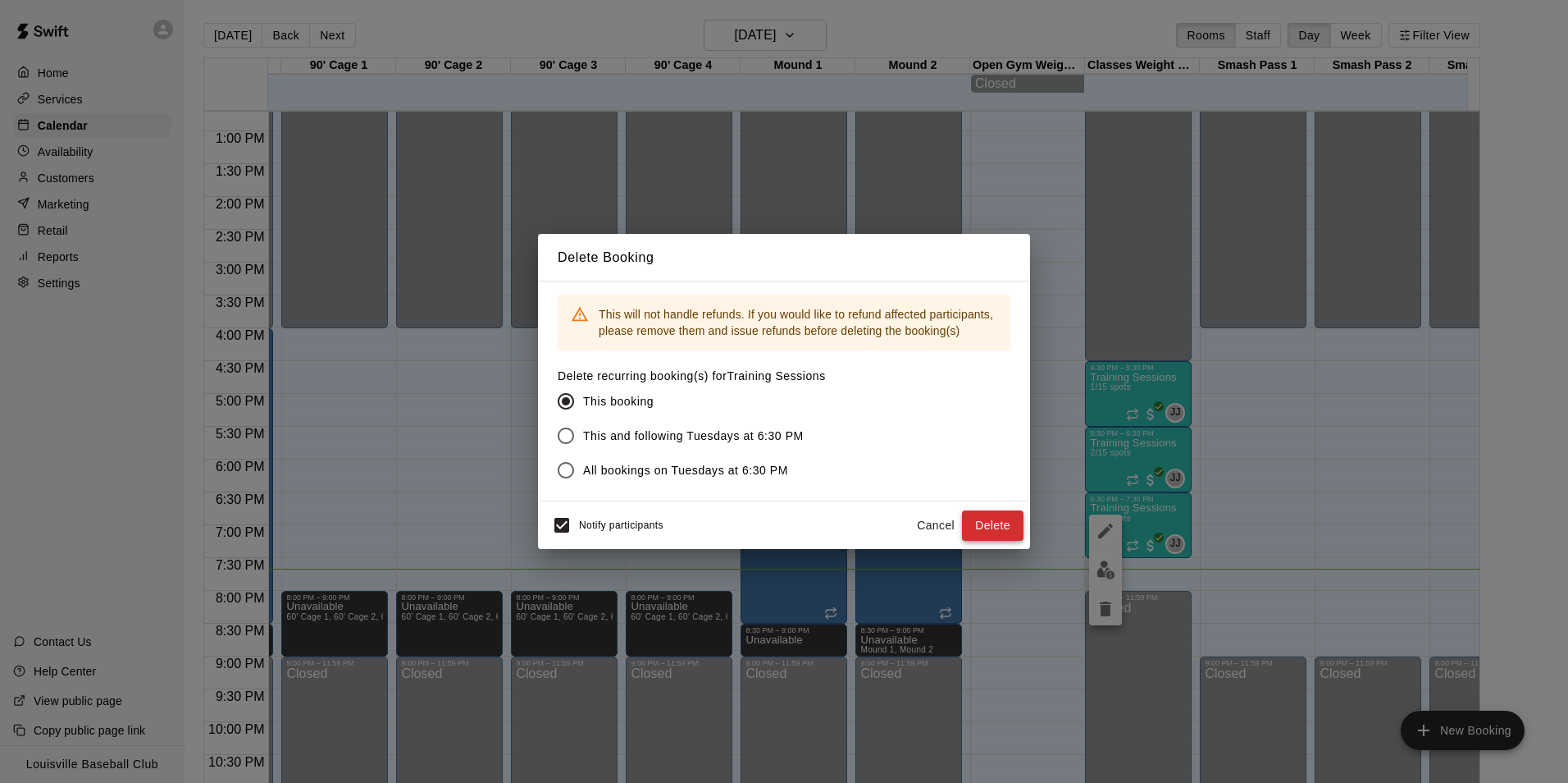
click at [989, 525] on button "Delete" at bounding box center [993, 525] width 62 height 30
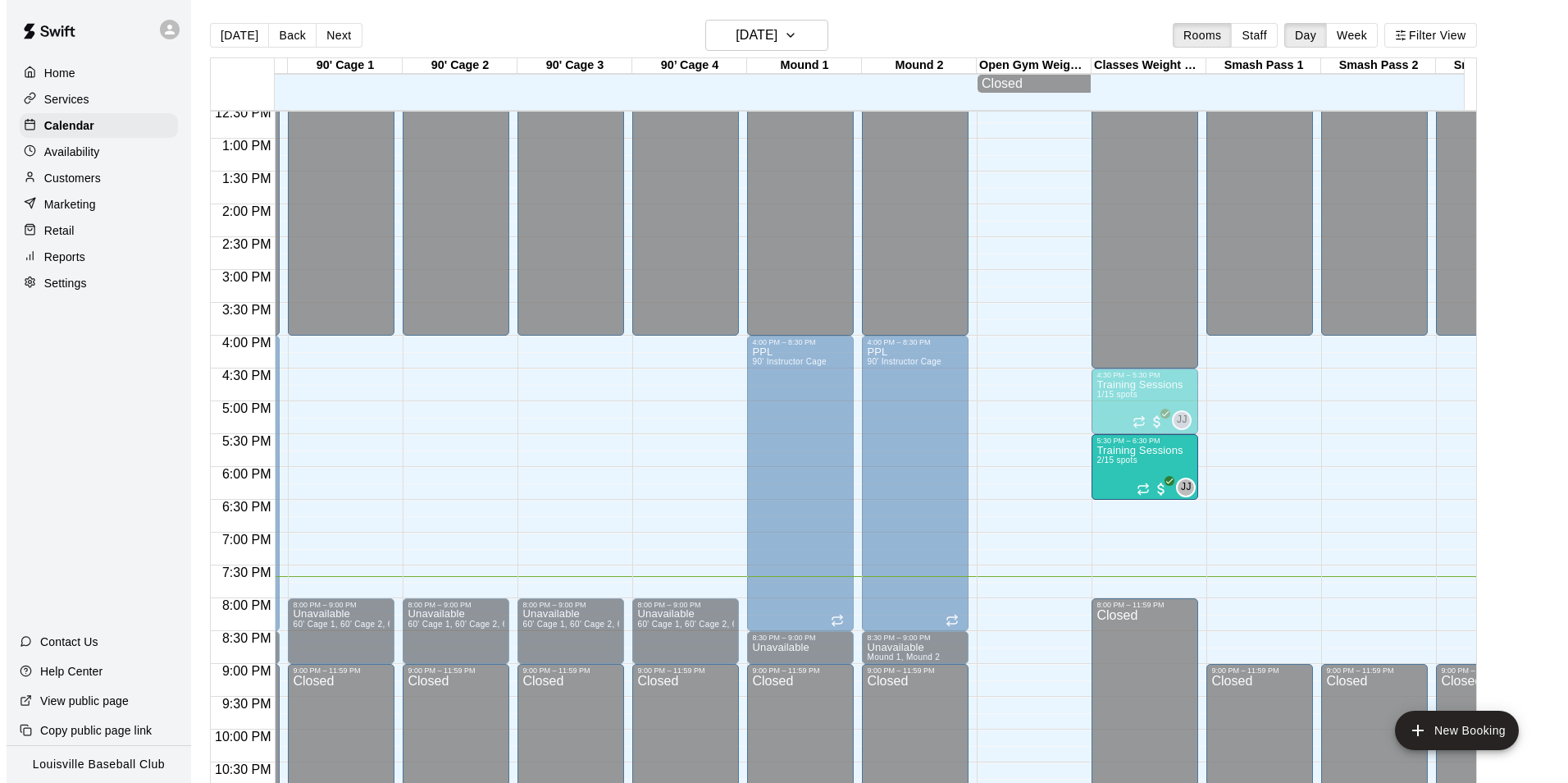
scroll to position [825, 791]
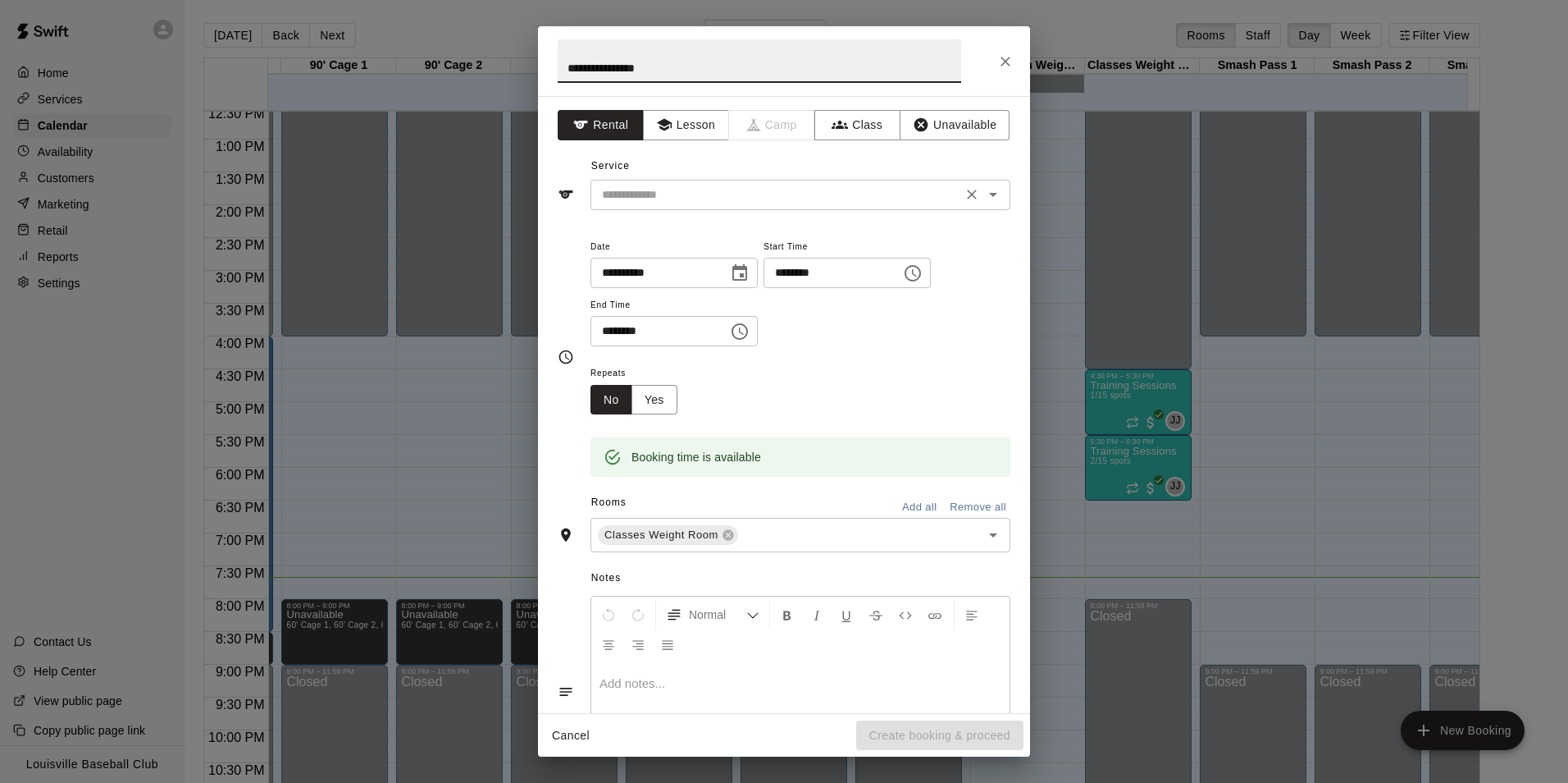
click at [983, 198] on icon "Open" at bounding box center [993, 193] width 19 height 19
type input "**********"
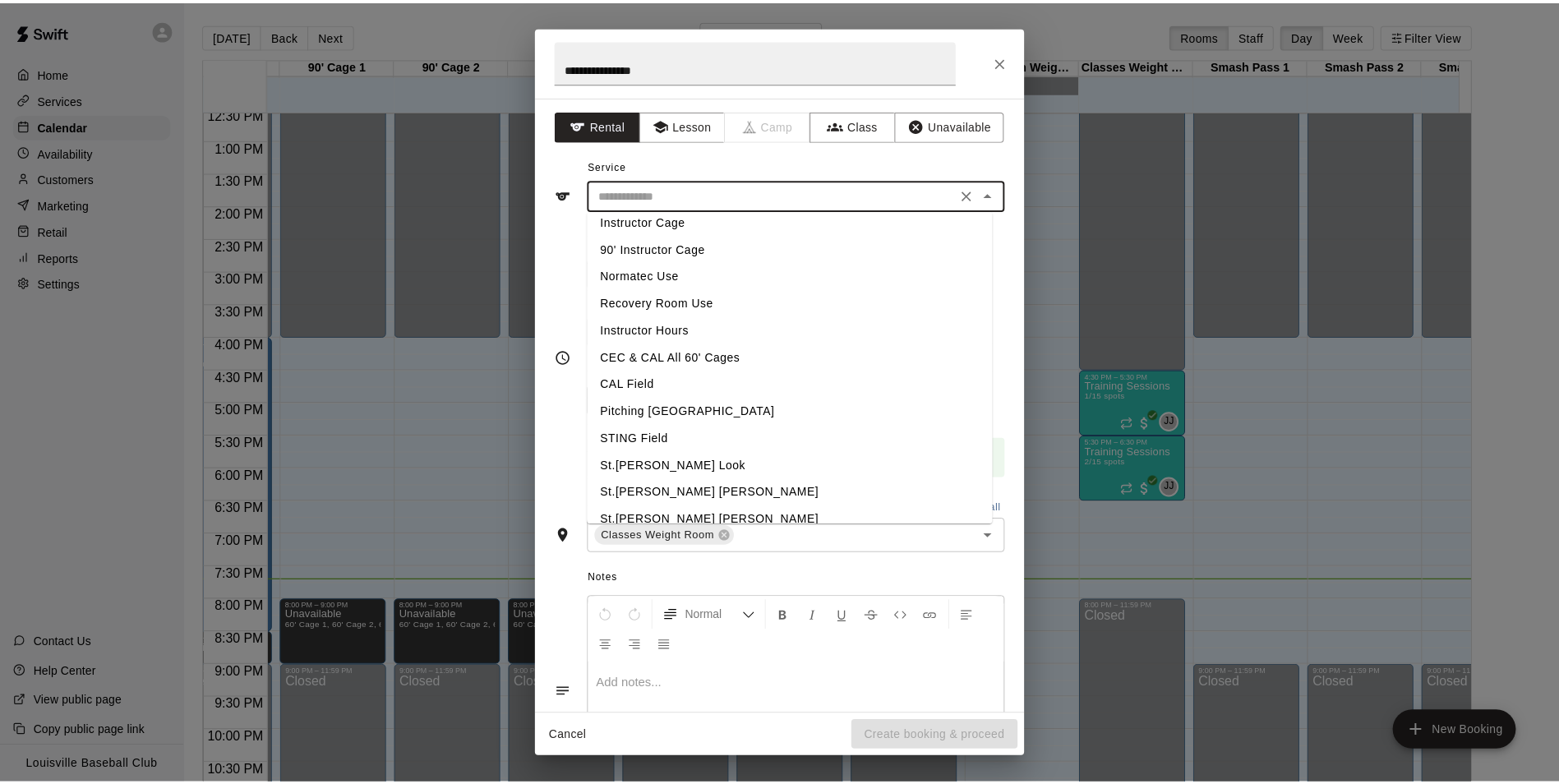
scroll to position [170, 0]
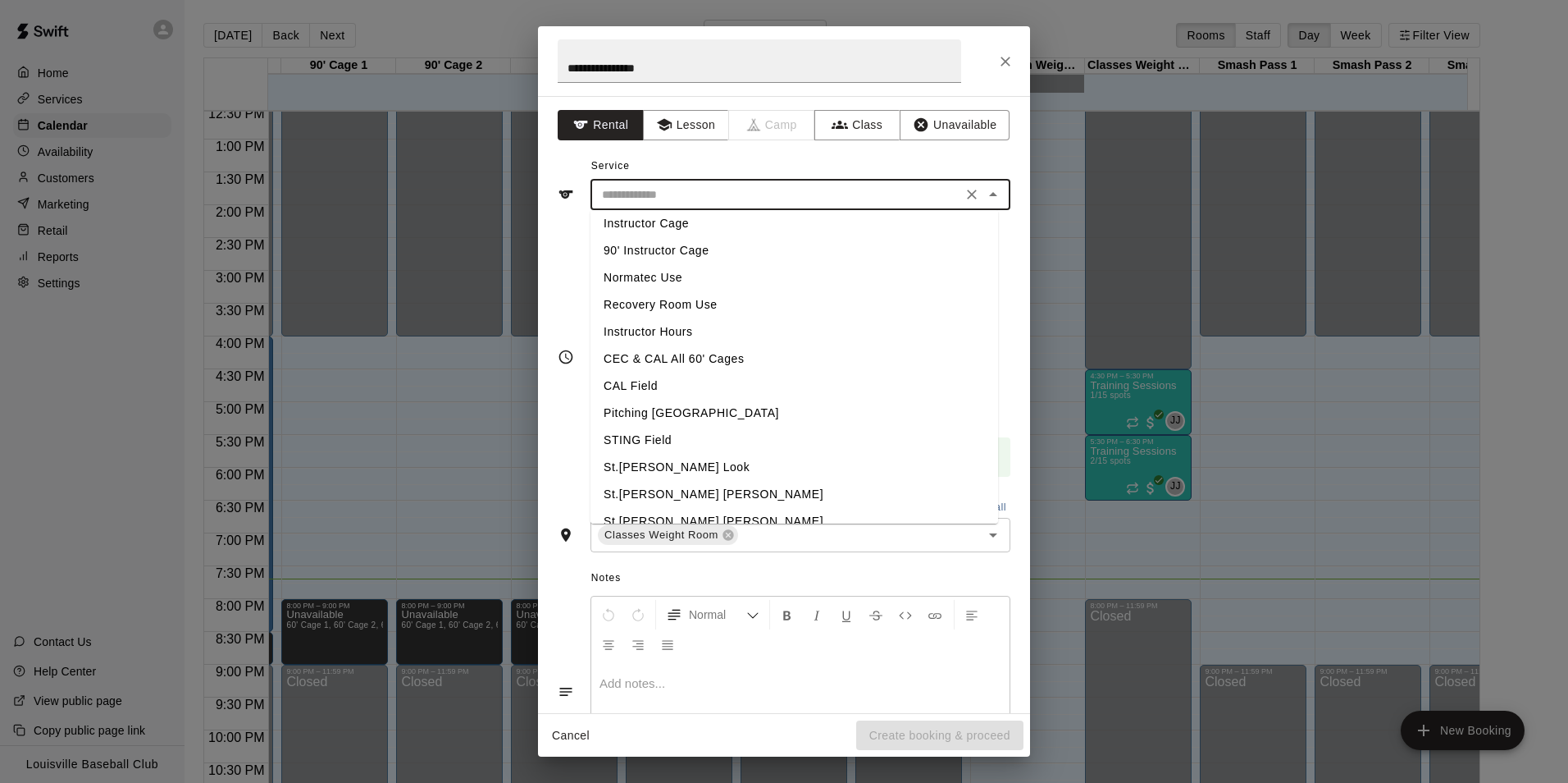
click at [972, 583] on span "Notes" at bounding box center [800, 578] width 419 height 27
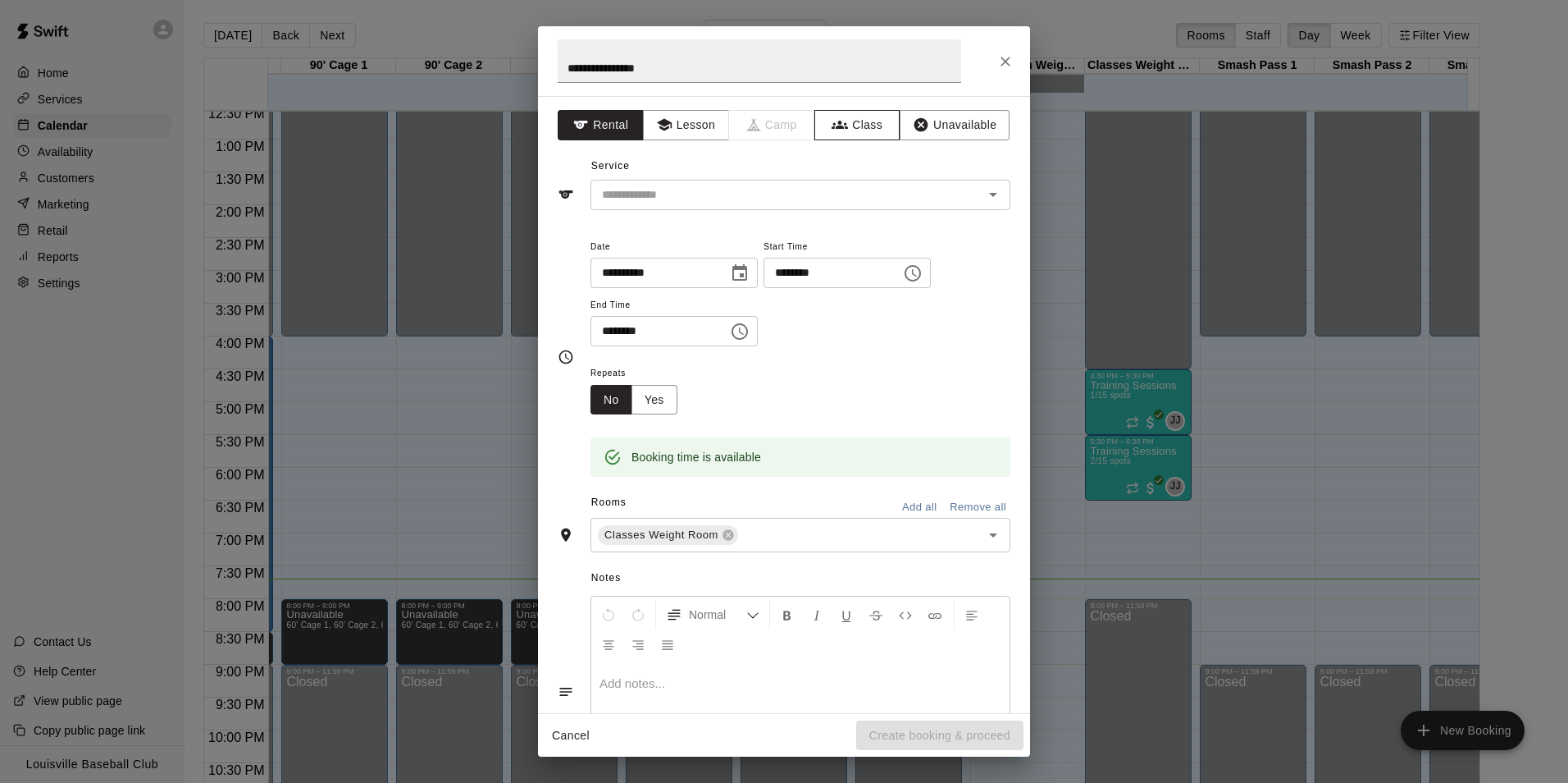
click at [854, 120] on button "Class" at bounding box center [858, 124] width 87 height 30
click at [958, 194] on input "text" at bounding box center [787, 194] width 383 height 20
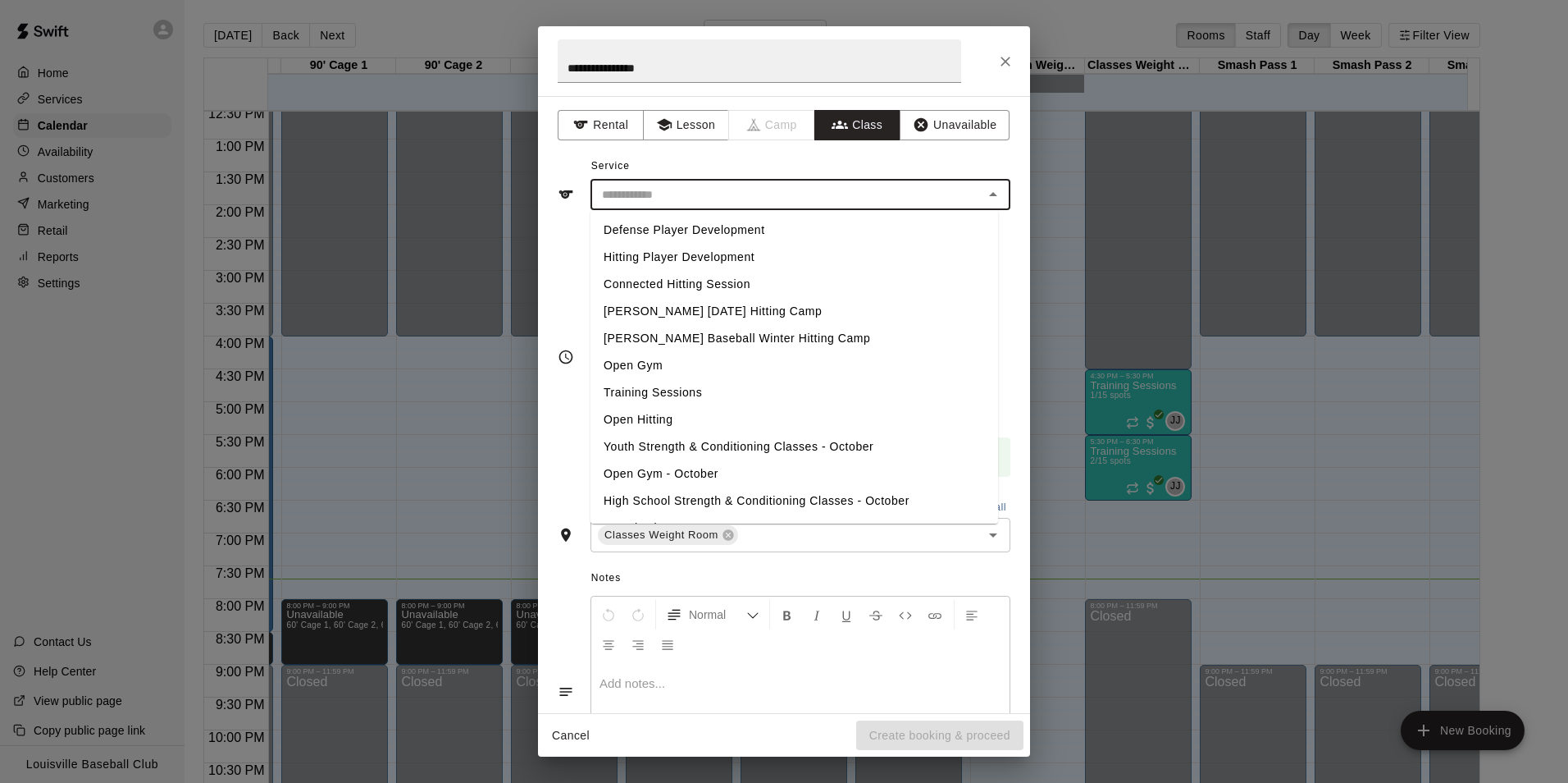
click at [799, 383] on li "Training Sessions" at bounding box center [794, 392] width 408 height 27
type input "**********"
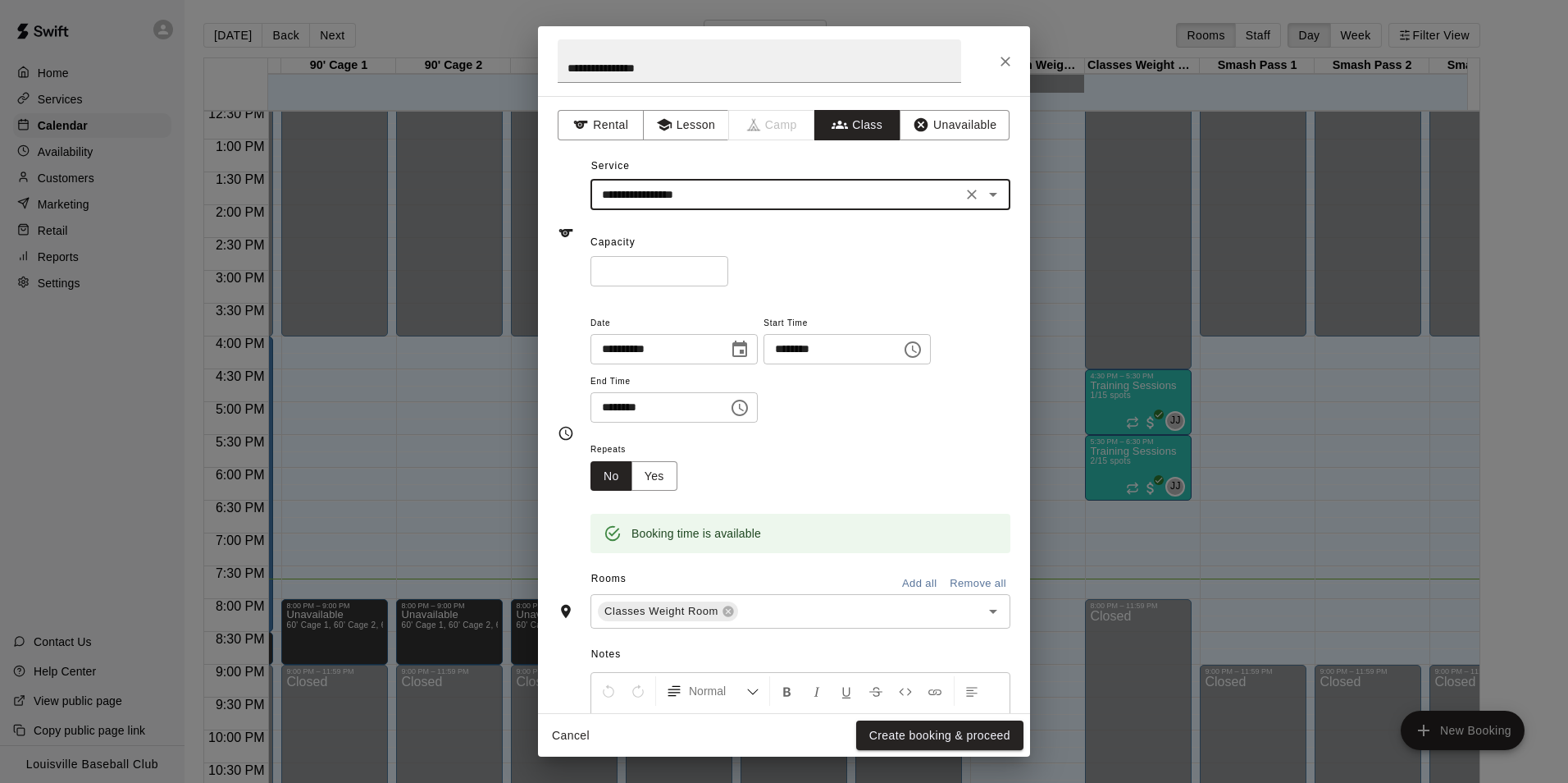
click at [668, 273] on input "*" at bounding box center [659, 271] width 138 height 30
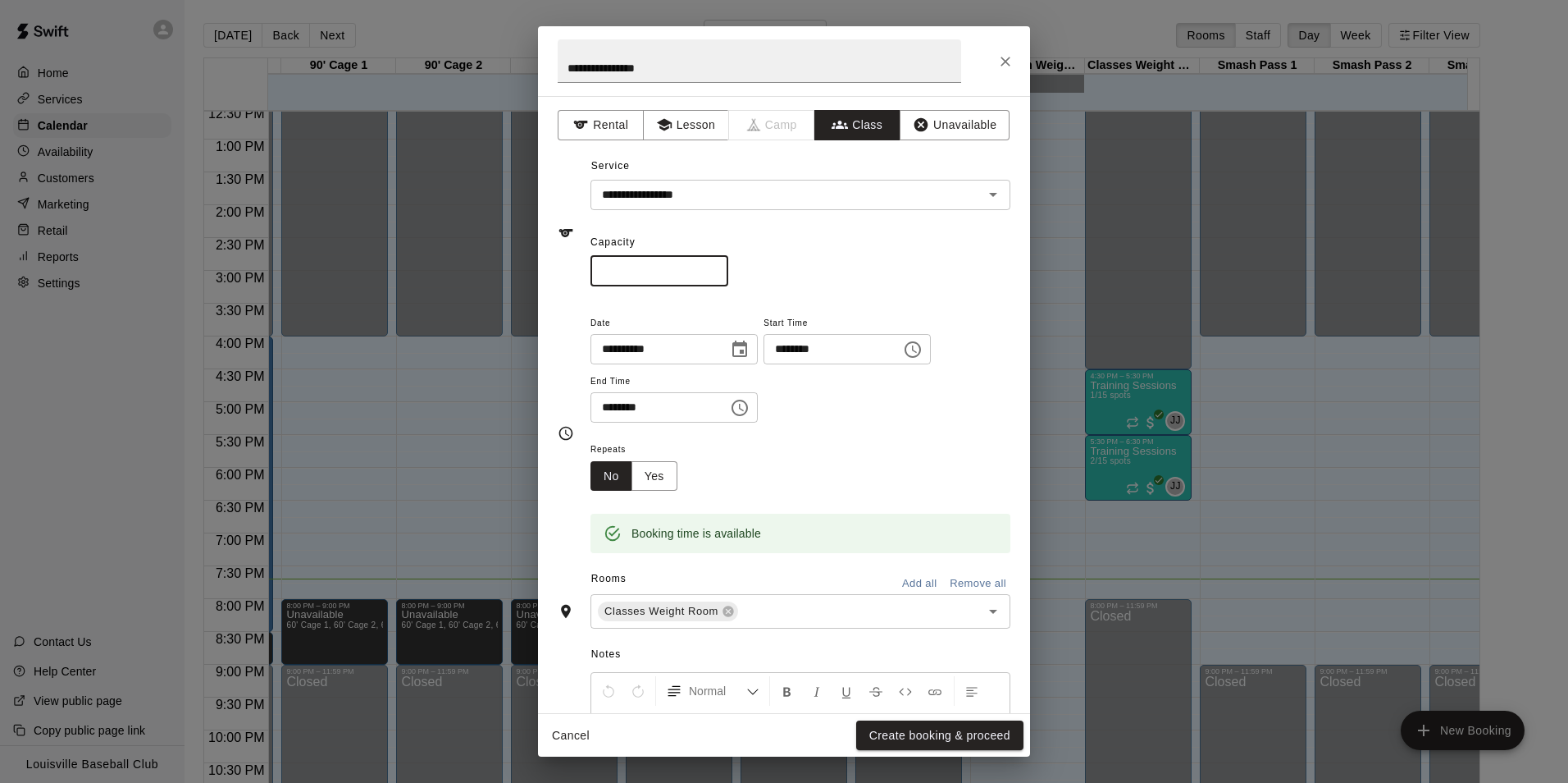
type input "**"
click at [970, 735] on button "Create booking & proceed" at bounding box center [940, 735] width 168 height 30
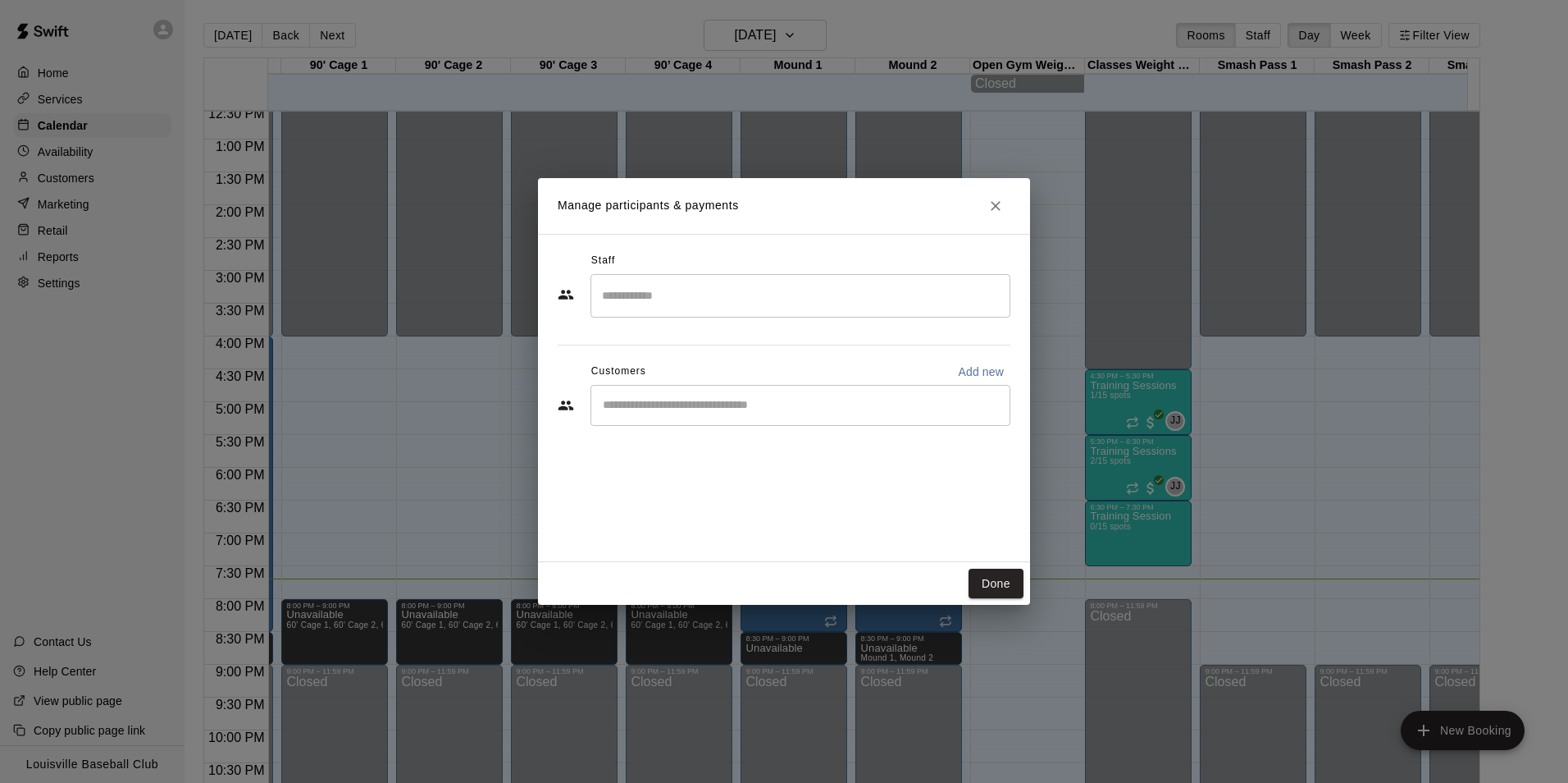
click at [818, 309] on input "Search staff" at bounding box center [800, 296] width 405 height 29
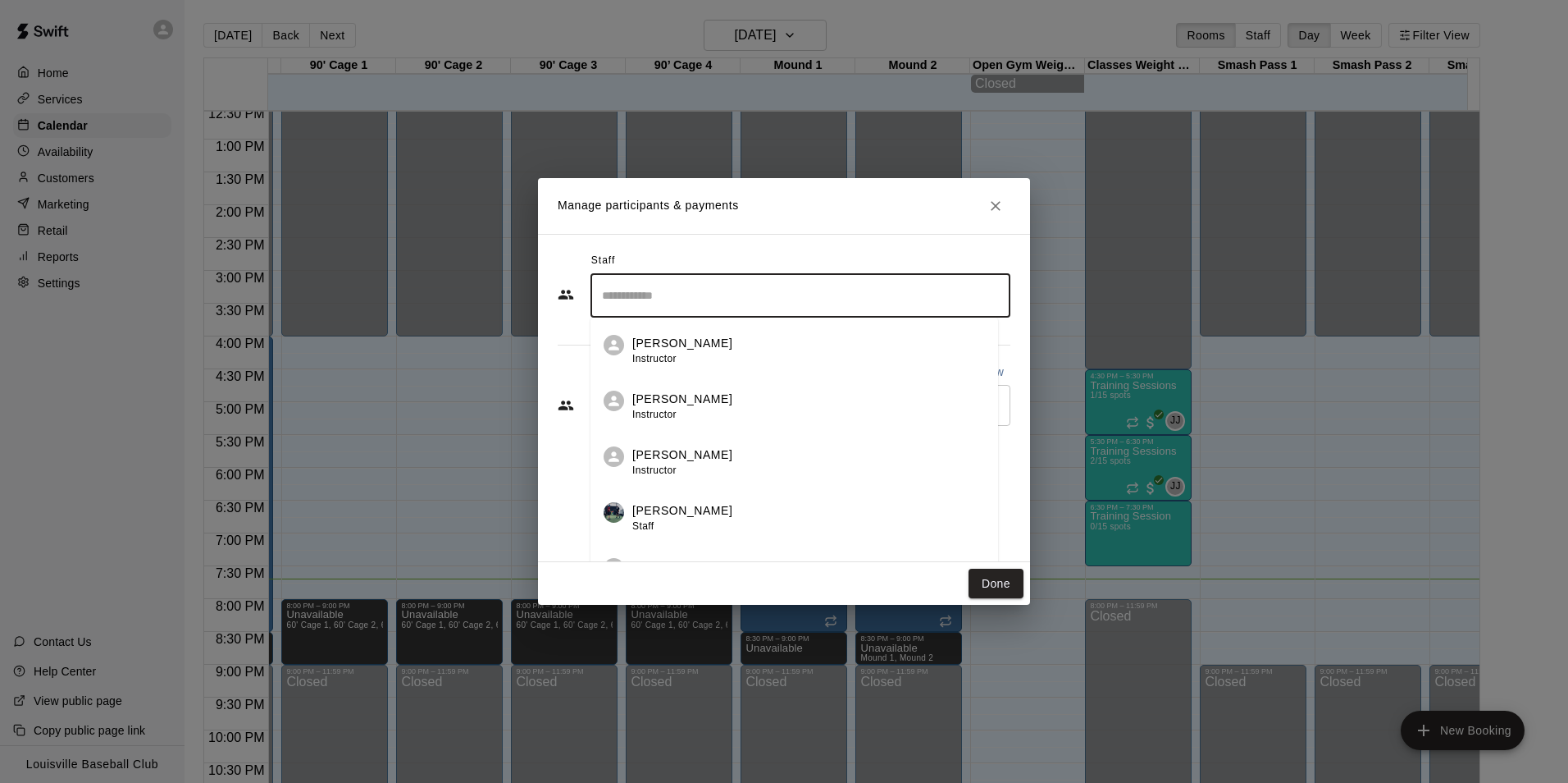
click at [712, 393] on div "[PERSON_NAME] Instructor" at bounding box center [808, 406] width 353 height 32
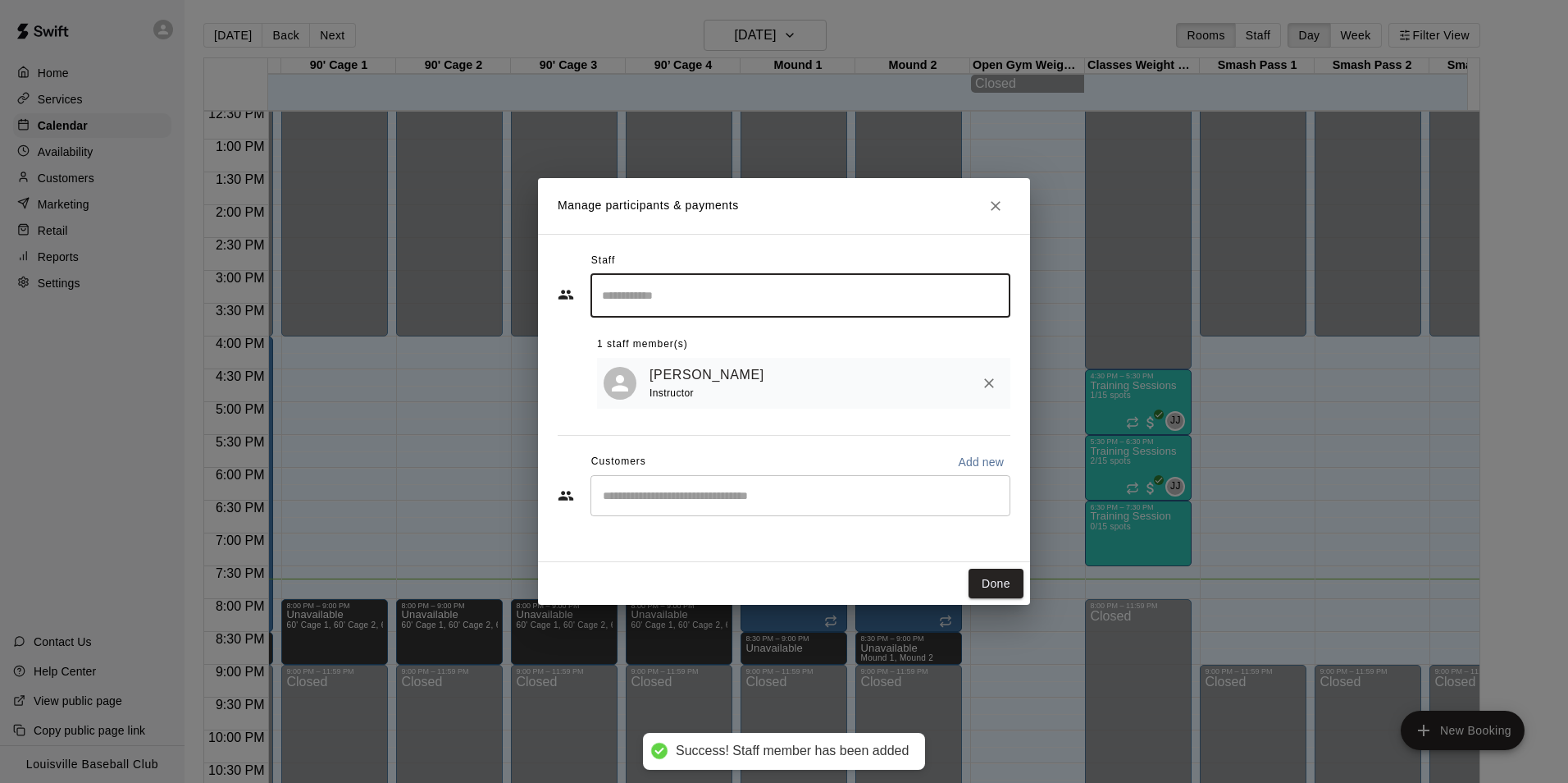
click at [898, 504] on input "Start typing to search customers..." at bounding box center [800, 496] width 405 height 17
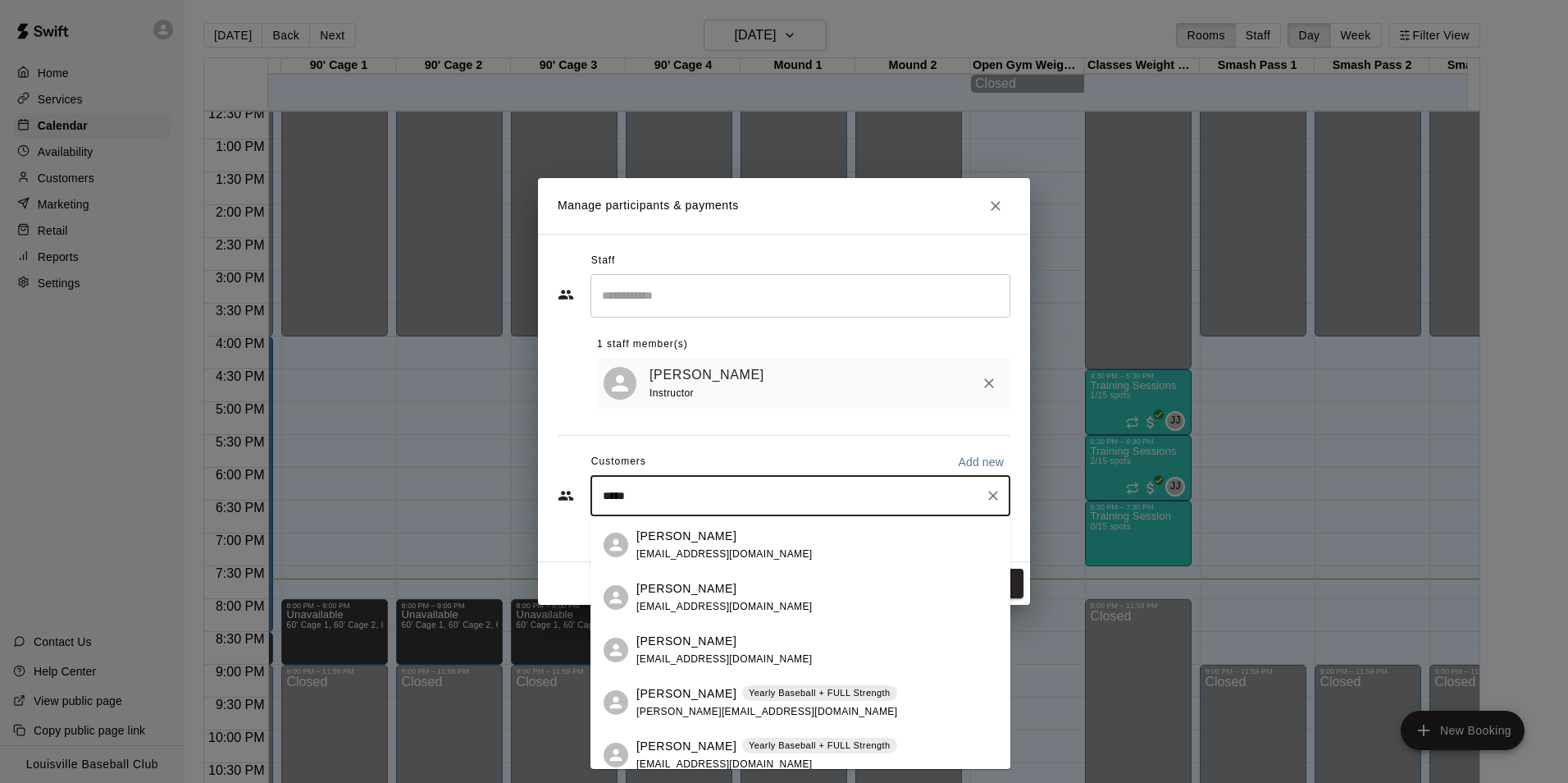
type input "******"
click at [691, 752] on p "[PERSON_NAME]" at bounding box center [686, 746] width 100 height 18
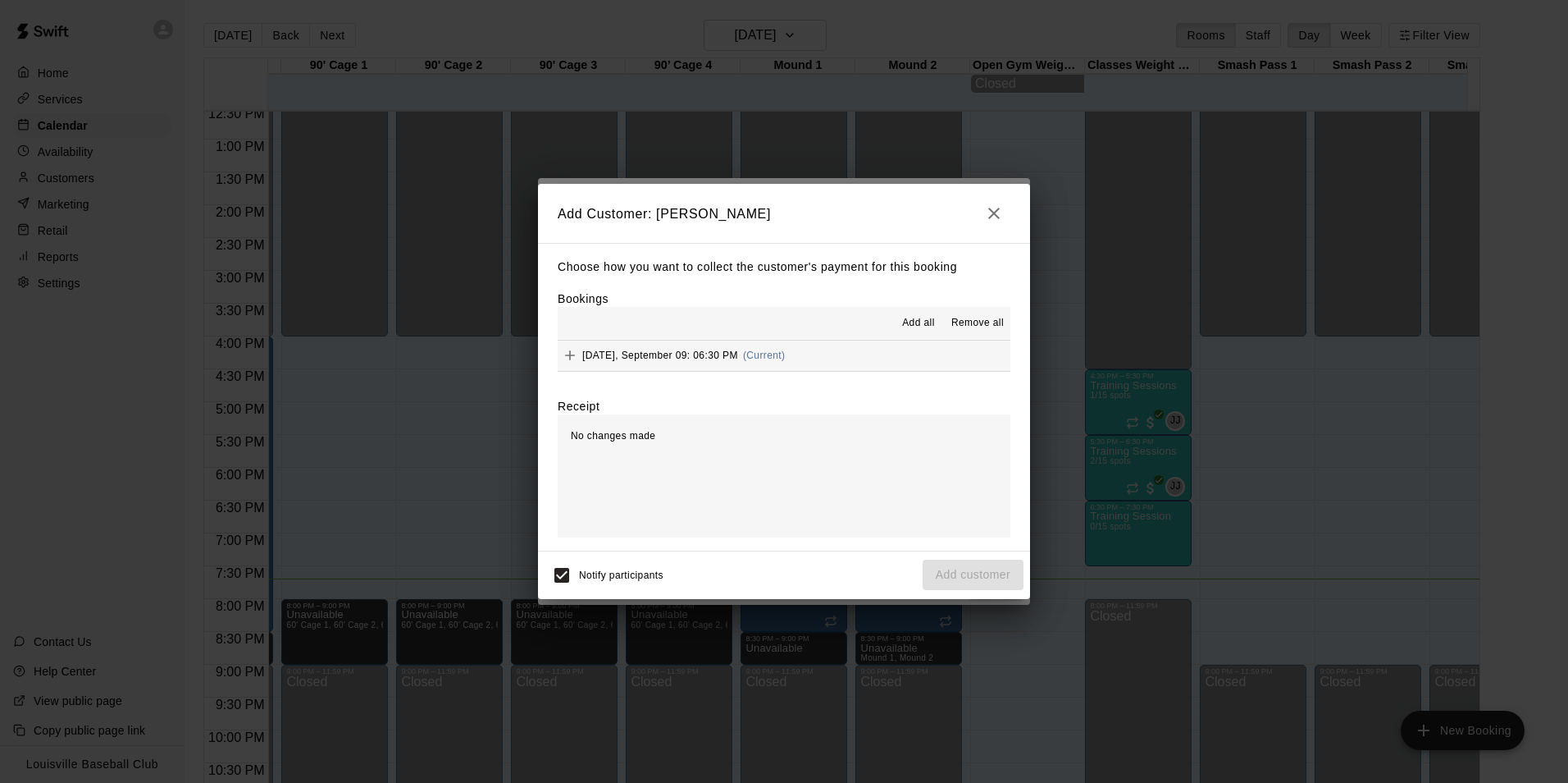
click at [570, 356] on icon "Add" at bounding box center [570, 355] width 10 height 10
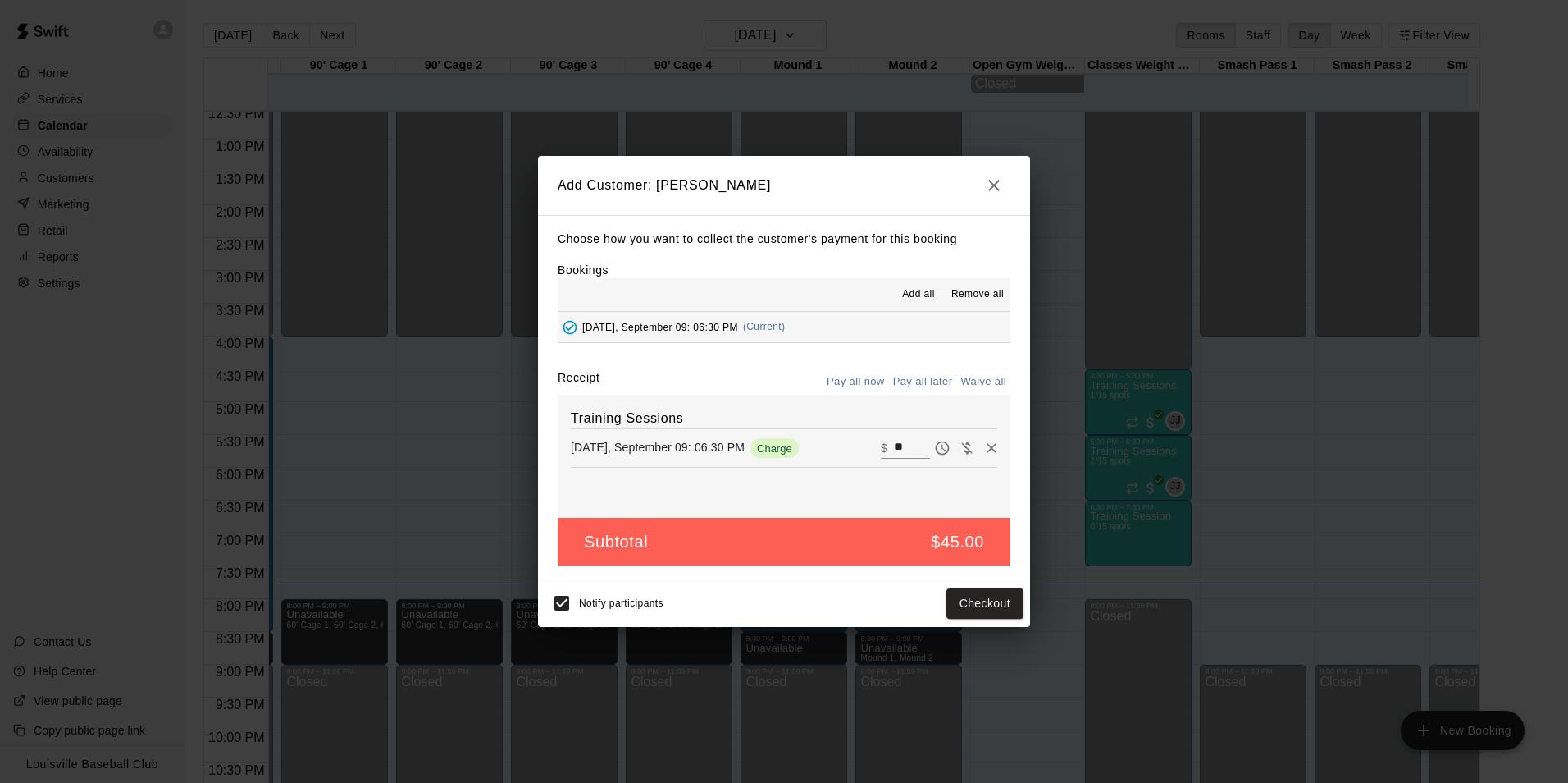
click at [935, 449] on icon "Pay later" at bounding box center [943, 448] width 17 height 17
click at [935, 450] on icon "Pay now" at bounding box center [942, 448] width 14 height 14
click at [961, 452] on icon "Waive payment" at bounding box center [967, 448] width 11 height 12
type input "*"
click at [986, 604] on button "Add customer" at bounding box center [973, 603] width 101 height 30
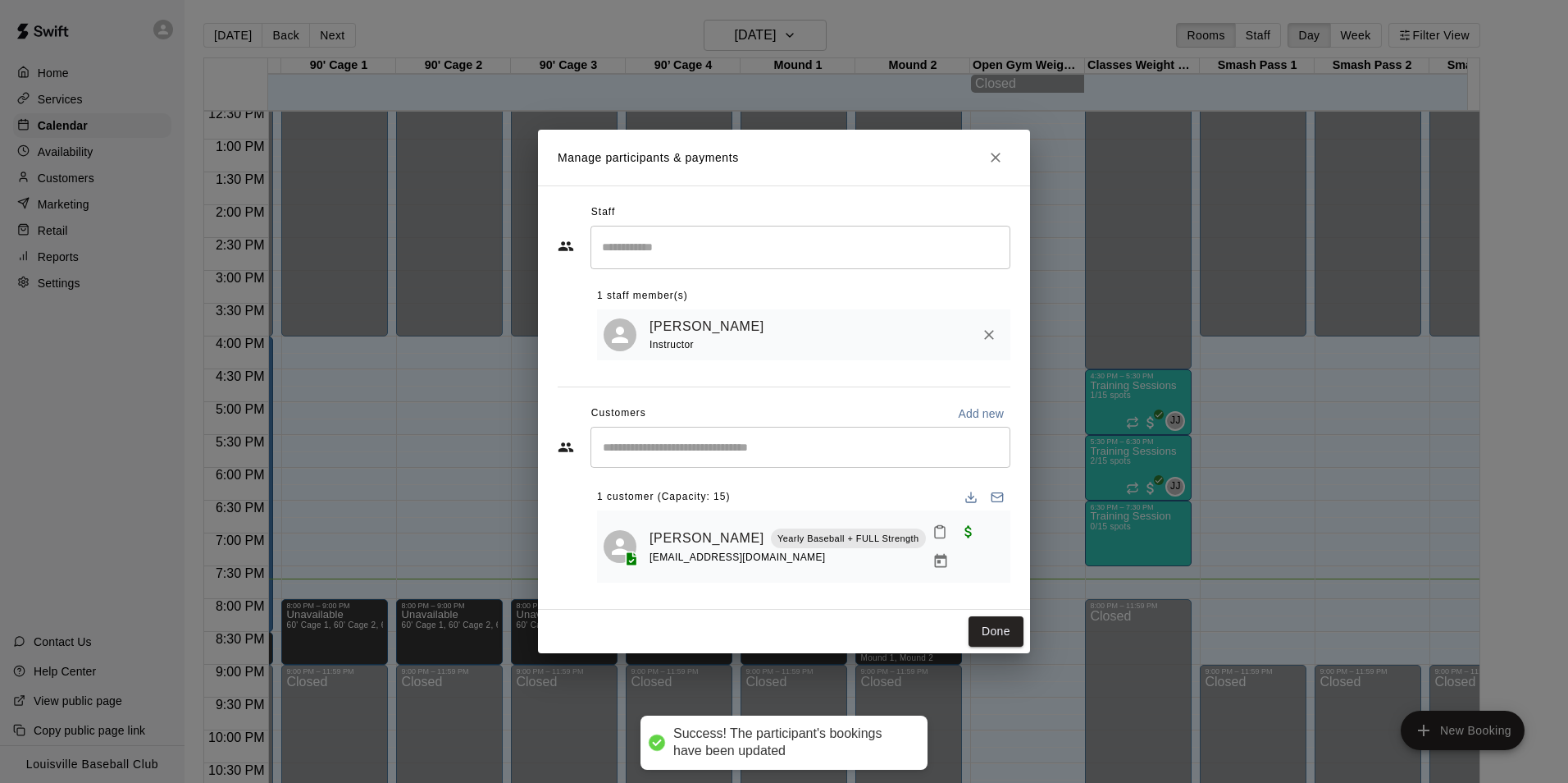
click at [838, 455] on input "Start typing to search customers..." at bounding box center [800, 448] width 405 height 17
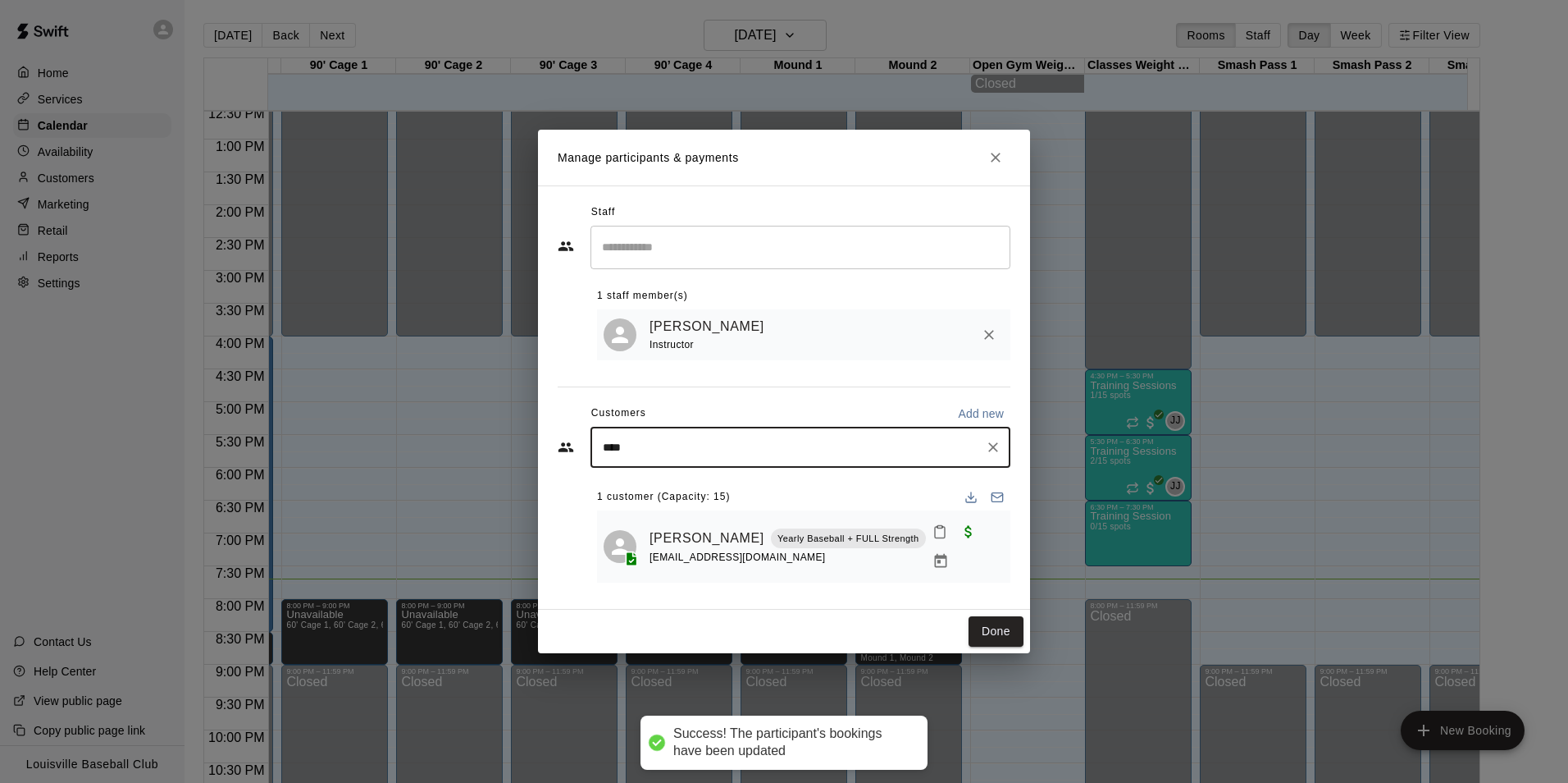
type input "*****"
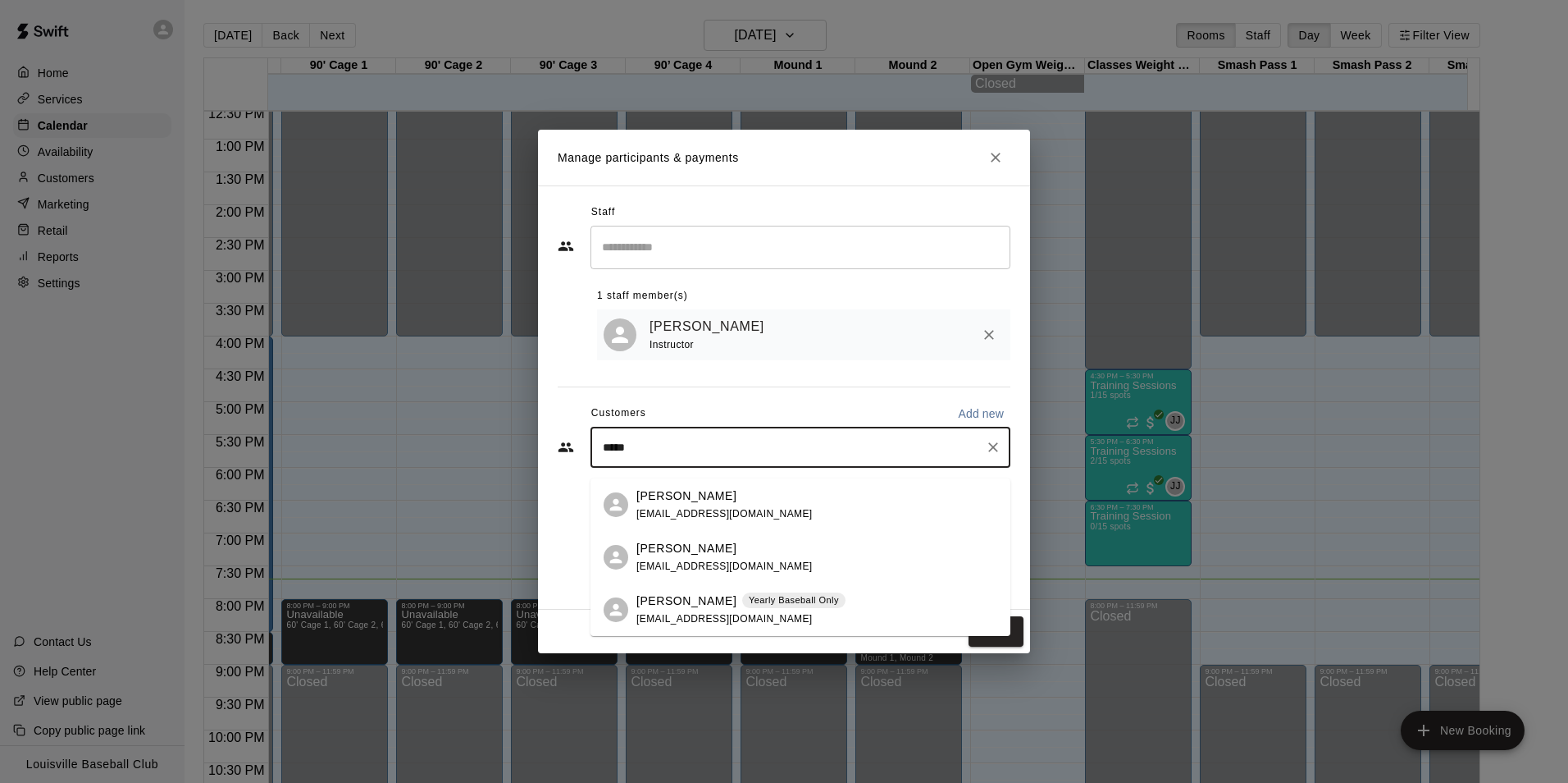
click at [830, 605] on div "[PERSON_NAME] Yearly Baseball Only [EMAIL_ADDRESS][DOMAIN_NAME]" at bounding box center [817, 610] width 361 height 35
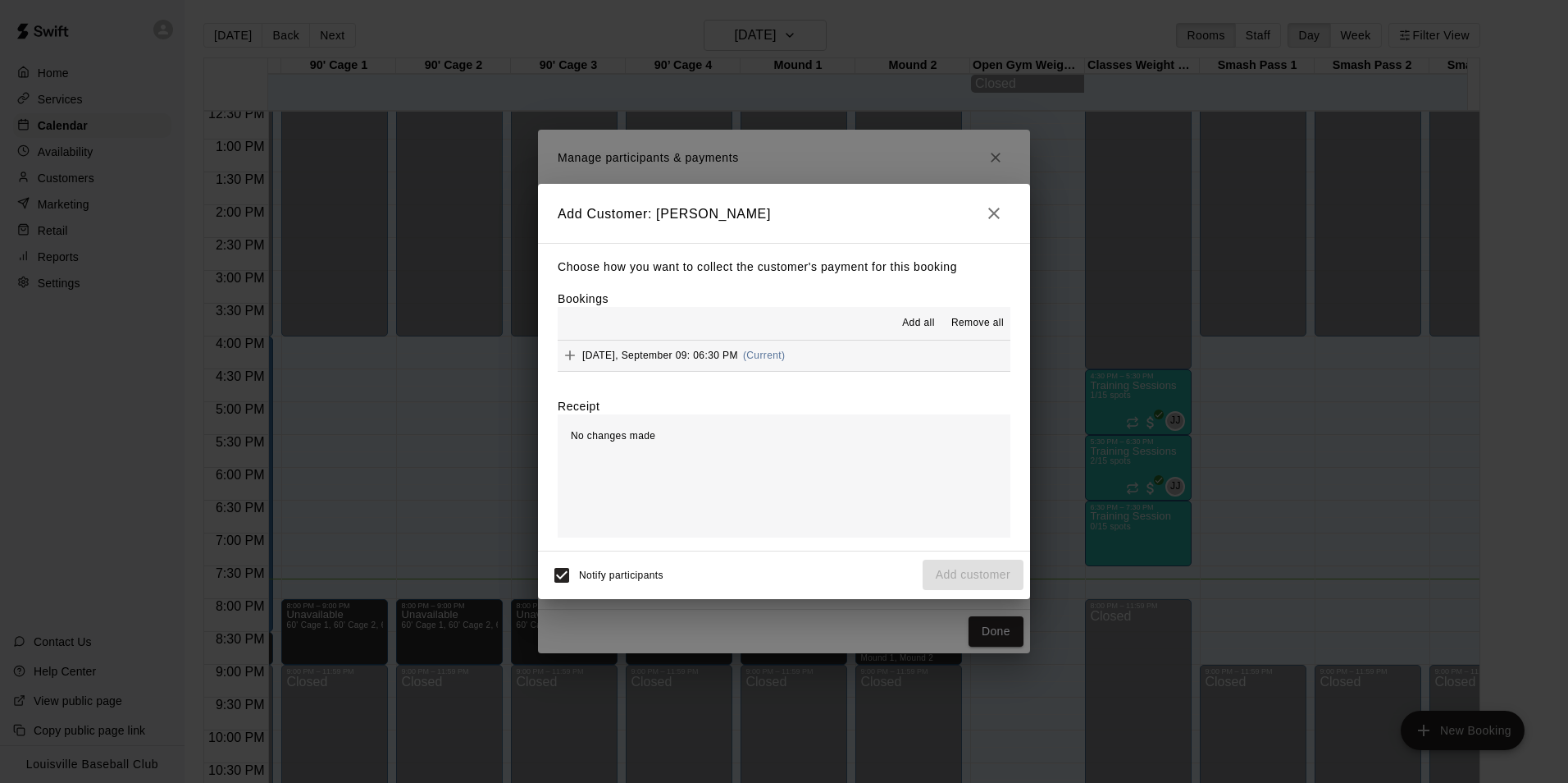
click at [570, 356] on icon "Add" at bounding box center [570, 355] width 10 height 10
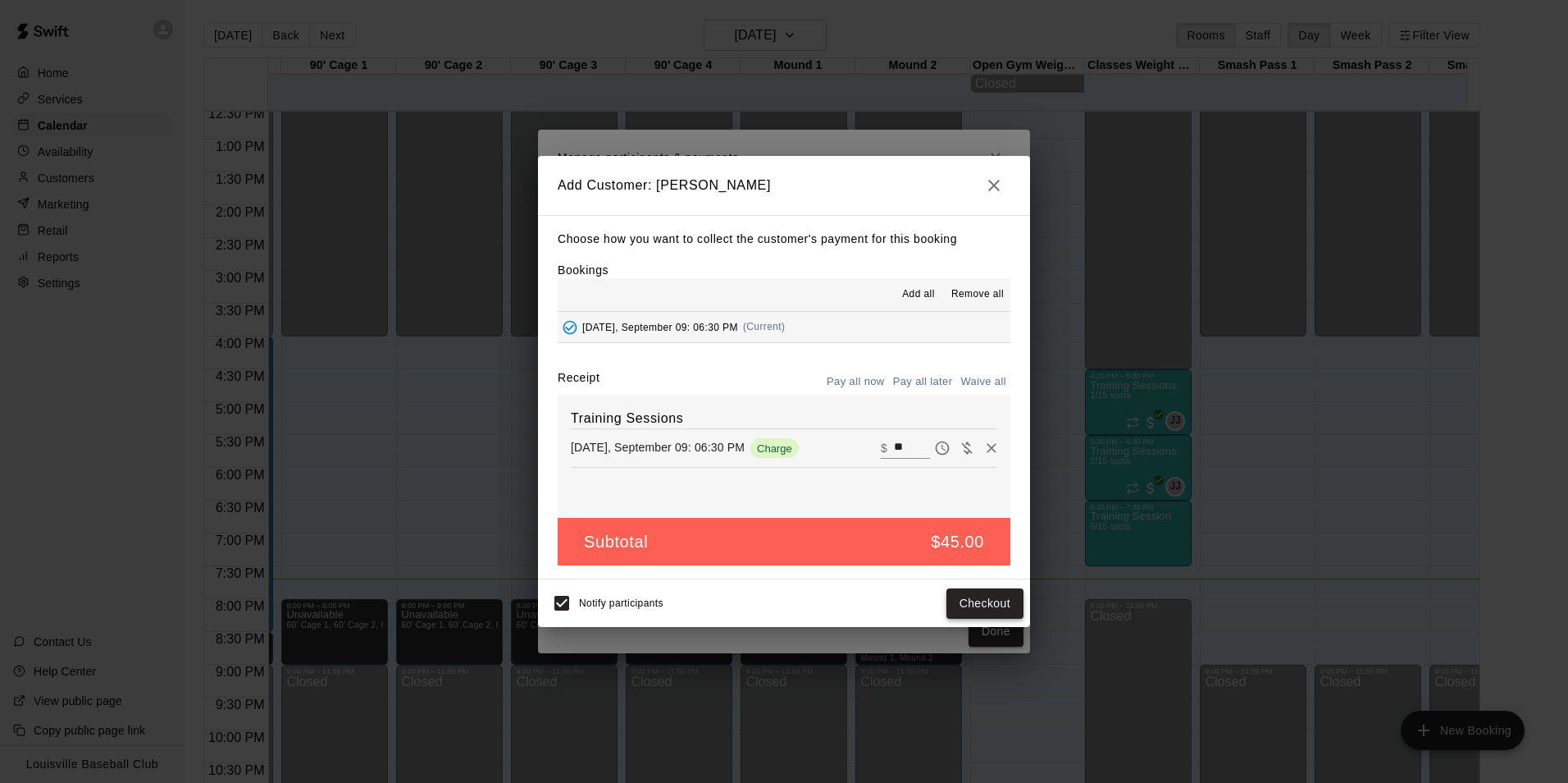
click at [993, 613] on button "Checkout" at bounding box center [985, 603] width 77 height 30
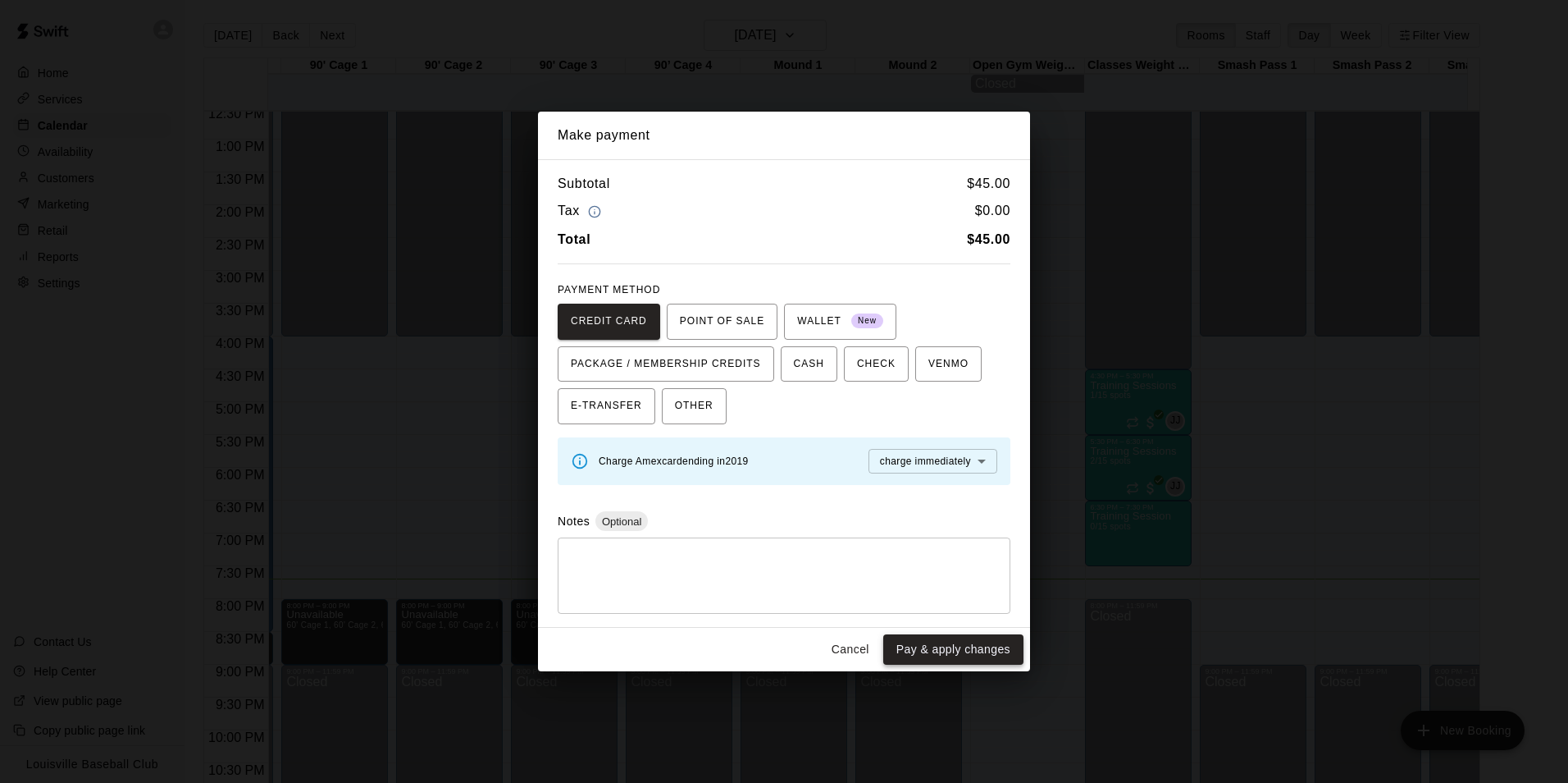
click at [993, 650] on button "Pay & apply changes" at bounding box center [953, 649] width 140 height 30
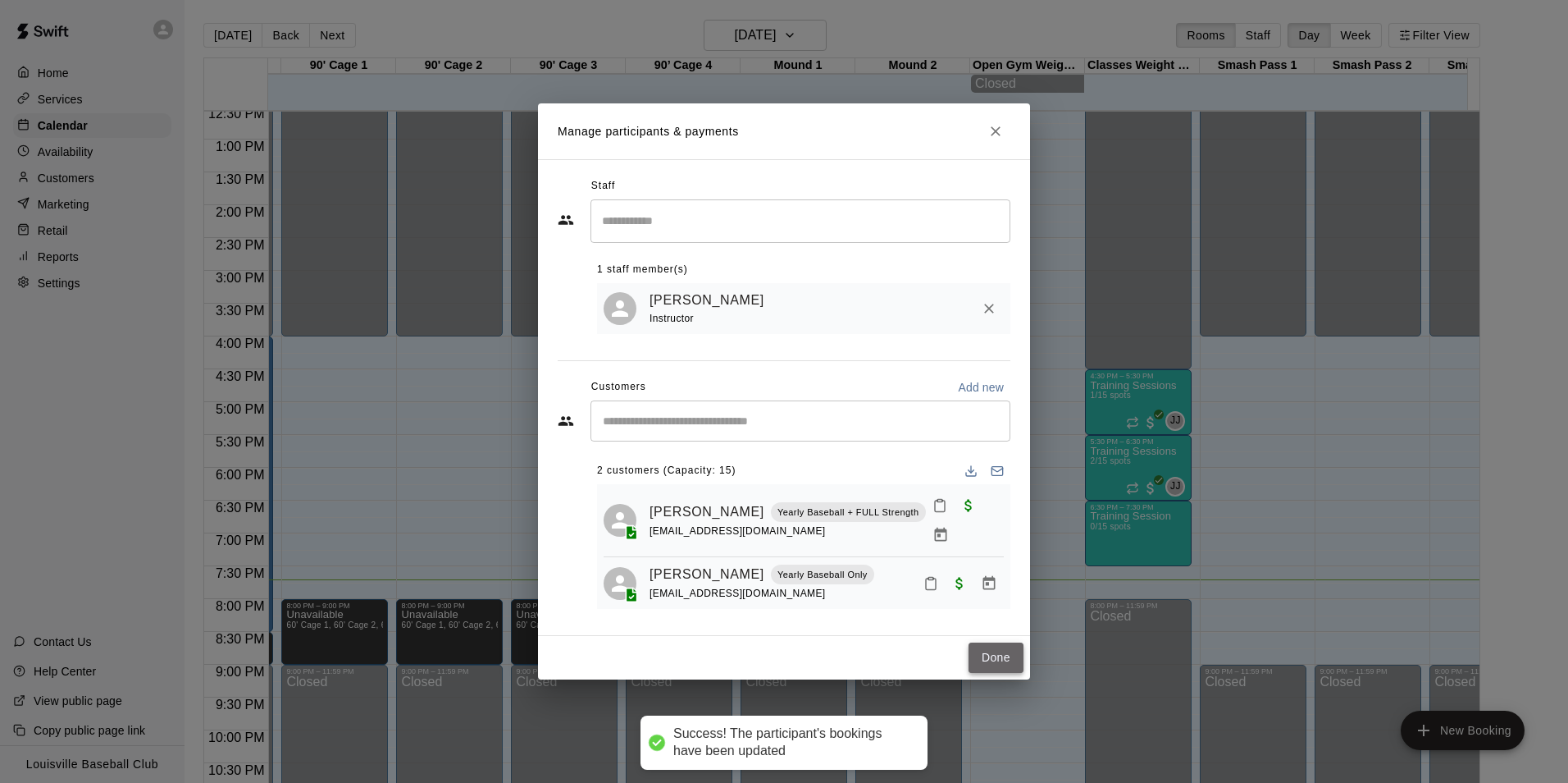
click at [993, 657] on button "Done" at bounding box center [996, 657] width 55 height 30
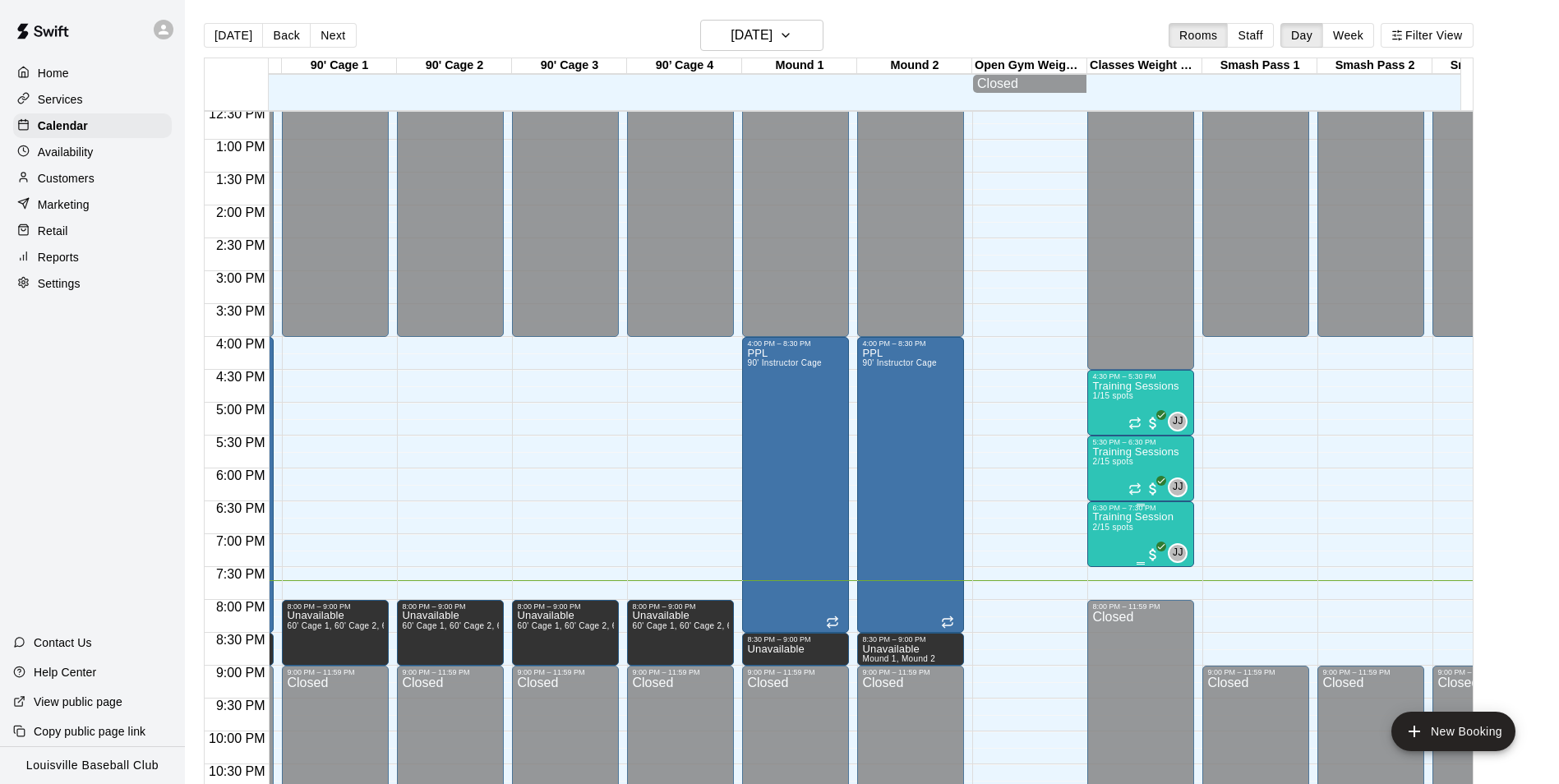
click at [1136, 517] on p "Training Session" at bounding box center [1133, 517] width 81 height 0
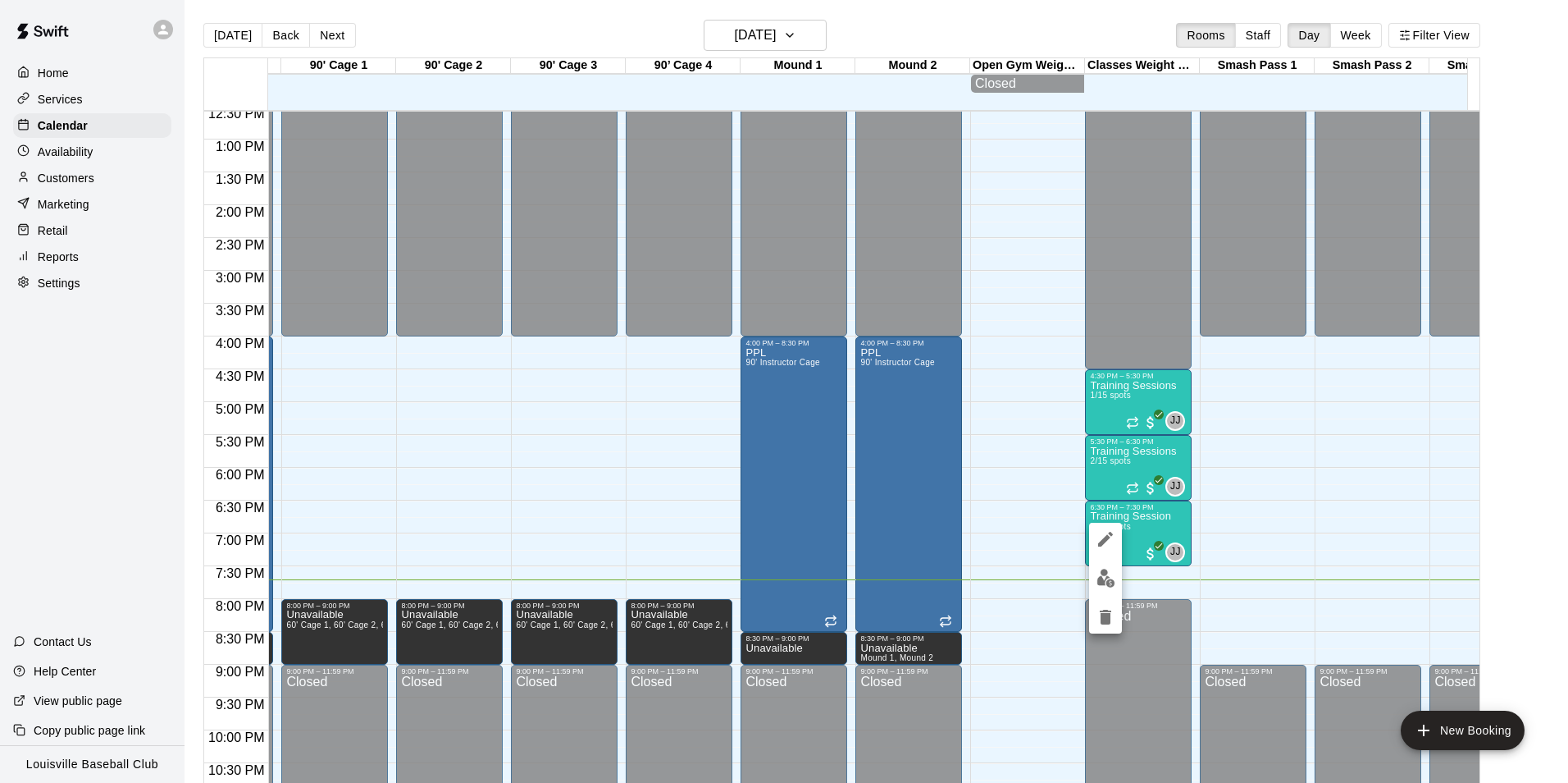
click at [1104, 575] on img "edit" at bounding box center [1106, 578] width 18 height 18
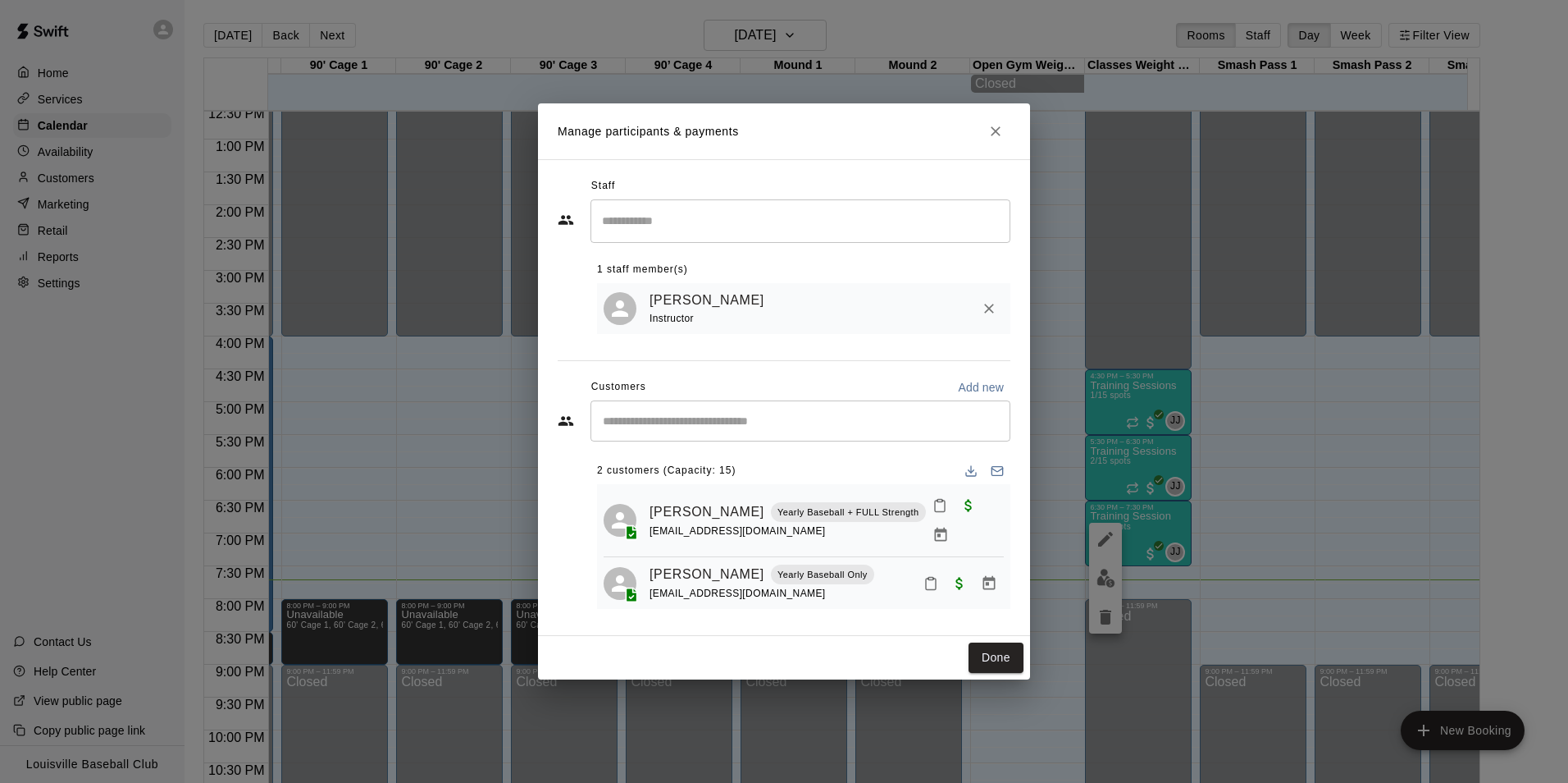
click at [1387, 218] on div "Manage participants & payments Staff ​ 1 staff member(s) [PERSON_NAME] Instruct…" at bounding box center [784, 392] width 1568 height 783
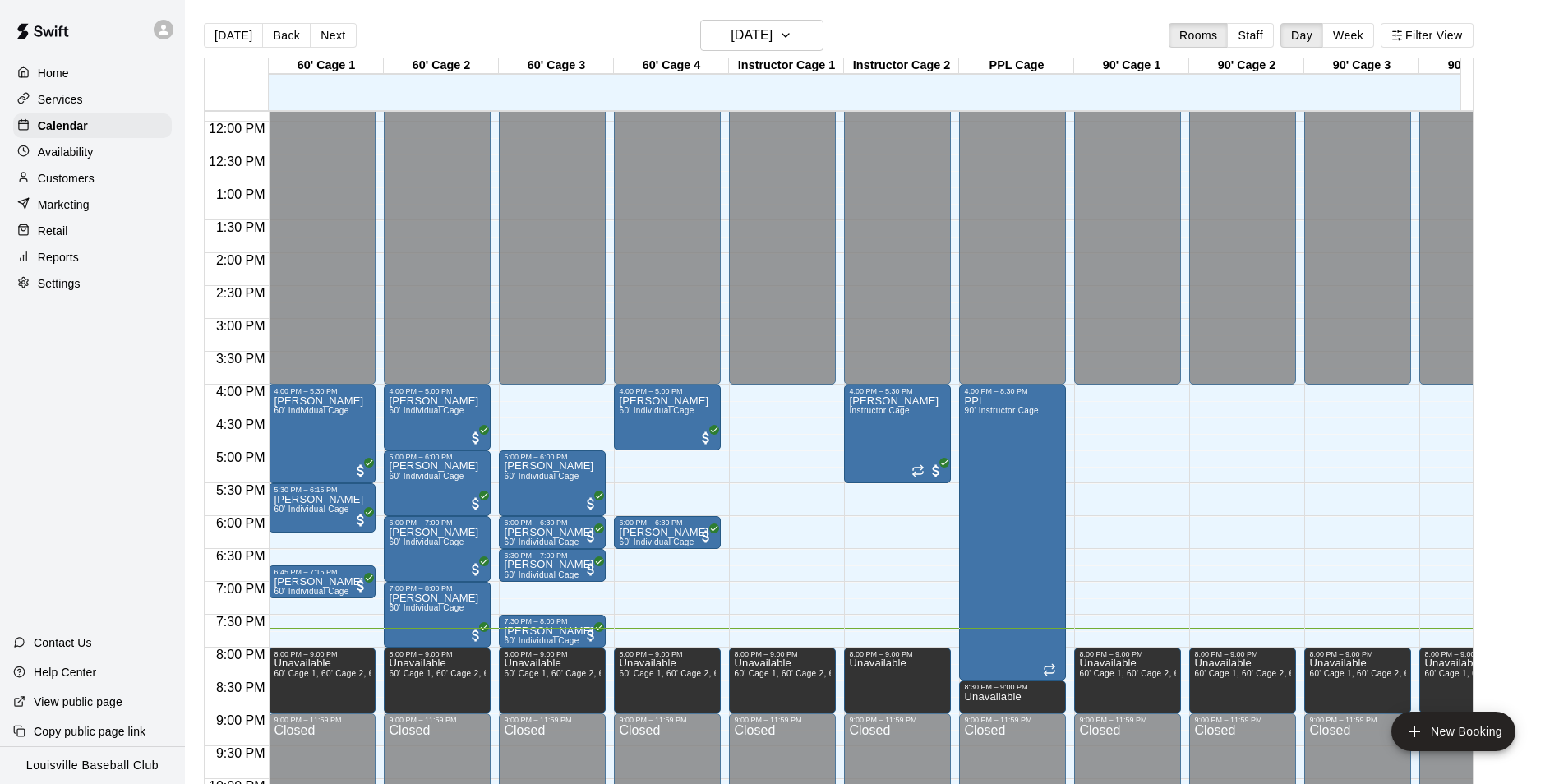
scroll to position [903, 0]
